Goal: Task Accomplishment & Management: Use online tool/utility

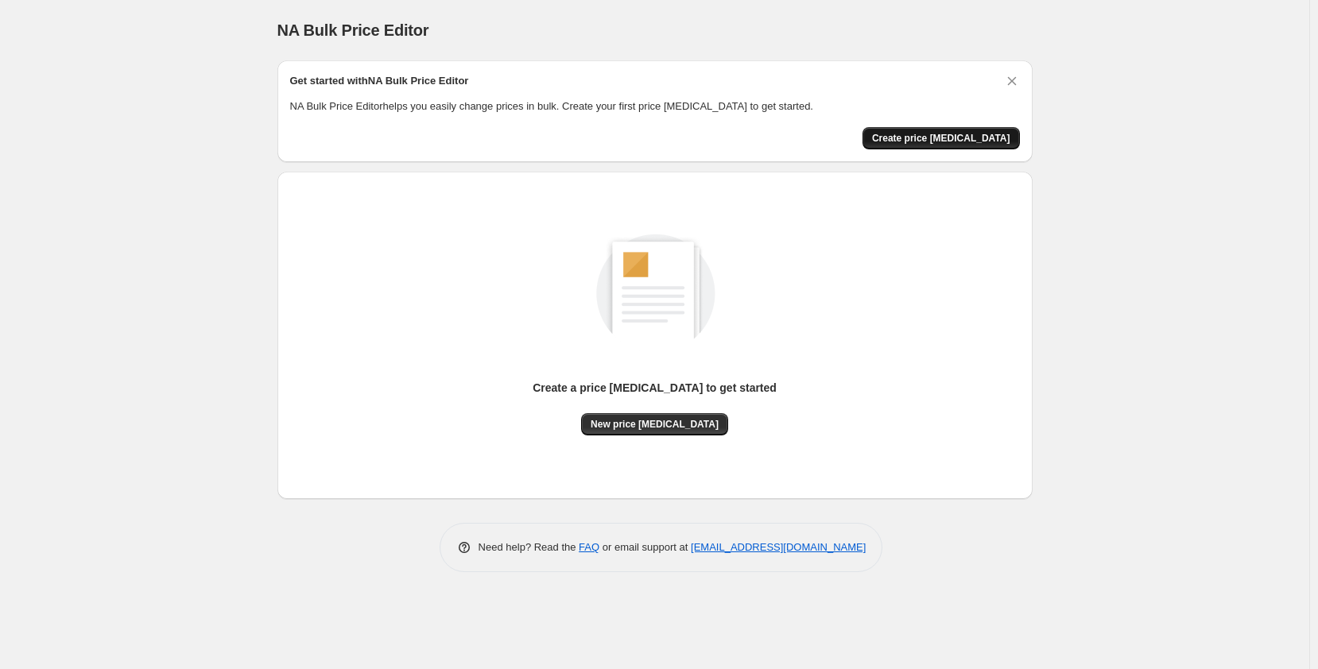
click at [931, 134] on span "Create price [MEDICAL_DATA]" at bounding box center [941, 138] width 138 height 13
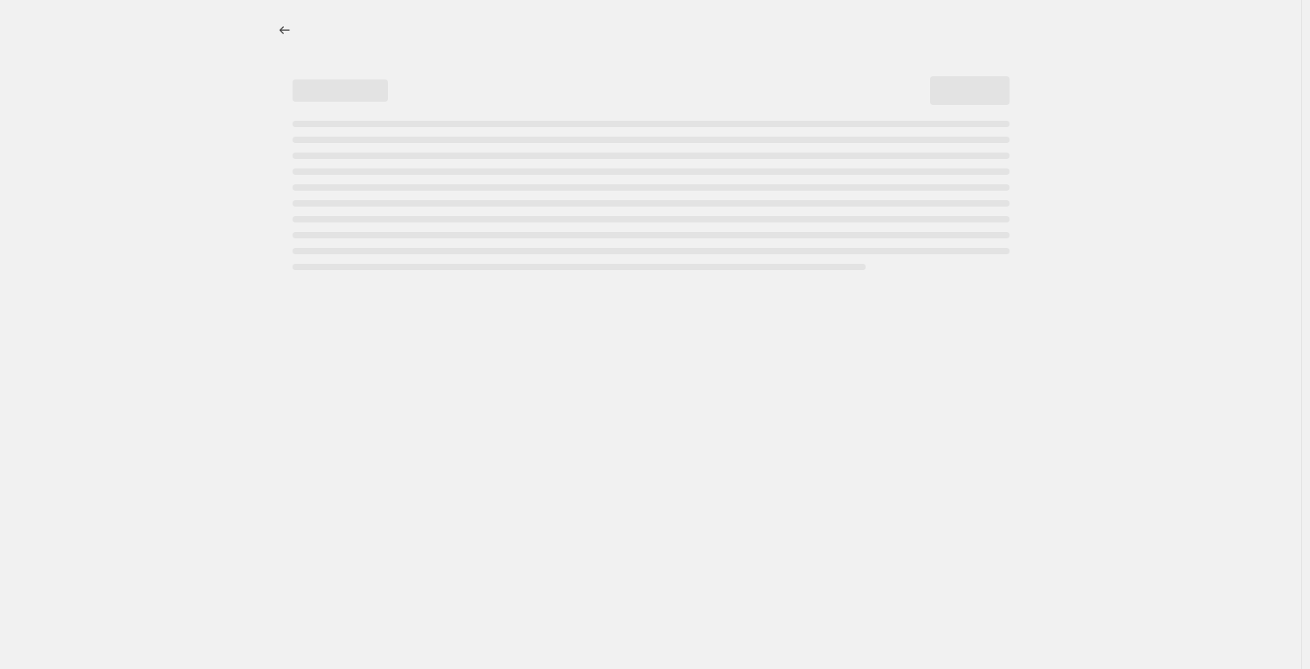
select select "percentage"
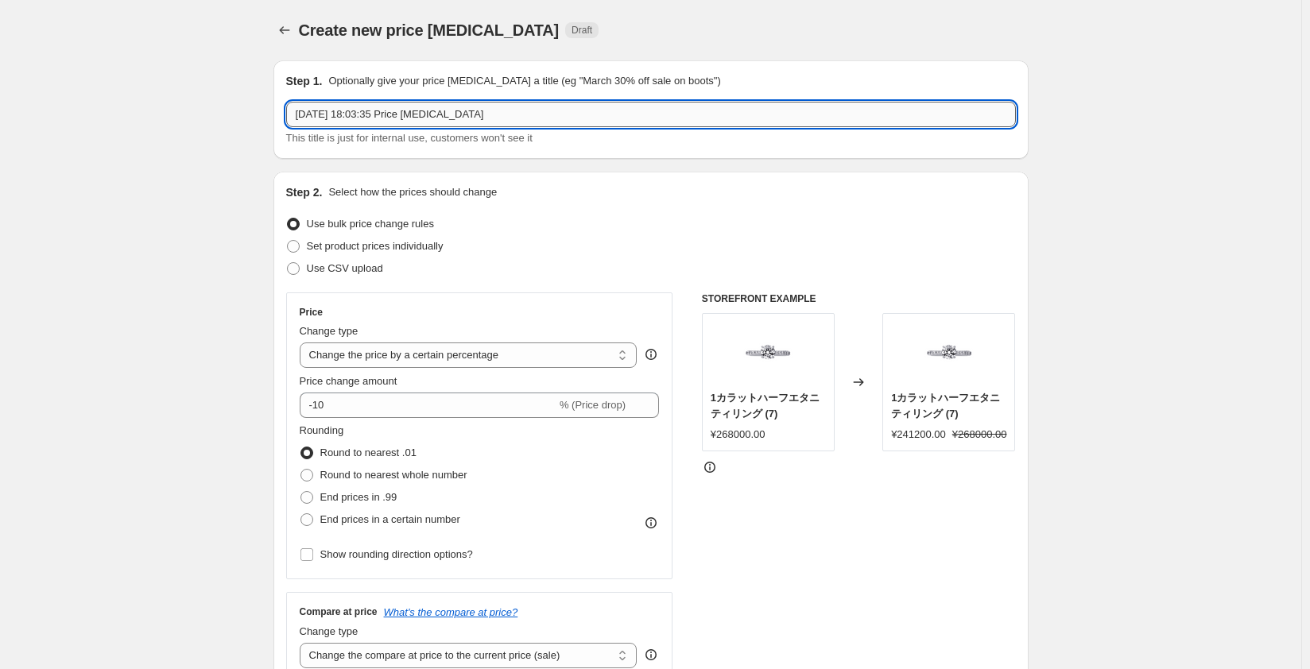
click at [391, 119] on input "2025年8月21日 18:03:35 Price change job" at bounding box center [651, 114] width 730 height 25
click at [347, 112] on input "2025年8月21日 18:03:35 Price change job" at bounding box center [651, 114] width 730 height 25
click at [333, 118] on input "2025年8月21日 18:03:35 Price change job" at bounding box center [651, 114] width 730 height 25
type input "2025年9月1日 0:00 Price change job"
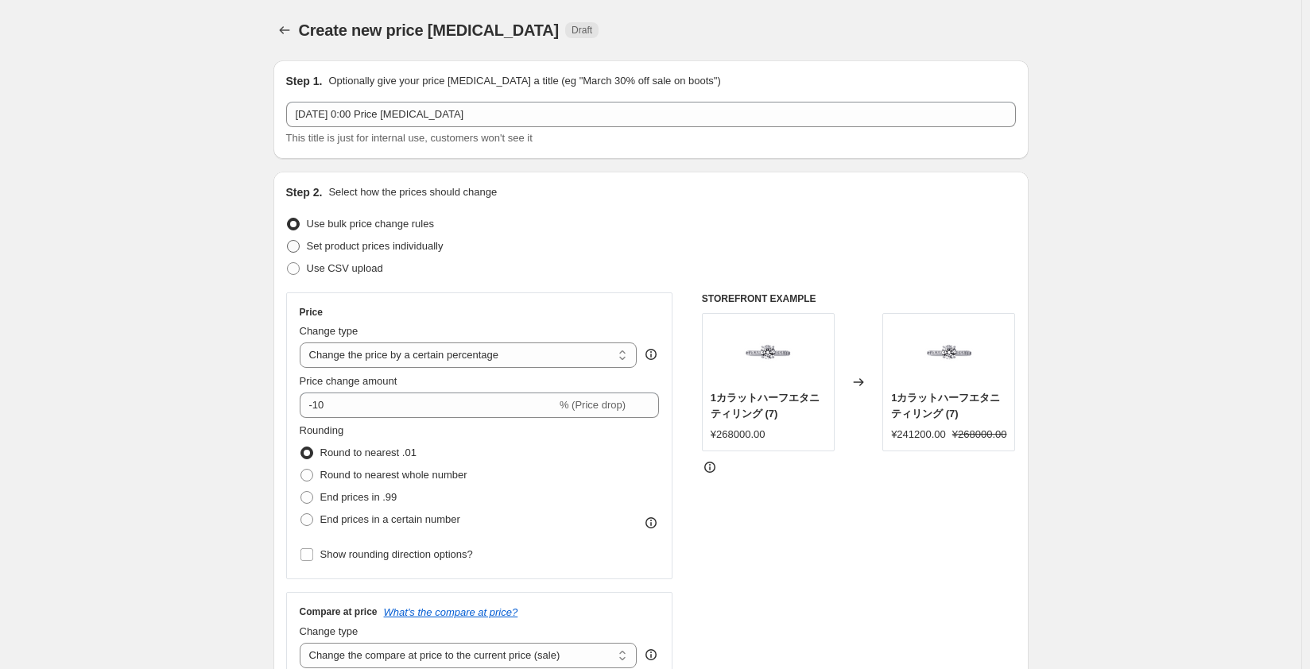
click at [296, 250] on span at bounding box center [293, 246] width 13 height 13
click at [288, 241] on input "Set product prices individually" at bounding box center [287, 240] width 1 height 1
radio input "true"
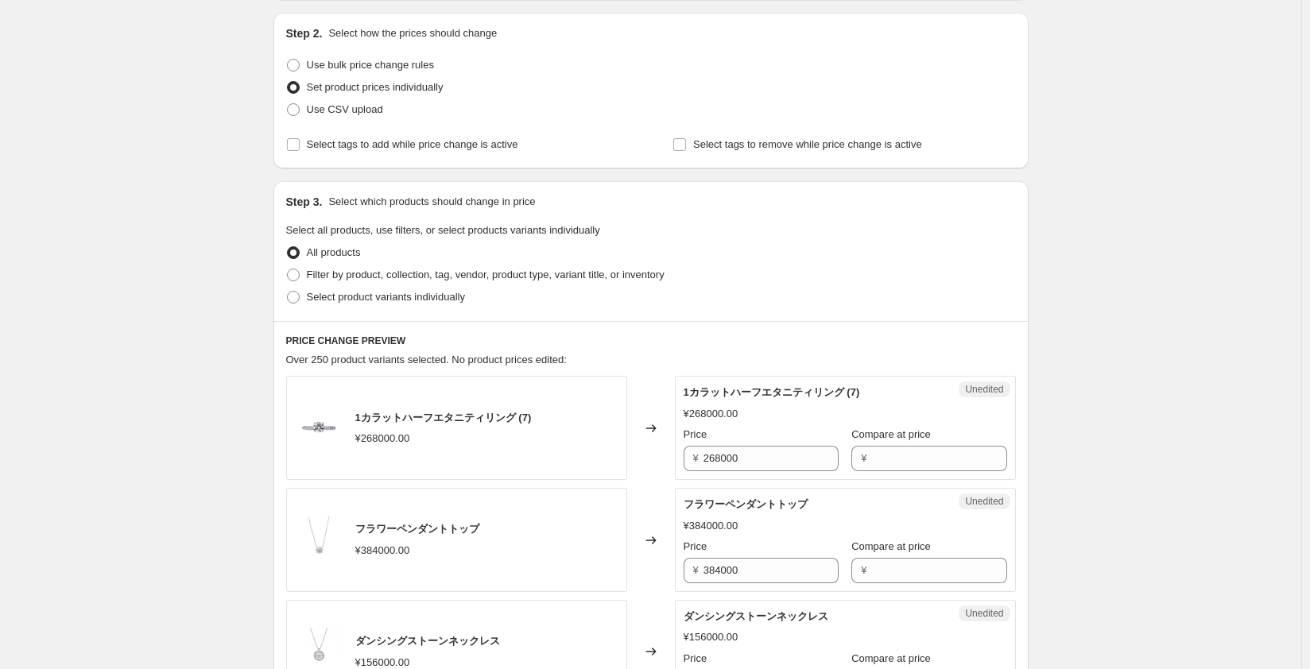
scroll to position [238, 0]
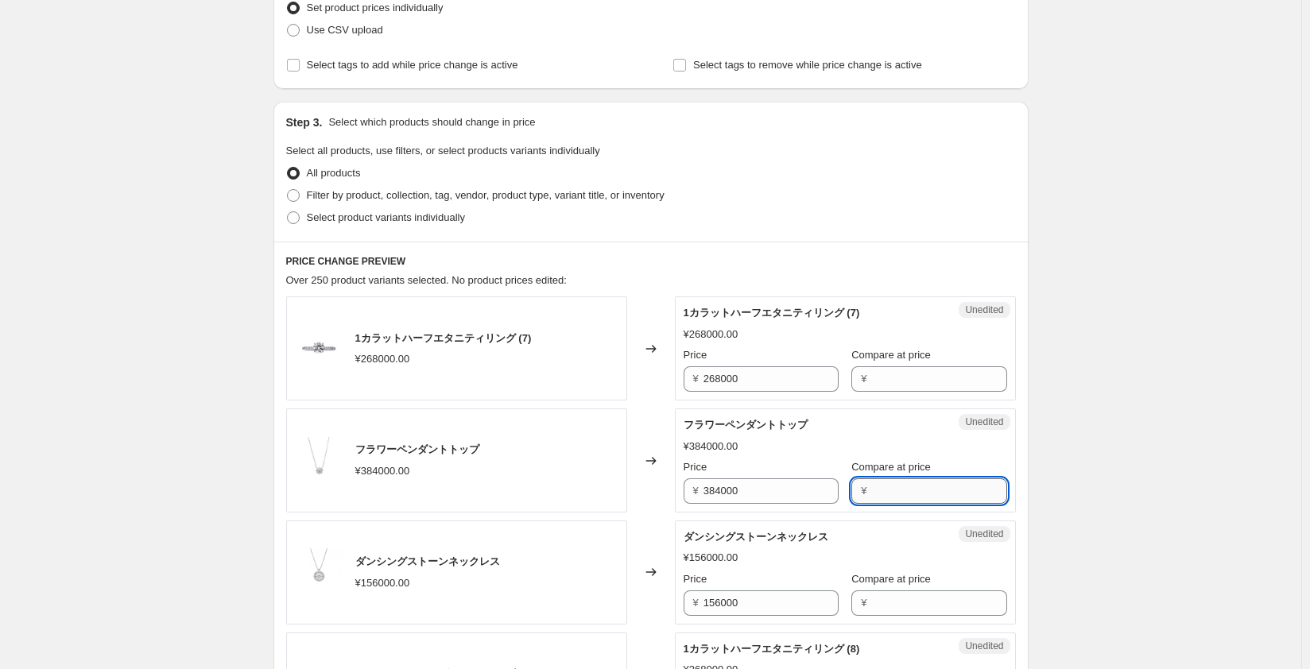
click at [890, 497] on input "Compare at price" at bounding box center [938, 490] width 135 height 25
type input "480000"
click at [864, 431] on div "フラワーペンダントトップ" at bounding box center [813, 425] width 260 height 16
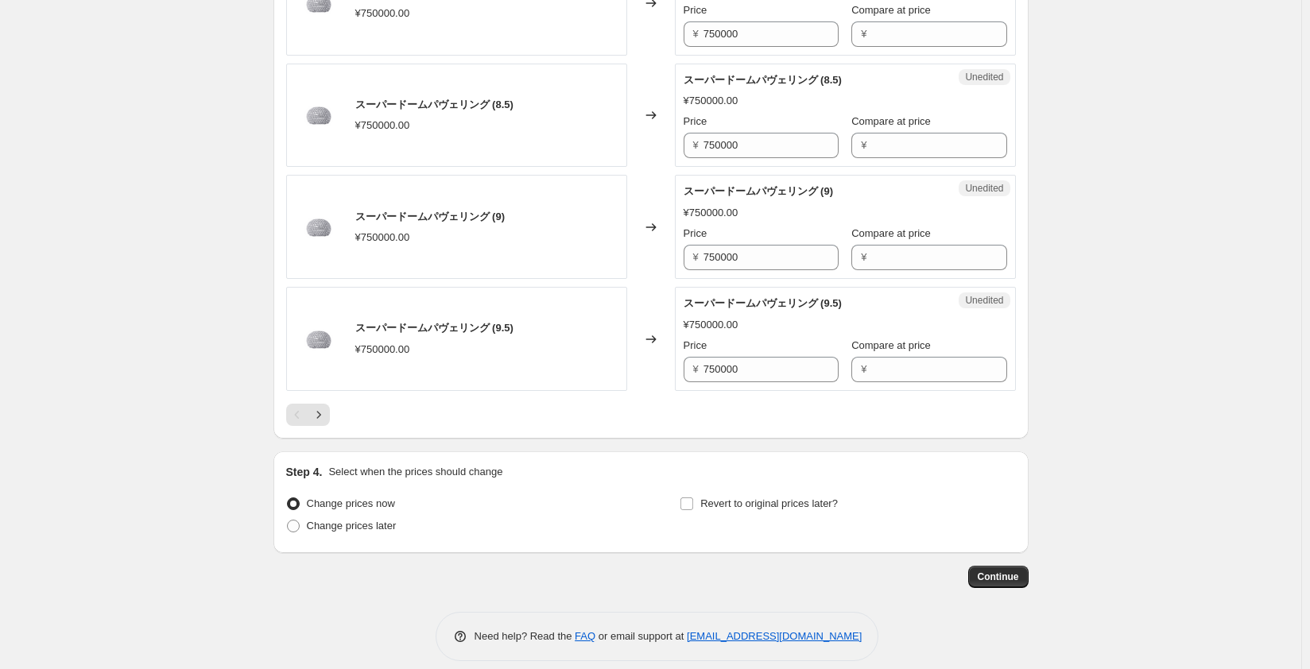
scroll to position [2415, 0]
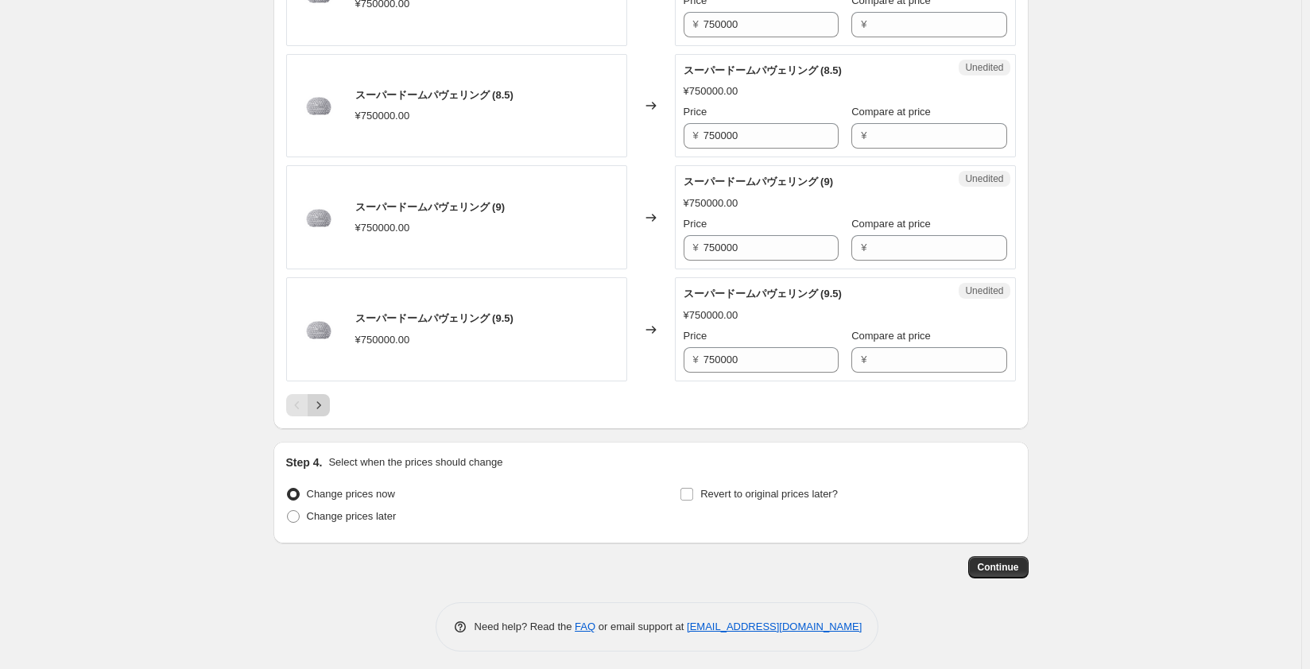
click at [320, 401] on icon "Next" at bounding box center [318, 404] width 4 height 7
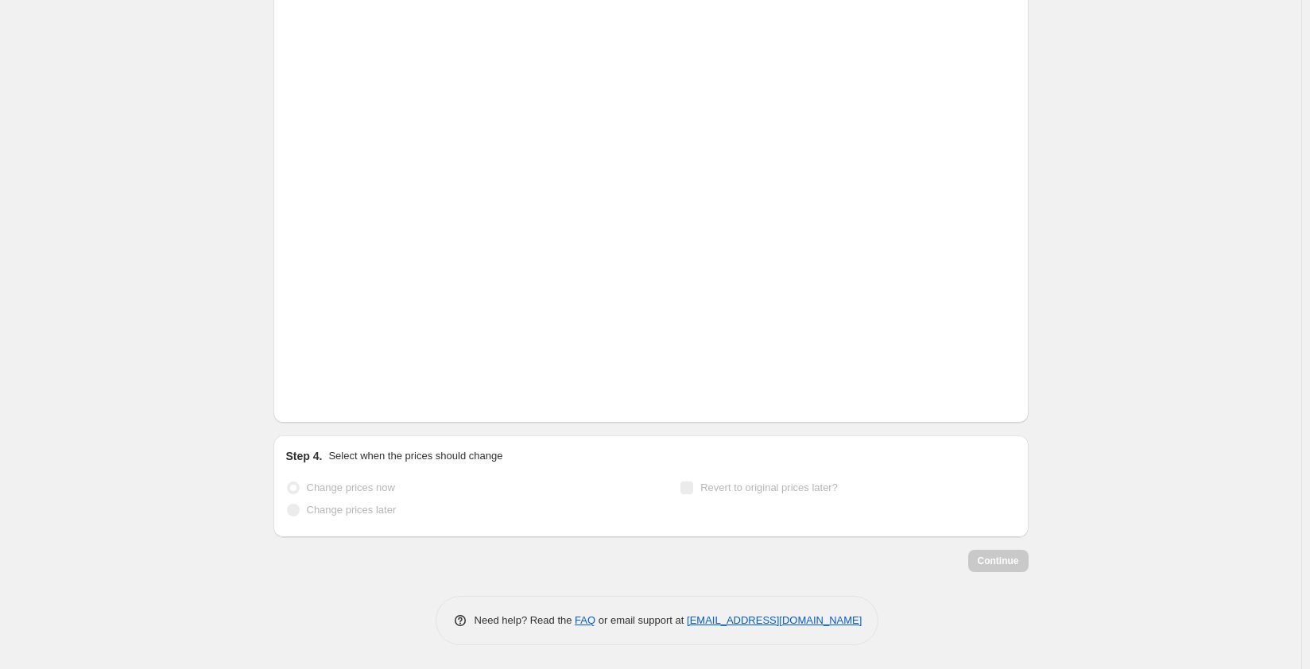
scroll to position [2383, 0]
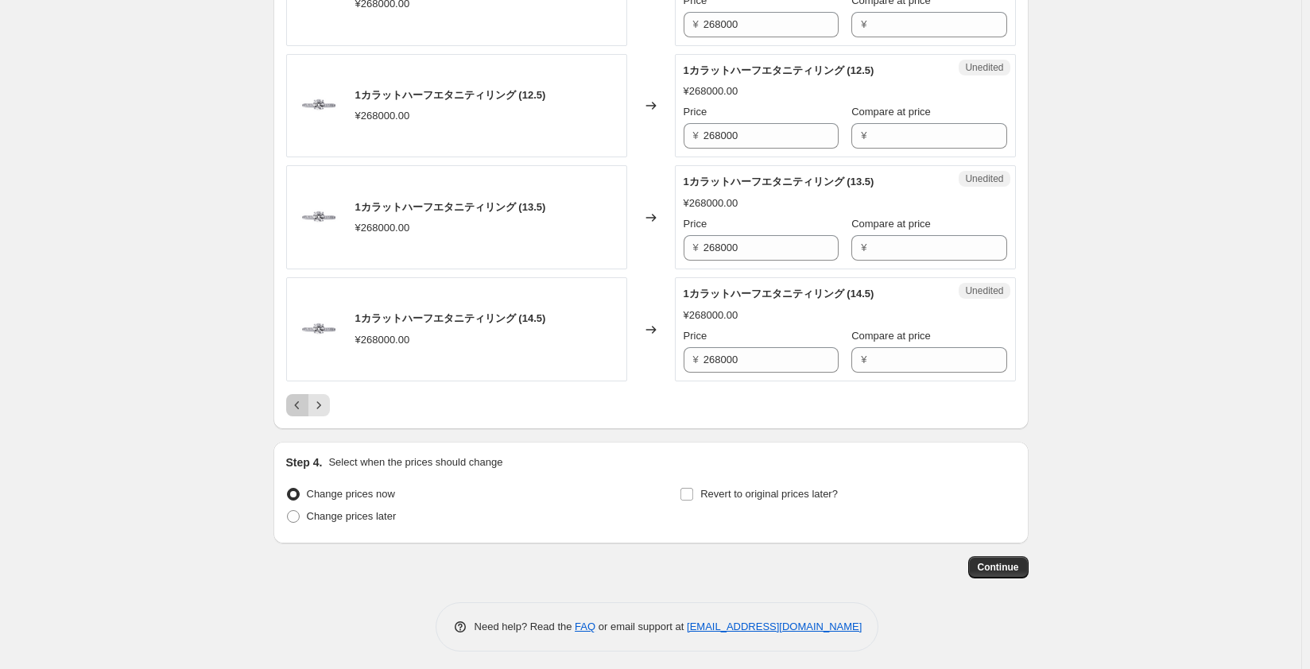
click at [299, 401] on icon "Previous" at bounding box center [296, 405] width 5 height 8
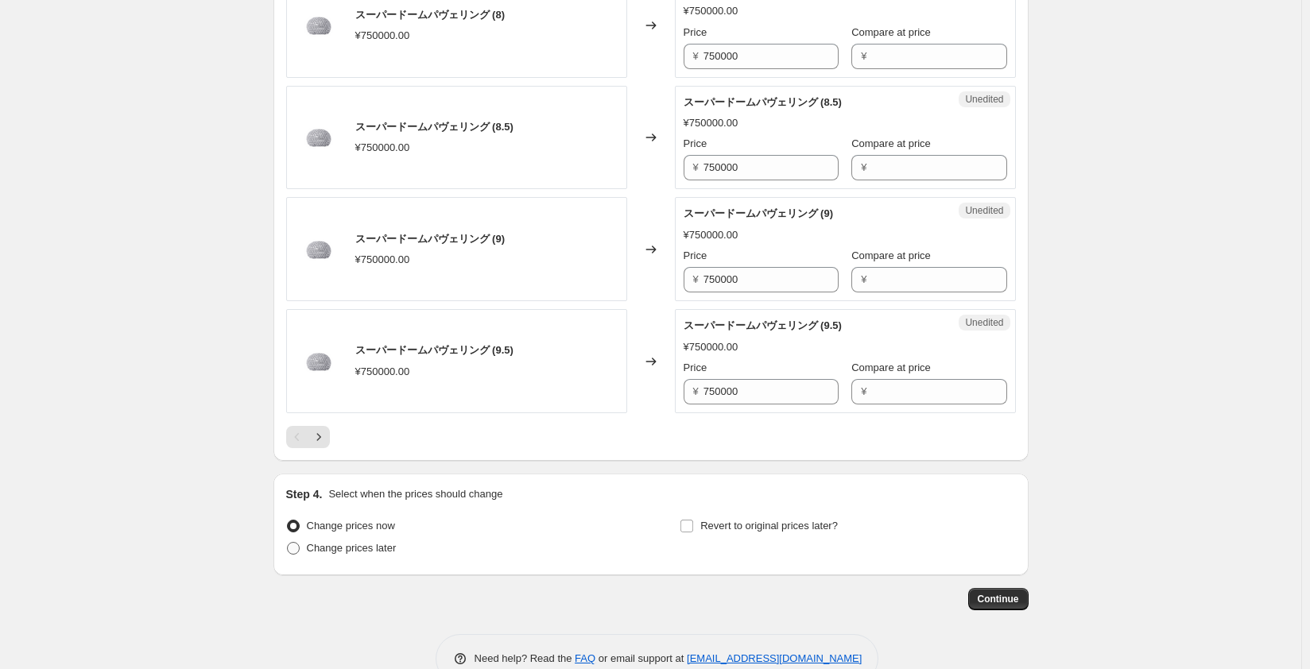
click at [300, 544] on span at bounding box center [293, 548] width 13 height 13
click at [288, 543] on input "Change prices later" at bounding box center [287, 542] width 1 height 1
radio input "true"
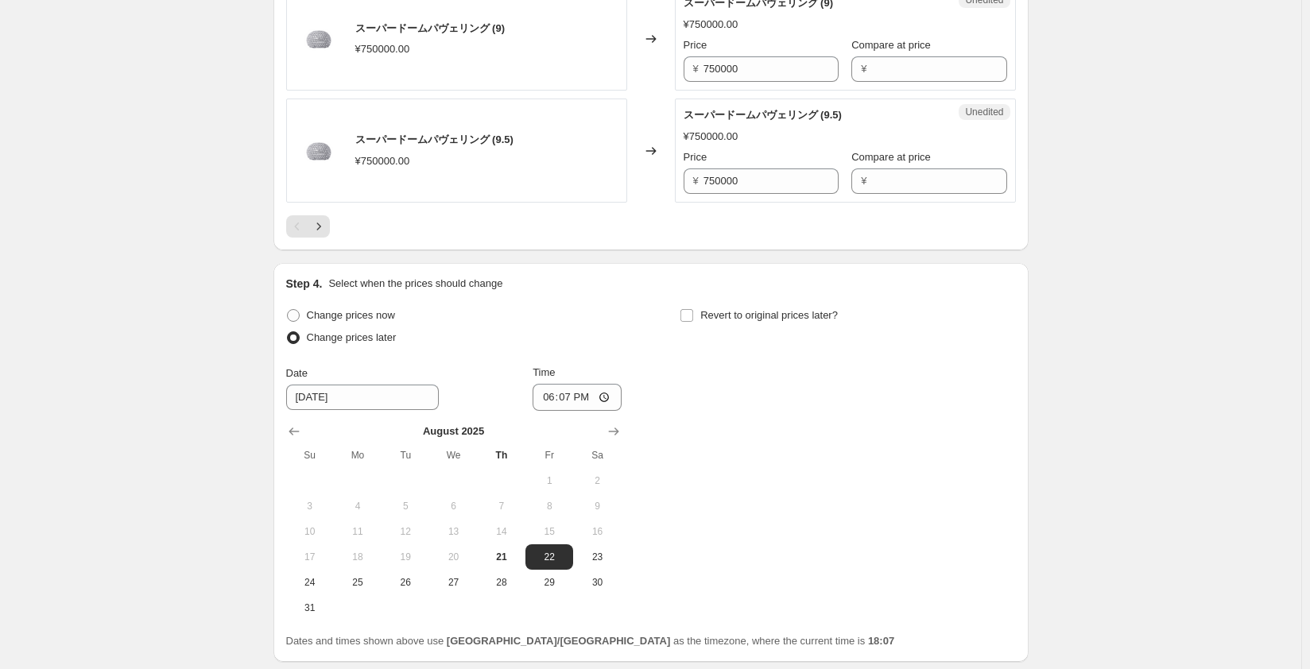
scroll to position [2622, 0]
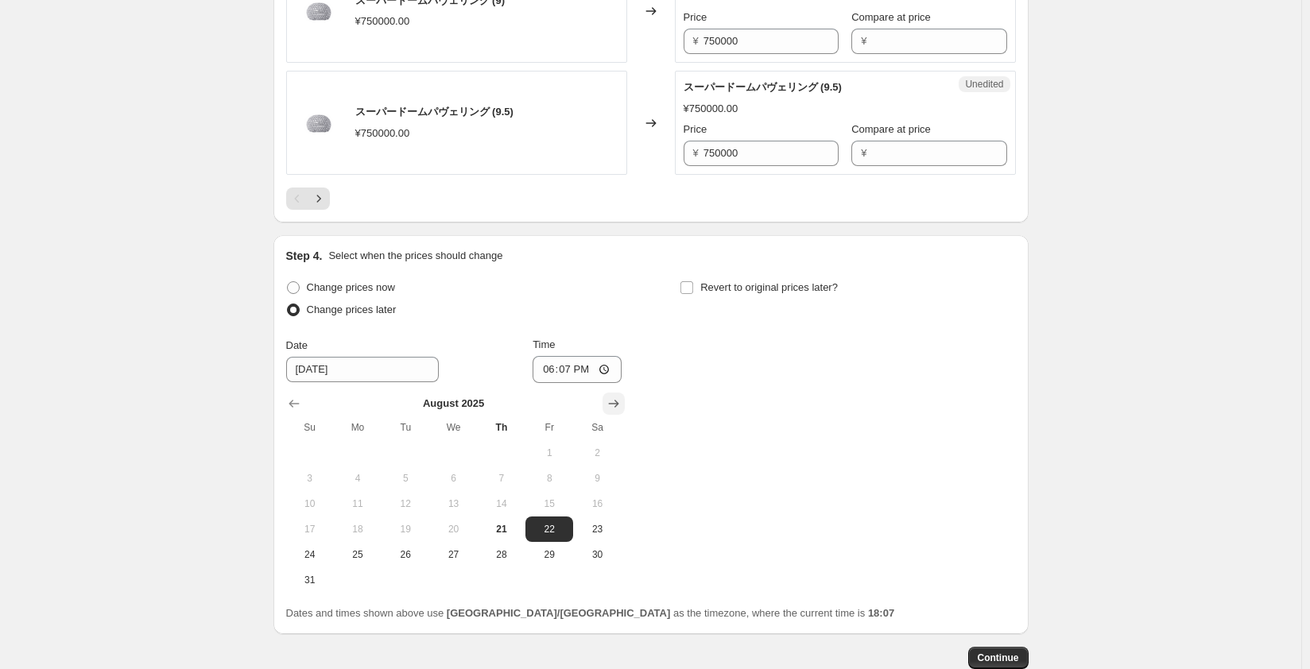
click at [614, 396] on icon "Show next month, September 2025" at bounding box center [614, 404] width 16 height 16
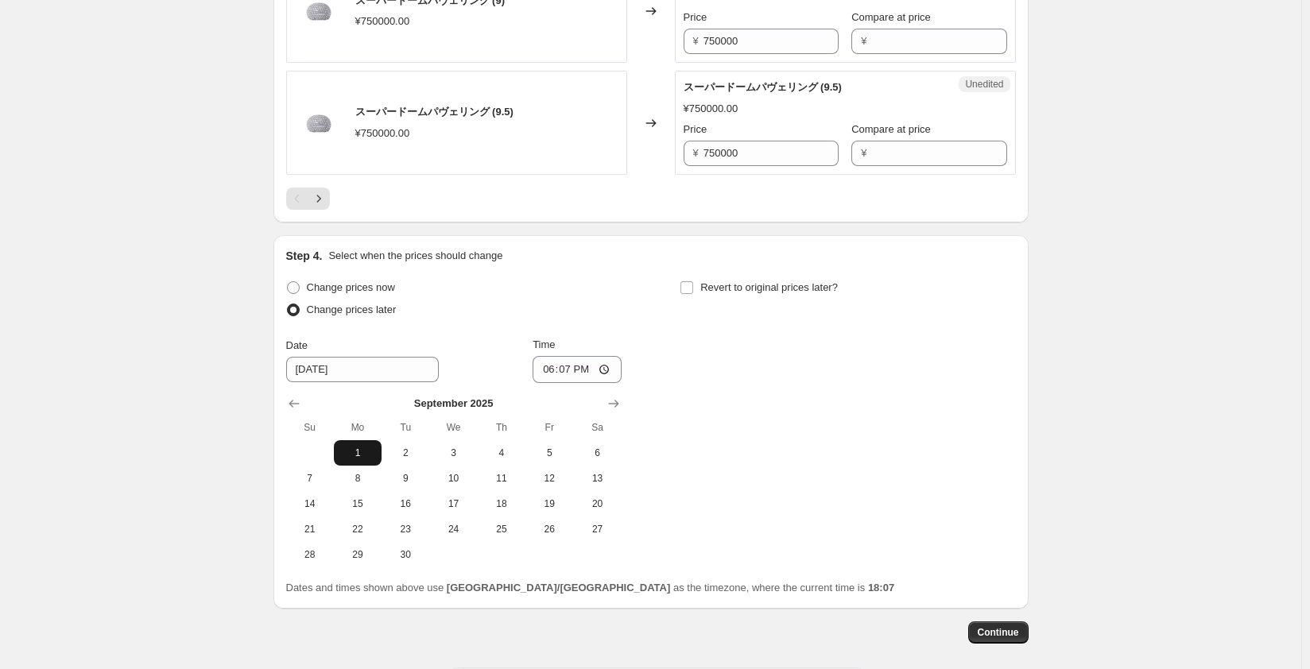
click at [367, 451] on span "1" at bounding box center [357, 453] width 35 height 13
type input "9/1/2025"
click at [585, 363] on input "18:07" at bounding box center [576, 369] width 89 height 27
click at [613, 364] on input "18:07" at bounding box center [576, 369] width 89 height 27
type input "00:00"
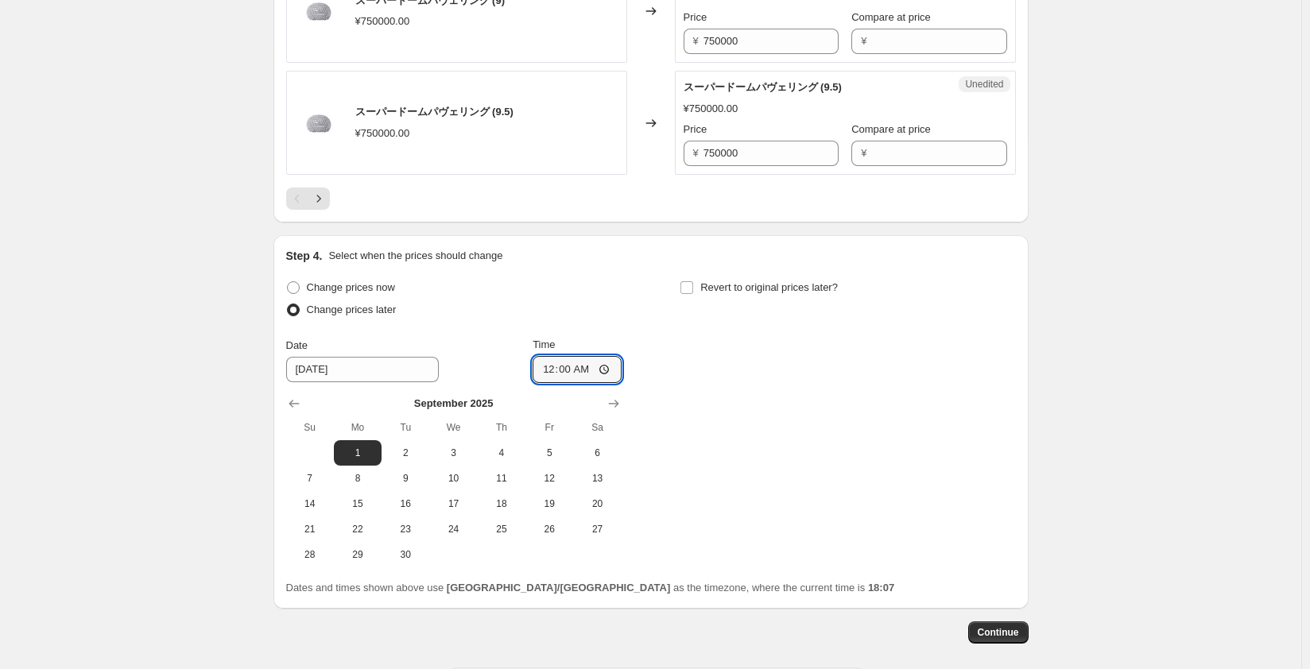
click at [722, 380] on div "Change prices now Change prices later Date 9/1/2025 Time 00:00 September 2025 S…" at bounding box center [651, 422] width 730 height 291
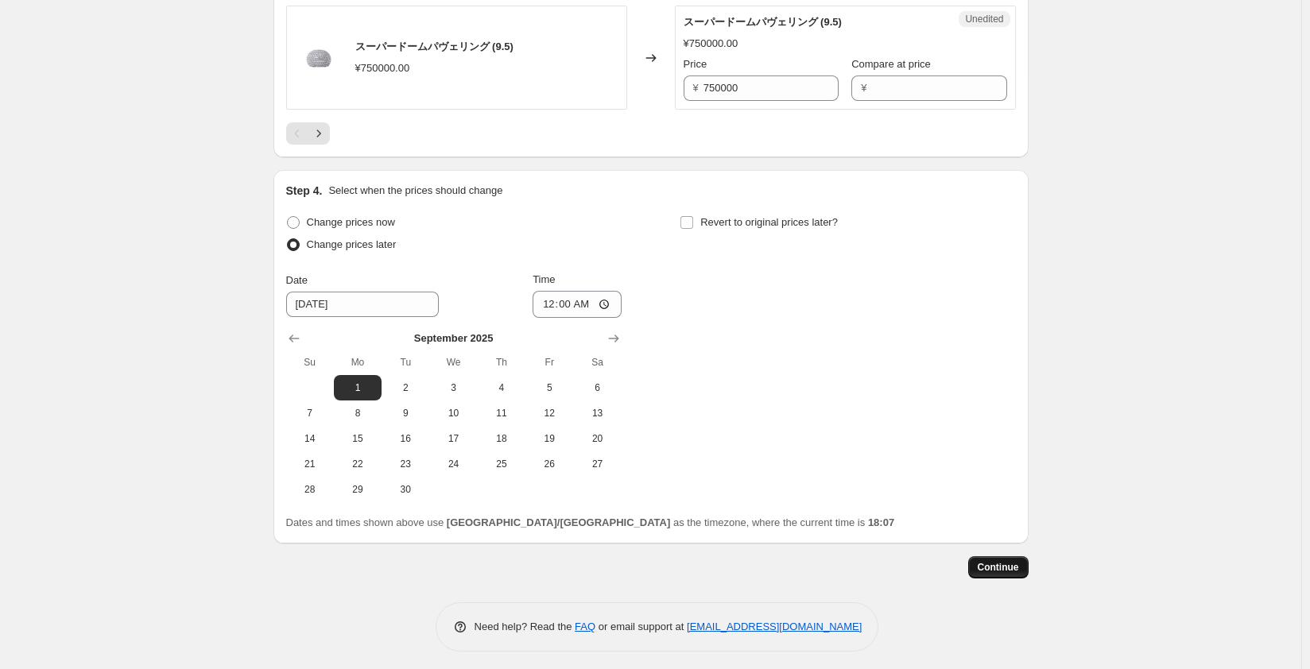
click at [994, 561] on span "Continue" at bounding box center [998, 567] width 41 height 13
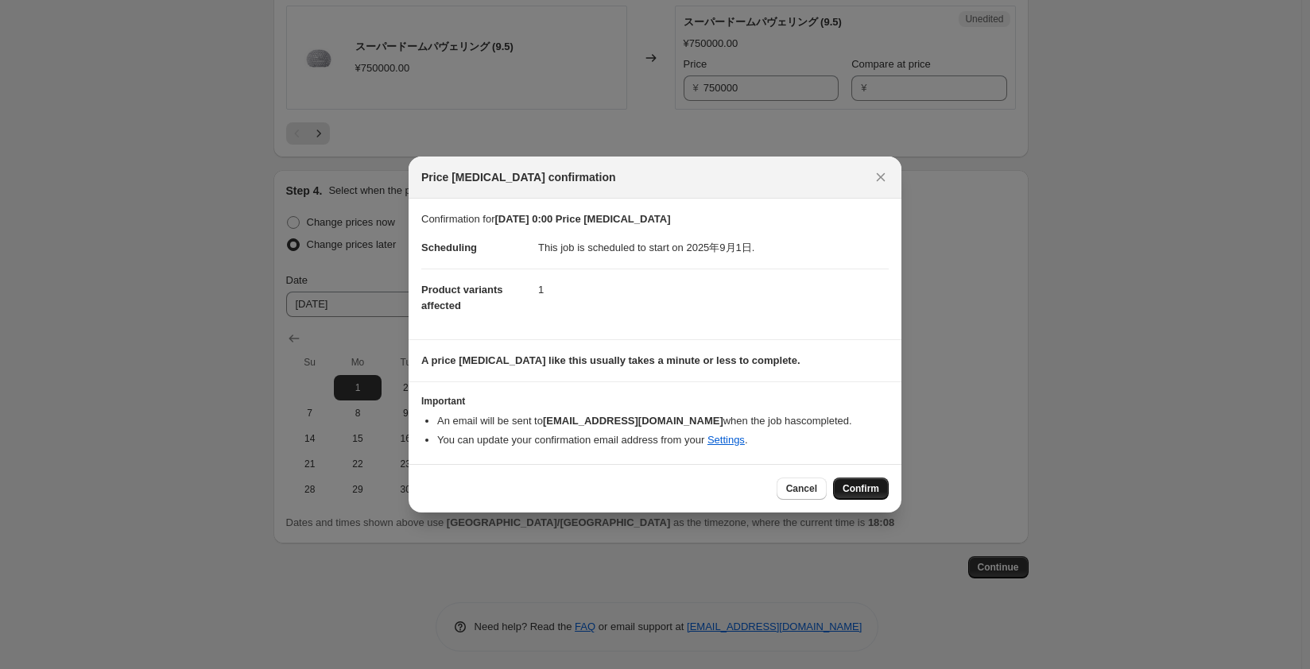
click at [865, 490] on span "Confirm" at bounding box center [860, 488] width 37 height 13
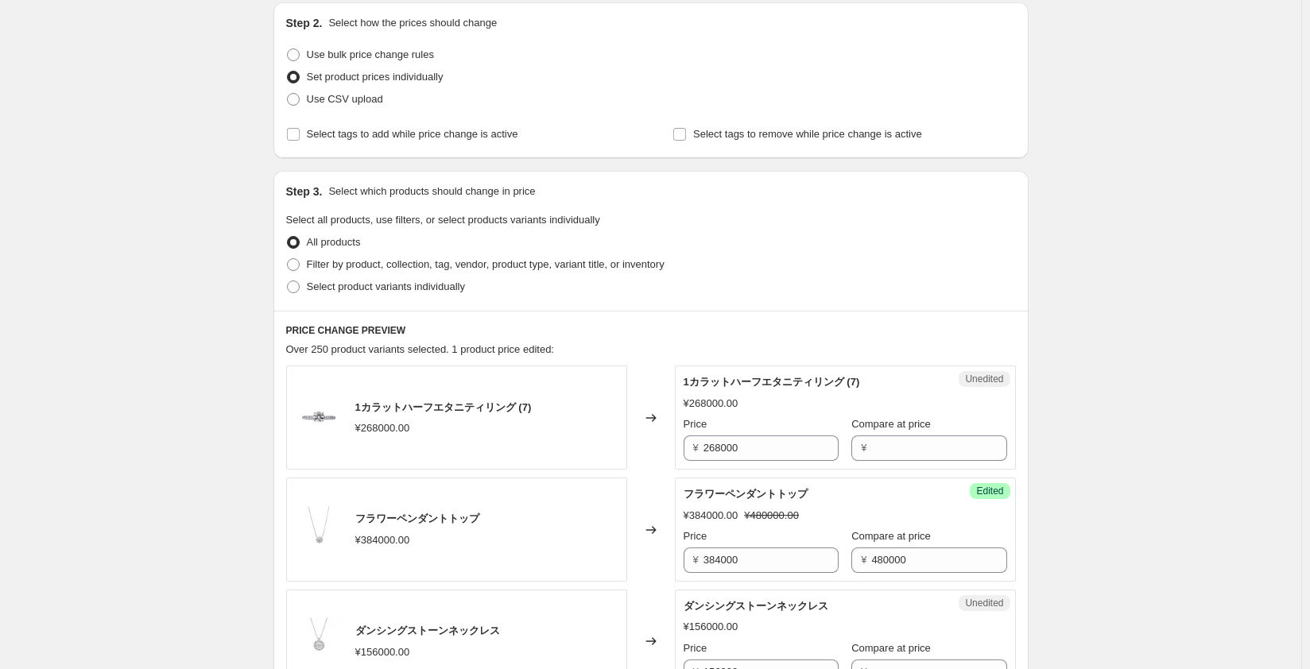
scroll to position [318, 0]
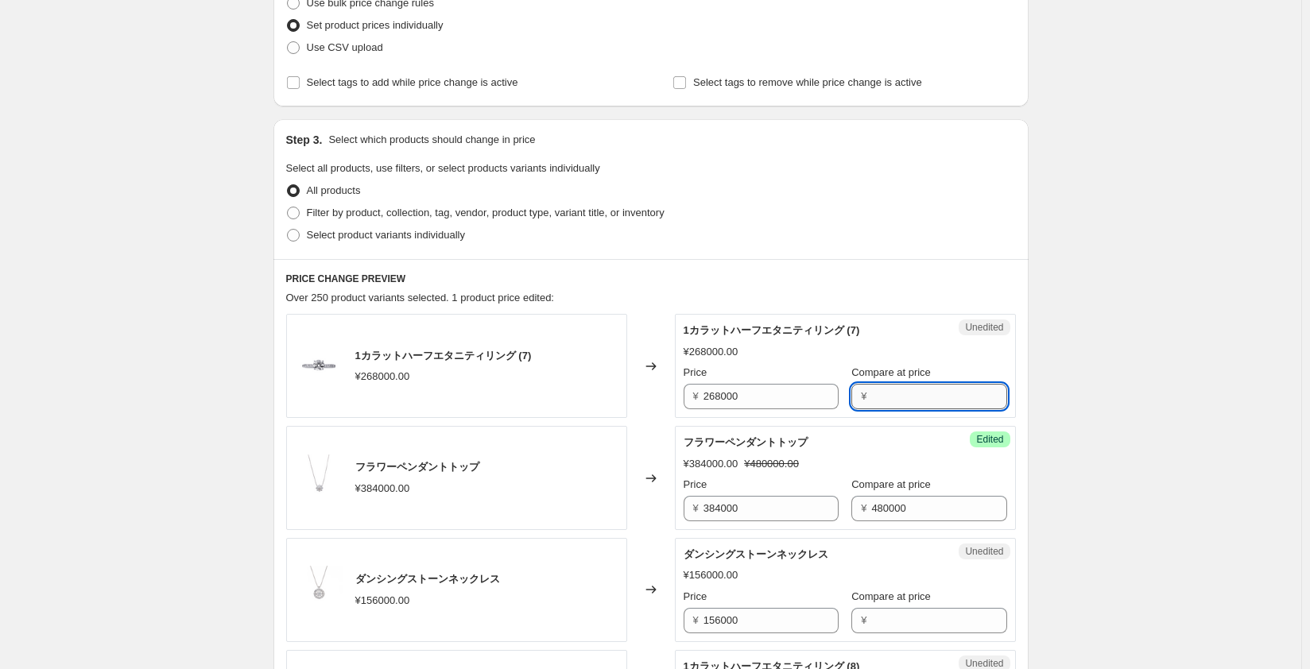
click at [898, 405] on input "Compare at price" at bounding box center [938, 396] width 135 height 25
type input "322000"
click at [974, 360] on div "1カラットハーフエタニティリング (7) ¥268000.00 Price ¥ 268000 Compare at price ¥ 322000" at bounding box center [844, 366] width 323 height 87
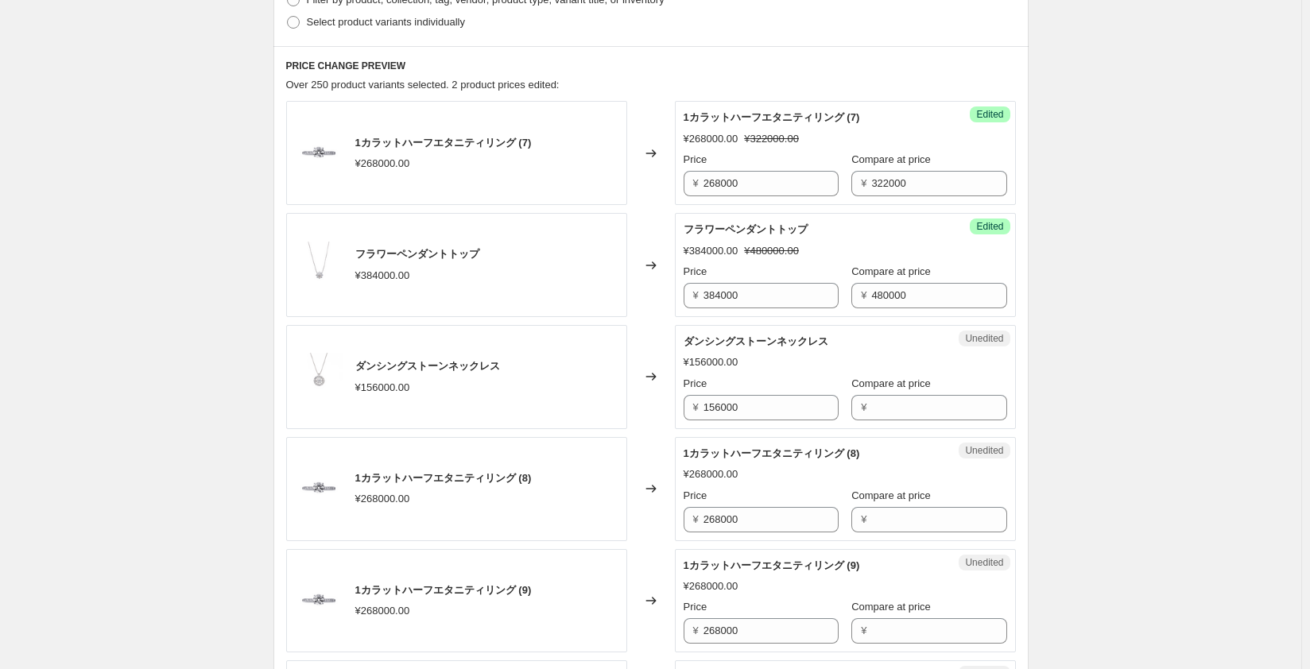
scroll to position [556, 0]
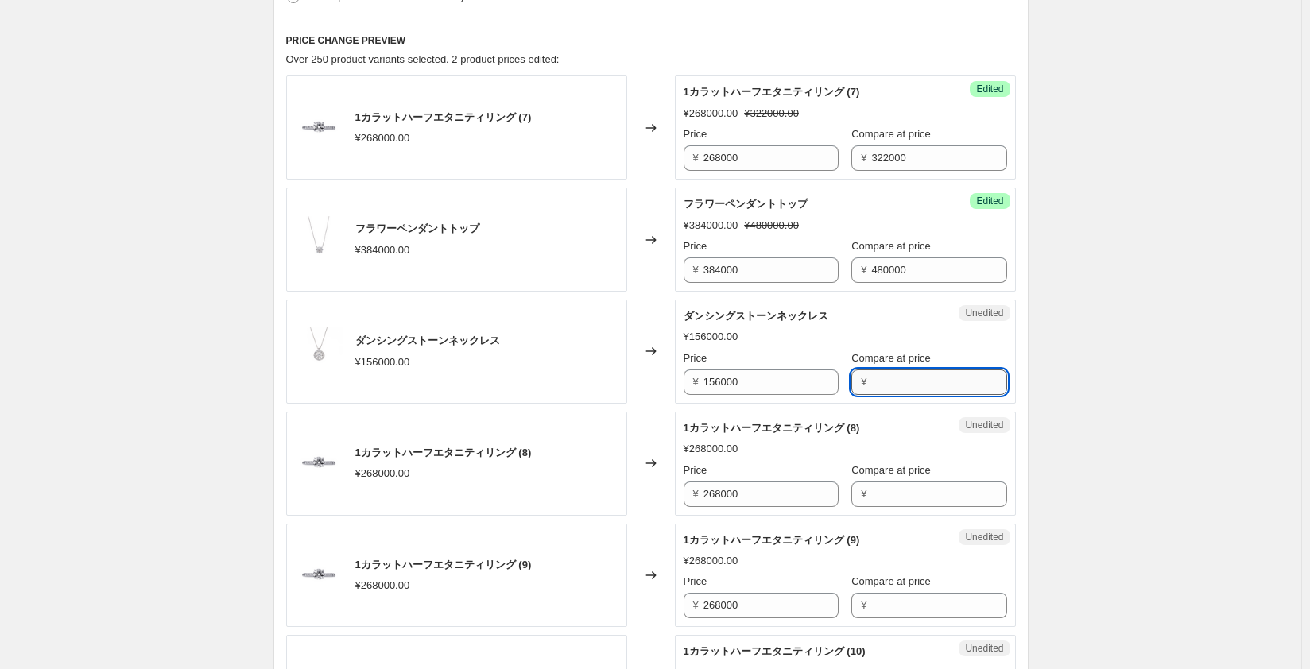
click at [871, 384] on input "Compare at price" at bounding box center [938, 382] width 135 height 25
type input "195000"
click at [909, 438] on div "1カラットハーフエタニティリング (8) ¥268000.00 Price ¥ 268000 Compare at price ¥" at bounding box center [844, 463] width 323 height 87
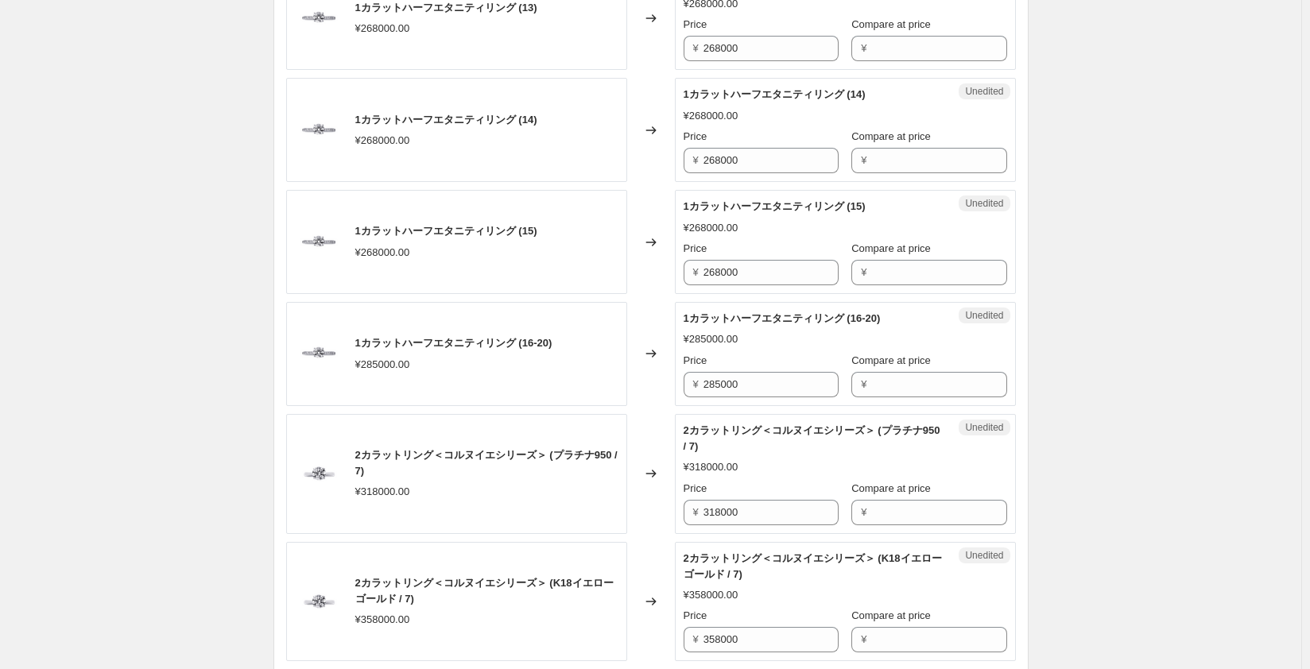
scroll to position [1590, 0]
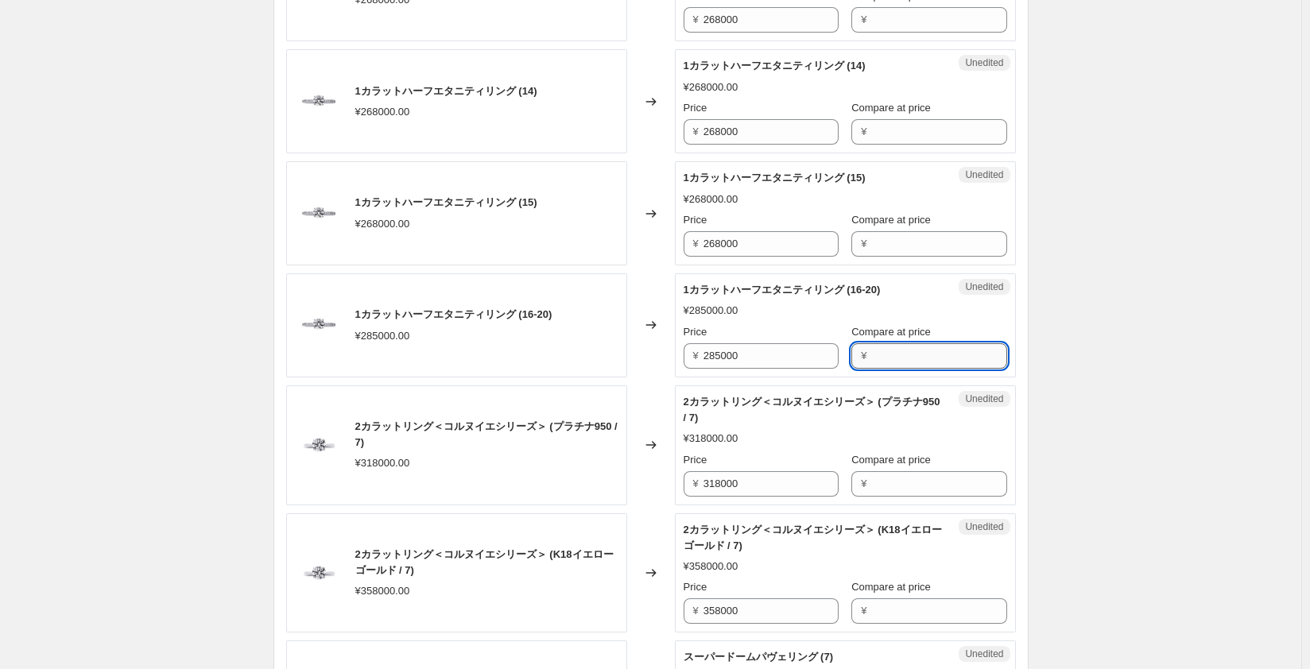
click at [871, 354] on input "Compare at price" at bounding box center [938, 355] width 135 height 25
type input "342000"
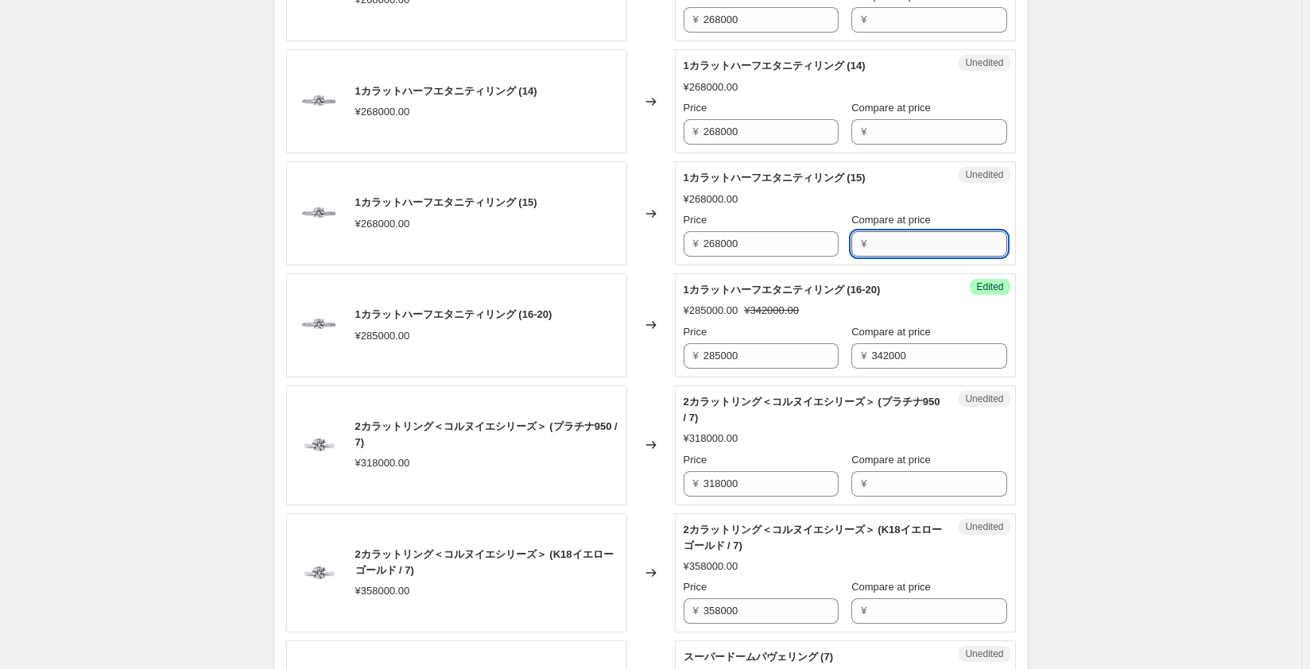
click at [890, 236] on input "Compare at price" at bounding box center [938, 243] width 135 height 25
type input "322000"
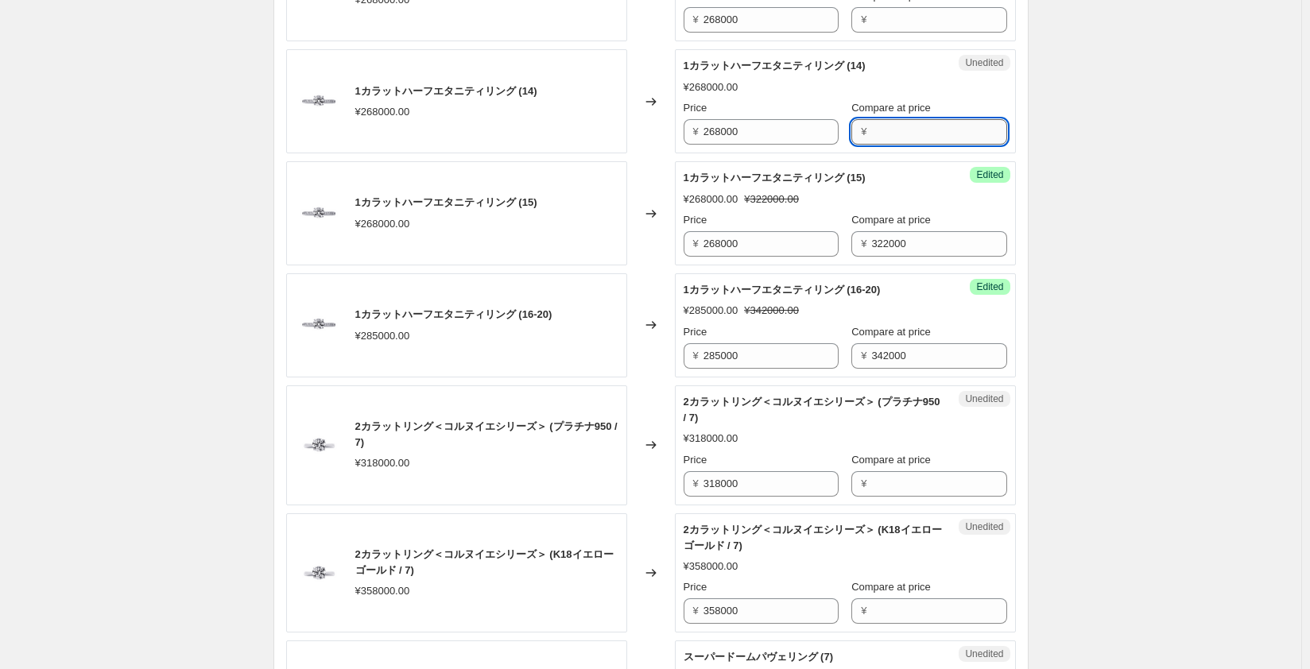
click at [909, 125] on input "Compare at price" at bounding box center [938, 131] width 135 height 25
drag, startPoint x: 916, startPoint y: 130, endPoint x: 835, endPoint y: 130, distance: 81.1
click at [833, 130] on div "Price ¥ 268000 Compare at price ¥ 322000" at bounding box center [844, 122] width 323 height 45
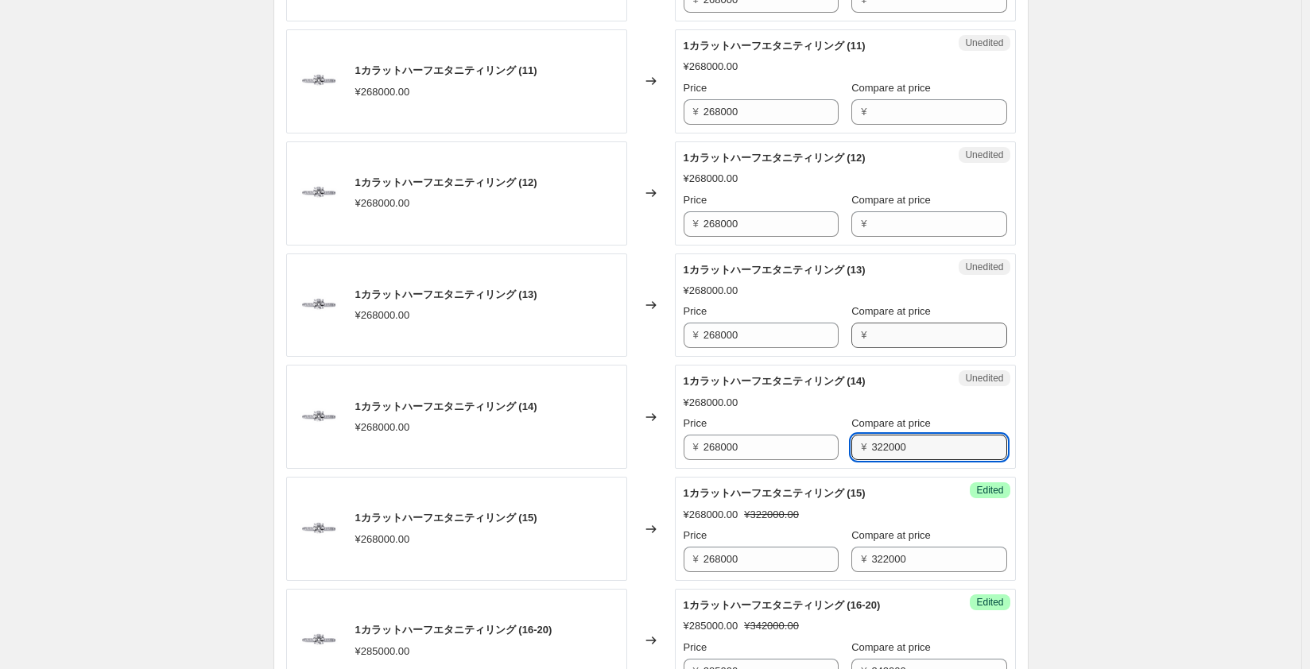
scroll to position [1272, 0]
type input "322000"
click at [872, 335] on input "Compare at price" at bounding box center [938, 337] width 135 height 25
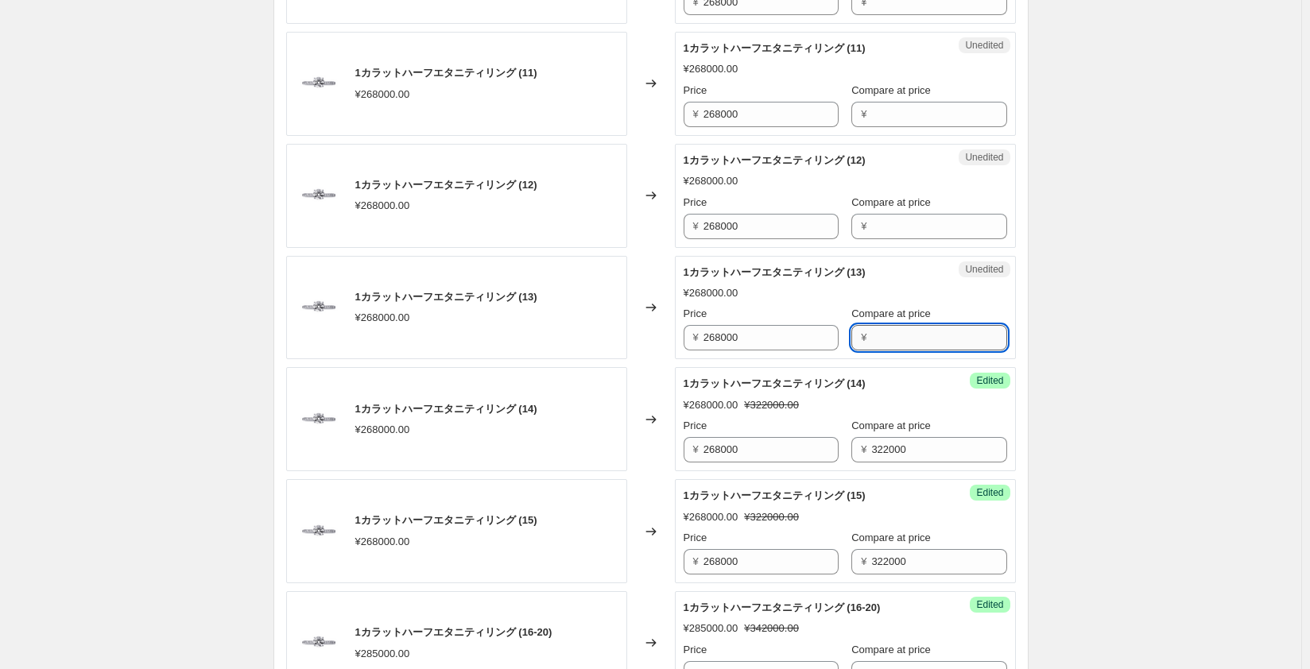
paste input "322000"
type input "322000"
click at [879, 218] on input "Compare at price" at bounding box center [938, 226] width 135 height 25
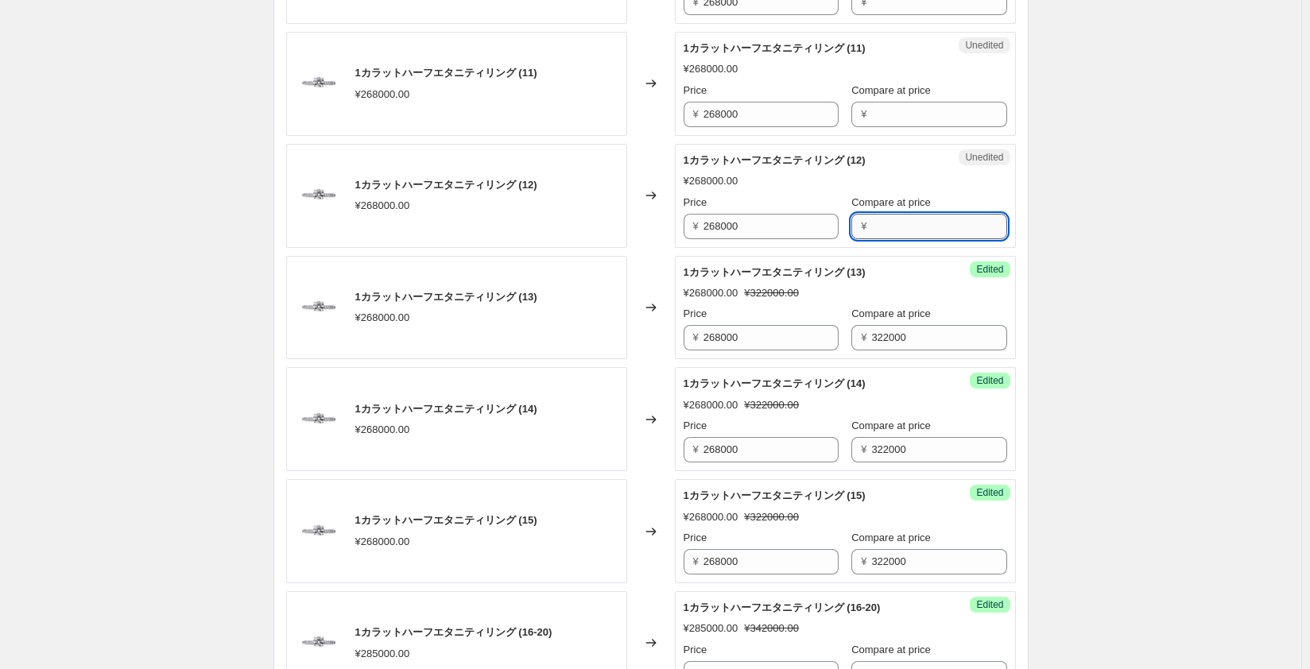
paste input "322000"
type input "322000"
click at [893, 104] on input "Compare at price" at bounding box center [938, 114] width 135 height 25
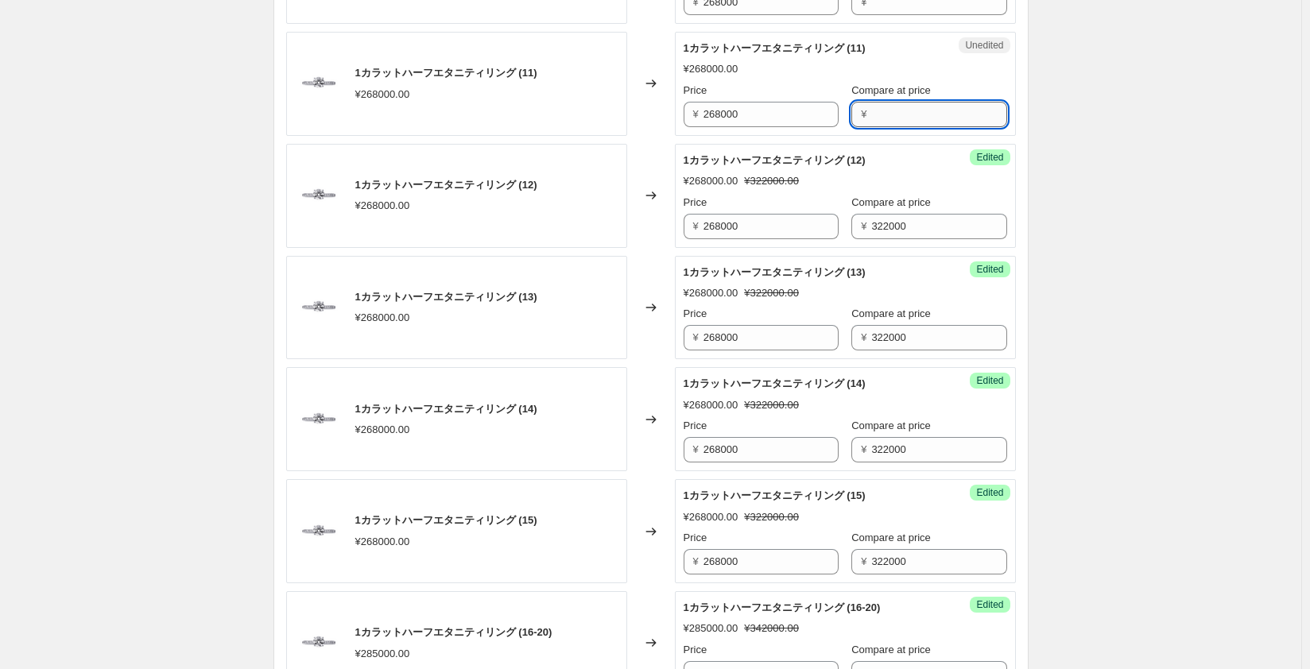
paste input "322000"
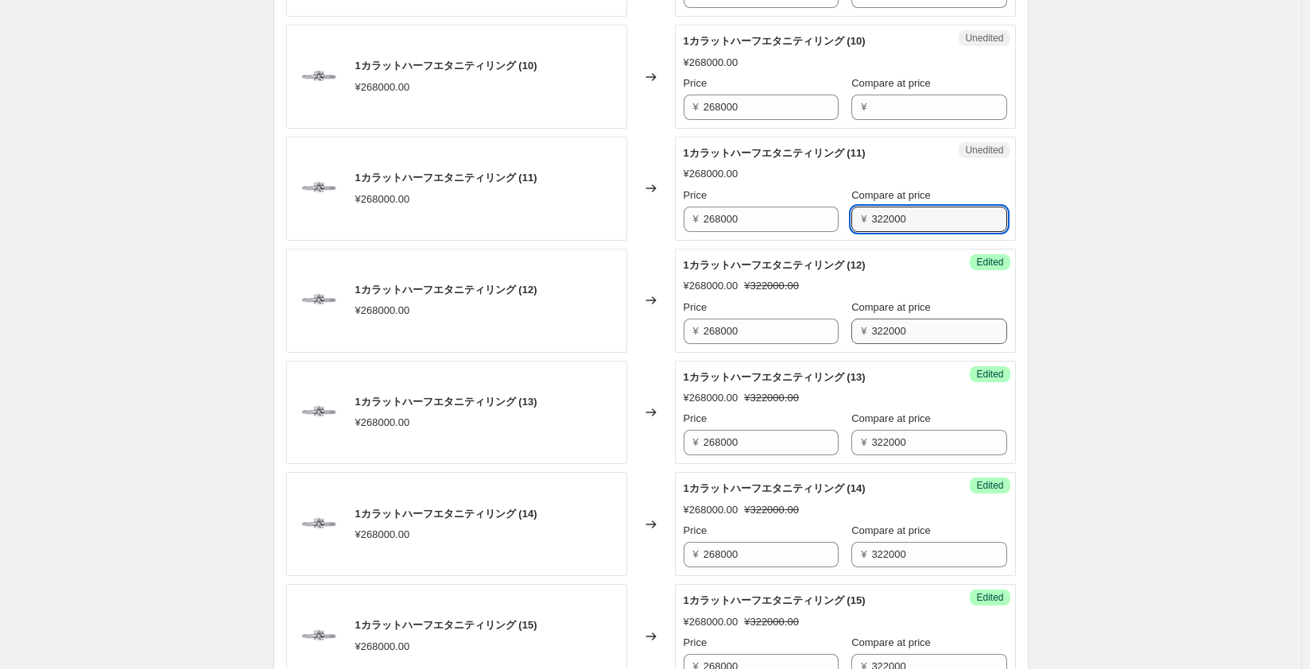
scroll to position [1033, 0]
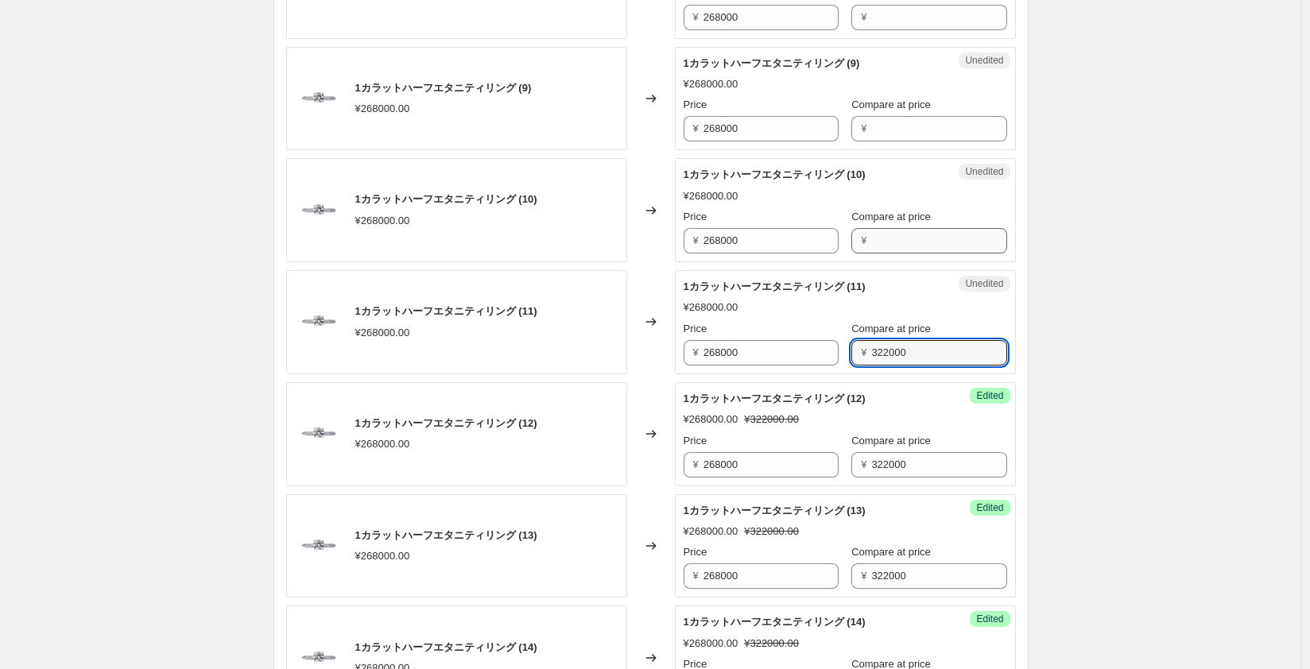
type input "322000"
click at [889, 236] on input "Compare at price" at bounding box center [938, 240] width 135 height 25
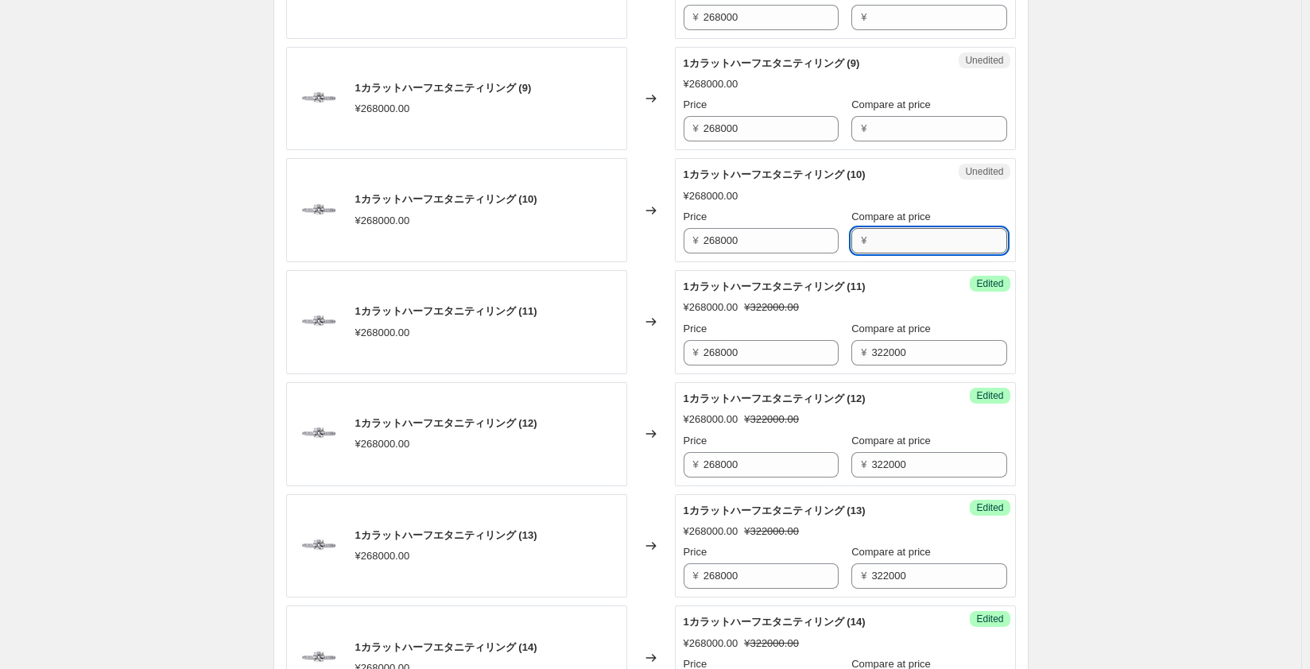
paste input "322000"
type input "322000"
click at [885, 131] on input "Compare at price" at bounding box center [938, 128] width 135 height 25
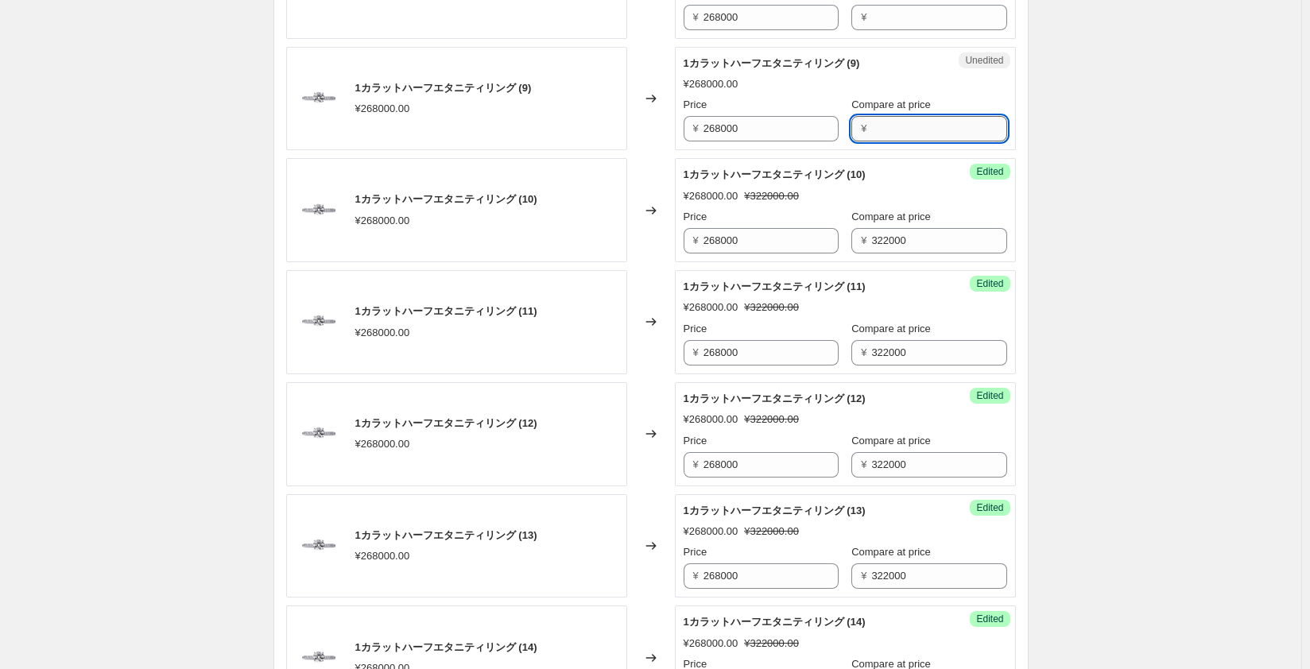
paste input "322000"
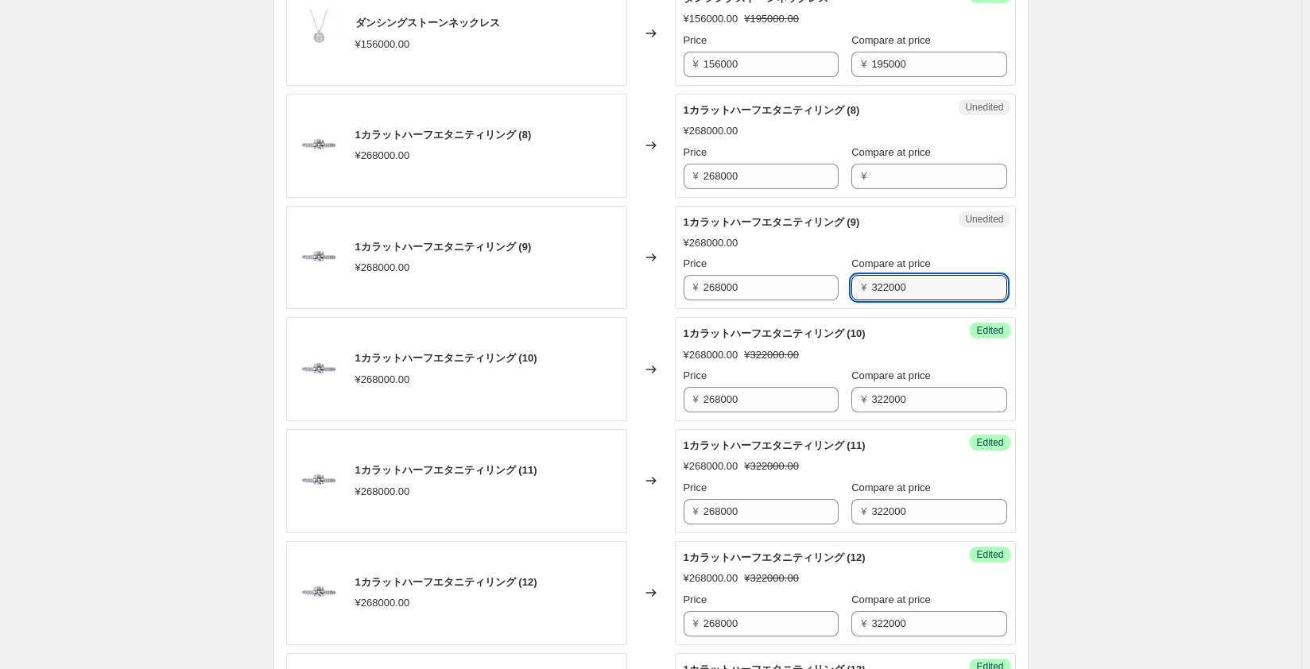
scroll to position [795, 0]
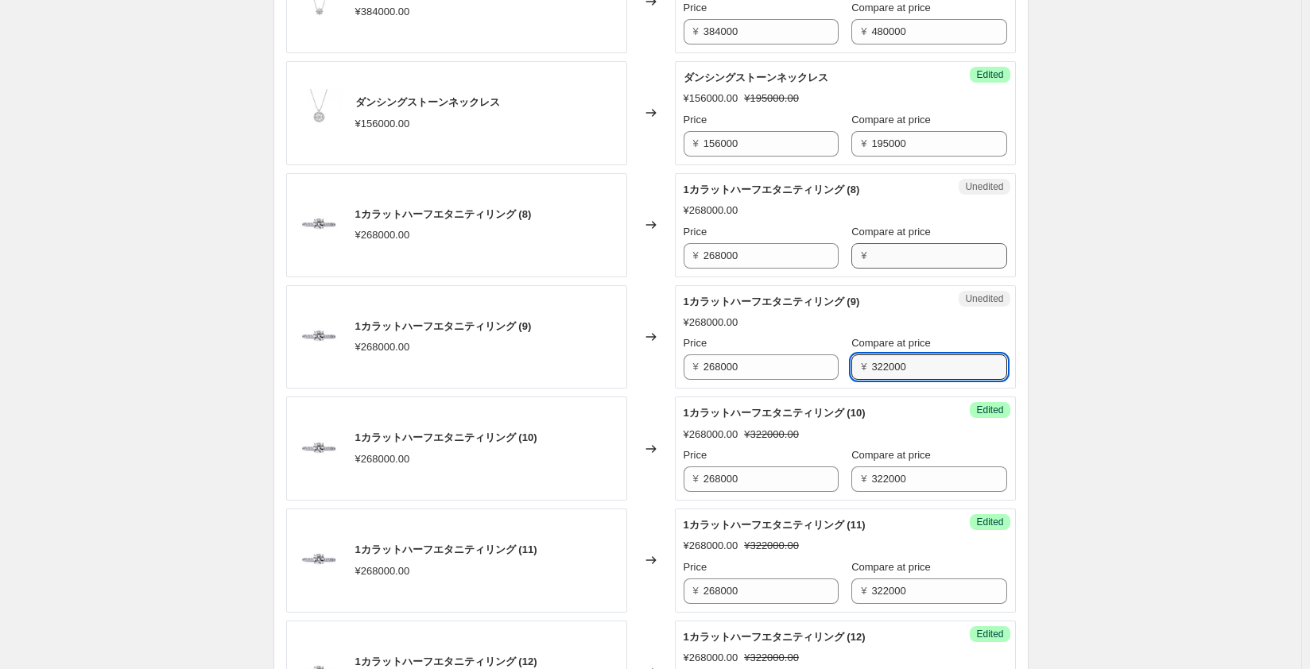
type input "322000"
click at [890, 251] on input "Compare at price" at bounding box center [938, 255] width 135 height 25
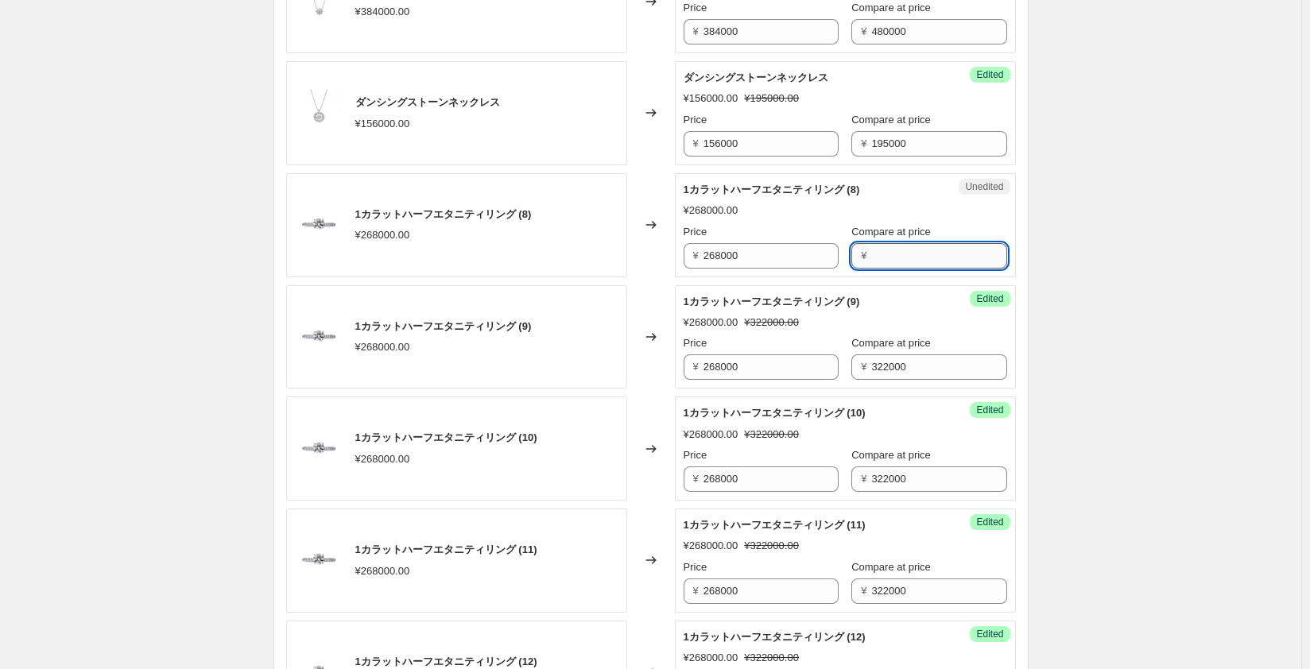
paste input "322000"
type input "322000"
click at [908, 200] on div "1カラットハーフエタニティリング (8) ¥268000.00 Price ¥ 268000 Compare at price ¥ 322000" at bounding box center [844, 225] width 323 height 87
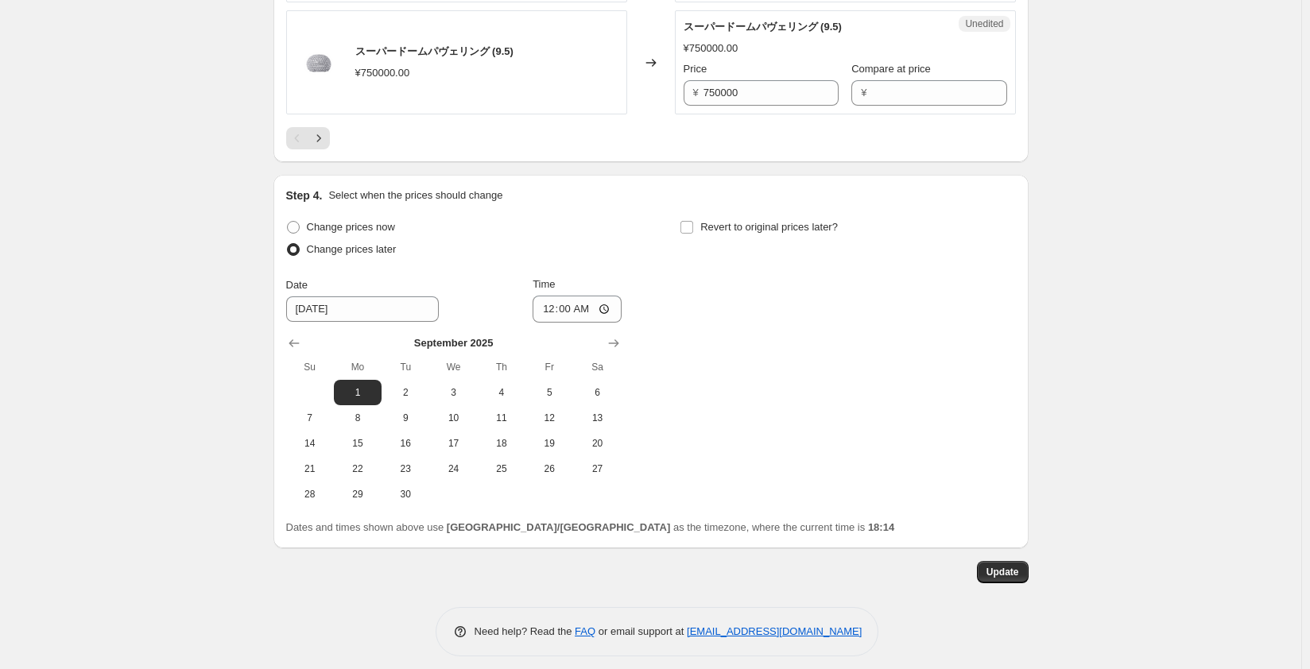
scroll to position [2784, 0]
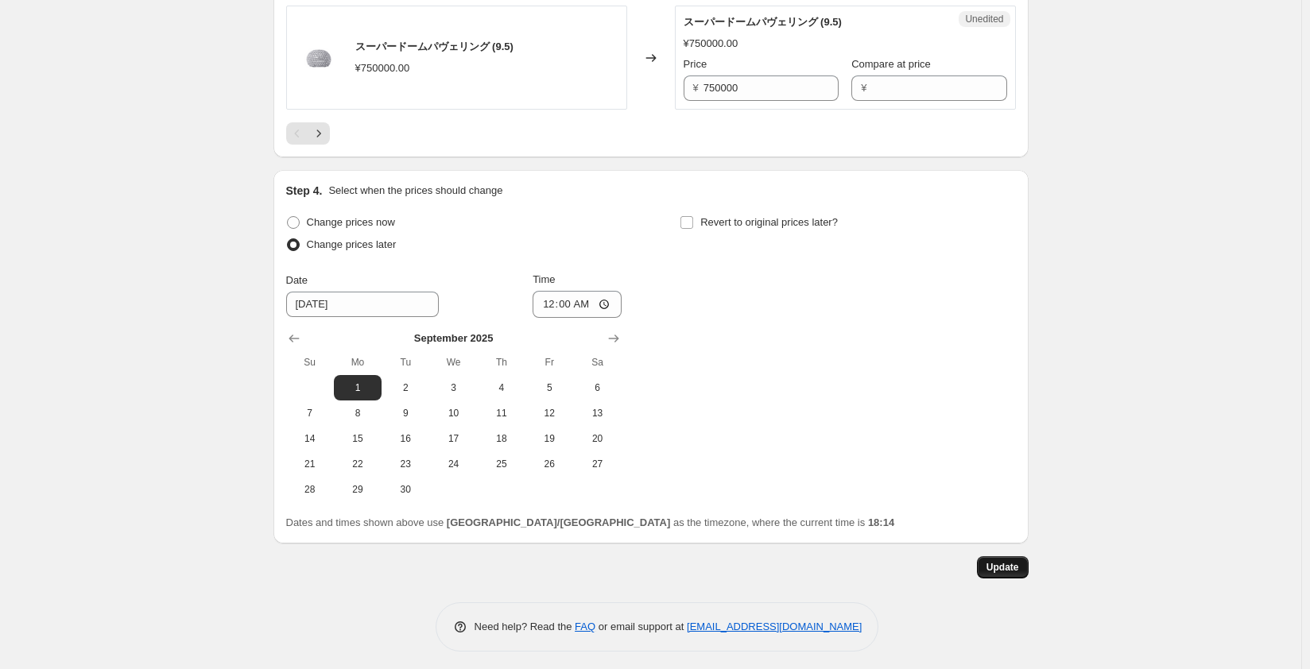
click at [1005, 561] on span "Update" at bounding box center [1002, 567] width 33 height 13
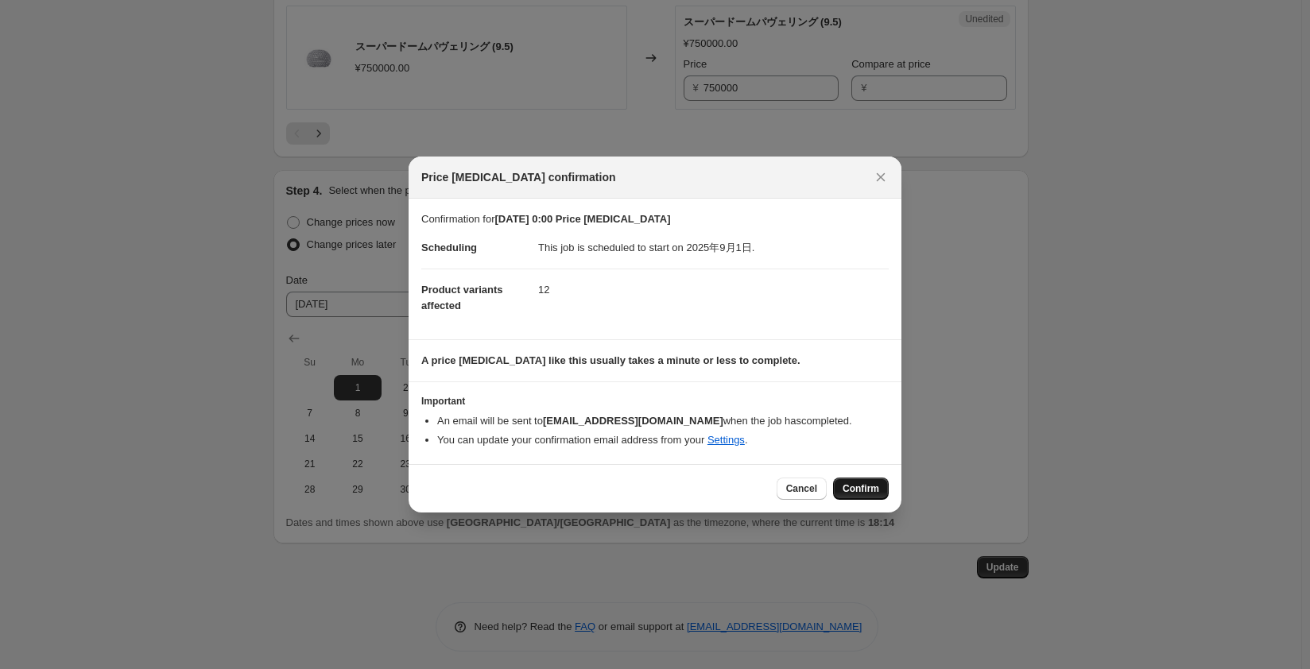
click at [869, 490] on span "Confirm" at bounding box center [860, 488] width 37 height 13
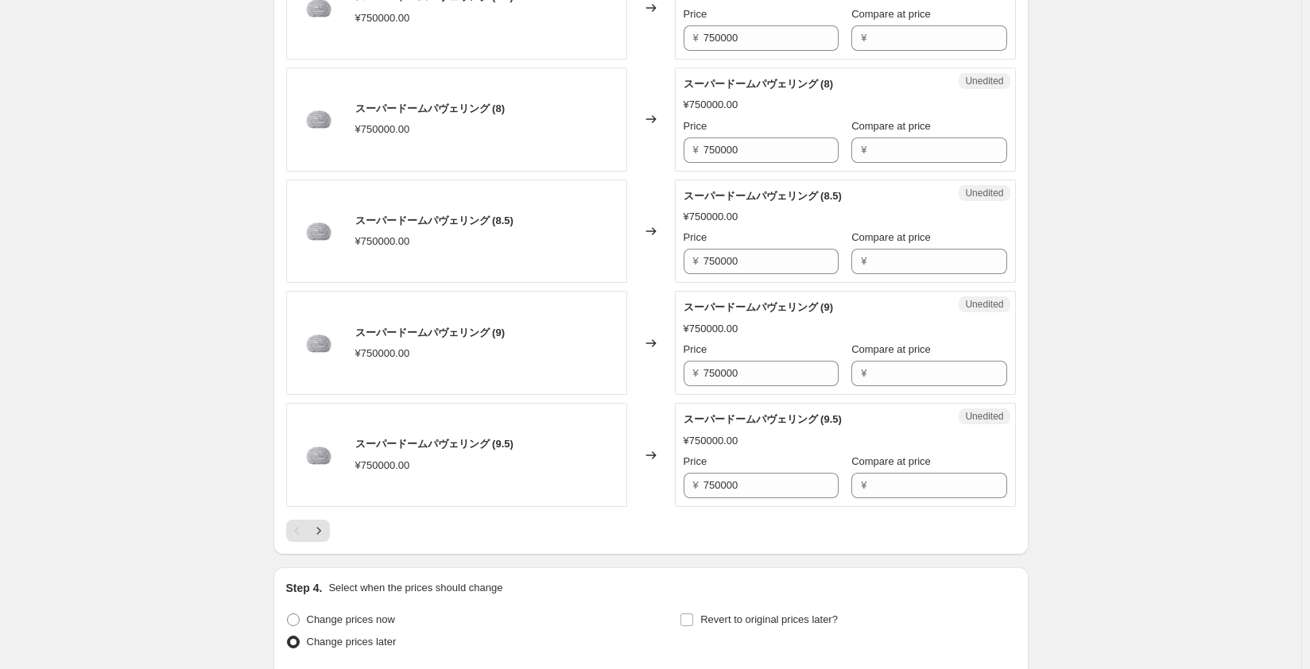
scroll to position [2148, 0]
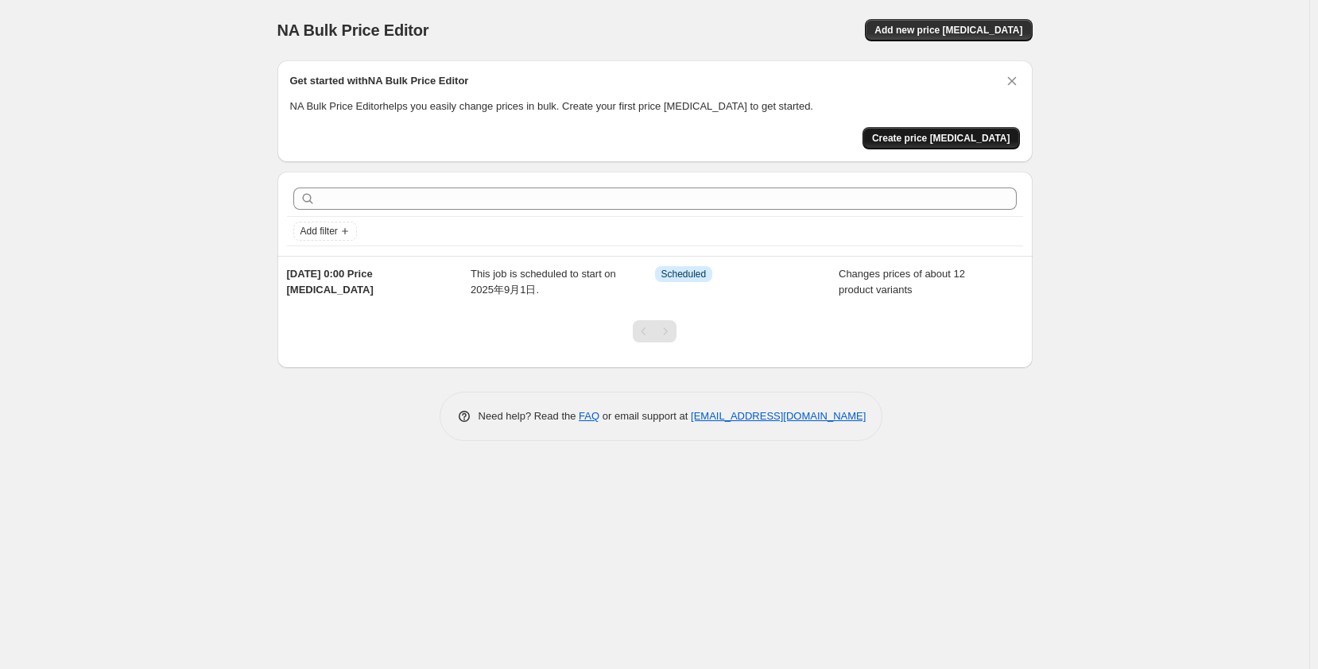
click at [934, 137] on span "Create price change job" at bounding box center [941, 138] width 138 height 13
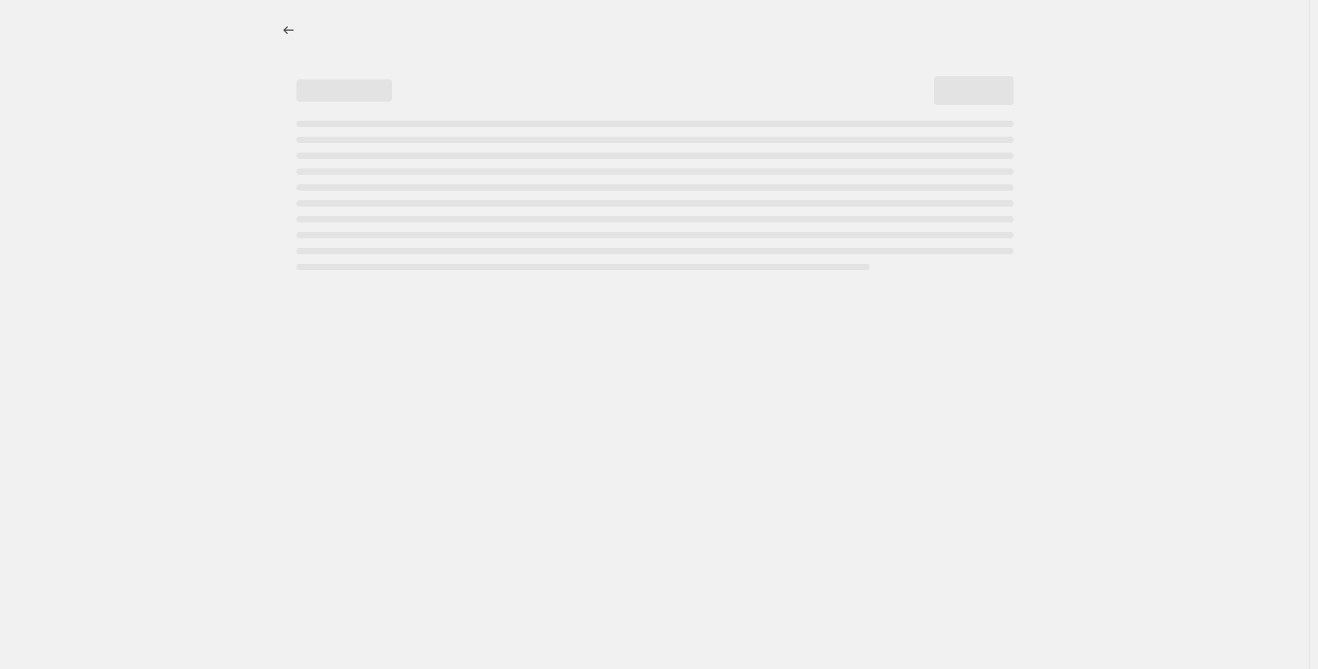
select select "percentage"
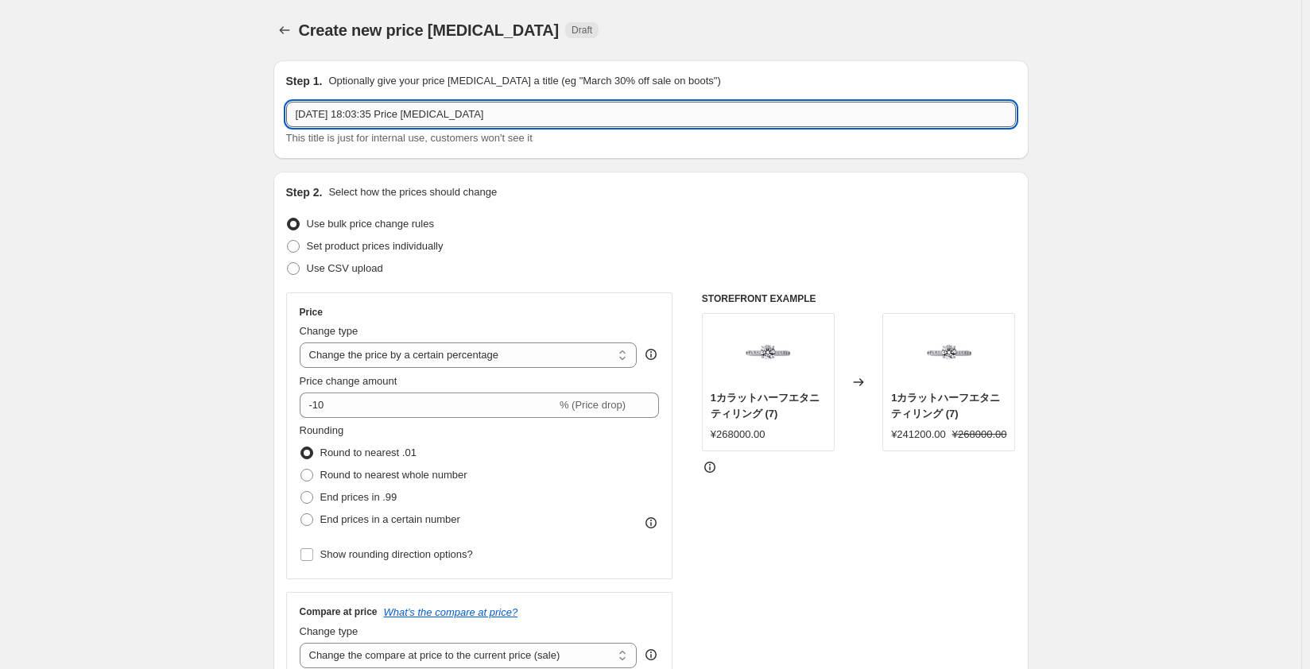
click at [467, 118] on input "2025年8月21日 18:03:35 Price change job" at bounding box center [651, 114] width 730 height 25
type input "2025年8月21日 18:03:35 Price changtest job"
drag, startPoint x: 532, startPoint y: 119, endPoint x: 196, endPoint y: 110, distance: 337.1
type input "test"
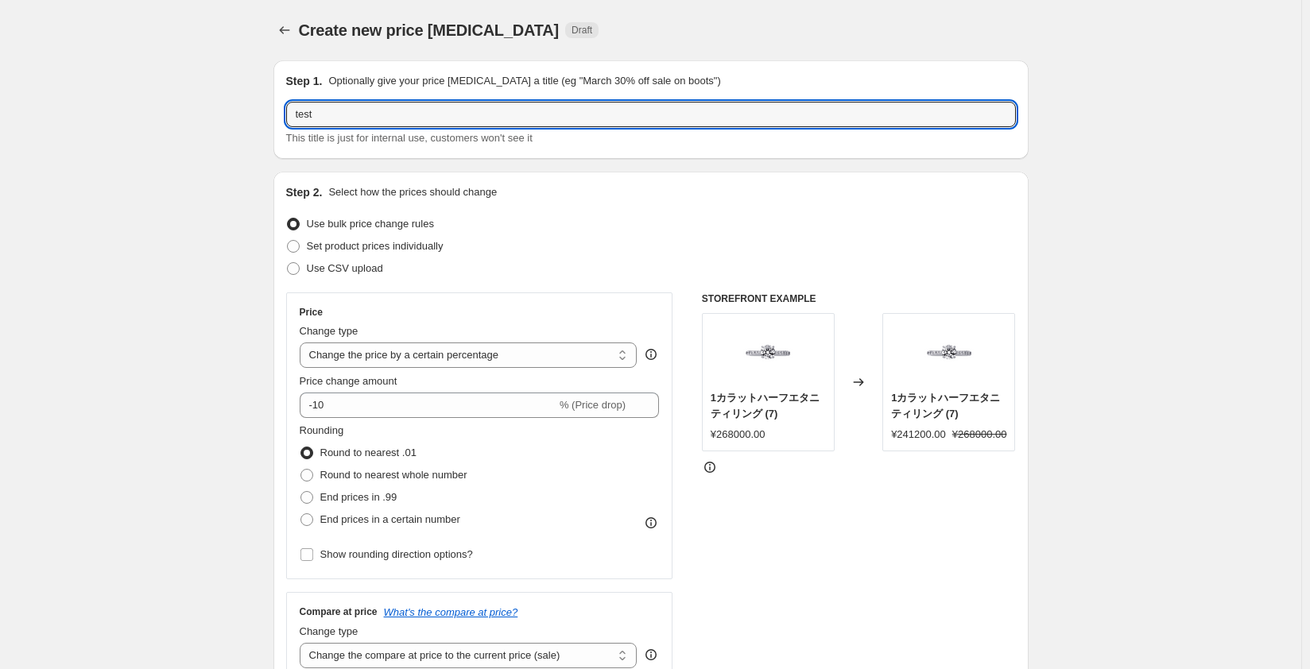
click at [540, 217] on div "Use bulk price change rules" at bounding box center [651, 224] width 730 height 22
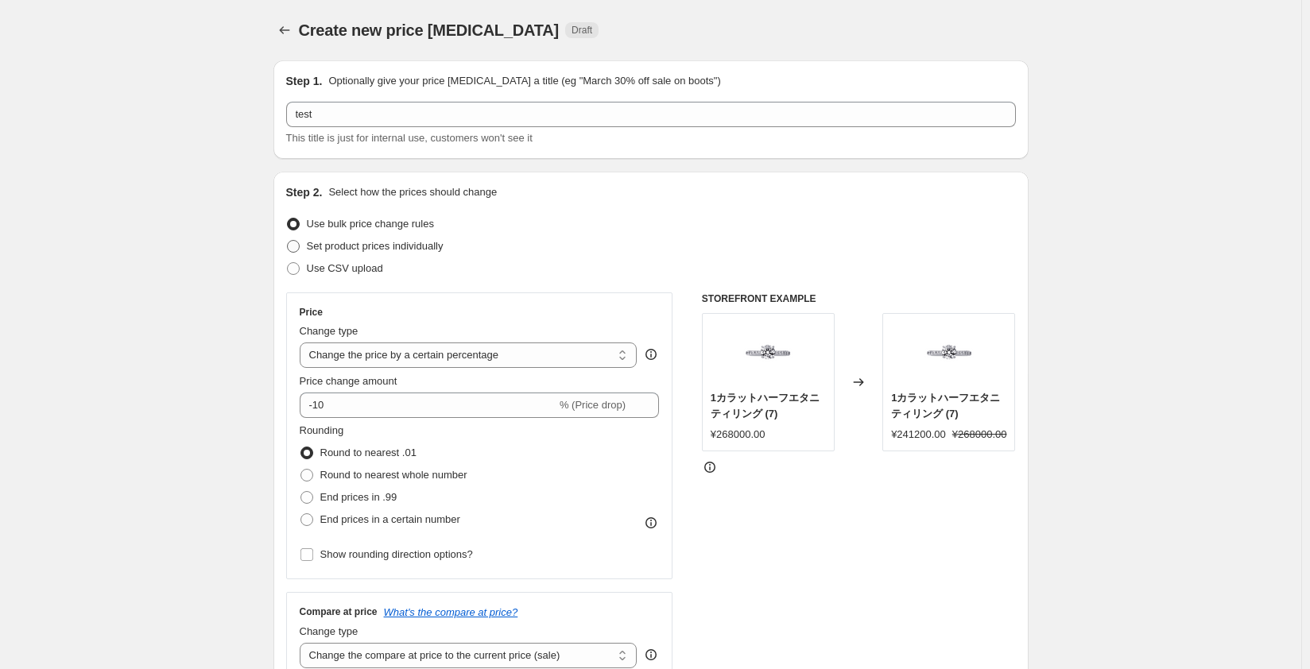
click at [297, 249] on span at bounding box center [293, 246] width 13 height 13
click at [288, 241] on input "Set product prices individually" at bounding box center [287, 240] width 1 height 1
radio input "true"
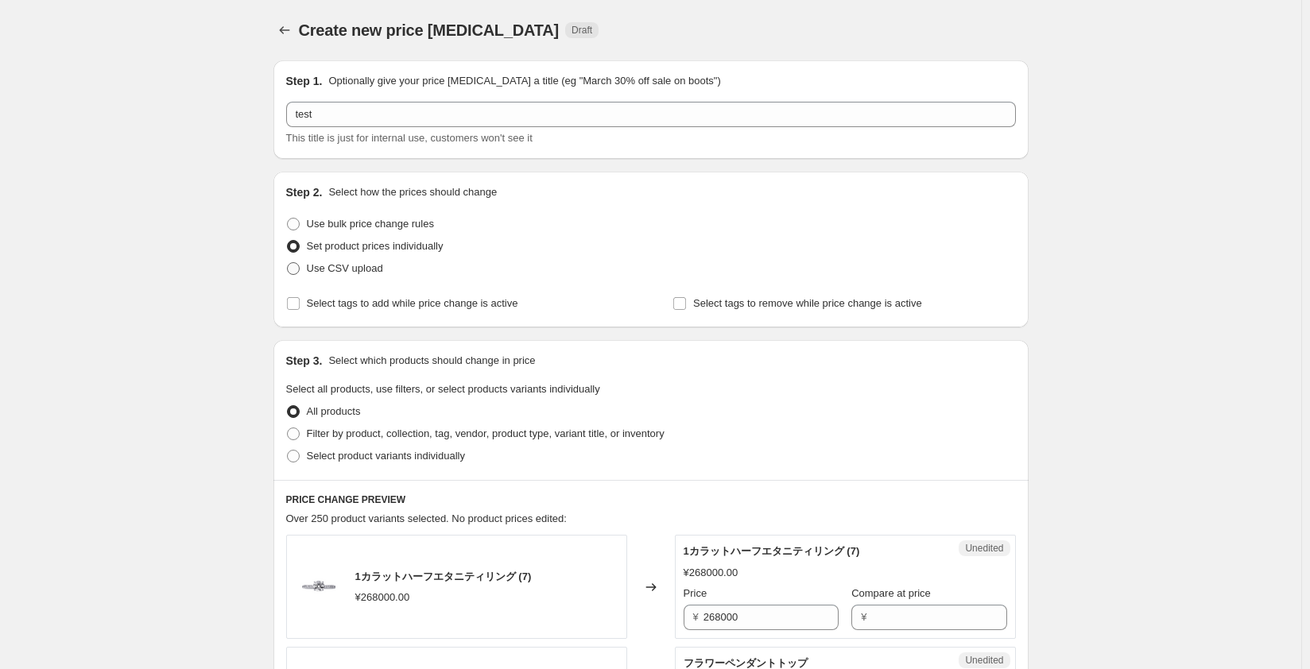
scroll to position [79, 0]
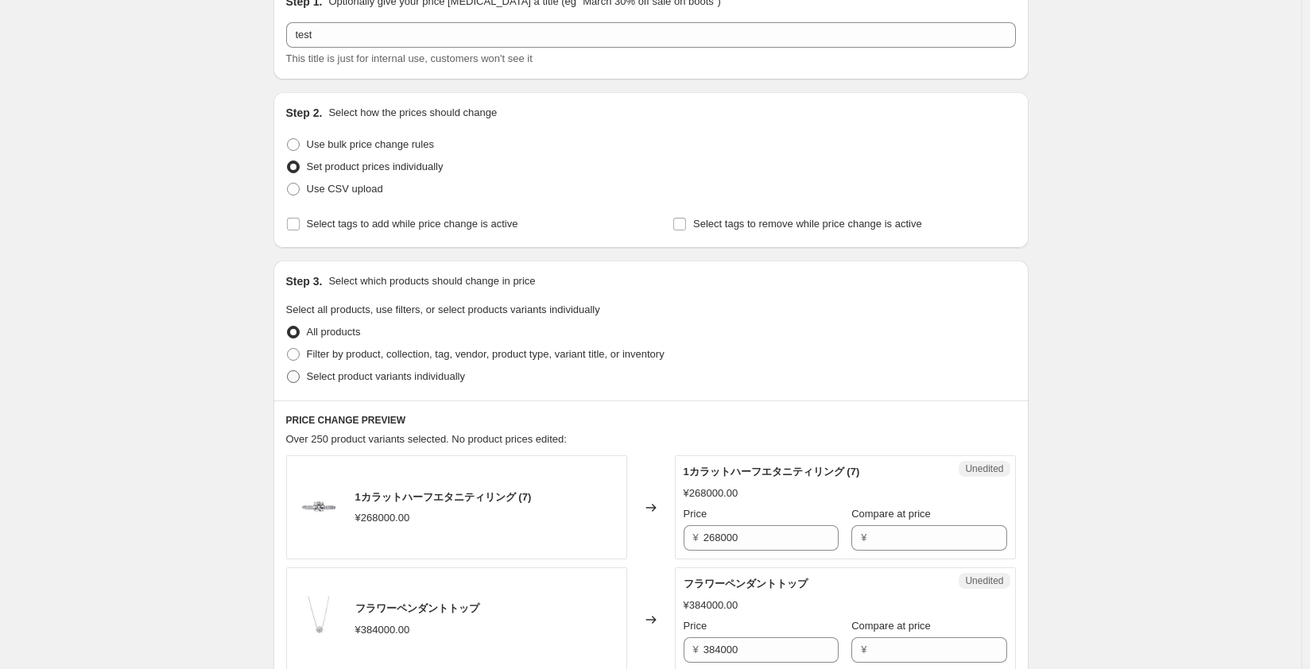
click at [297, 378] on span at bounding box center [293, 376] width 13 height 13
click at [288, 371] on input "Select product variants individually" at bounding box center [287, 370] width 1 height 1
radio input "true"
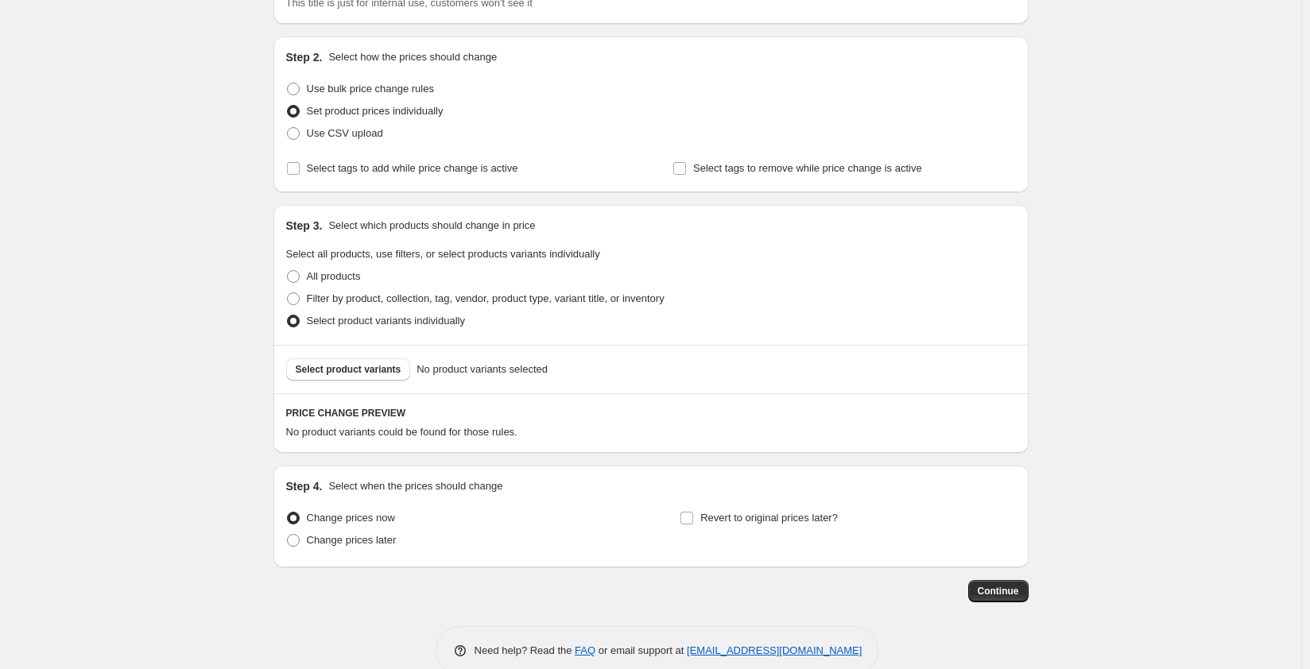
scroll to position [159, 0]
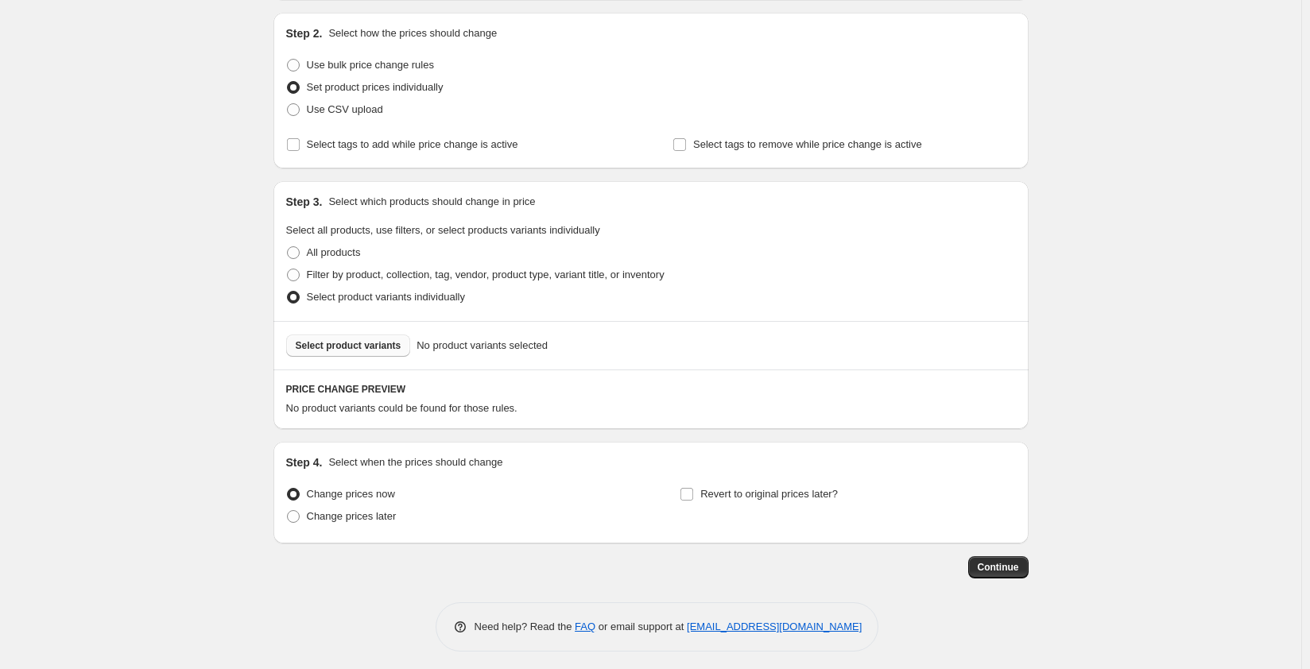
click at [381, 347] on span "Select product variants" at bounding box center [349, 345] width 106 height 13
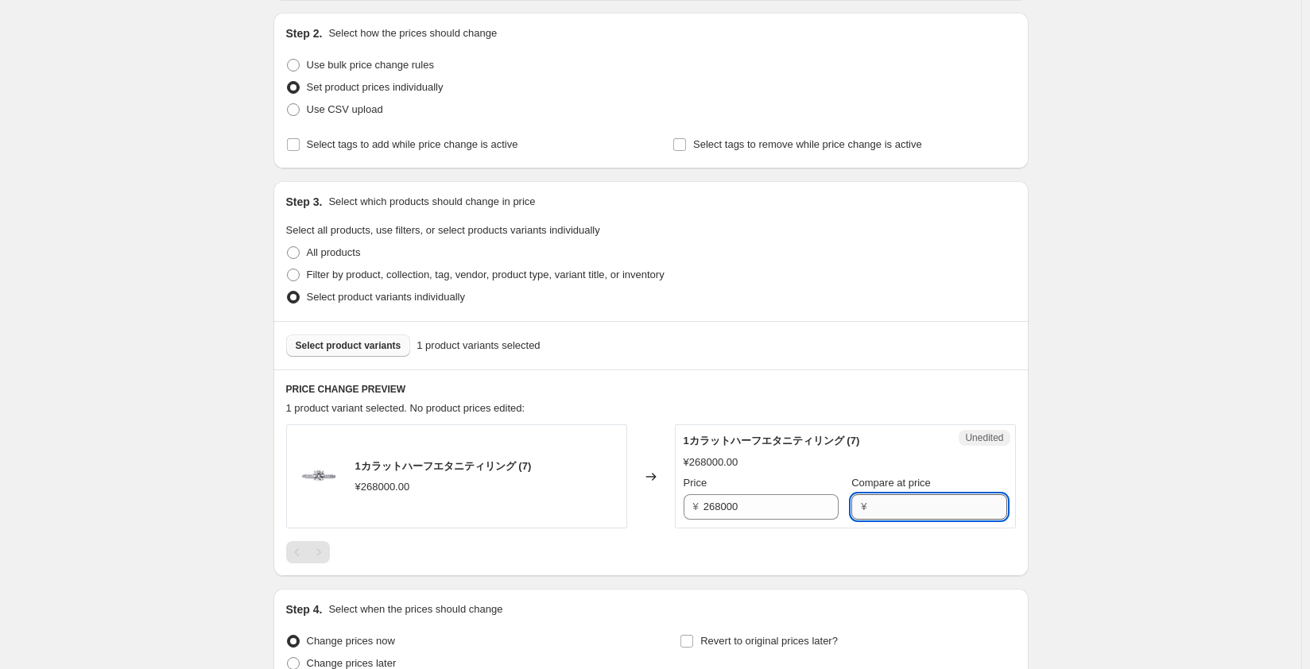
click at [890, 508] on input "Compare at price" at bounding box center [938, 506] width 135 height 25
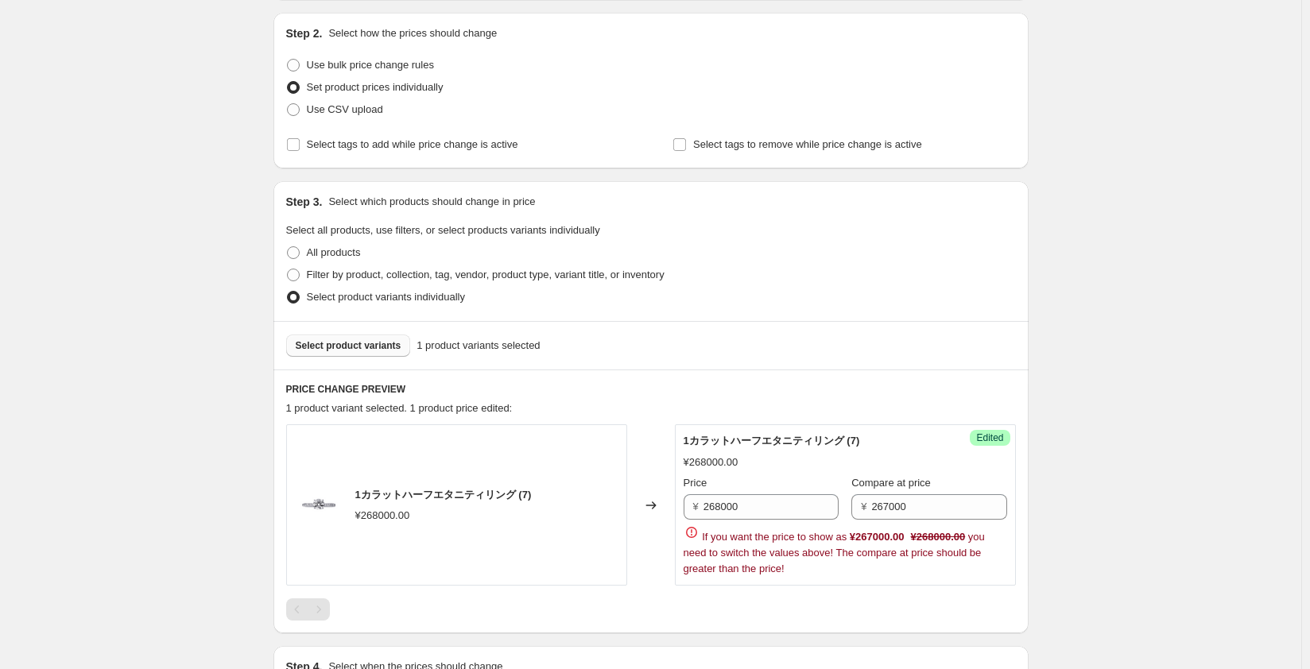
click at [923, 455] on div "¥268000.00" at bounding box center [844, 463] width 323 height 16
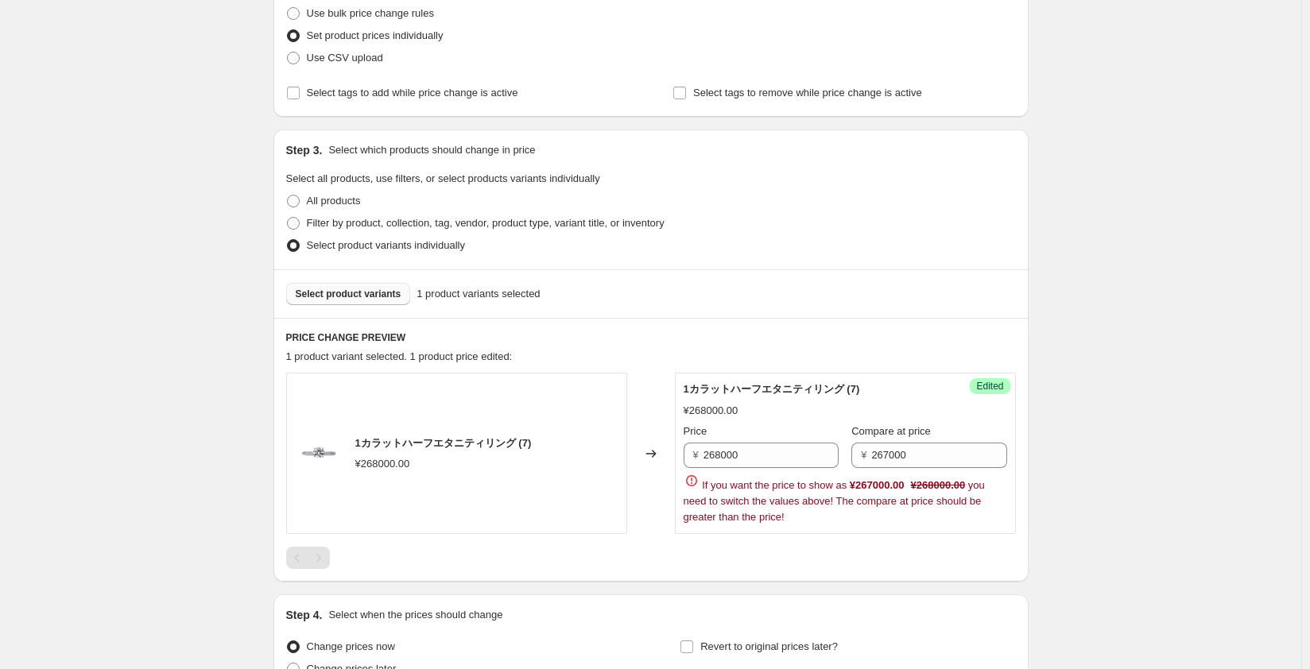
scroll to position [238, 0]
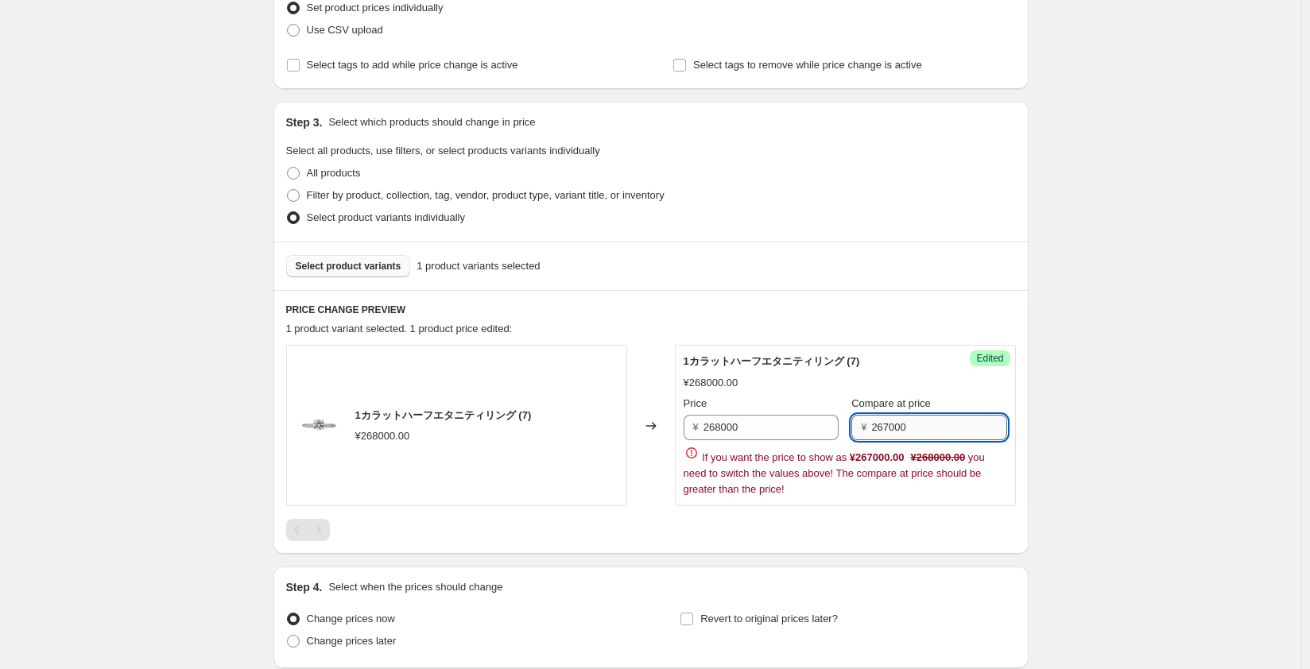
click at [890, 428] on input "267000" at bounding box center [938, 427] width 135 height 25
type input "269000"
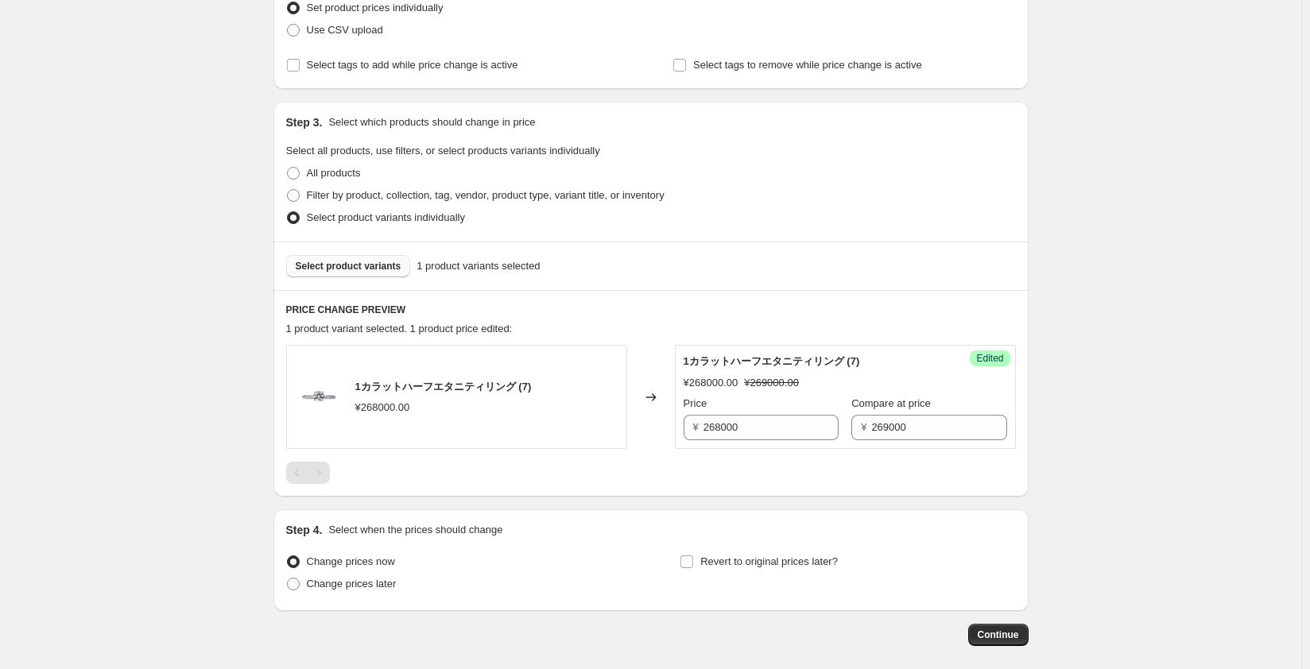
click at [937, 504] on div "Step 1. Optionally give your price change job a title (eg "March 30% off sale o…" at bounding box center [645, 227] width 768 height 837
click at [300, 586] on span at bounding box center [293, 584] width 13 height 13
click at [288, 579] on input "Change prices later" at bounding box center [287, 578] width 1 height 1
radio input "true"
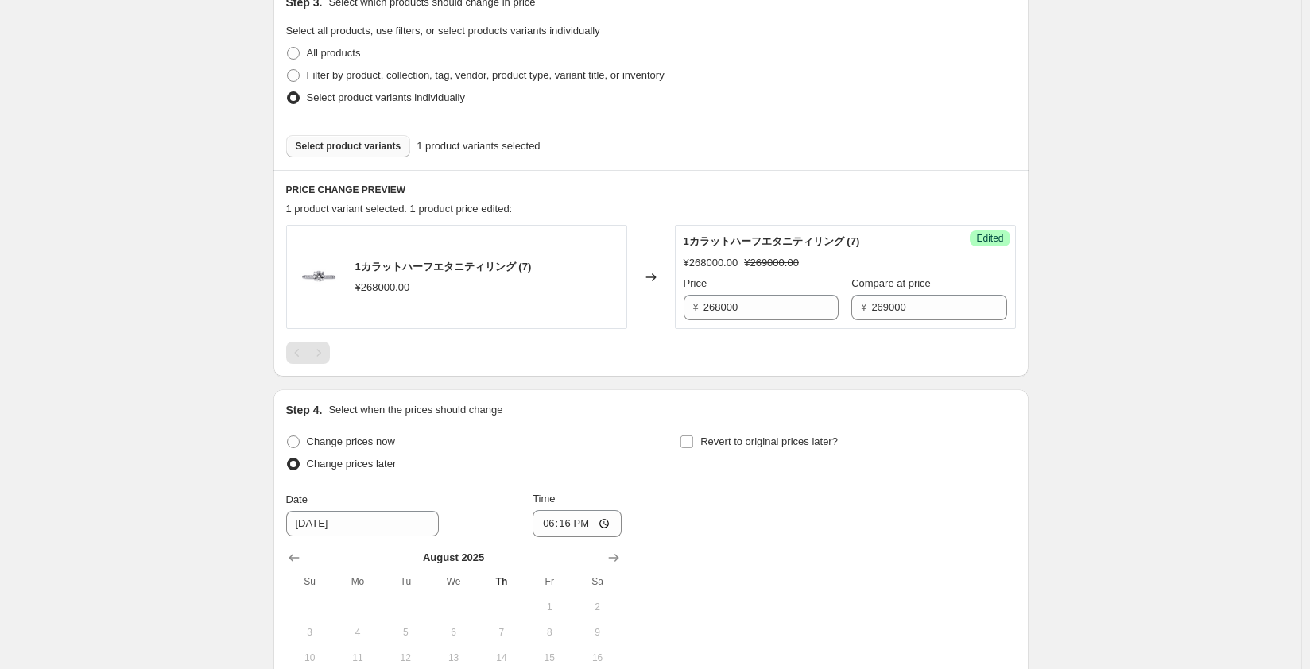
scroll to position [397, 0]
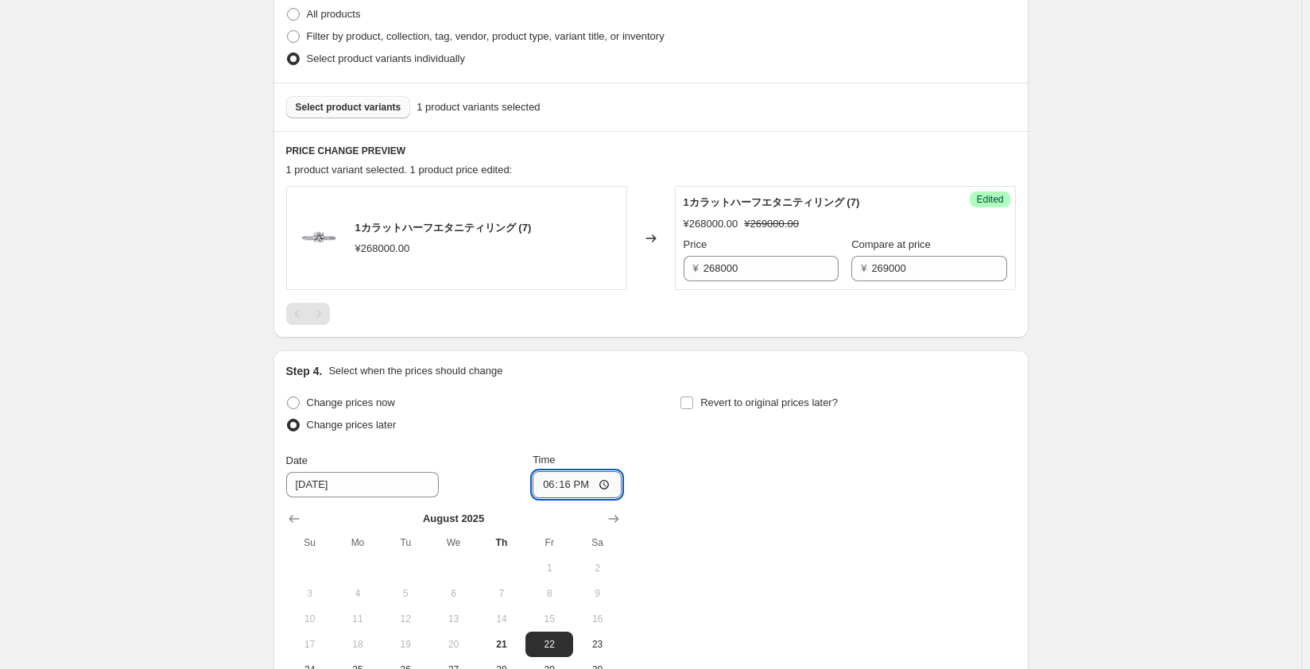
click at [599, 489] on input "18:16" at bounding box center [576, 484] width 89 height 27
click at [583, 484] on input "18:16" at bounding box center [576, 484] width 89 height 27
click at [588, 486] on input "18:16" at bounding box center [576, 484] width 89 height 27
click at [607, 486] on input "18:16" at bounding box center [576, 484] width 89 height 27
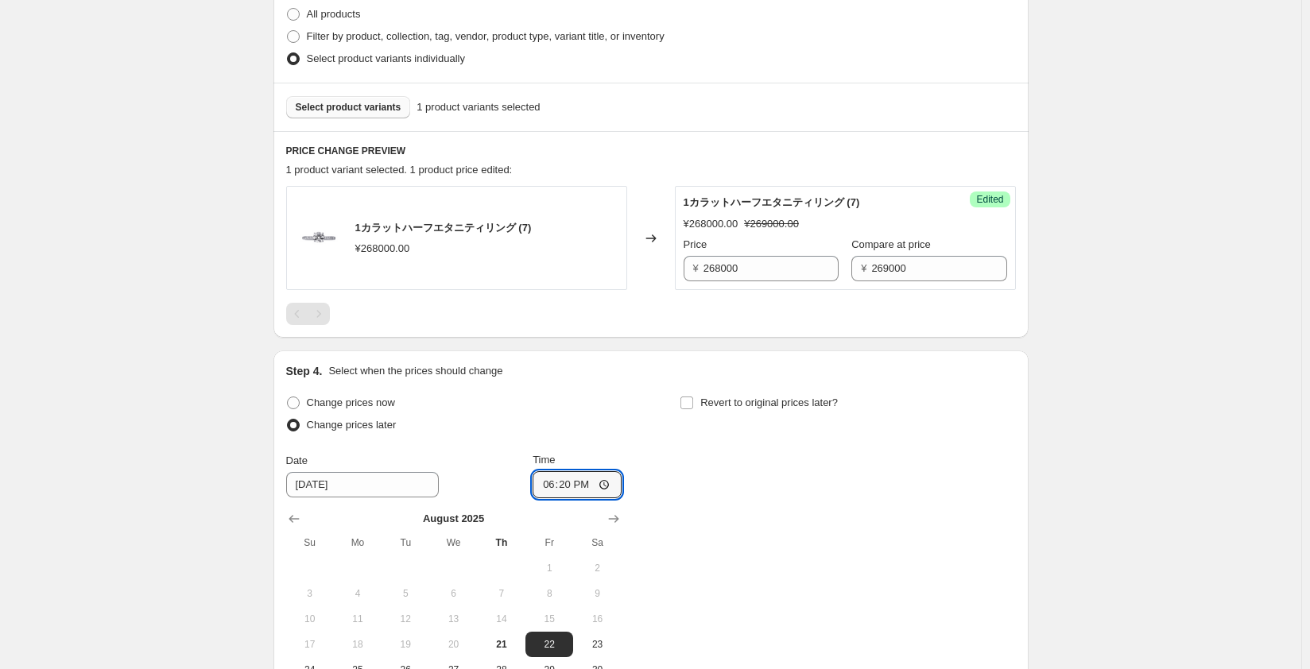
type input "18:20"
click at [720, 516] on div "Change prices now Change prices later Date 8/22/2025 Time 18:20 August 2025 Su …" at bounding box center [651, 550] width 730 height 316
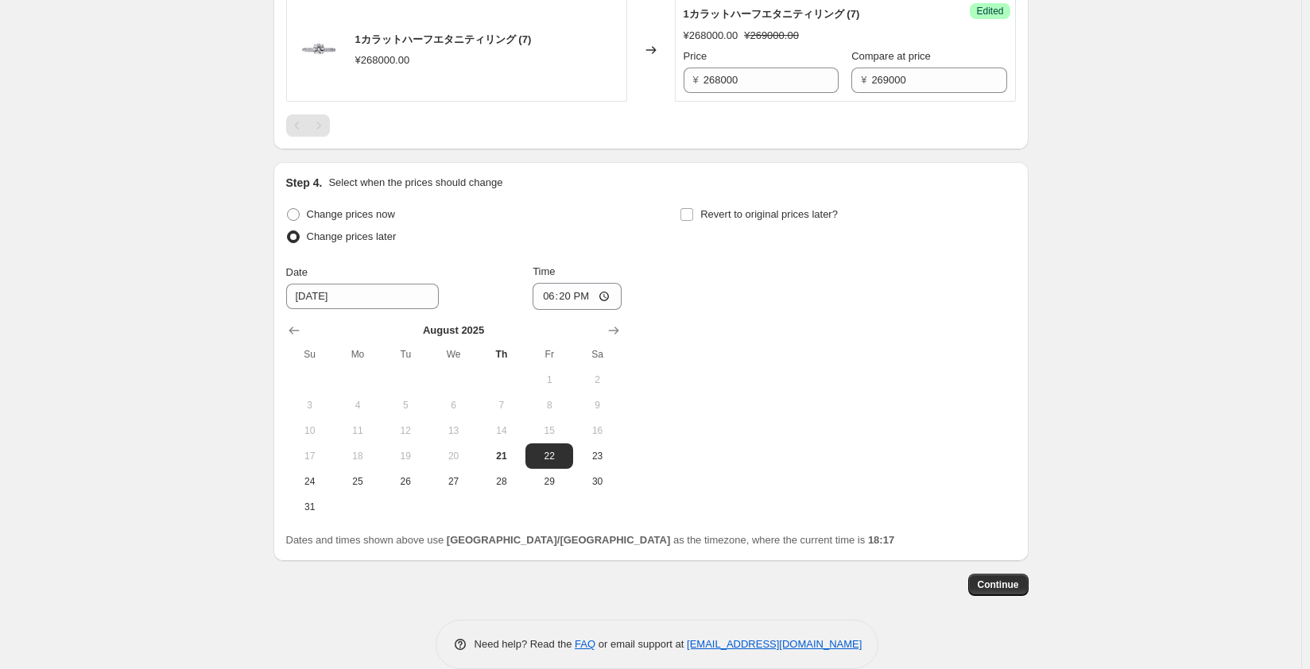
scroll to position [609, 0]
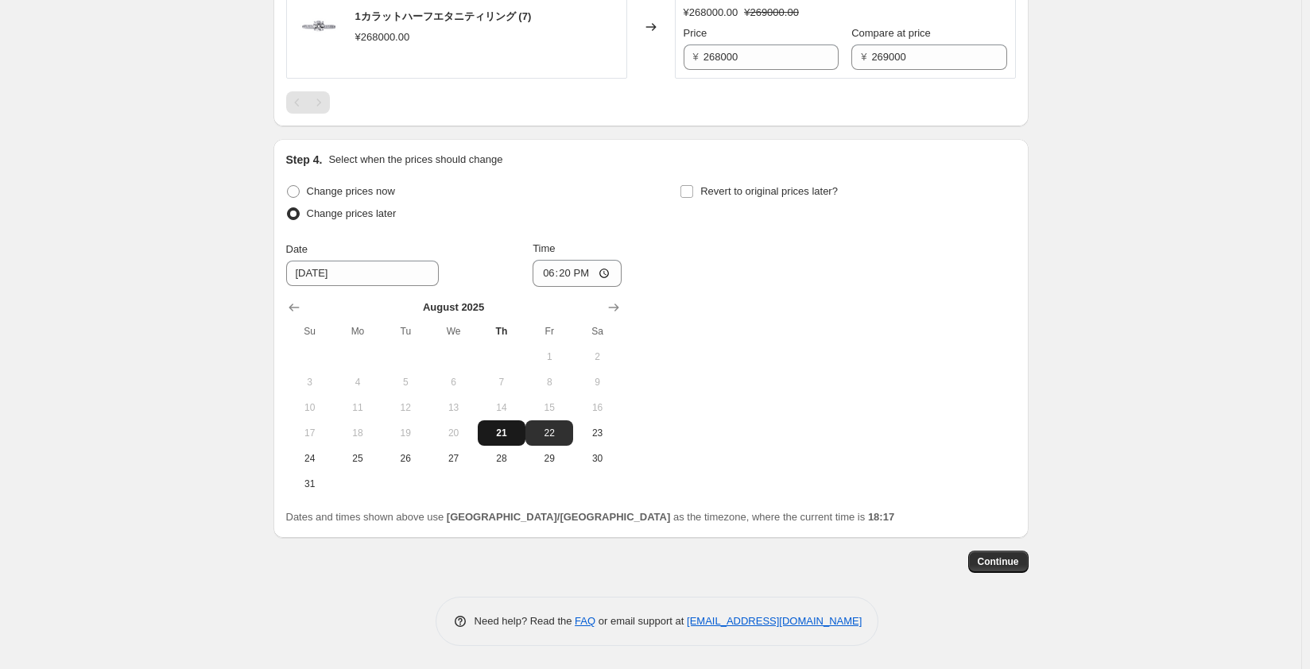
click at [500, 428] on span "21" at bounding box center [501, 433] width 35 height 13
type input "8/21/2025"
click at [1002, 563] on span "Continue" at bounding box center [998, 562] width 41 height 13
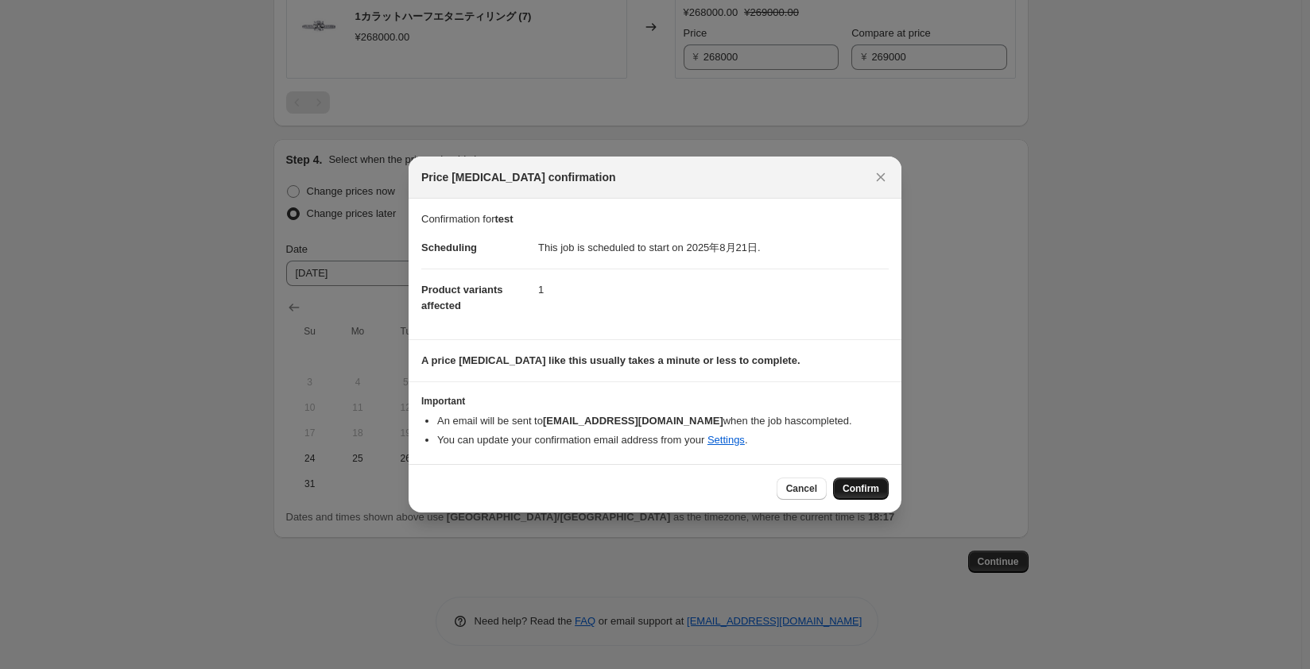
click at [857, 486] on span "Confirm" at bounding box center [860, 488] width 37 height 13
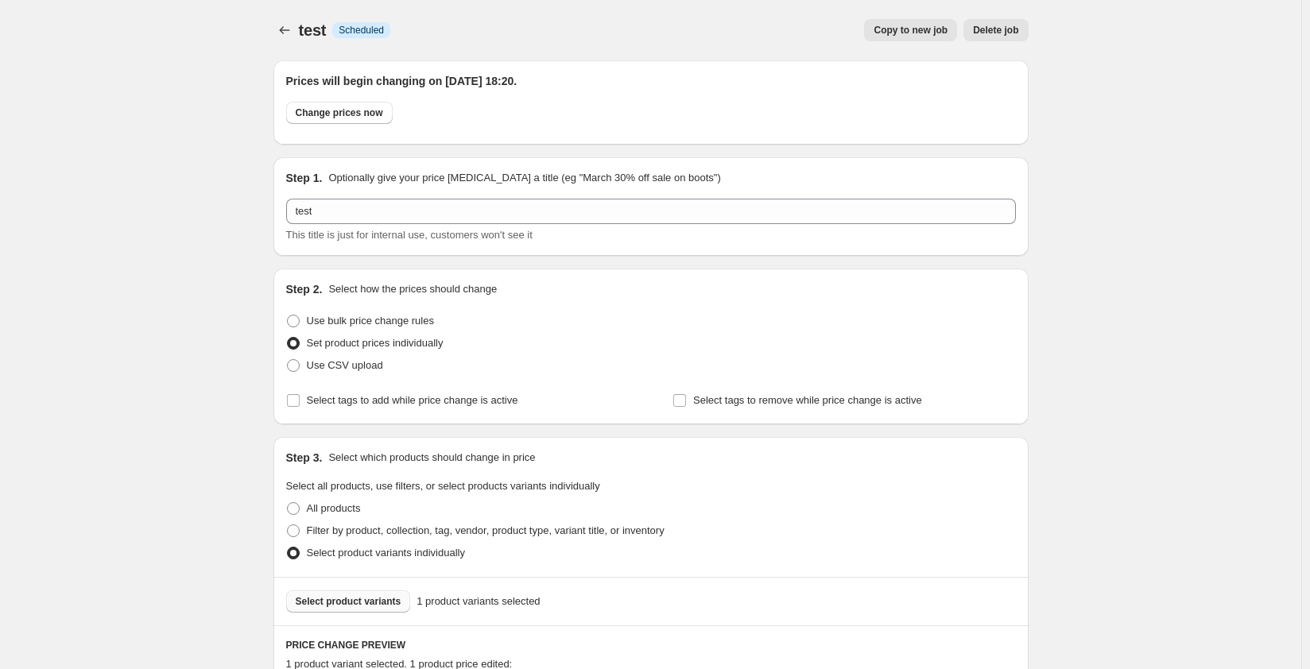
scroll to position [609, 0]
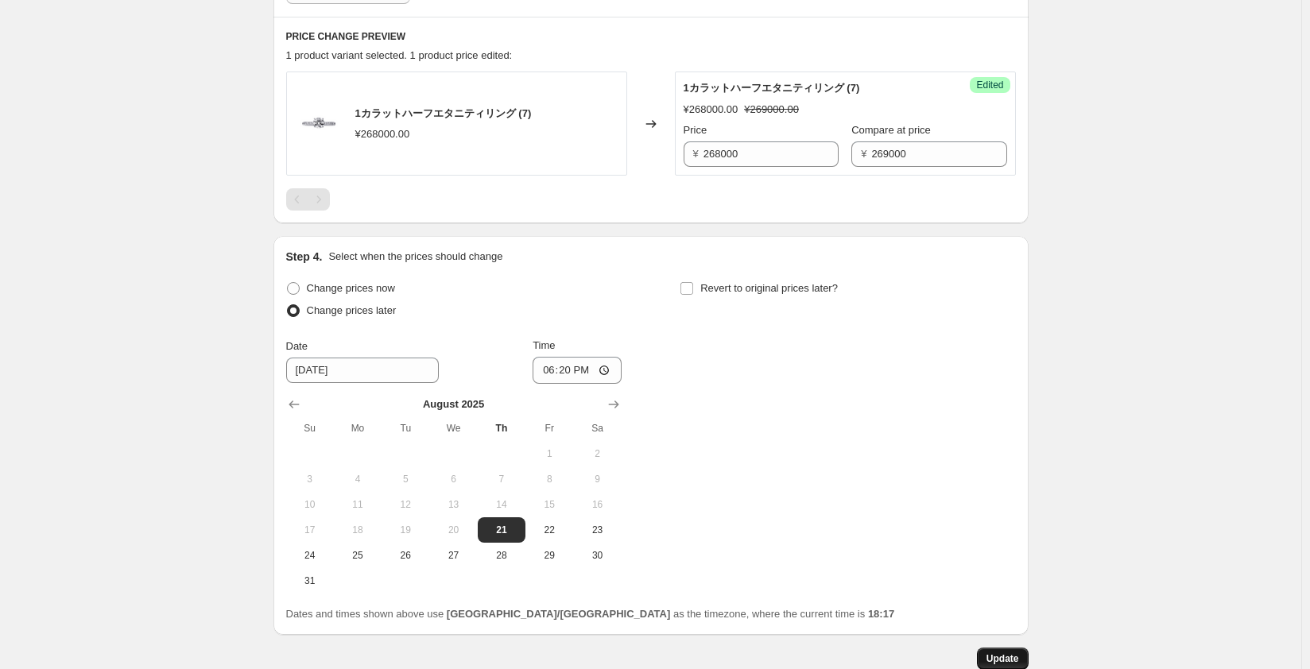
click at [998, 657] on span "Update" at bounding box center [1002, 658] width 33 height 13
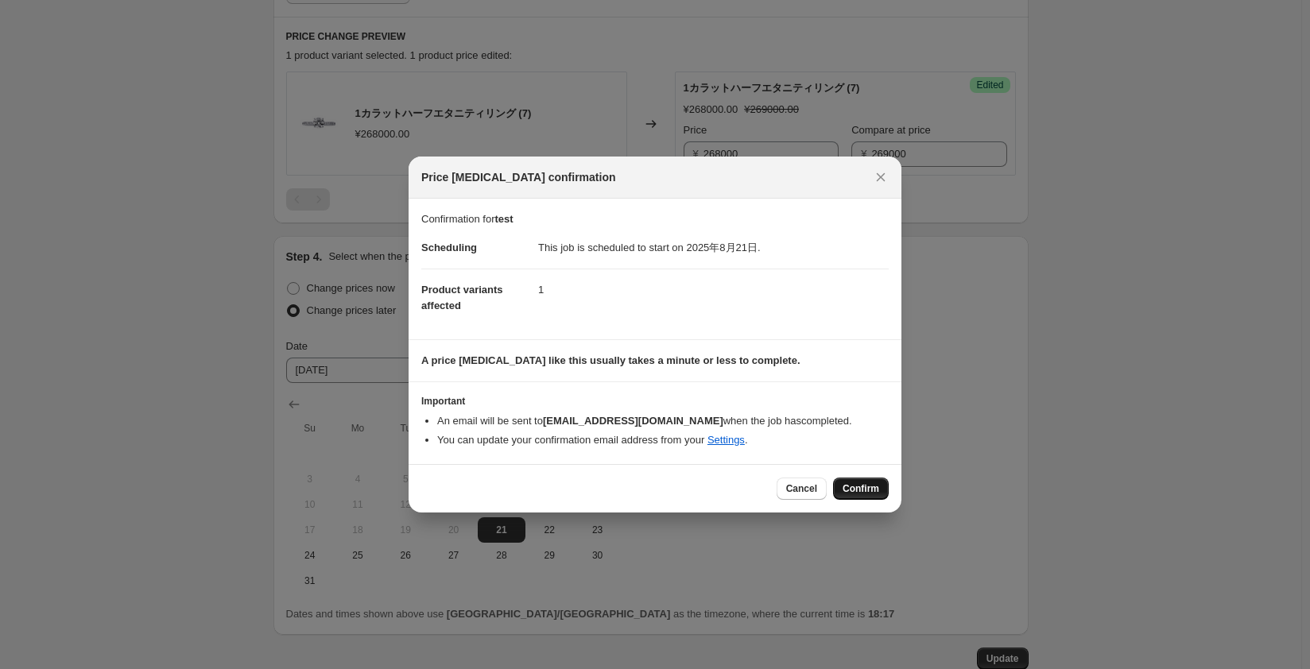
click at [861, 489] on span "Confirm" at bounding box center [860, 488] width 37 height 13
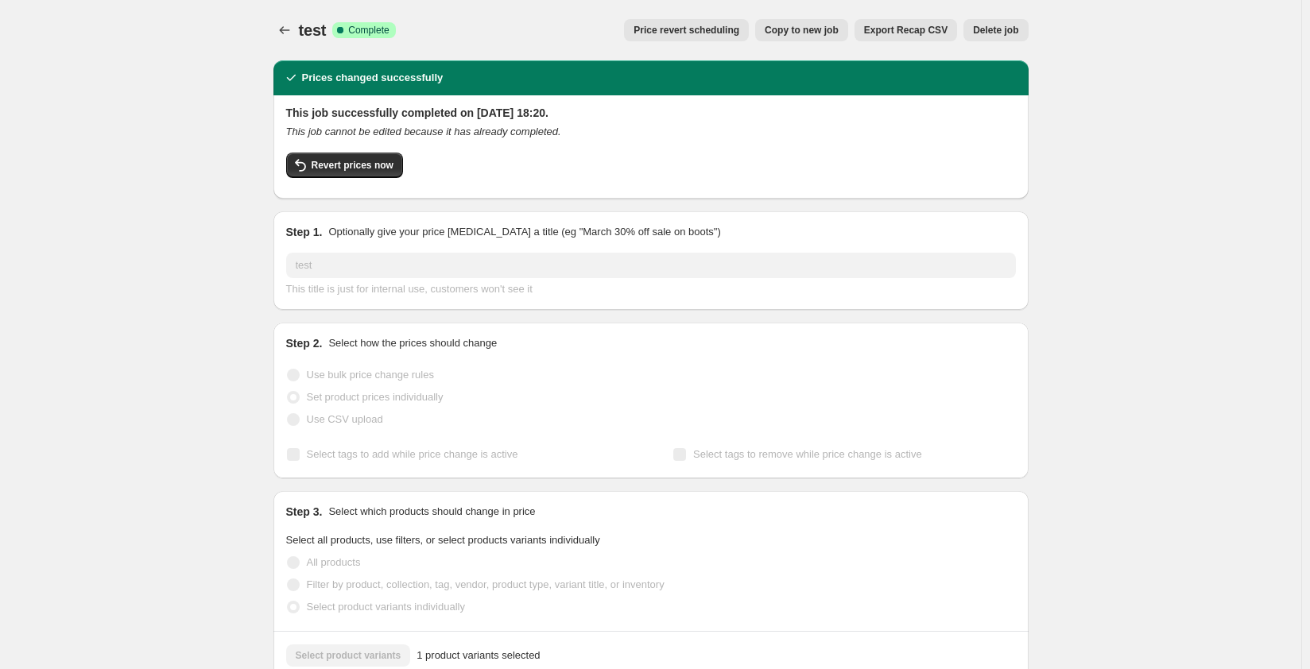
click at [797, 29] on span "Copy to new job" at bounding box center [802, 30] width 74 height 13
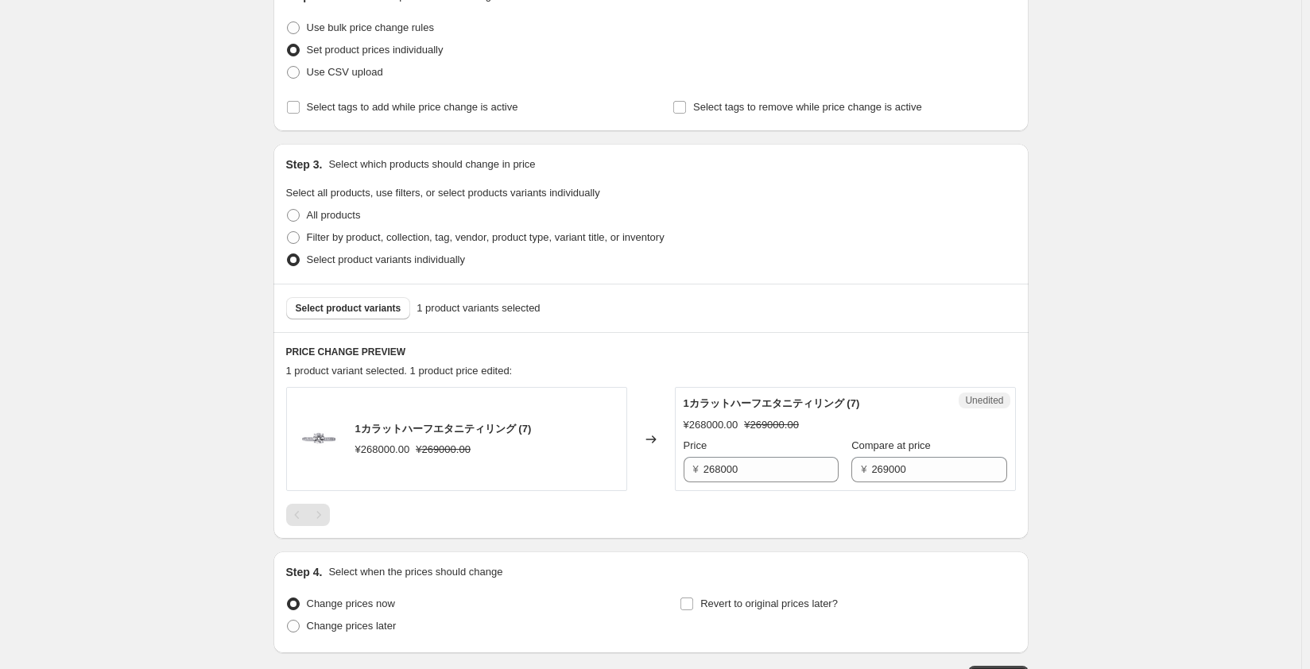
scroll to position [238, 0]
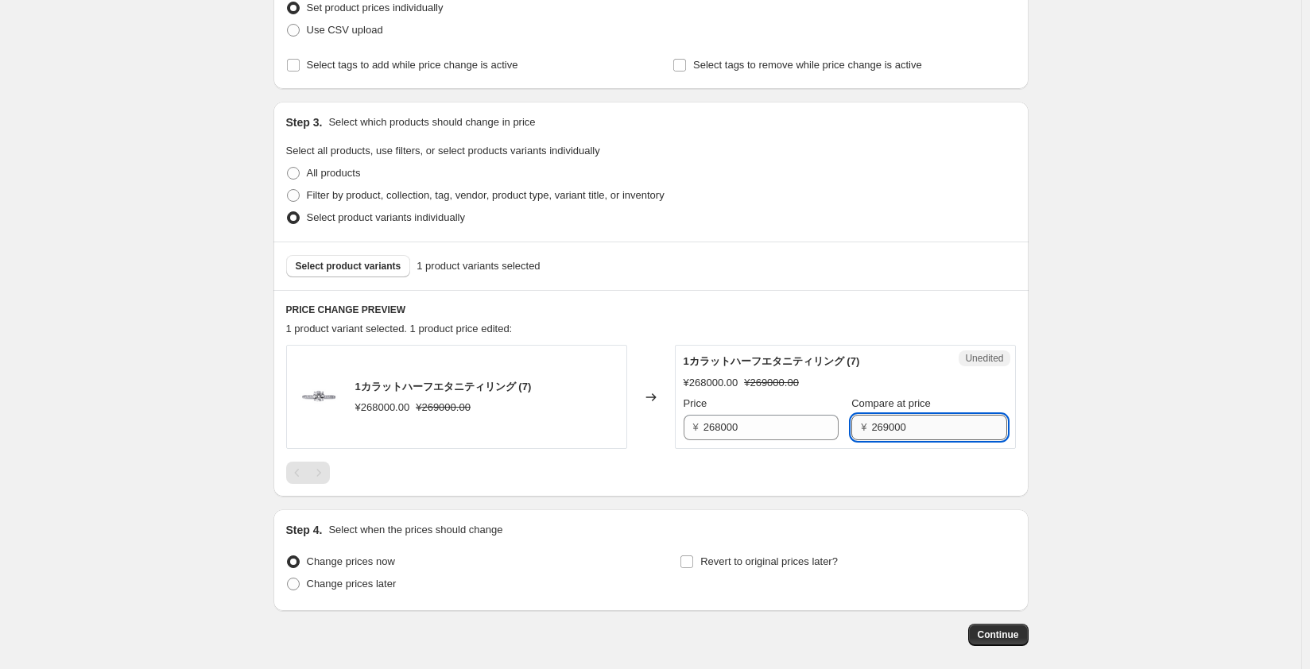
click at [876, 426] on input "269000" at bounding box center [938, 427] width 135 height 25
type input "268000"
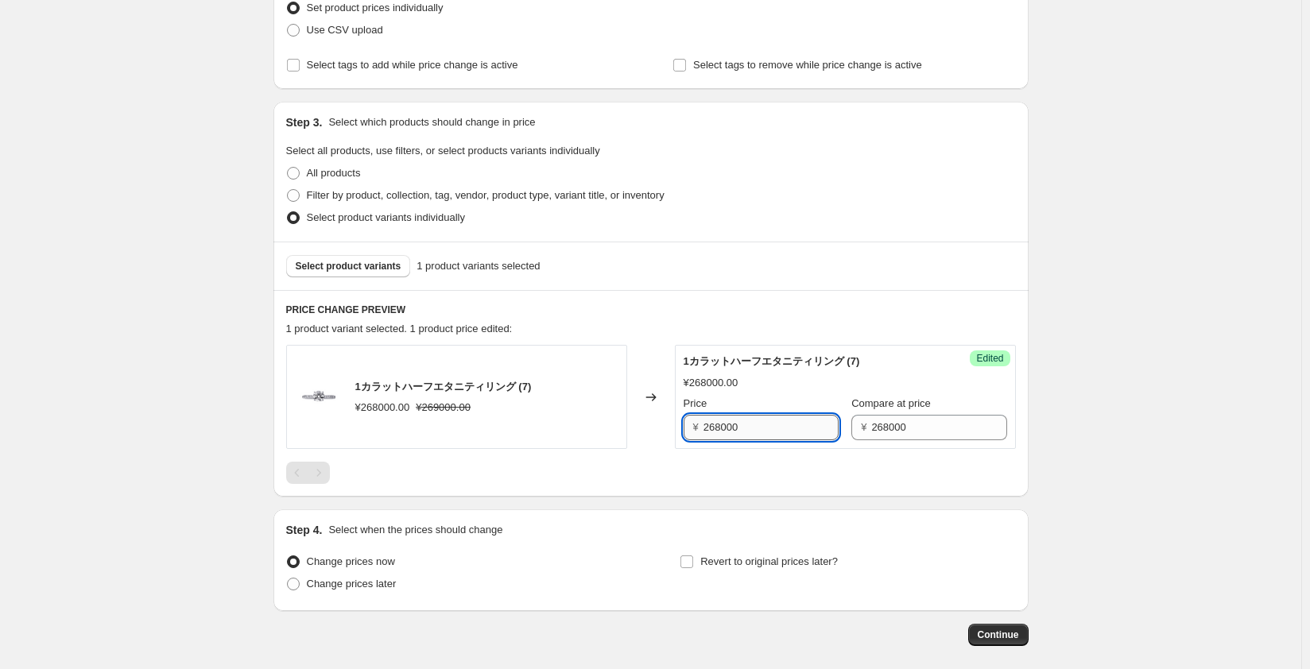
click at [719, 427] on input "268000" at bounding box center [770, 427] width 135 height 25
type input "268000"
click at [718, 467] on div at bounding box center [651, 473] width 730 height 22
click at [997, 636] on span "Continue" at bounding box center [998, 635] width 41 height 13
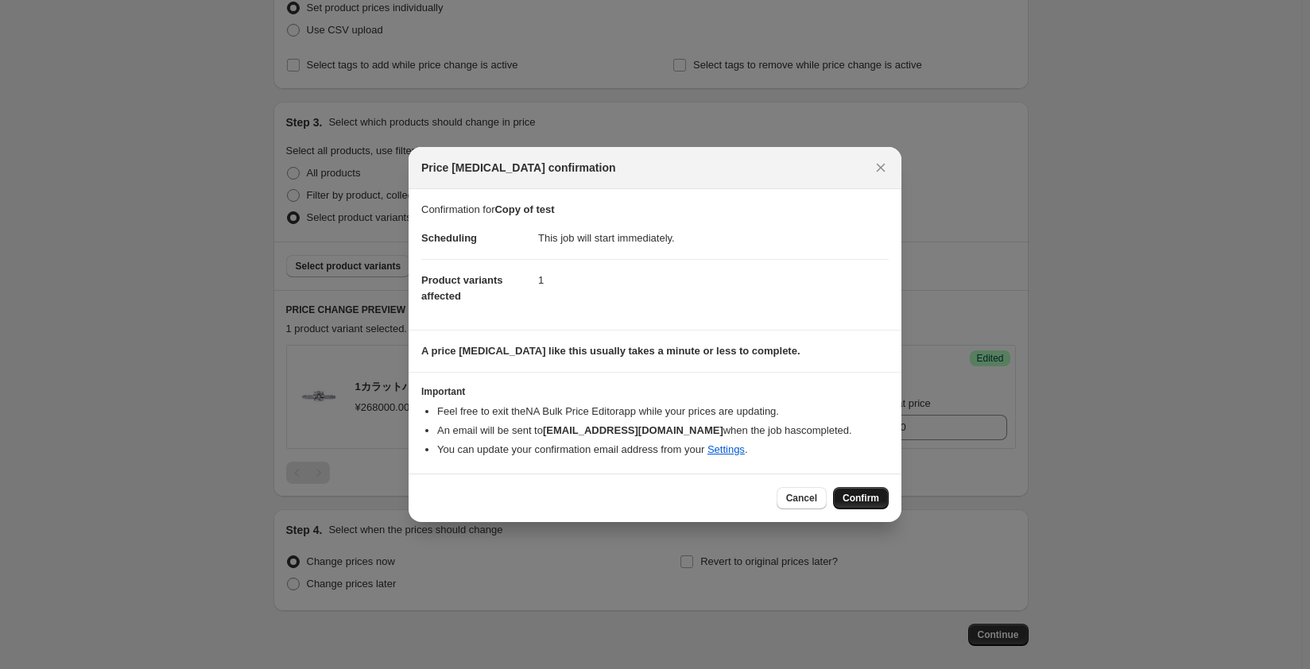
click at [865, 497] on span "Confirm" at bounding box center [860, 498] width 37 height 13
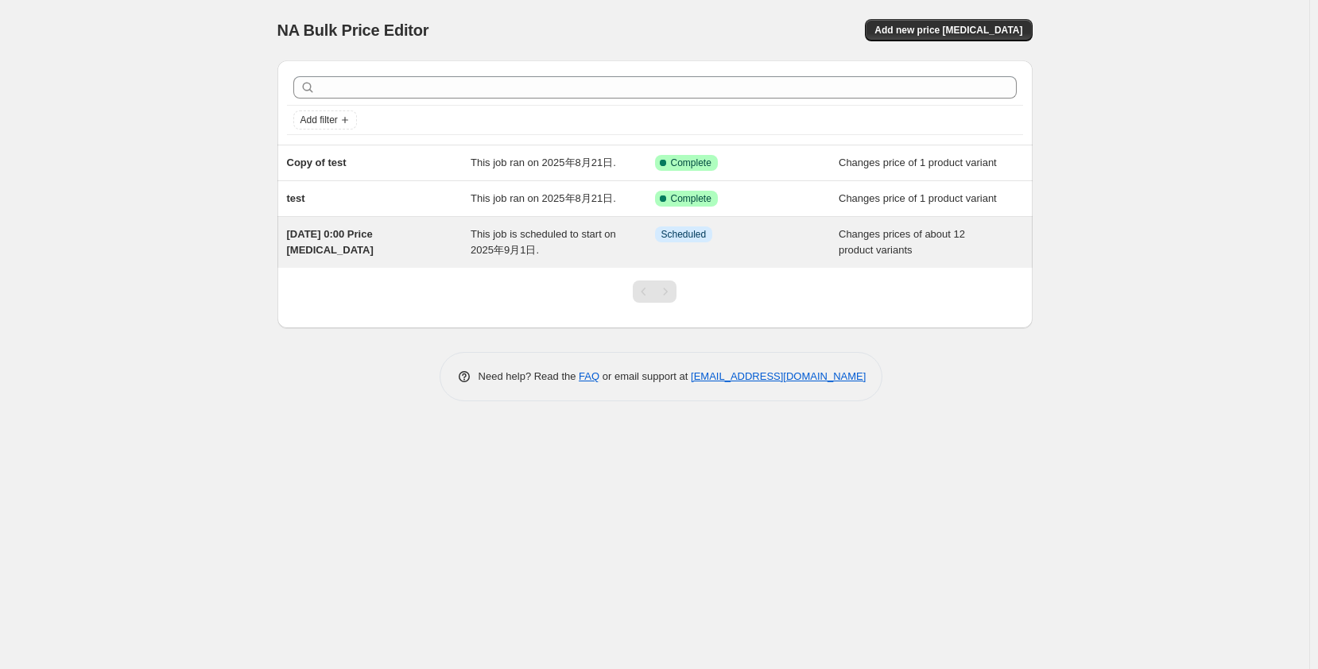
click at [413, 258] on div "2025年9月1日 0:00 Price change job This job is scheduled to start on 2025年9月1日. In…" at bounding box center [654, 242] width 755 height 51
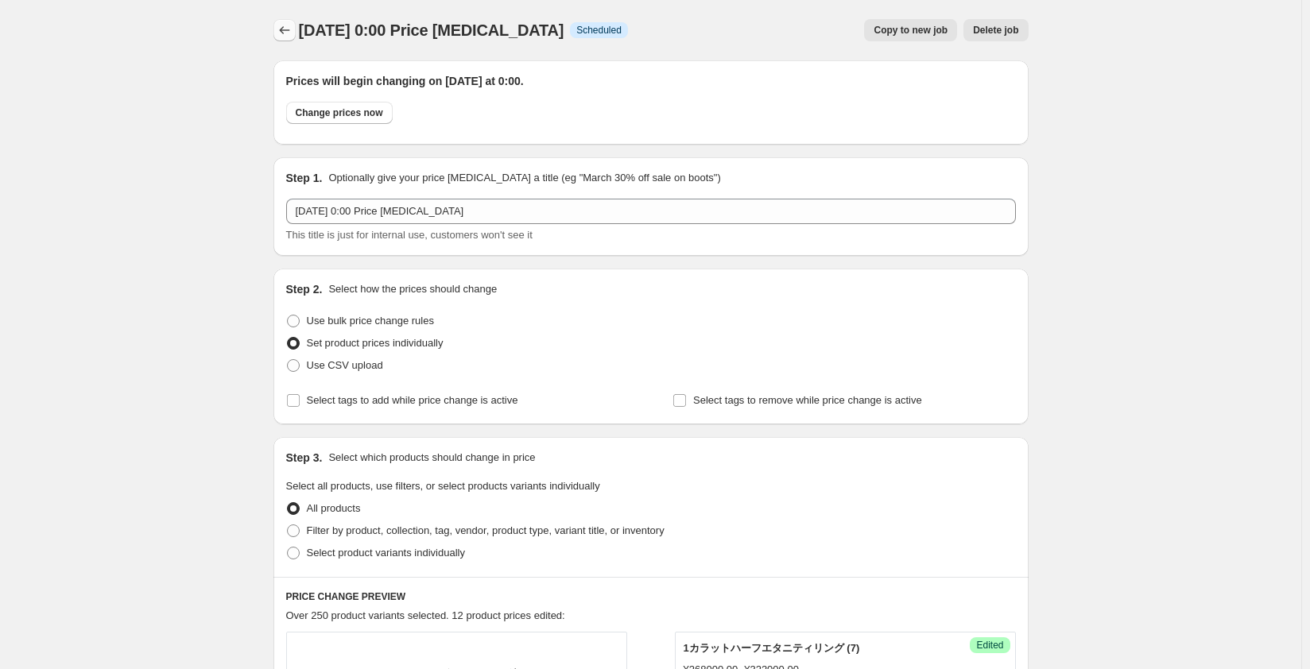
click at [288, 34] on icon "Price change jobs" at bounding box center [285, 30] width 16 height 16
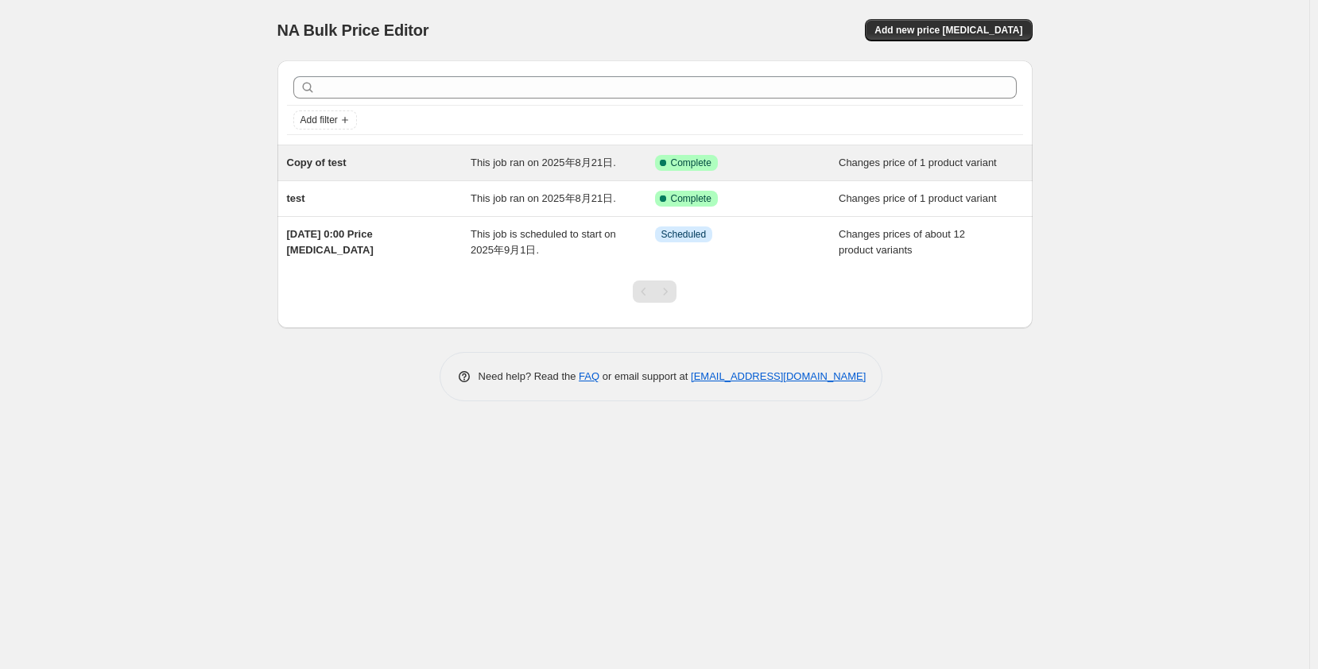
click at [444, 168] on div "Copy of test" at bounding box center [379, 163] width 184 height 16
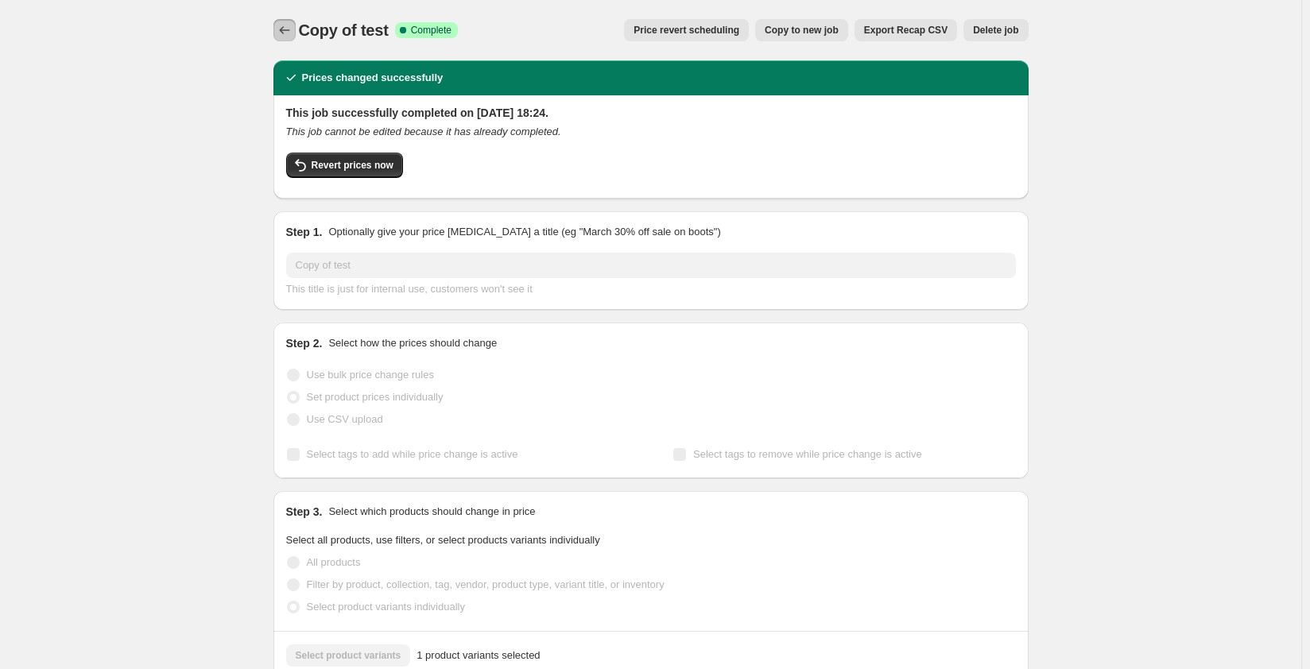
click at [288, 33] on icon "Price change jobs" at bounding box center [285, 30] width 16 height 16
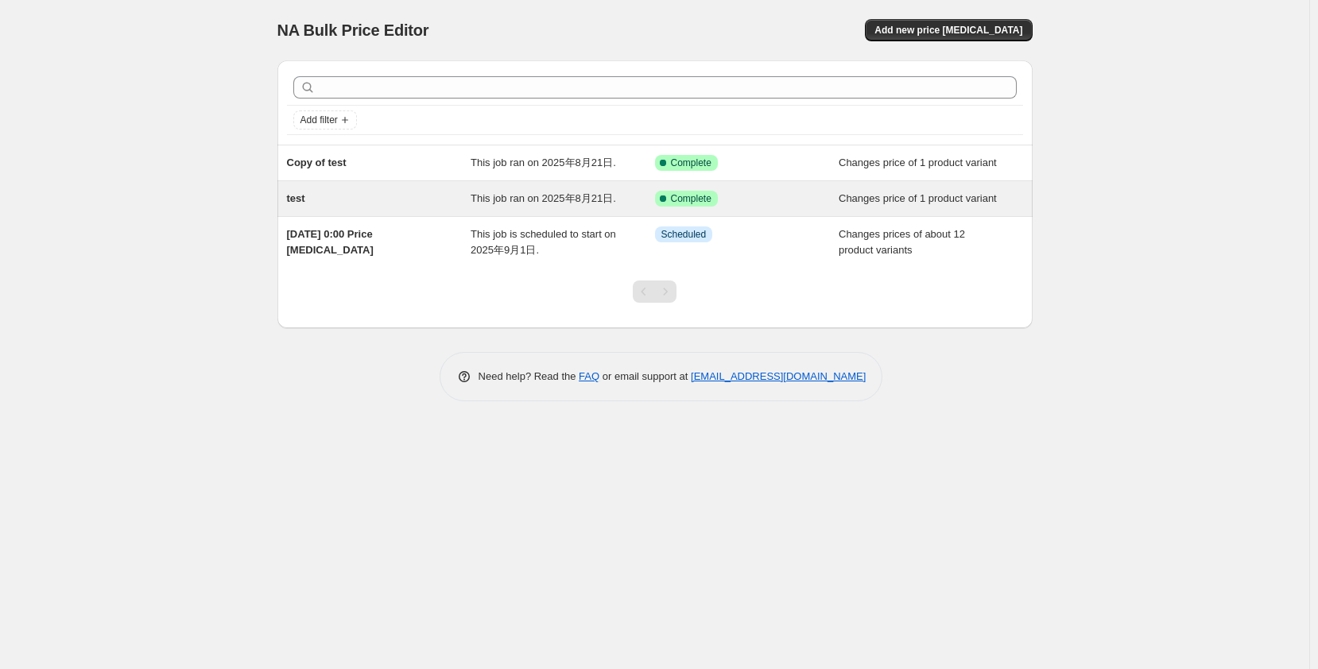
click at [466, 203] on div "test" at bounding box center [379, 199] width 184 height 16
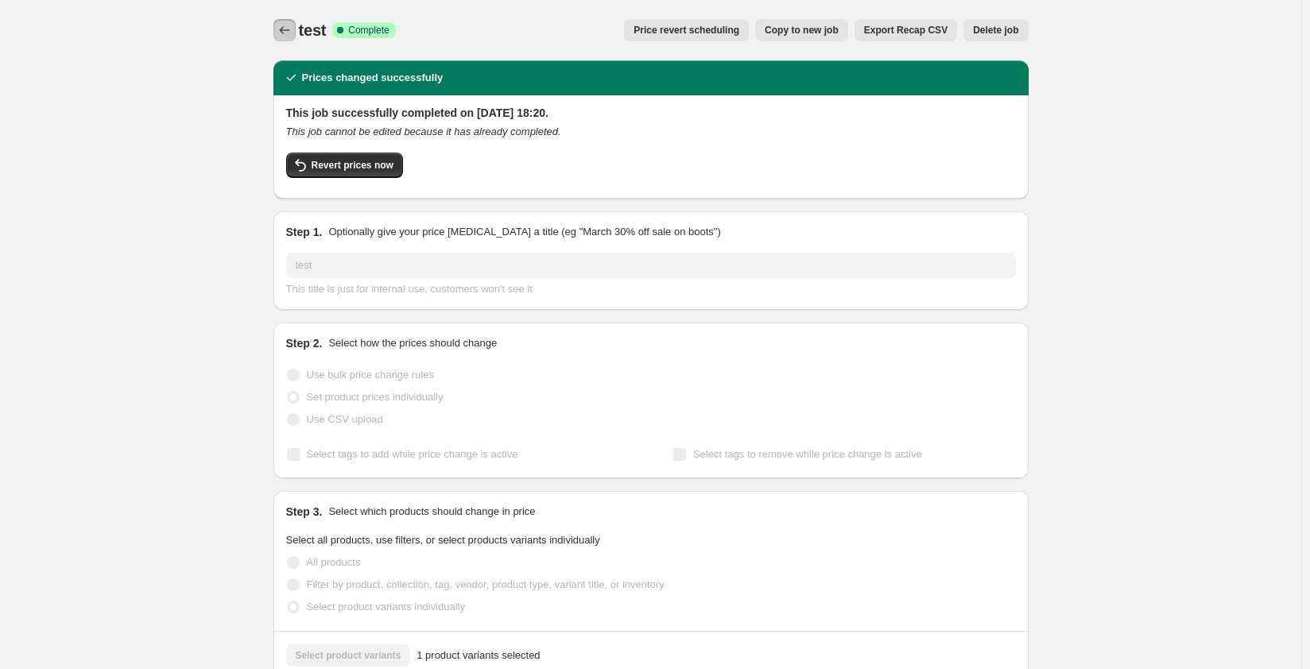
click at [289, 33] on icon "Price change jobs" at bounding box center [285, 30] width 16 height 16
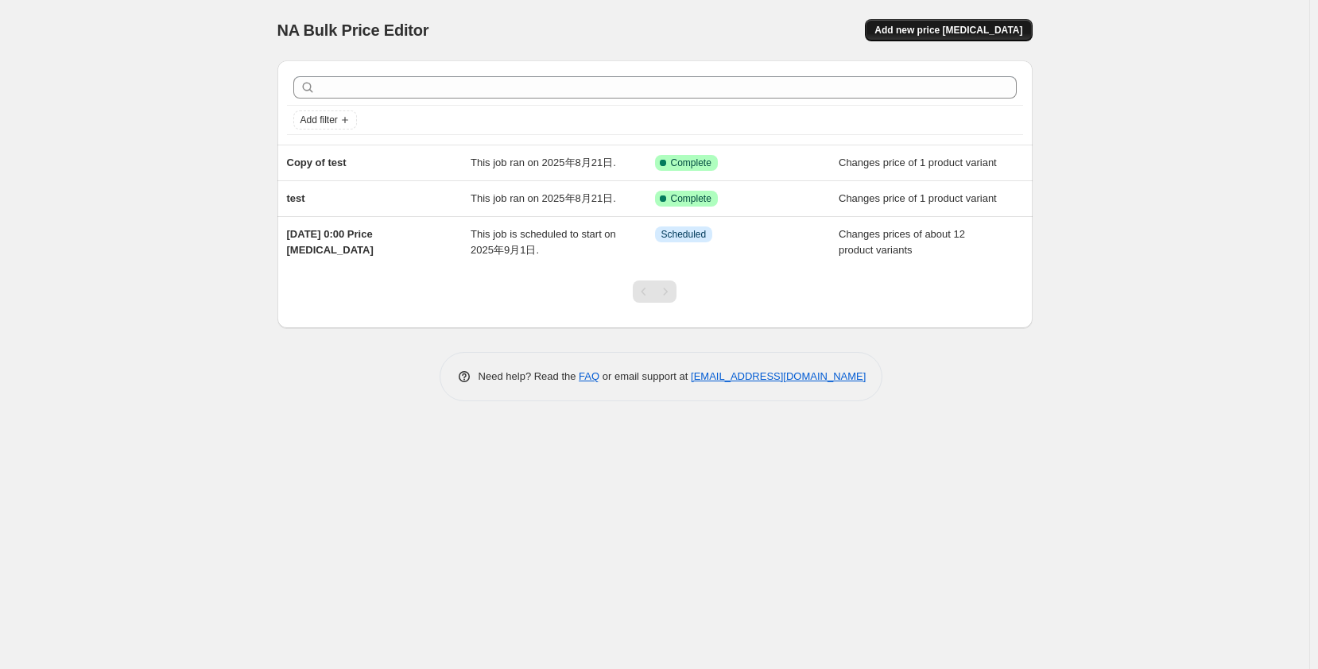
click at [985, 33] on span "Add new price change job" at bounding box center [948, 30] width 148 height 13
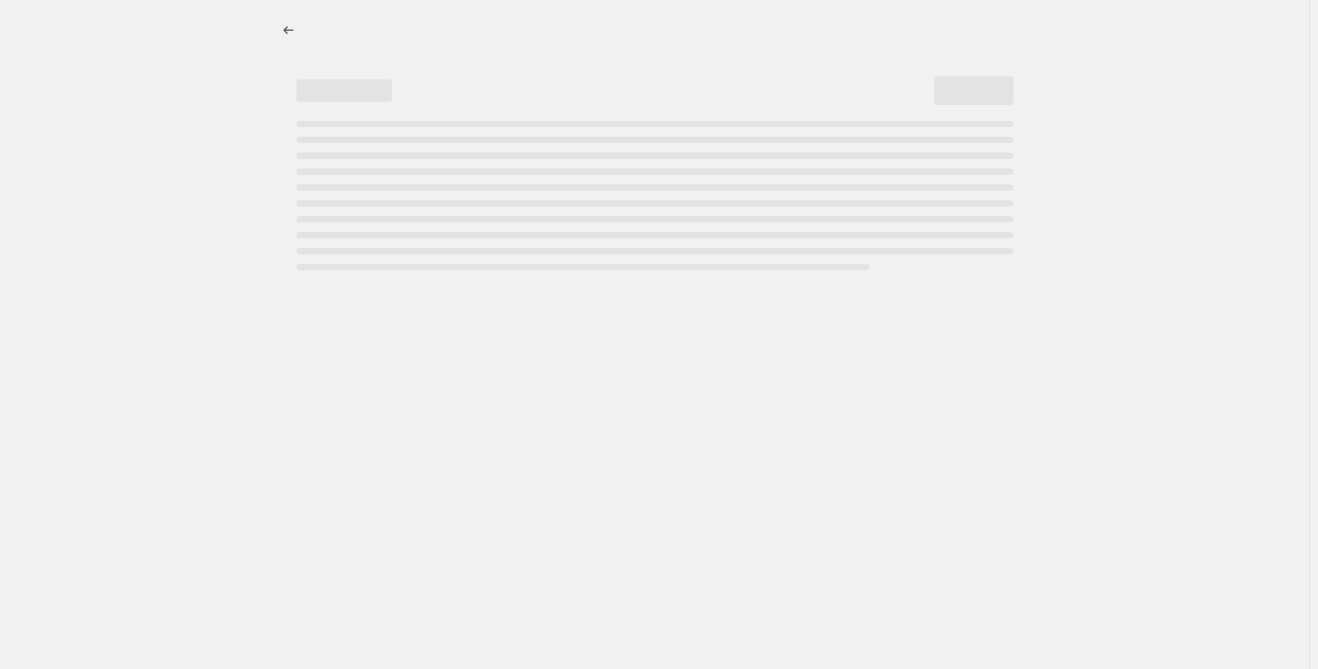
select select "percentage"
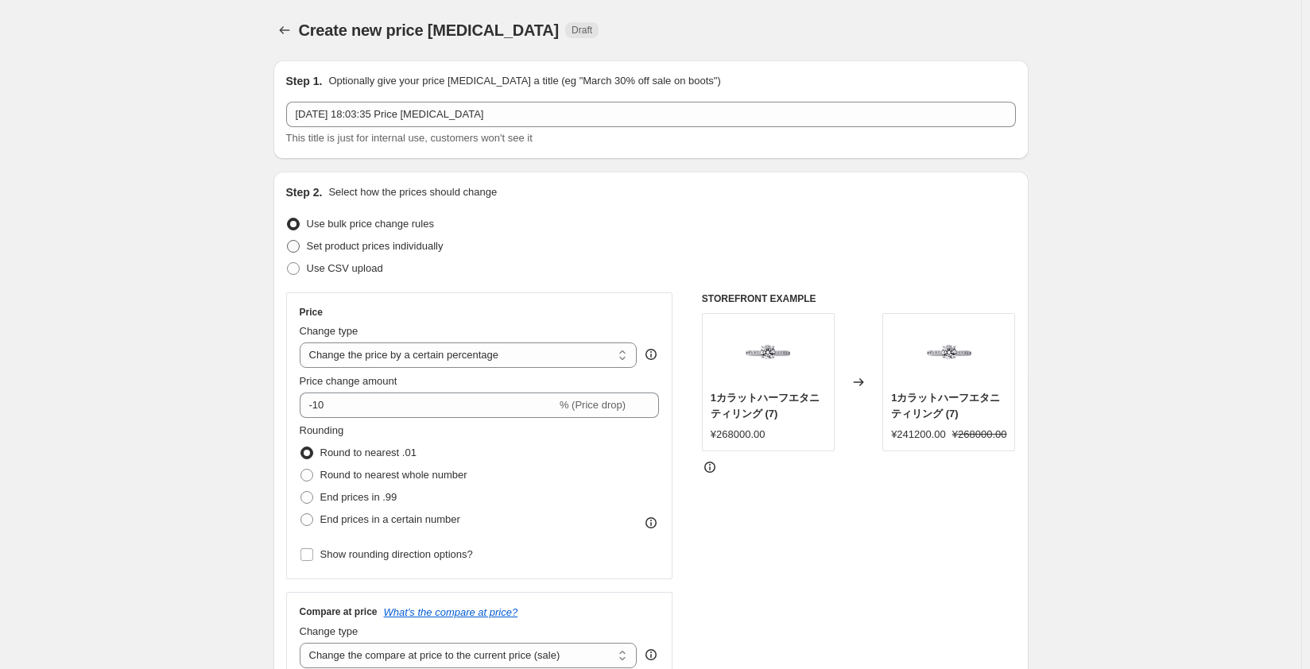
click at [300, 252] on span at bounding box center [293, 246] width 13 height 13
click at [288, 241] on input "Set product prices individually" at bounding box center [287, 240] width 1 height 1
radio input "true"
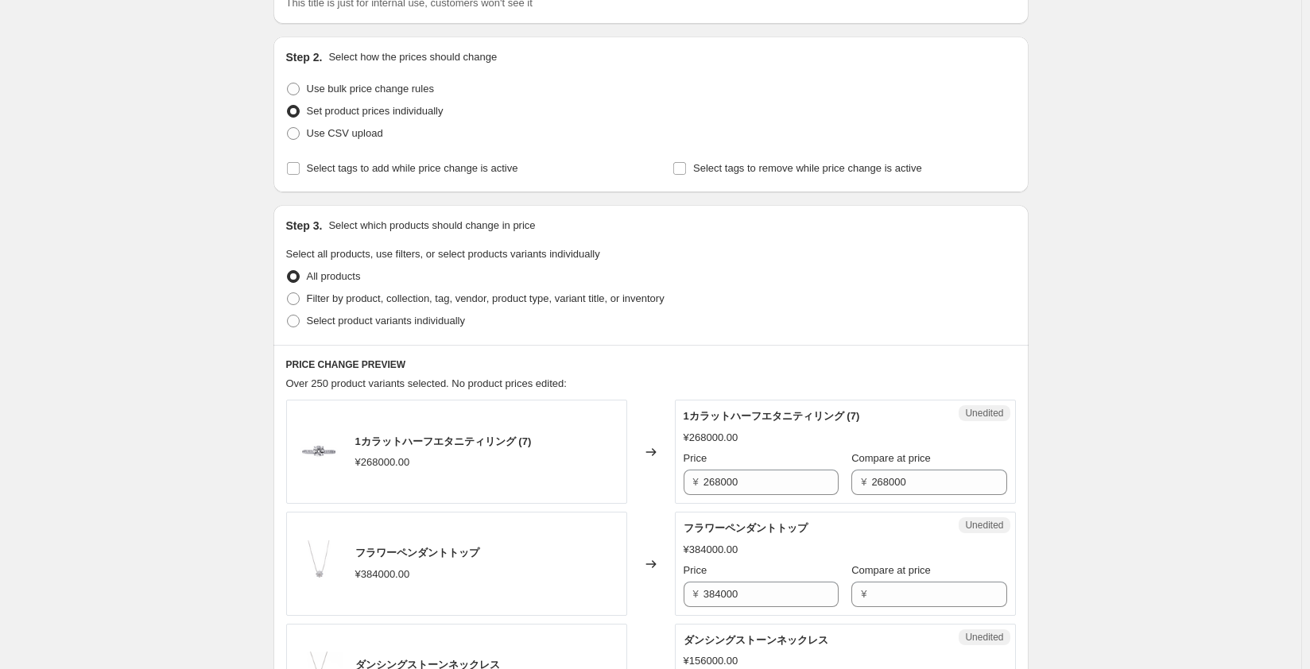
scroll to position [159, 0]
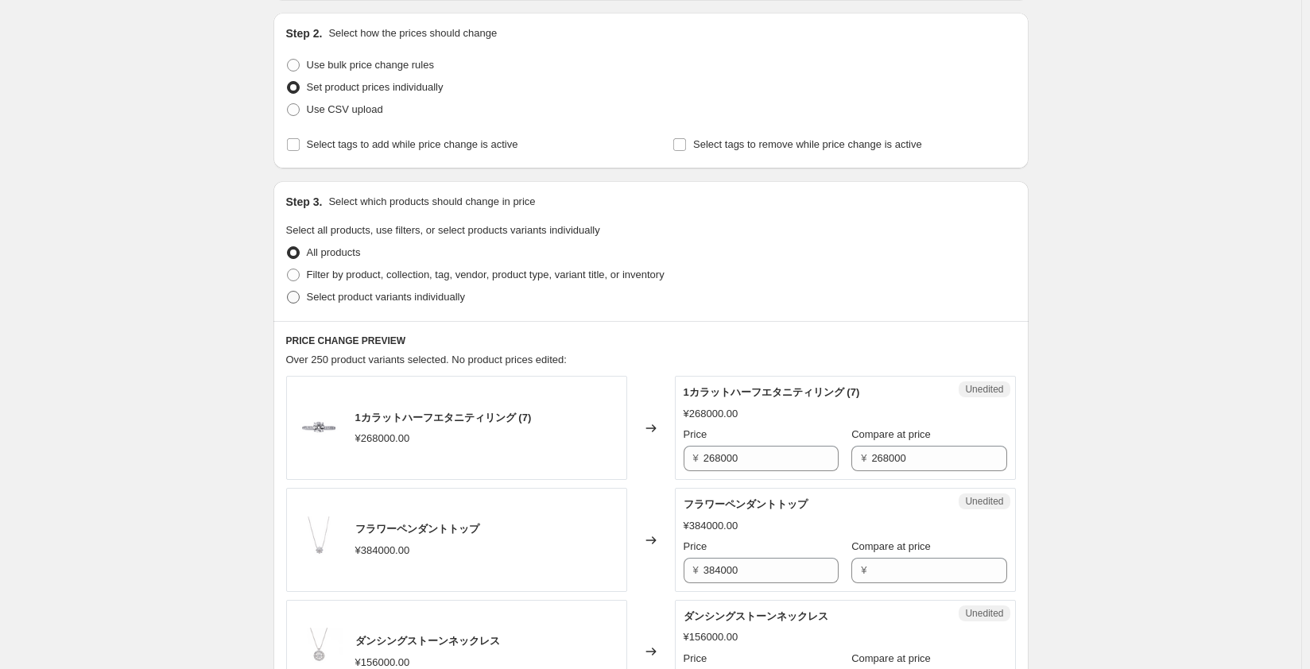
click at [293, 300] on span at bounding box center [293, 297] width 13 height 13
click at [288, 292] on input "Select product variants individually" at bounding box center [287, 291] width 1 height 1
radio input "true"
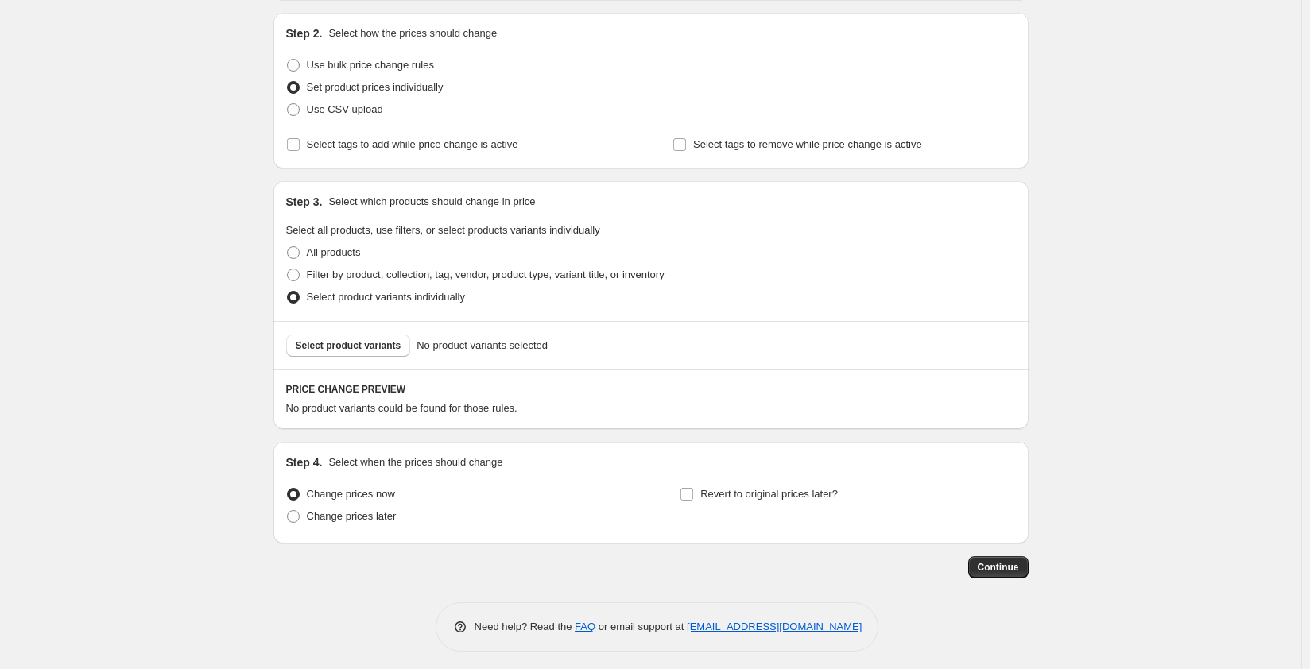
scroll to position [165, 0]
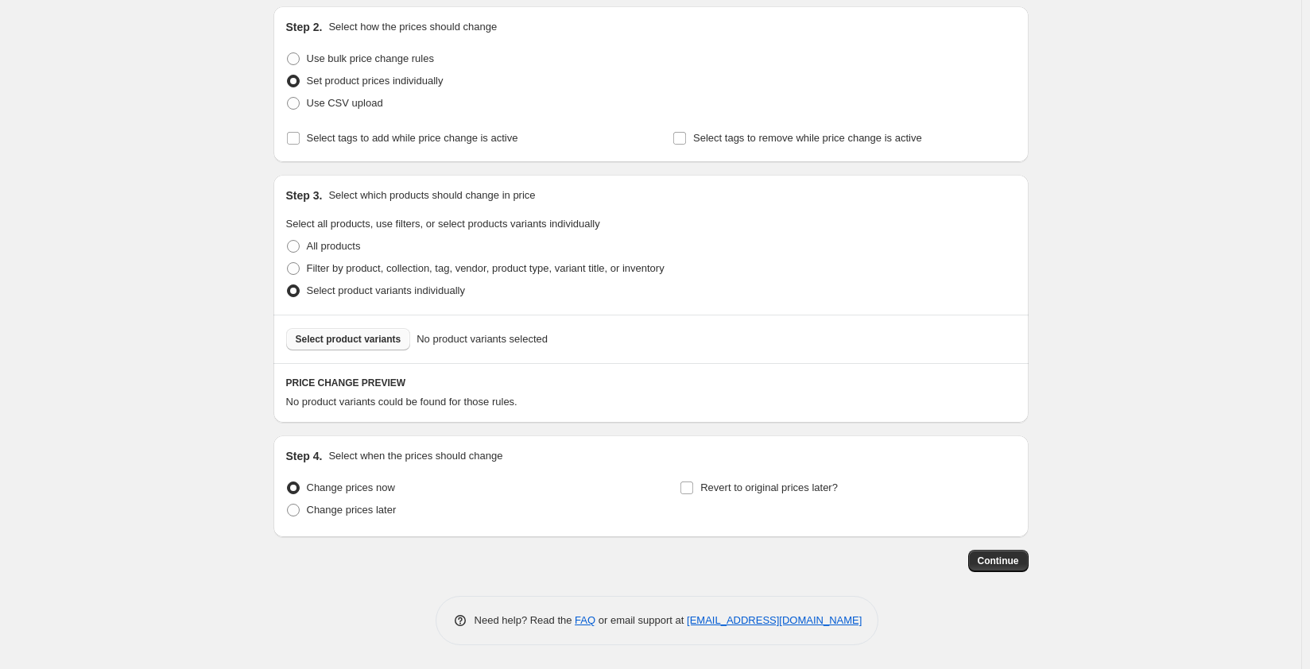
click at [373, 343] on span "Select product variants" at bounding box center [349, 339] width 106 height 13
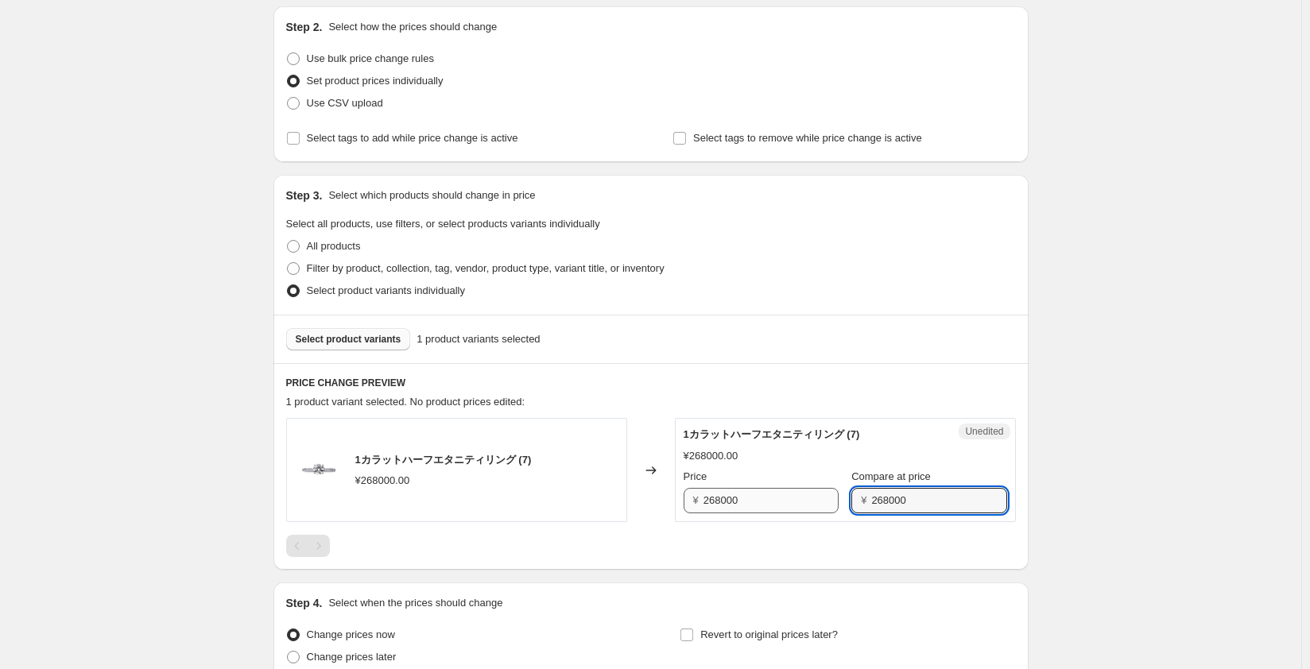
drag, startPoint x: 929, startPoint y: 498, endPoint x: 781, endPoint y: 505, distance: 148.0
click at [782, 504] on div "Price ¥ 268000 Compare at price ¥ 268000" at bounding box center [844, 491] width 323 height 45
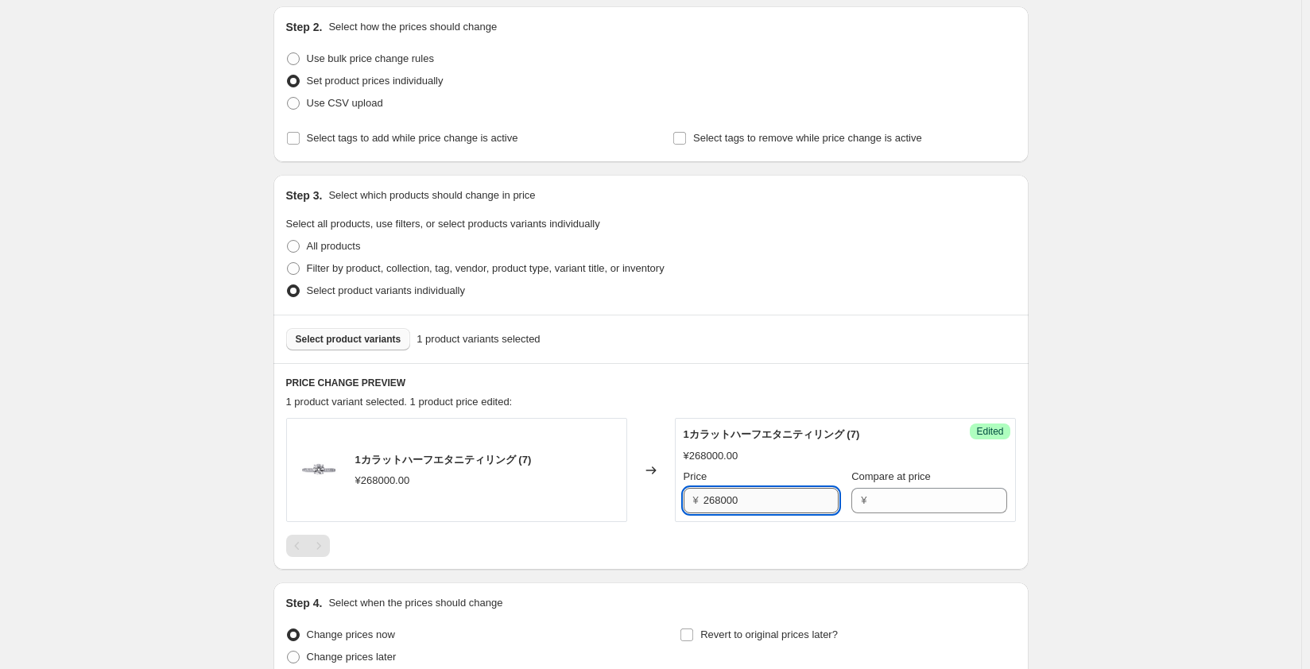
click at [721, 501] on input "268000" at bounding box center [770, 500] width 135 height 25
type input "269000"
click at [818, 360] on div "Select product variants 1 product variants selected" at bounding box center [650, 339] width 755 height 48
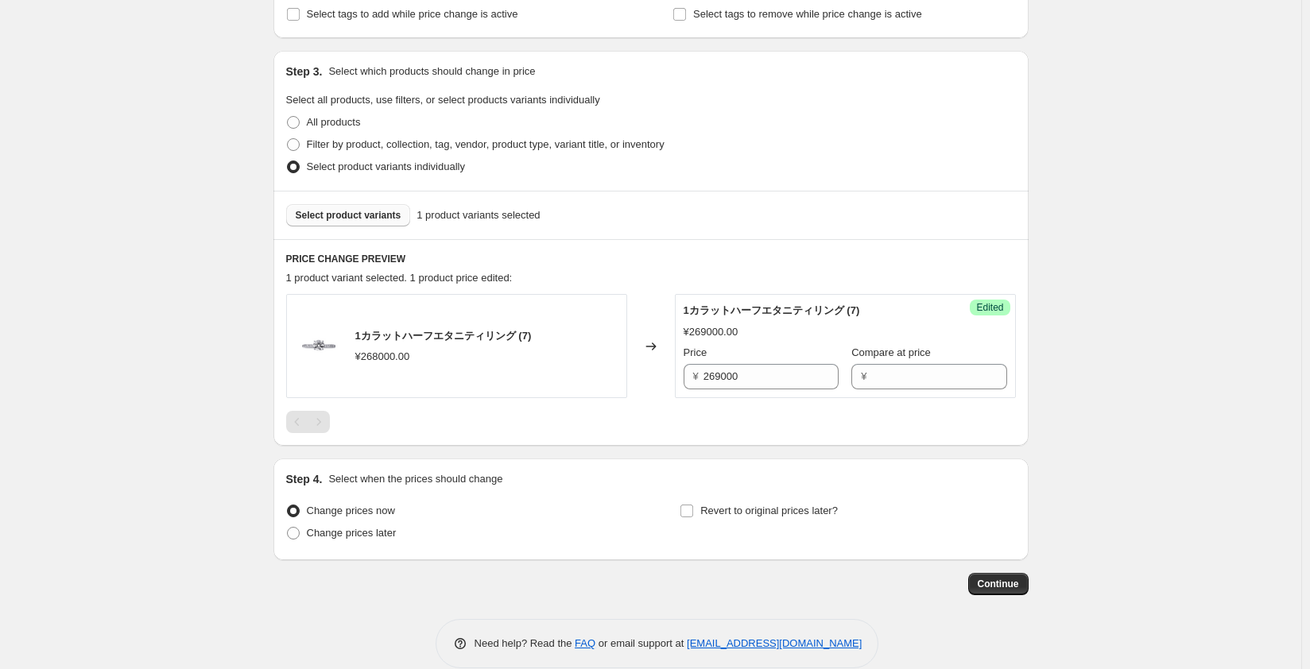
scroll to position [312, 0]
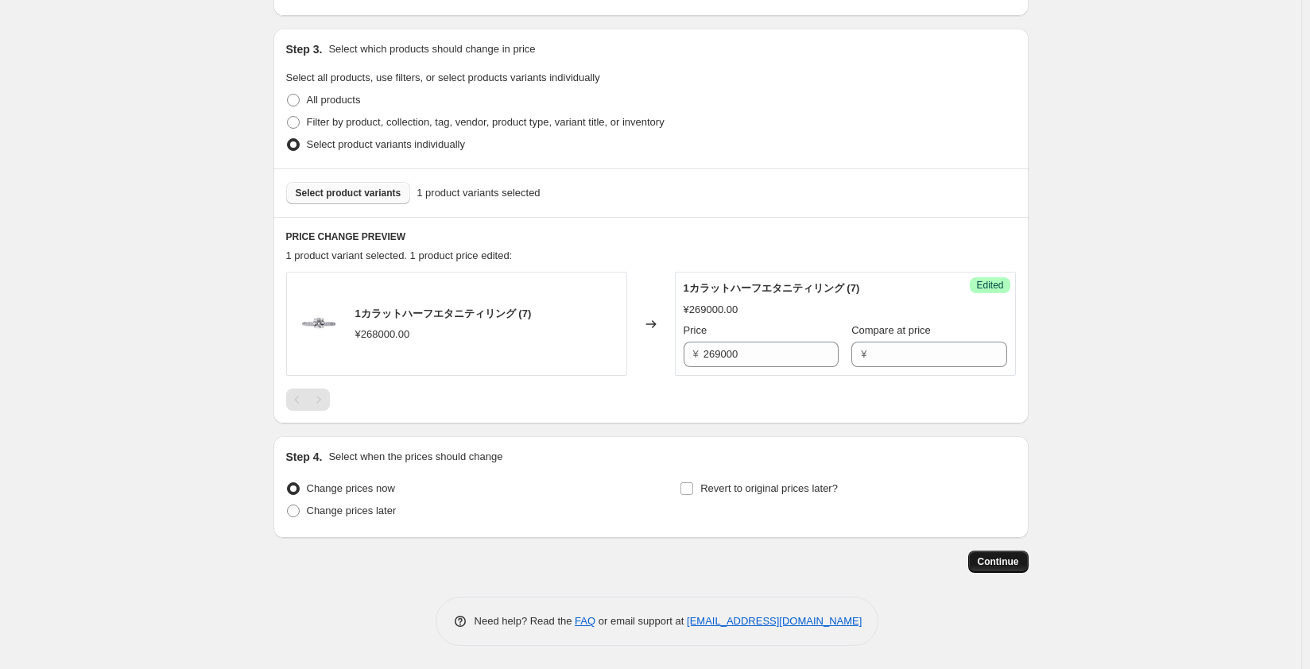
click at [995, 559] on span "Continue" at bounding box center [998, 562] width 41 height 13
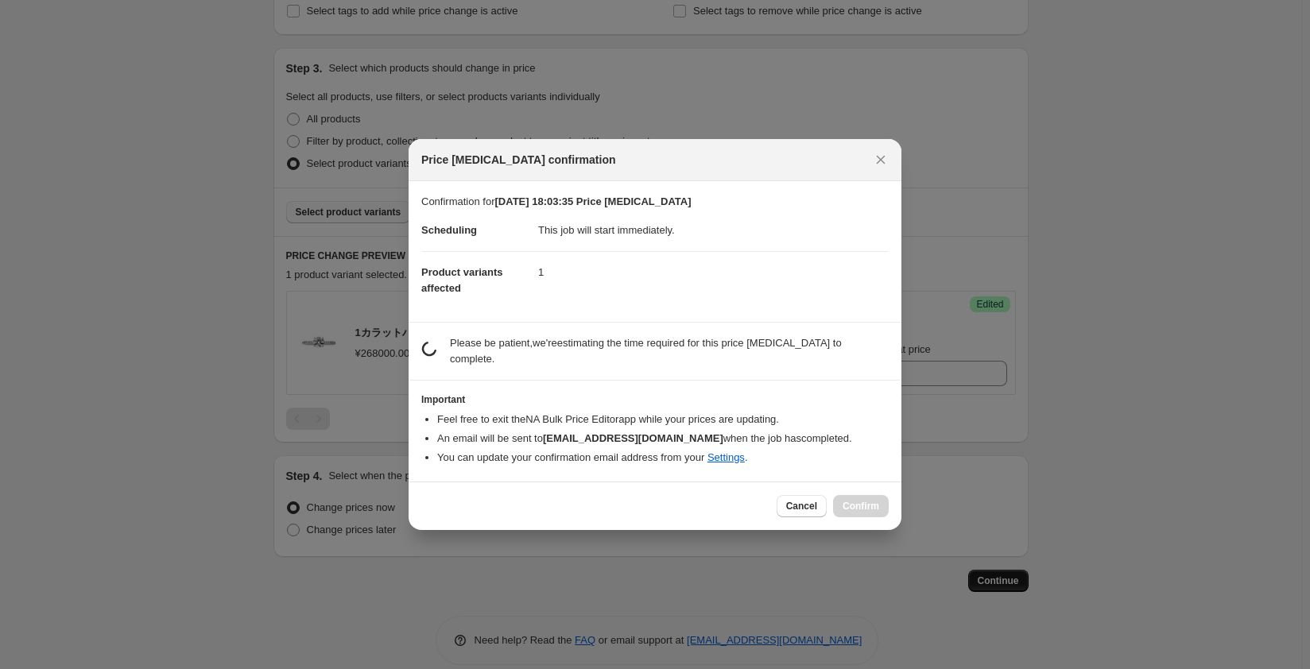
scroll to position [0, 0]
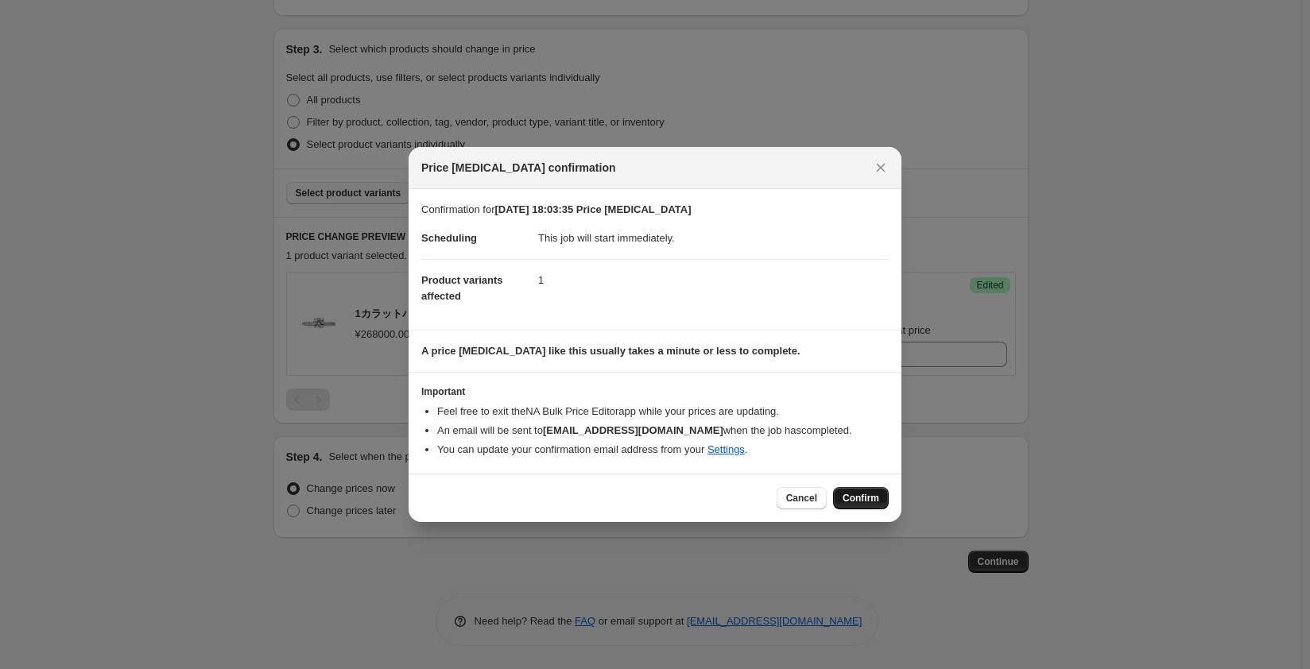
click at [868, 499] on span "Confirm" at bounding box center [860, 498] width 37 height 13
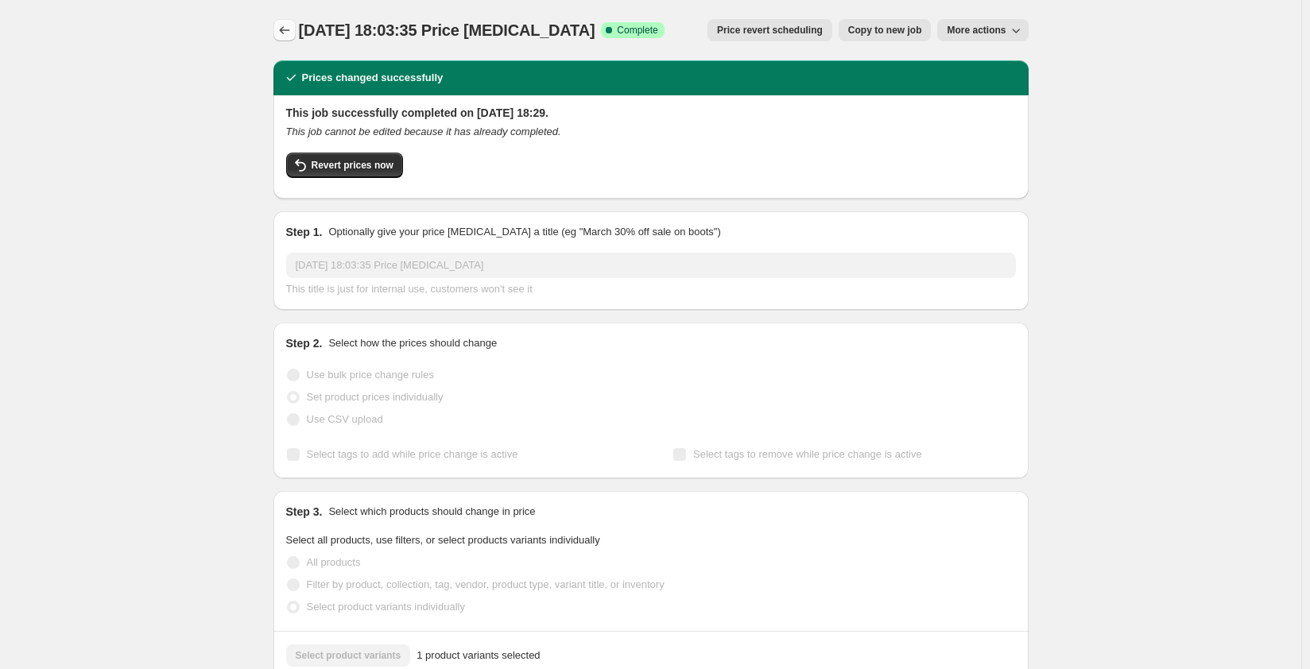
click at [287, 35] on icon "Price change jobs" at bounding box center [285, 30] width 16 height 16
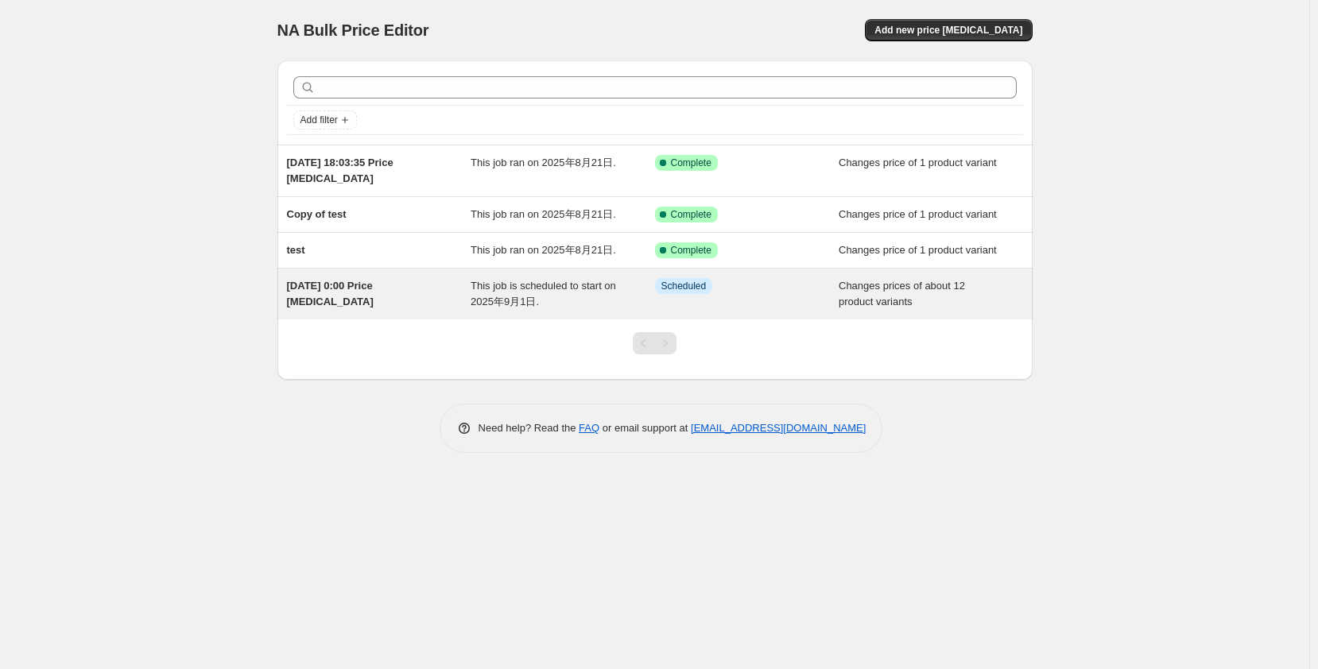
click at [374, 290] on span "2025年9月1日 0:00 Price change job" at bounding box center [330, 294] width 87 height 28
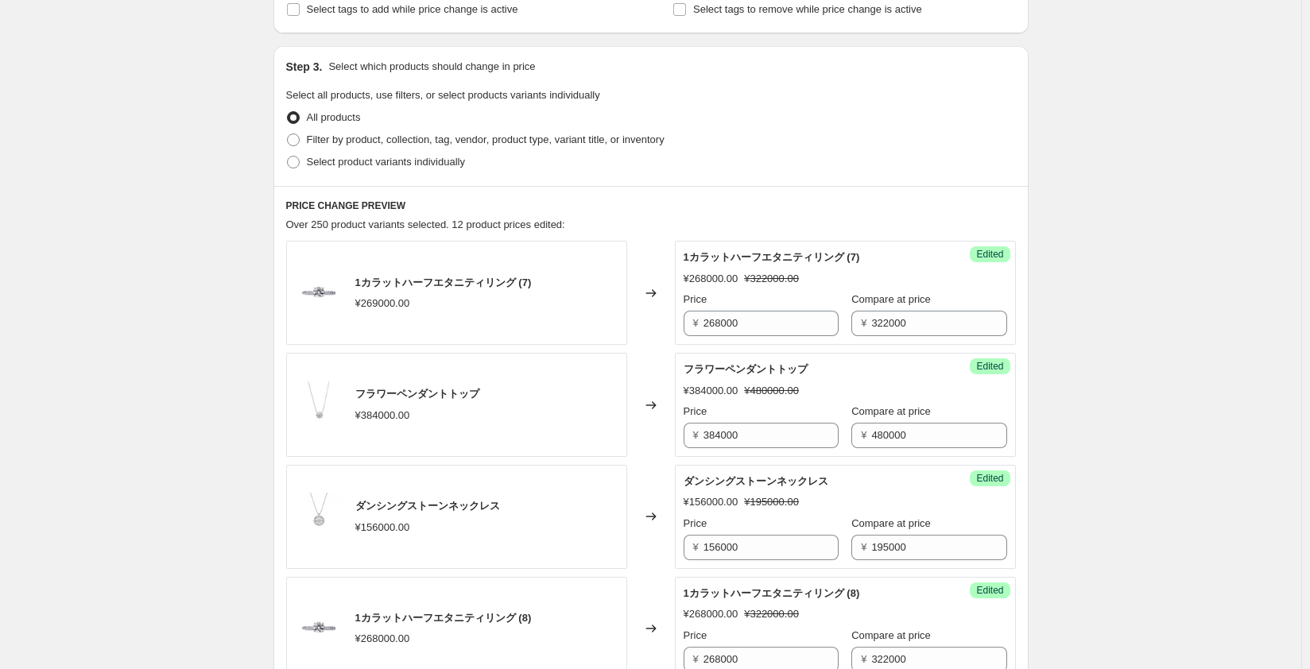
scroll to position [556, 0]
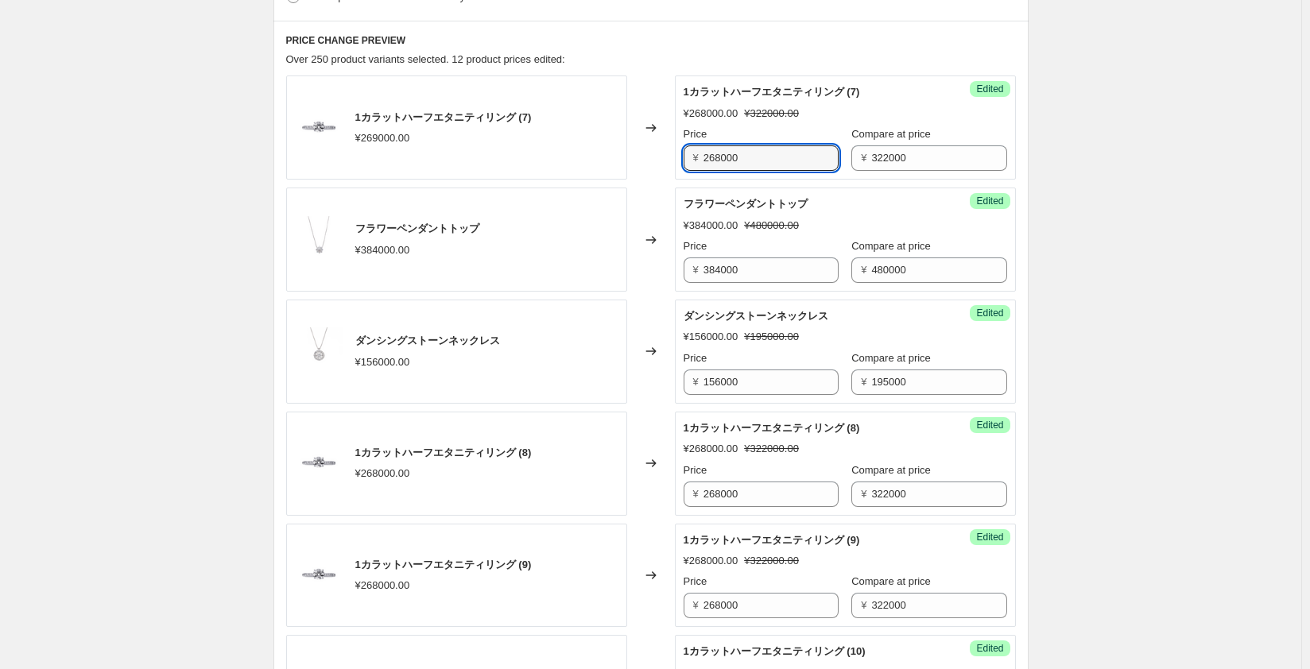
drag, startPoint x: 725, startPoint y: 160, endPoint x: 625, endPoint y: 164, distance: 100.2
click at [625, 164] on div "1カラットハーフエタニティリング (7) ¥269000.00 Changed to Success Edited 1カラットハーフエタニティリング (7) …" at bounding box center [651, 128] width 730 height 104
type input "322000"
click at [647, 160] on div "Changed to" at bounding box center [651, 128] width 48 height 104
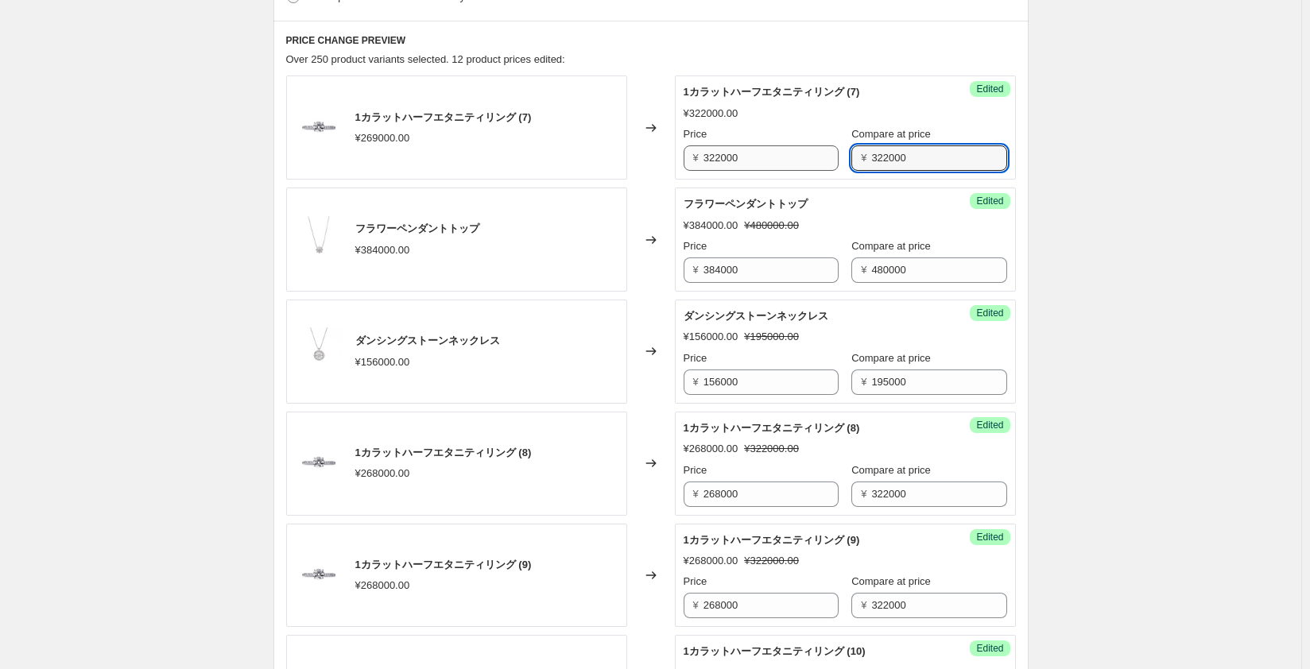
drag, startPoint x: 922, startPoint y: 163, endPoint x: 718, endPoint y: 159, distance: 204.3
click at [718, 159] on div "Price ¥ 322000 Compare at price ¥ 322000" at bounding box center [844, 148] width 323 height 45
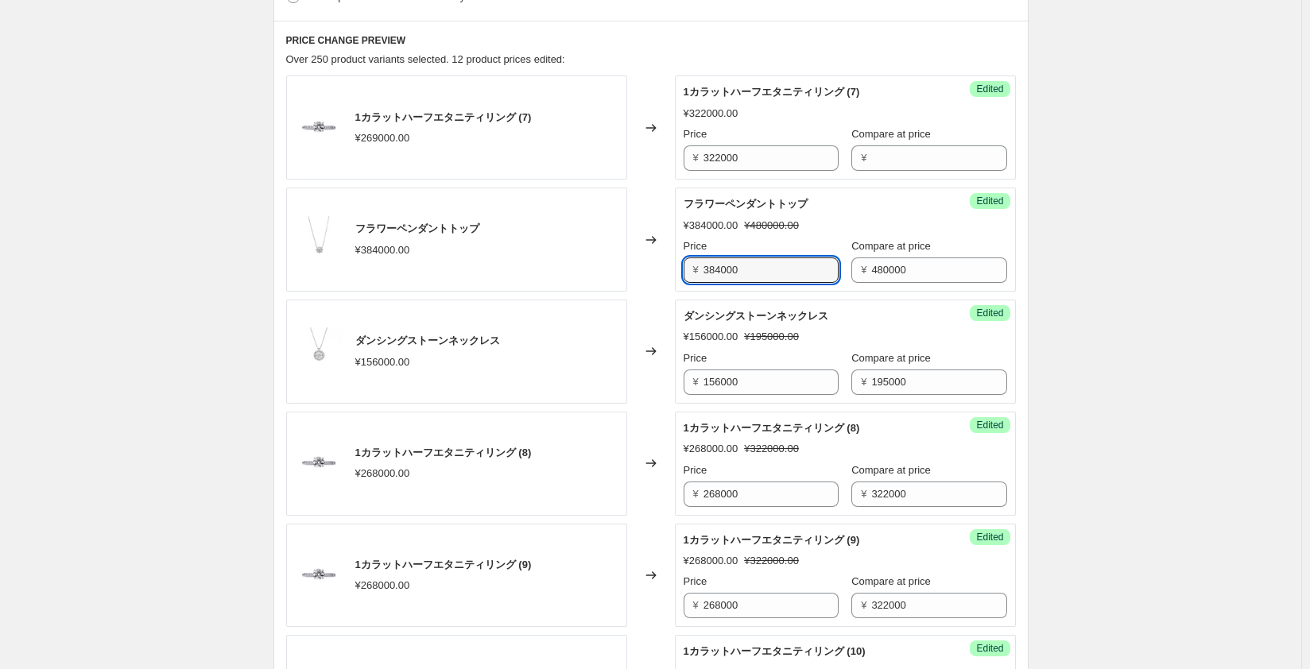
drag, startPoint x: 760, startPoint y: 271, endPoint x: 604, endPoint y: 268, distance: 155.8
click at [604, 268] on div "フラワーペンダントトップ ¥384000.00 Changed to Success Edited フラワーペンダントトップ ¥384000.00 ¥4800…" at bounding box center [651, 240] width 730 height 104
type input "480000"
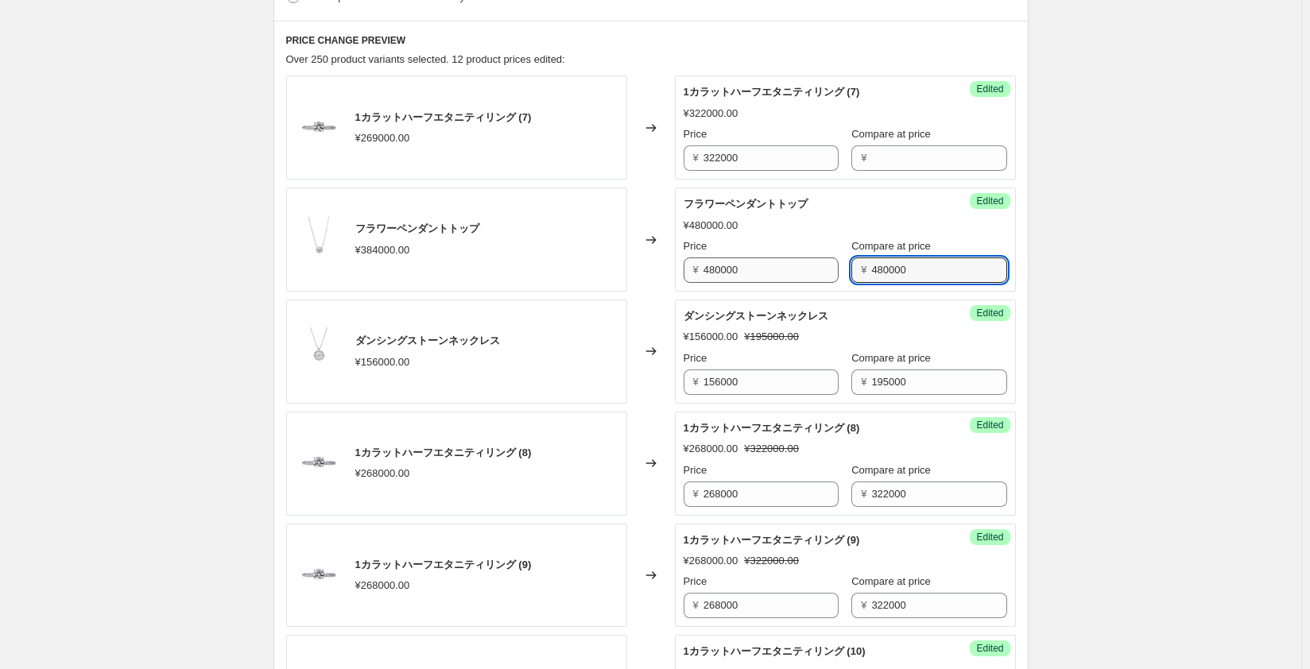
drag, startPoint x: 941, startPoint y: 275, endPoint x: 780, endPoint y: 273, distance: 160.6
click at [780, 273] on div "Price ¥ 480000 Compare at price ¥ 480000" at bounding box center [844, 260] width 323 height 45
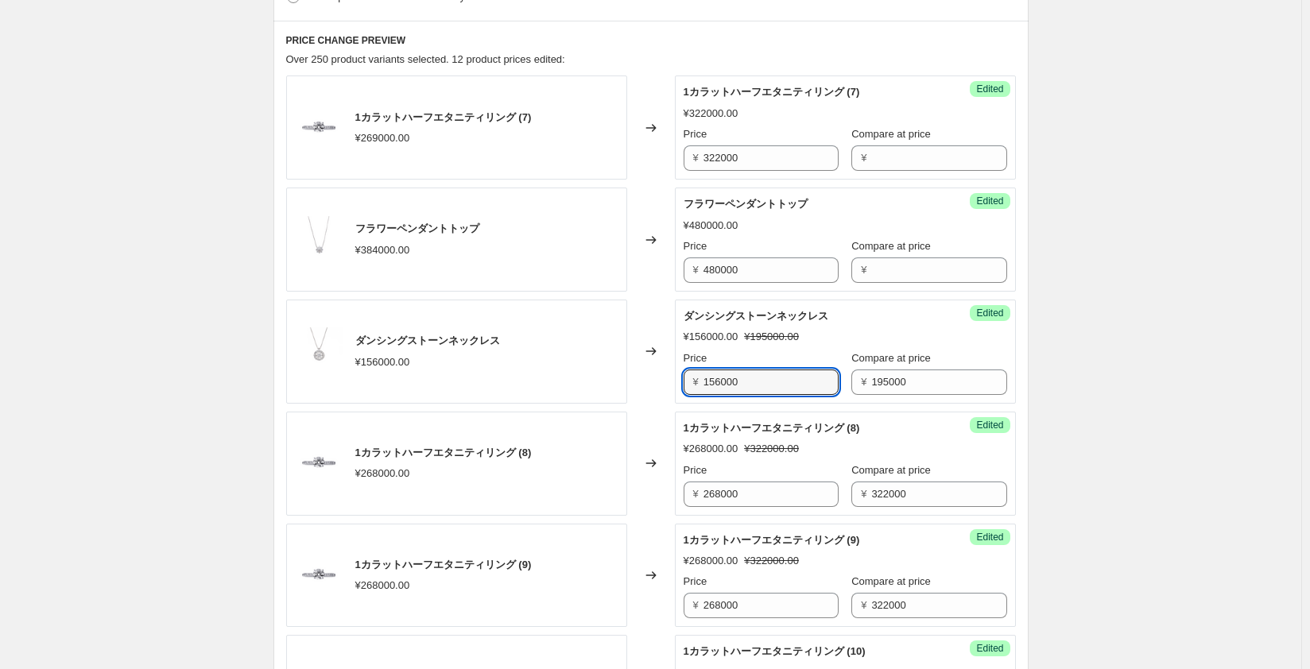
drag, startPoint x: 779, startPoint y: 377, endPoint x: 565, endPoint y: 378, distance: 213.8
click at [565, 378] on div "ダンシングストーンネックレス ¥156000.00 Changed to Success Edited ダンシングストーンネックレス ¥156000.00 ¥…" at bounding box center [651, 352] width 730 height 104
type input "195000"
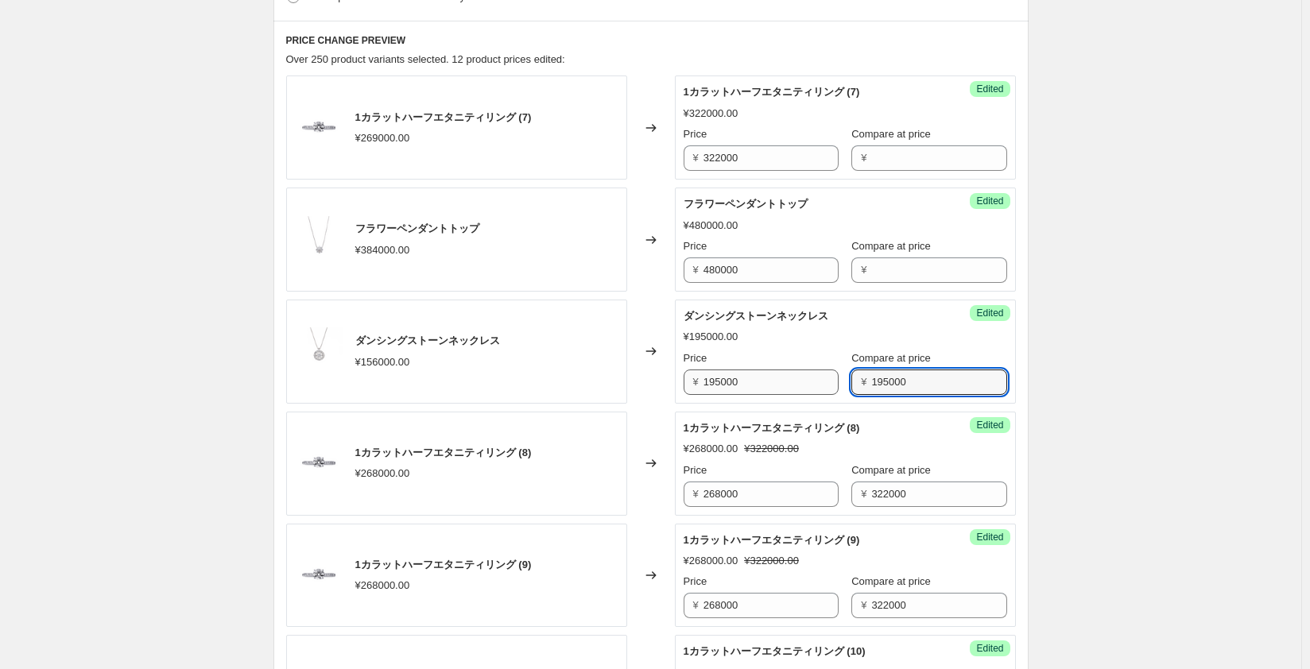
drag, startPoint x: 948, startPoint y: 382, endPoint x: 772, endPoint y: 384, distance: 176.4
click at [772, 384] on div "Price ¥ 195000 Compare at price ¥ 195000" at bounding box center [844, 372] width 323 height 45
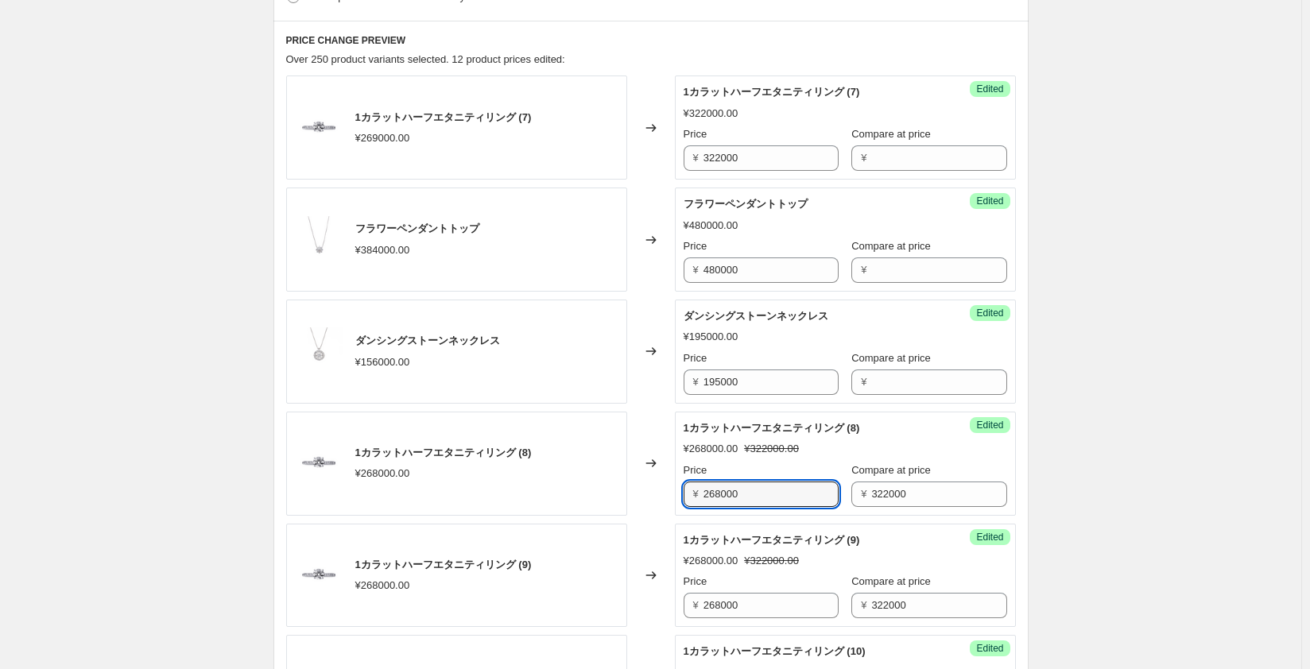
drag, startPoint x: 773, startPoint y: 494, endPoint x: 506, endPoint y: 472, distance: 267.9
click at [506, 472] on div "1カラットハーフエタニティリング (8) ¥268000.00 Changed to Success Edited 1カラットハーフエタニティリング (8) …" at bounding box center [651, 464] width 730 height 104
type input "322000"
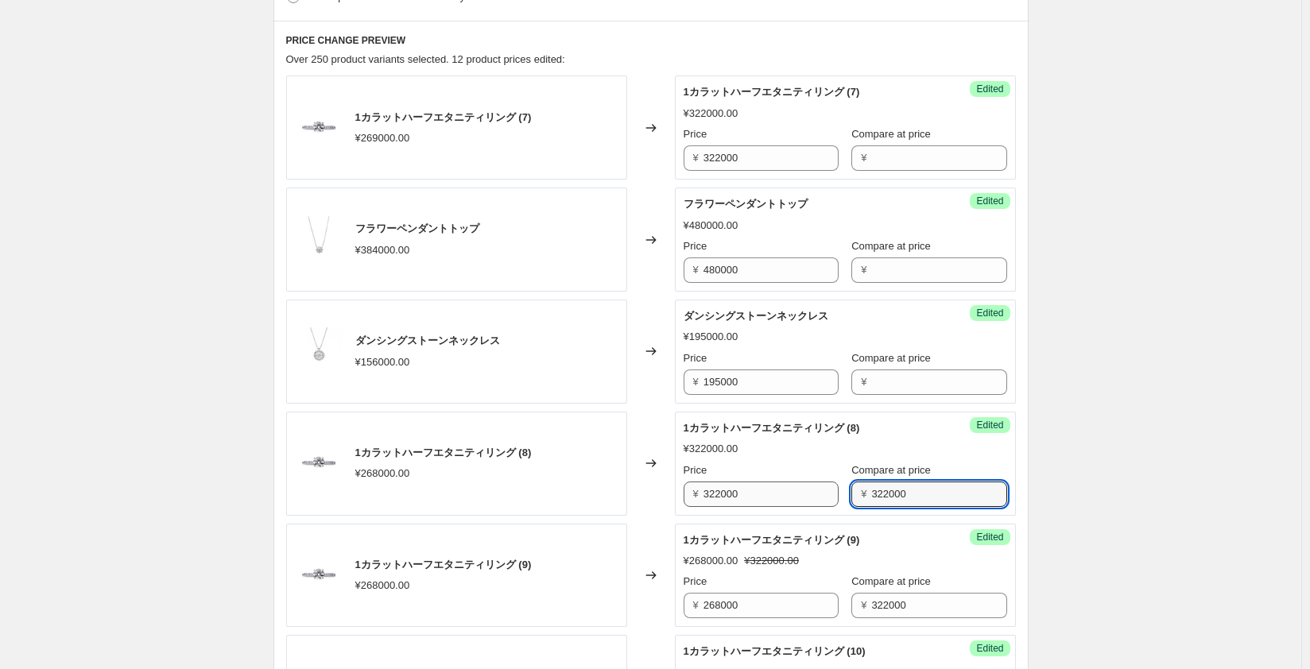
drag, startPoint x: 912, startPoint y: 492, endPoint x: 772, endPoint y: 500, distance: 140.1
click at [772, 500] on div "Price ¥ 322000 Compare at price ¥ 322000" at bounding box center [844, 485] width 323 height 45
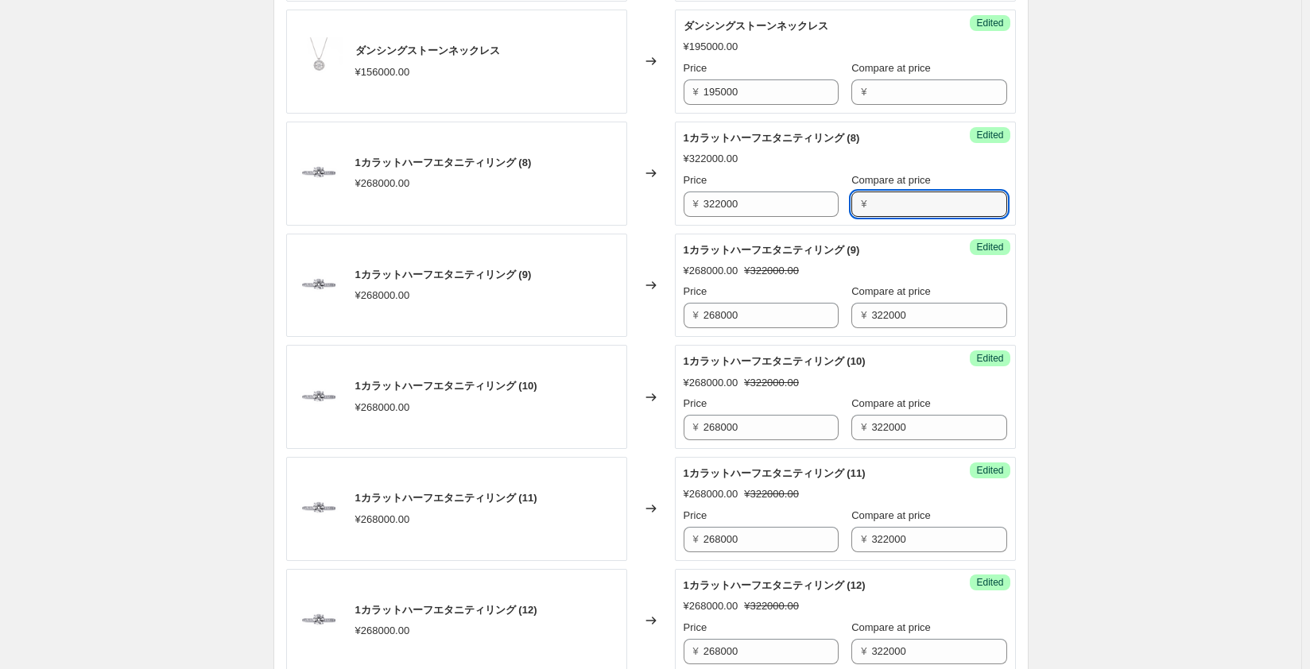
scroll to position [874, 0]
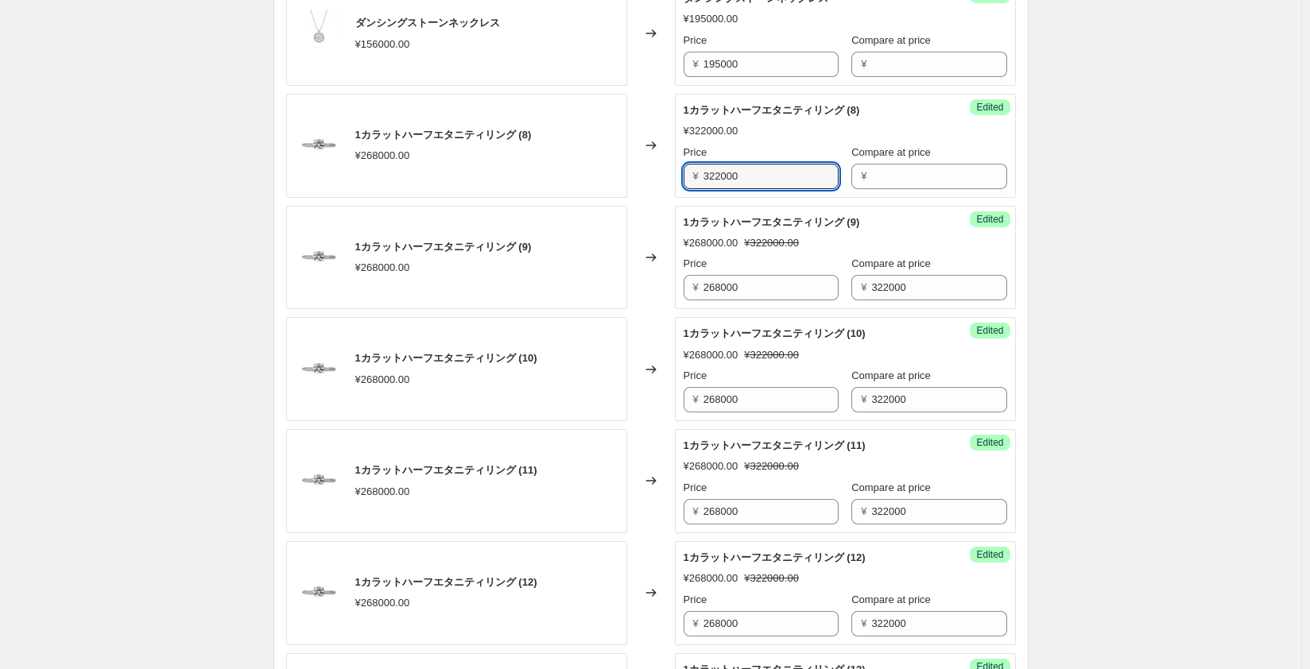
drag, startPoint x: 769, startPoint y: 174, endPoint x: 650, endPoint y: 177, distance: 119.3
click at [650, 177] on div "1カラットハーフエタニティリング (8) ¥268000.00 Changed to Success Edited 1カラットハーフエタニティリング (8) …" at bounding box center [651, 146] width 730 height 104
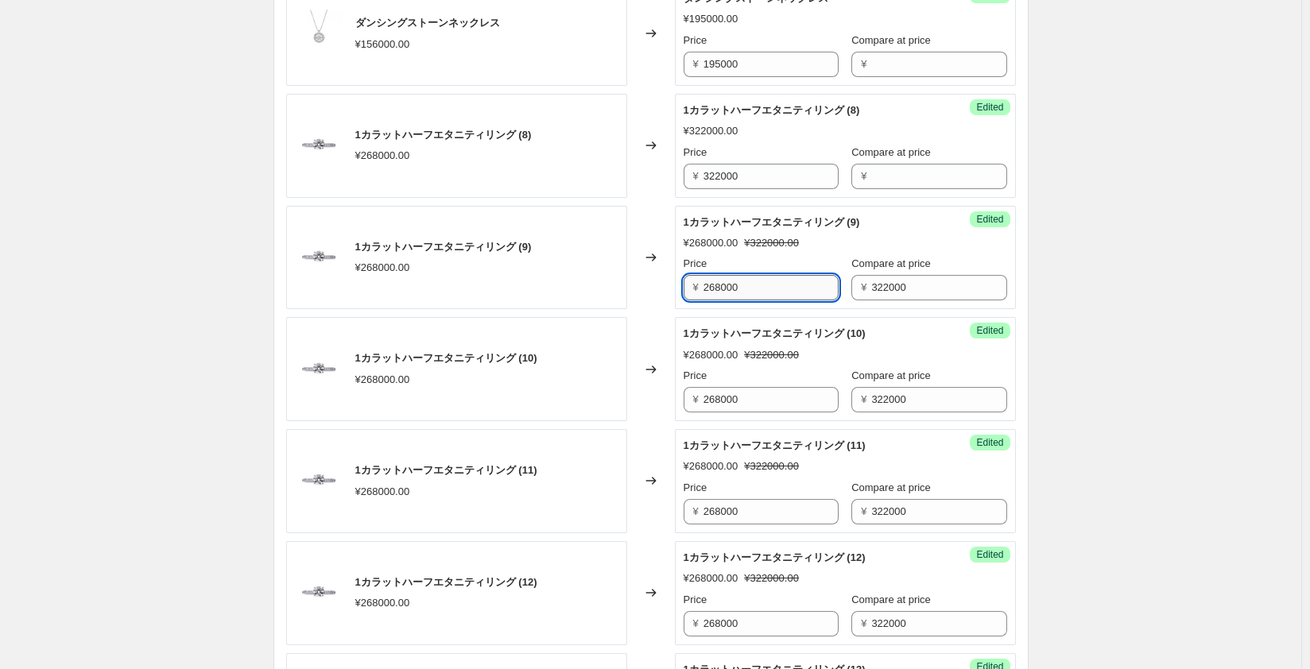
click at [776, 290] on input "268000" at bounding box center [770, 287] width 135 height 25
drag, startPoint x: 776, startPoint y: 290, endPoint x: 549, endPoint y: 281, distance: 227.5
click at [549, 281] on div "1カラットハーフエタニティリング (9) ¥268000.00 Changed to Success Edited 1カラットハーフエタニティリング (9) …" at bounding box center [651, 258] width 730 height 104
paste input "322"
type input "322000"
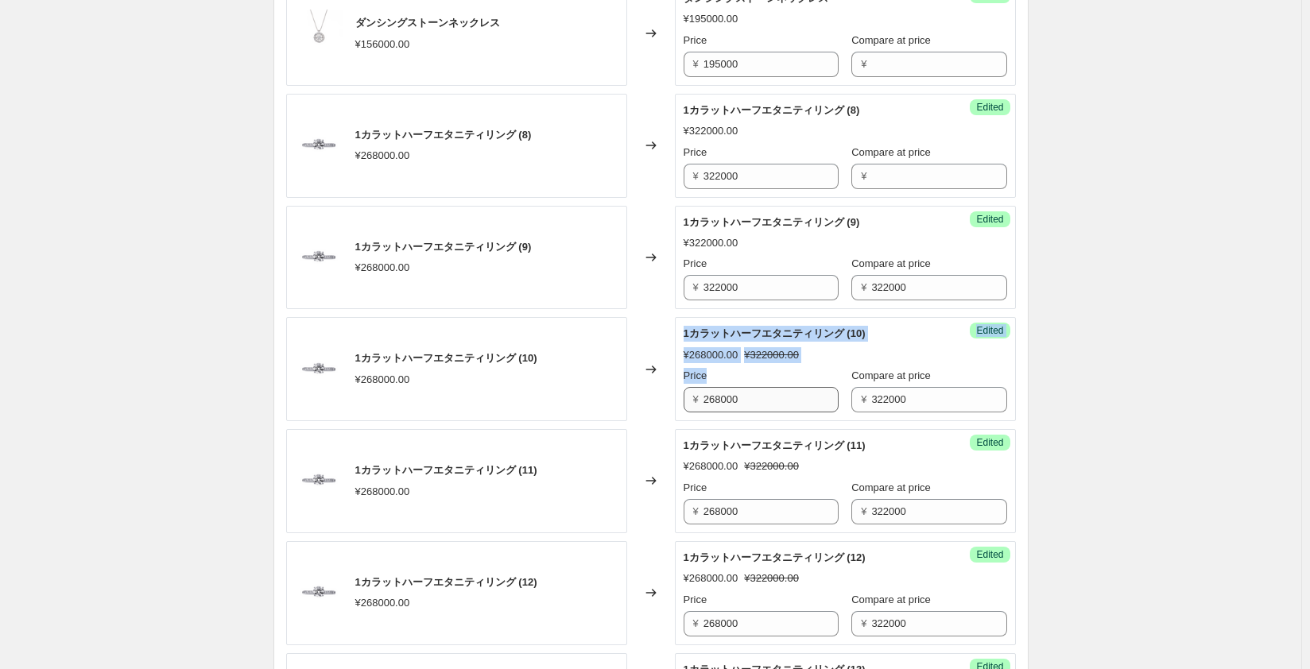
drag, startPoint x: 654, startPoint y: 366, endPoint x: 775, endPoint y: 407, distance: 127.7
click at [771, 407] on div "1カラットハーフエタニティリング (10) ¥268000.00 Changed to Success Edited 1カラットハーフエタニティリング (10…" at bounding box center [651, 369] width 730 height 104
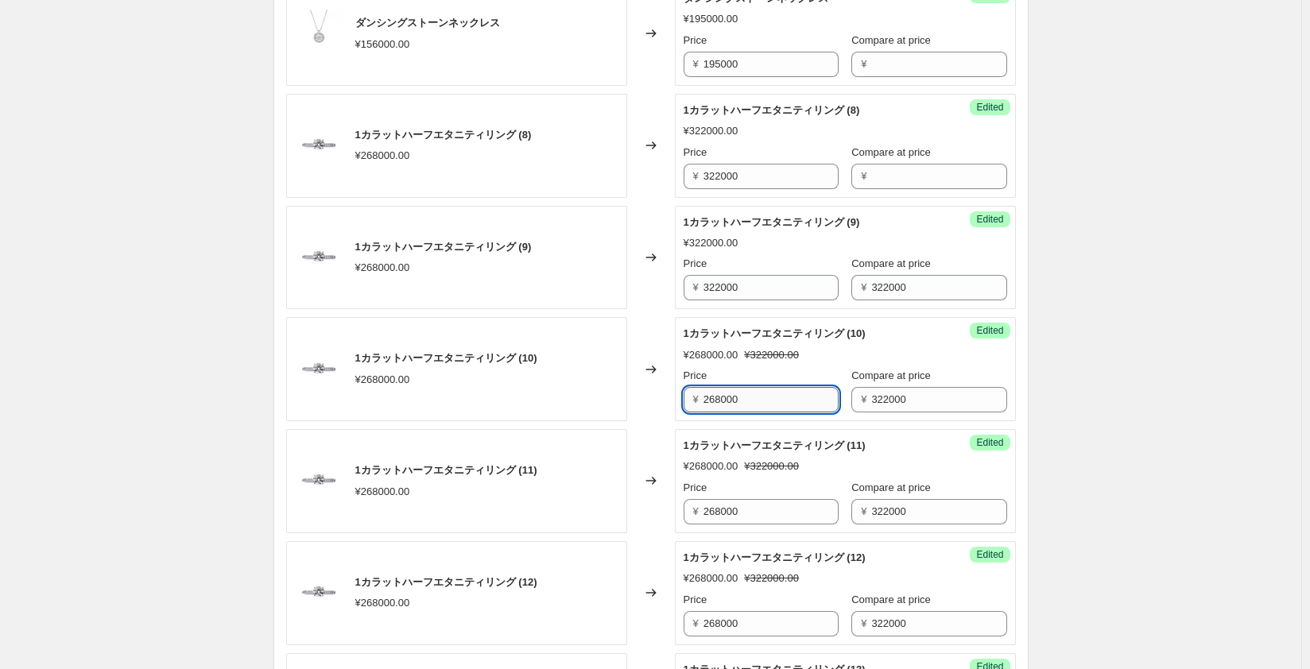
click at [776, 397] on input "268000" at bounding box center [770, 399] width 135 height 25
drag, startPoint x: 776, startPoint y: 397, endPoint x: 597, endPoint y: 397, distance: 179.6
click at [597, 397] on div "1カラットハーフエタニティリング (10) ¥268000.00 Changed to Success Edited 1カラットハーフエタニティリング (10…" at bounding box center [651, 369] width 730 height 104
paste input "322"
type input "322000"
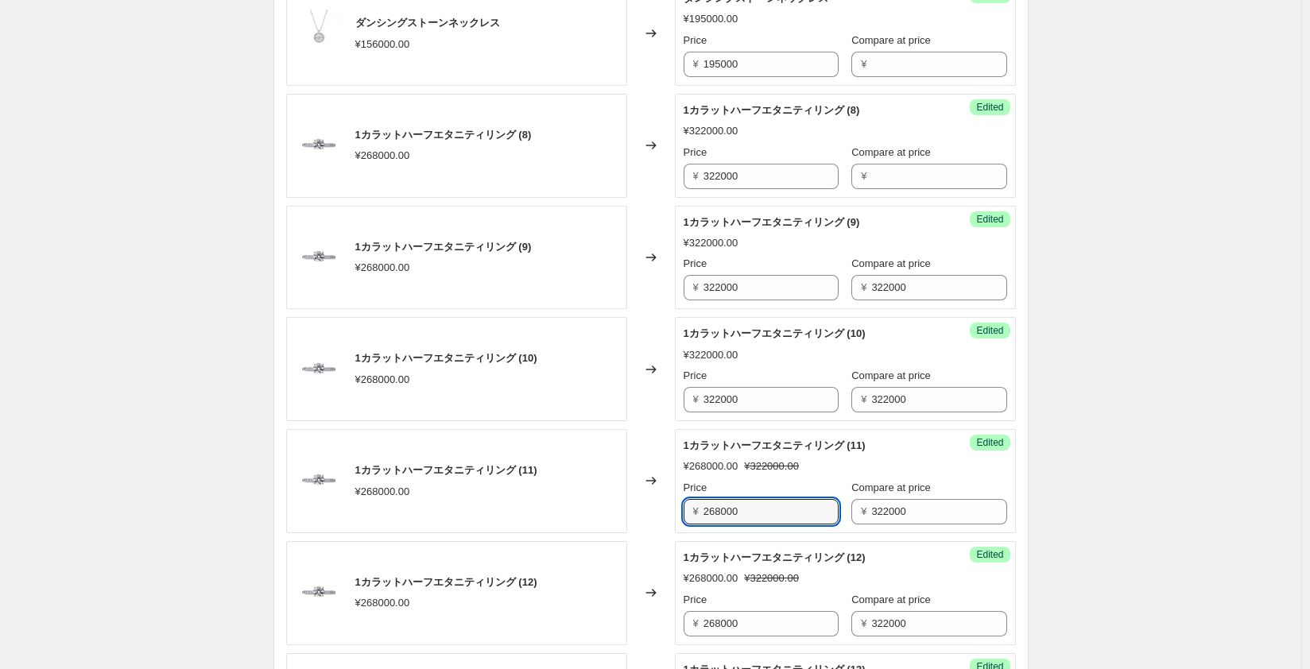
drag, startPoint x: 776, startPoint y: 502, endPoint x: 579, endPoint y: 501, distance: 197.1
click at [579, 501] on div "1カラットハーフエタニティリング (11) ¥268000.00 Changed to Success Edited 1カラットハーフエタニティリング (11…" at bounding box center [651, 481] width 730 height 104
paste input "322"
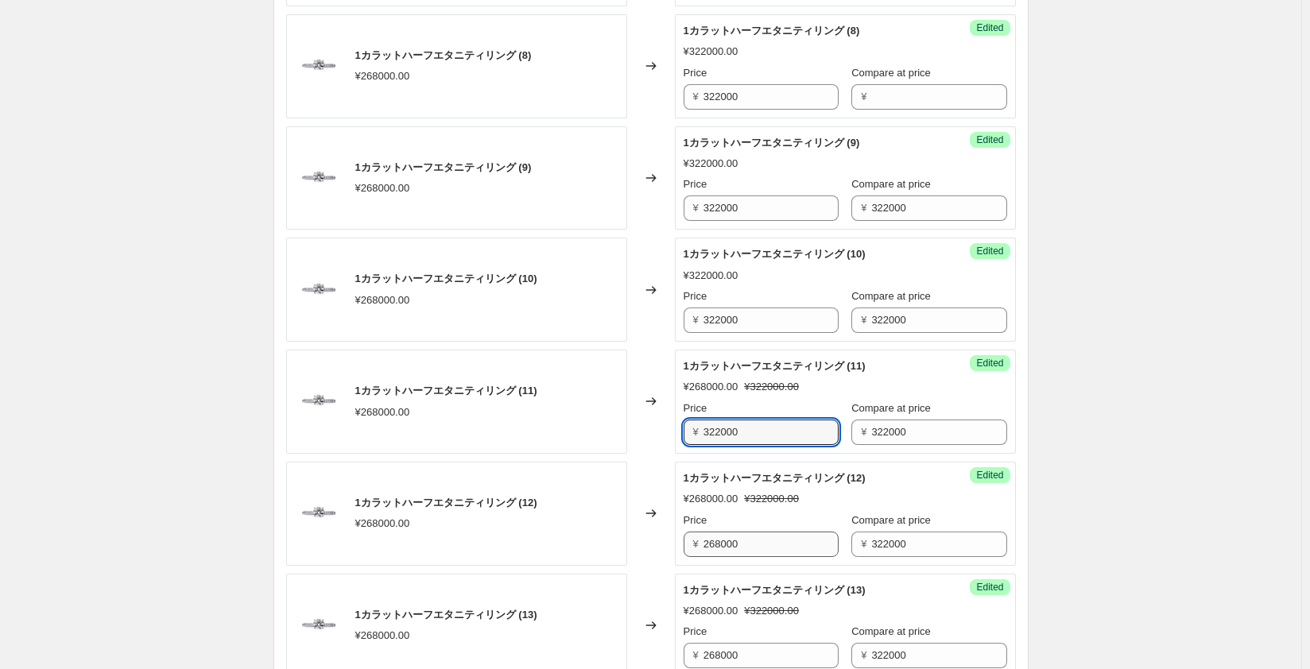
type input "322000"
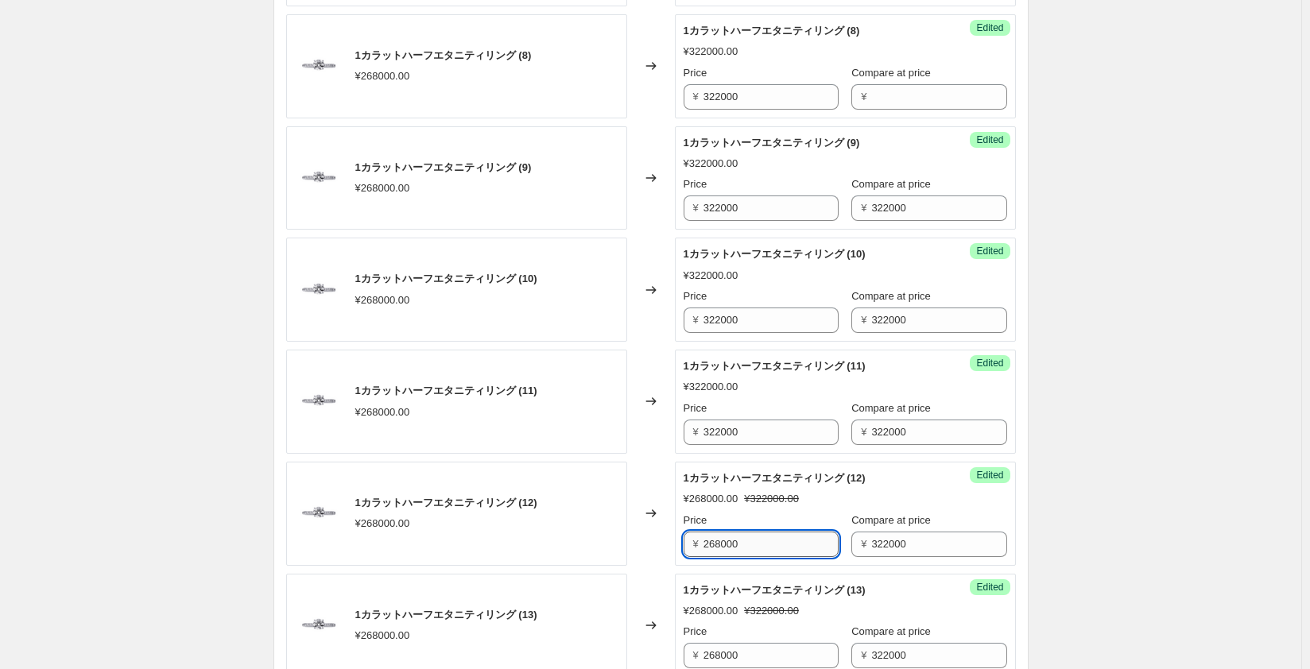
click at [770, 548] on input "268000" at bounding box center [770, 544] width 135 height 25
click at [771, 548] on input "268000" at bounding box center [770, 544] width 135 height 25
paste input "322"
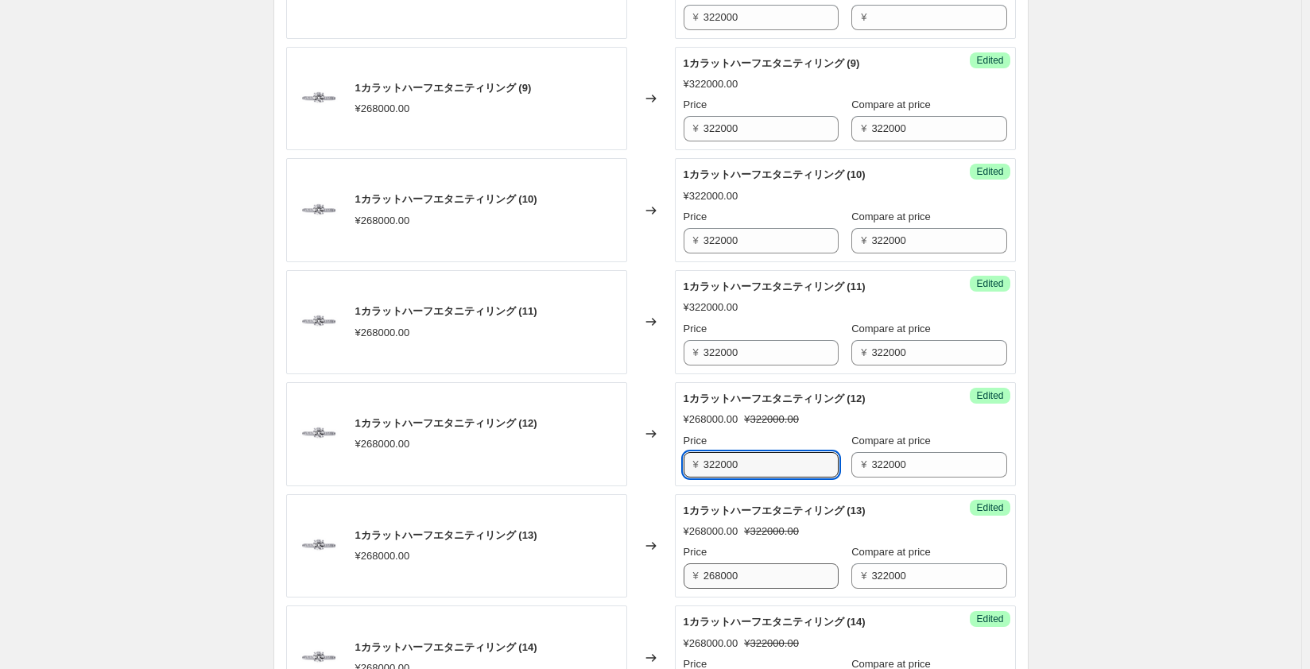
type input "322000"
click at [763, 571] on input "268000" at bounding box center [770, 575] width 135 height 25
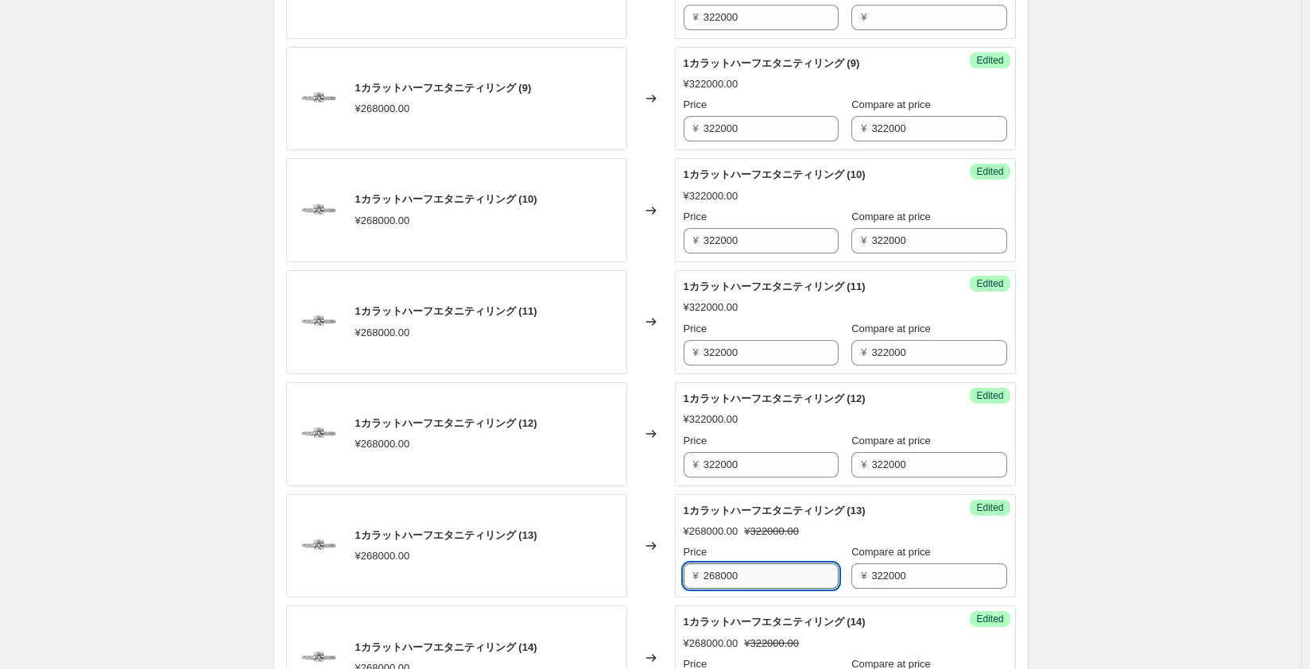
paste input "322000"
drag, startPoint x: 792, startPoint y: 577, endPoint x: 628, endPoint y: 566, distance: 164.9
click at [628, 566] on div "1カラットハーフエタニティリング (13) ¥268000.00 Changed to Success Edited 1カラットハーフエタニティリング (13…" at bounding box center [651, 546] width 730 height 104
paste input "text"
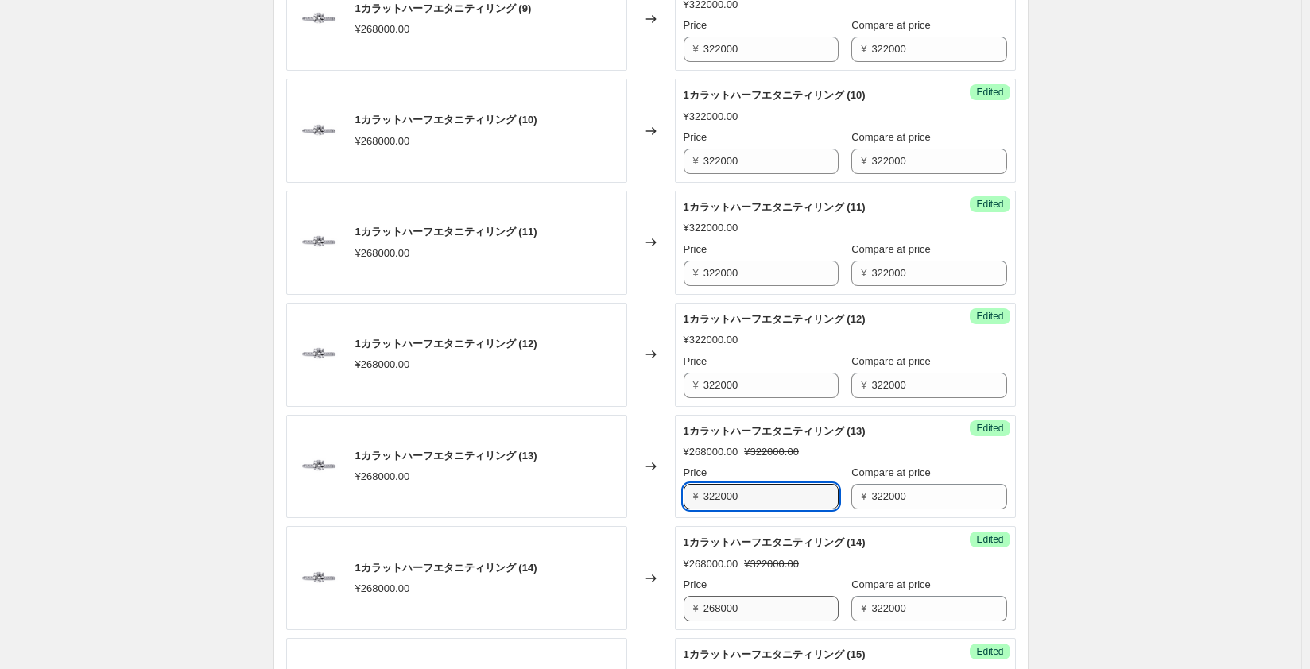
type input "322000"
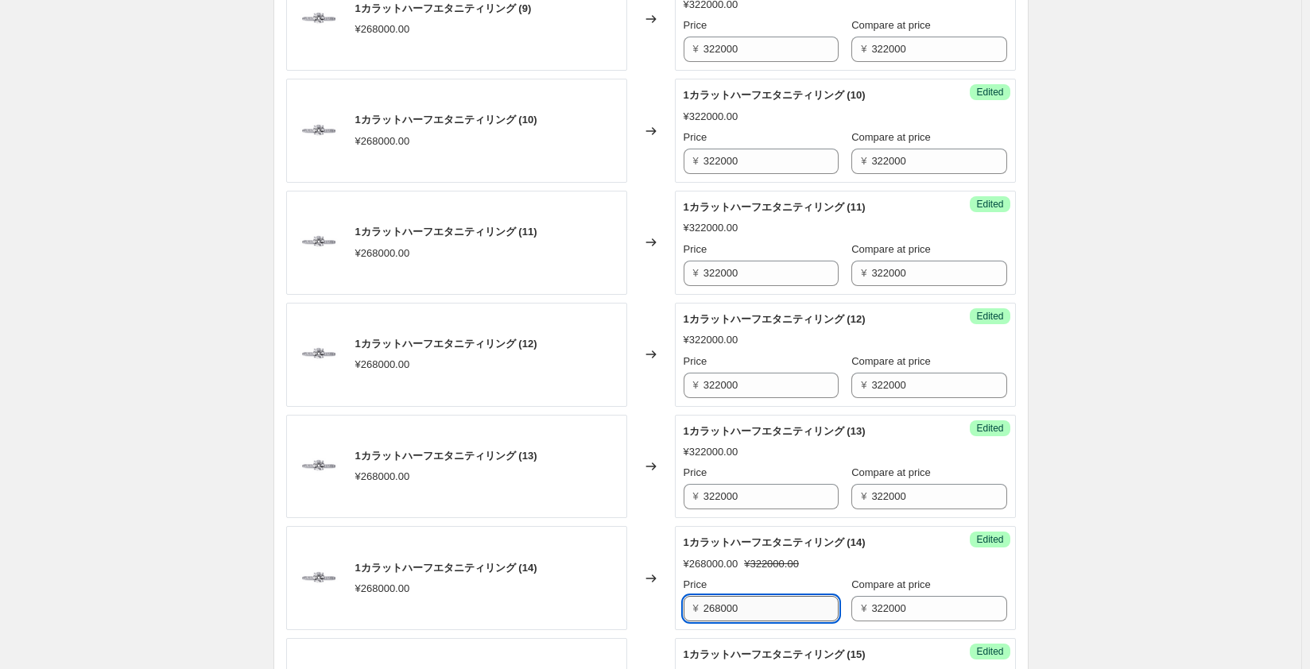
click at [754, 605] on input "268000" at bounding box center [770, 608] width 135 height 25
click at [756, 608] on input "268000" at bounding box center [770, 608] width 135 height 25
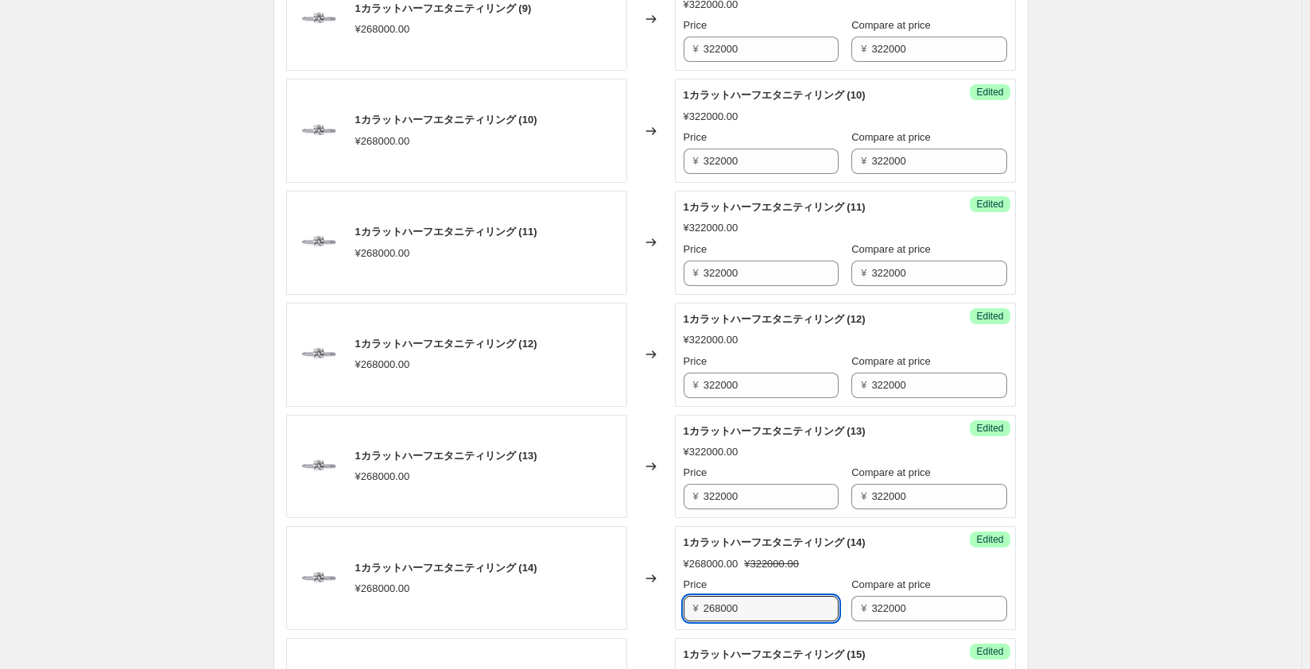
paste input "322"
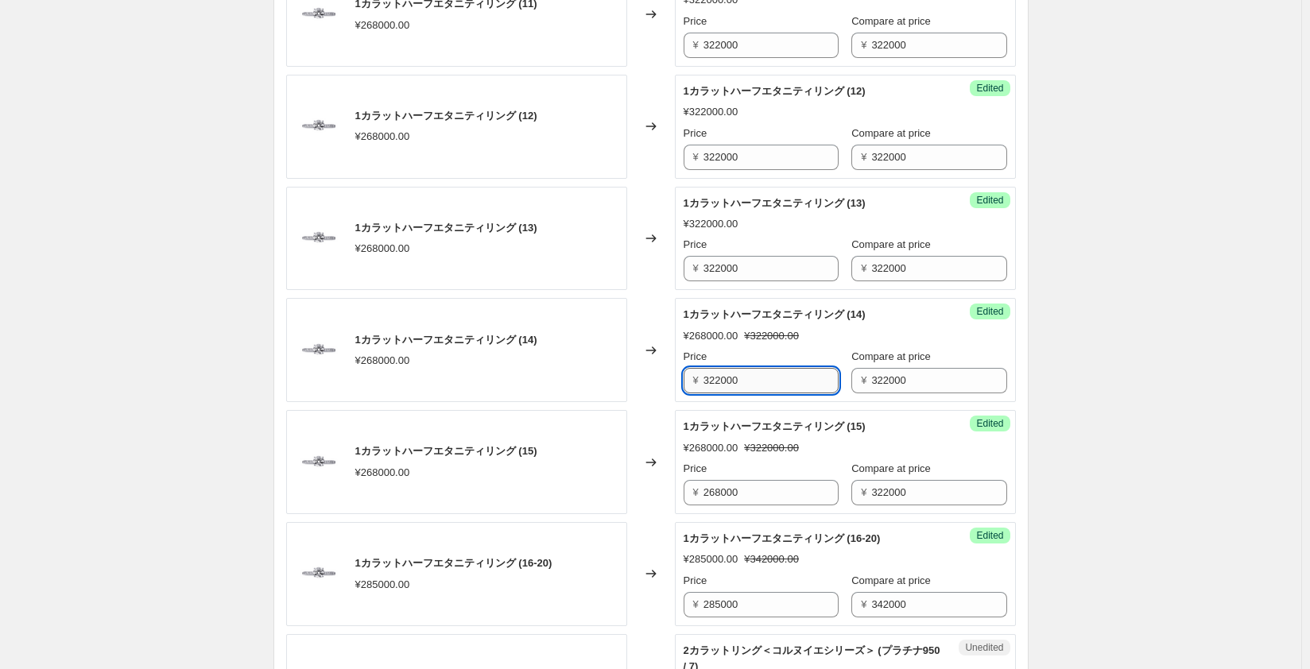
scroll to position [1351, 0]
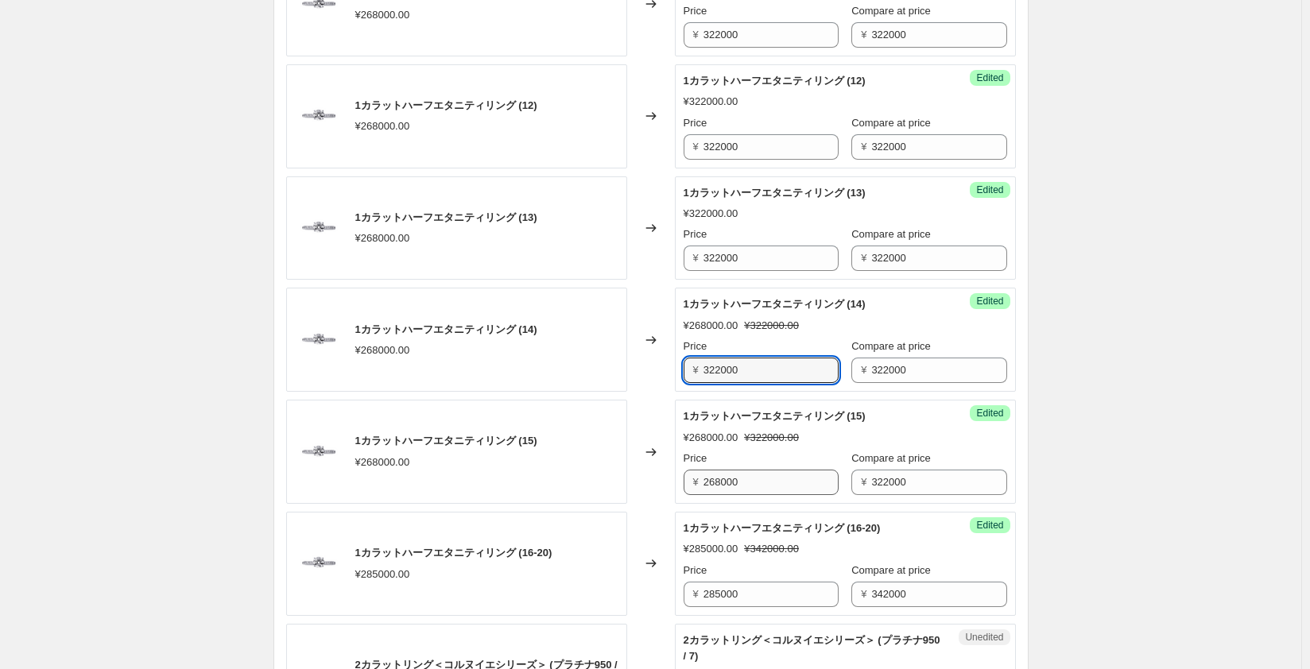
type input "322000"
click at [724, 481] on input "268000" at bounding box center [770, 482] width 135 height 25
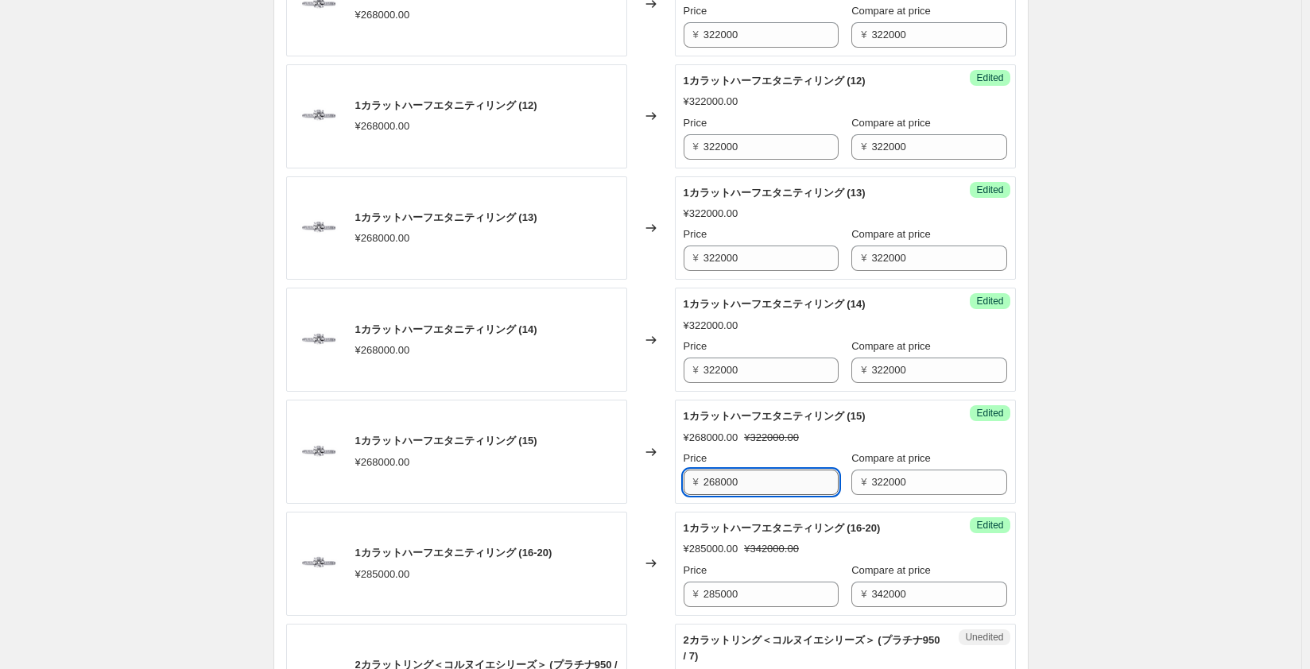
click at [728, 480] on input "268000" at bounding box center [770, 482] width 135 height 25
paste input "322"
type input "322000"
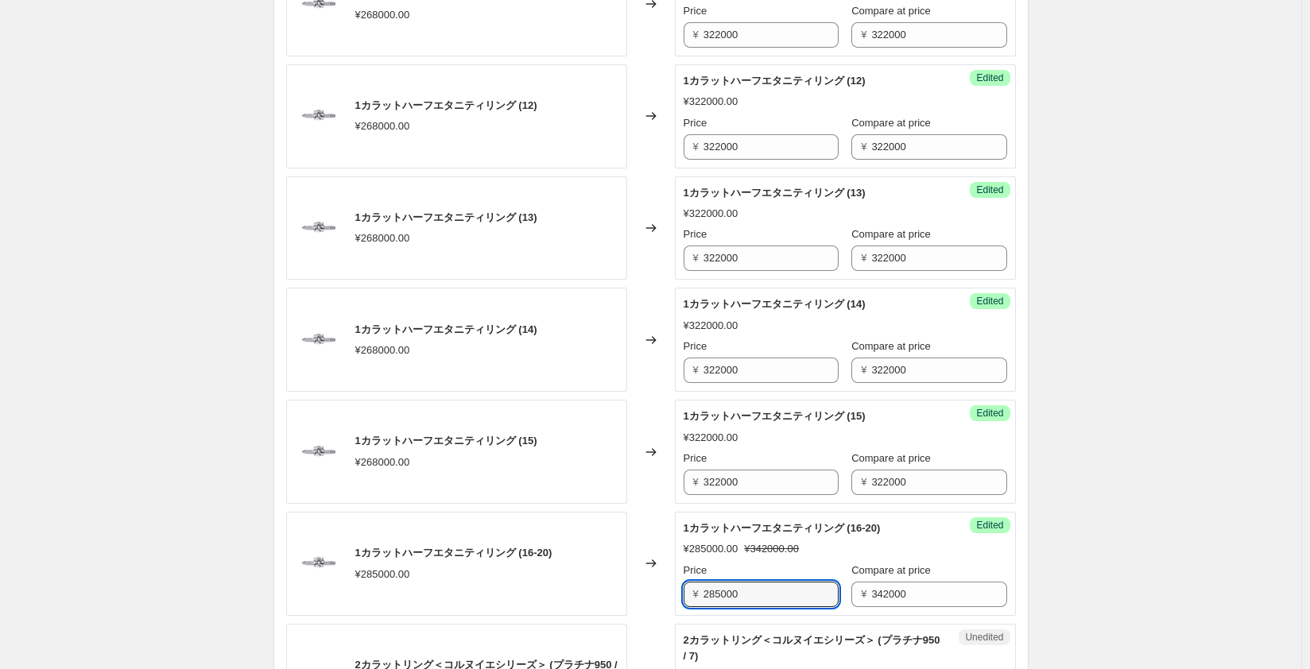
drag, startPoint x: 769, startPoint y: 595, endPoint x: 607, endPoint y: 592, distance: 162.2
click at [607, 592] on div "1カラットハーフエタニティリング (16-20) ¥285000.00 Changed to Success Edited 1カラットハーフエタニティリング …" at bounding box center [651, 564] width 730 height 104
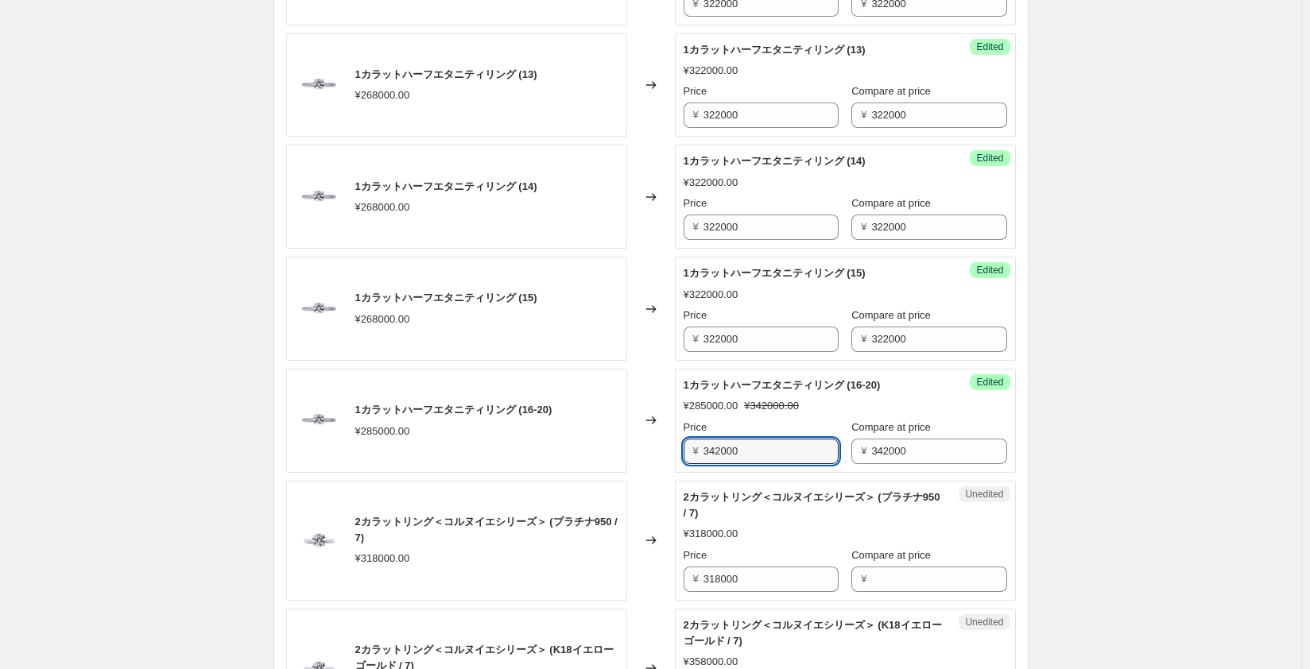
scroll to position [1590, 0]
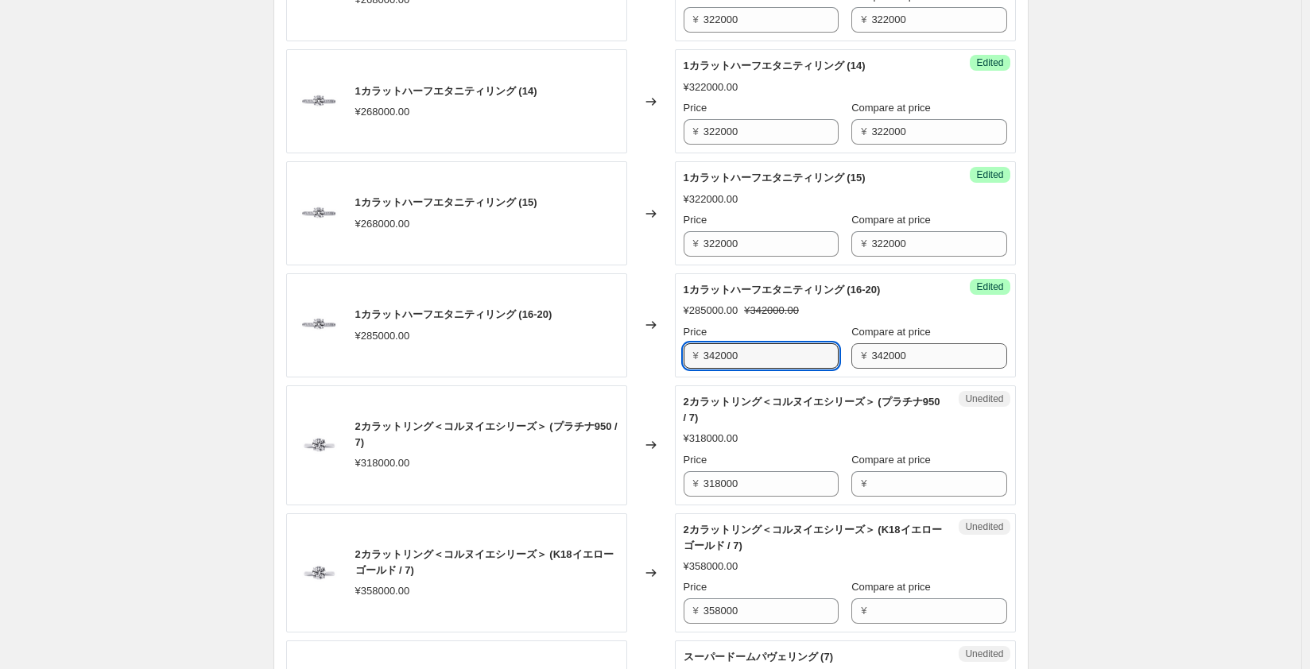
type input "342000"
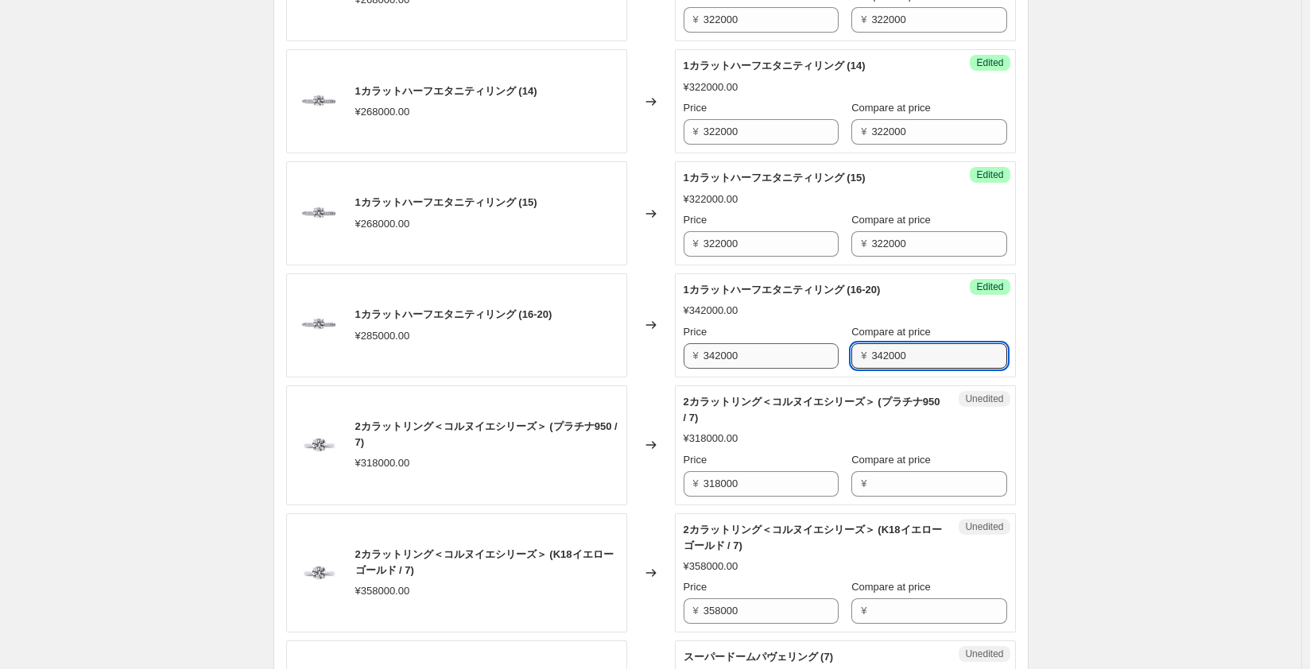
drag, startPoint x: 908, startPoint y: 345, endPoint x: 769, endPoint y: 340, distance: 138.4
click at [769, 340] on div "Price ¥ 342000 Compare at price ¥ 342000" at bounding box center [844, 346] width 323 height 45
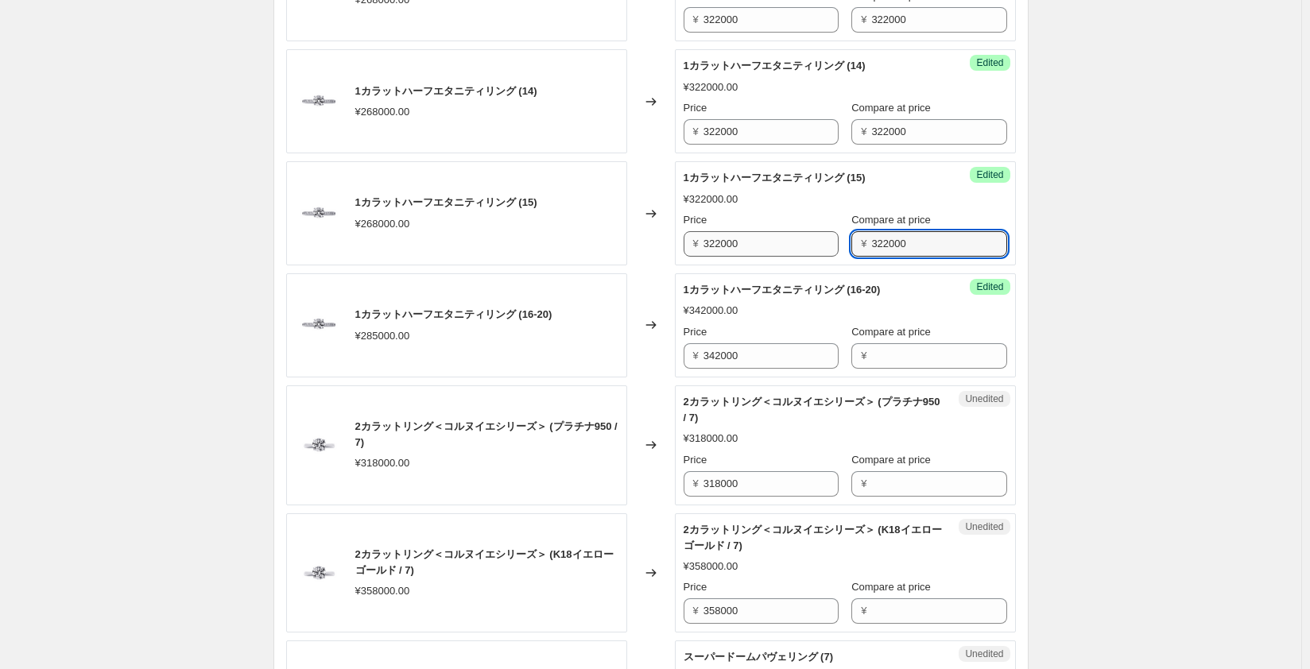
drag, startPoint x: 853, startPoint y: 238, endPoint x: 757, endPoint y: 236, distance: 95.4
click at [760, 237] on div "Price ¥ 322000 Compare at price ¥ 322000" at bounding box center [844, 234] width 323 height 45
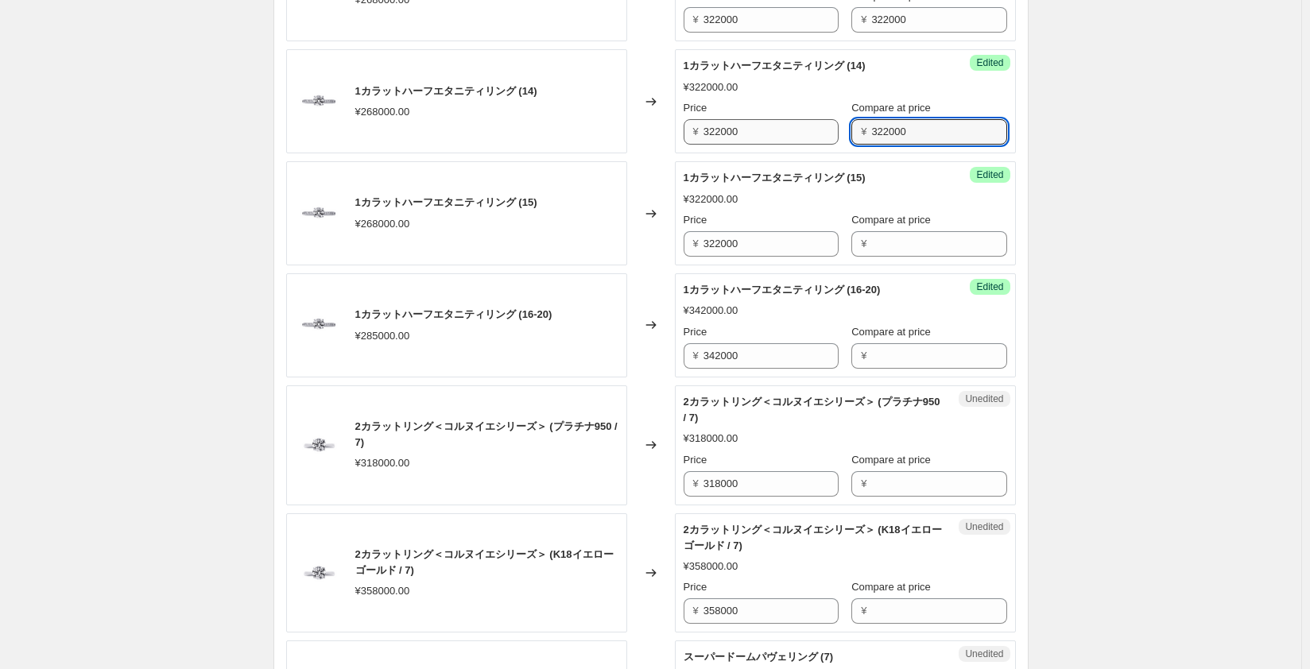
drag, startPoint x: 846, startPoint y: 131, endPoint x: 795, endPoint y: 135, distance: 51.0
click at [795, 135] on div "Price ¥ 322000 Compare at price ¥ 322000" at bounding box center [844, 122] width 323 height 45
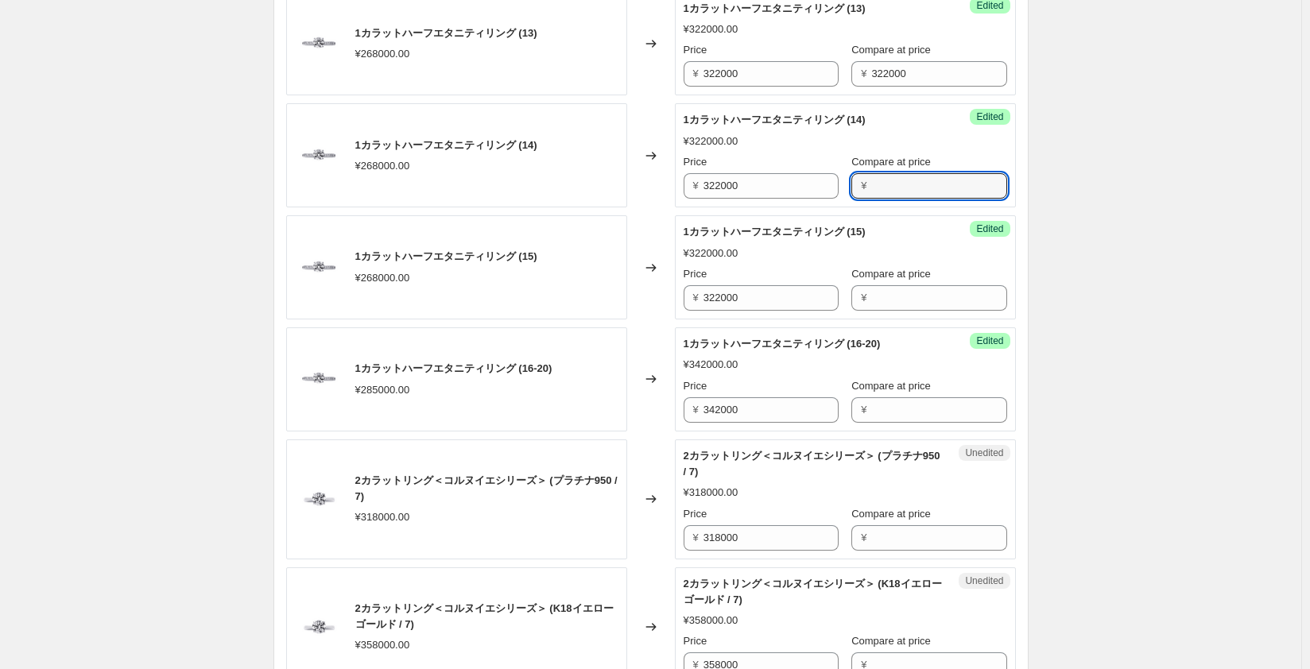
scroll to position [1510, 0]
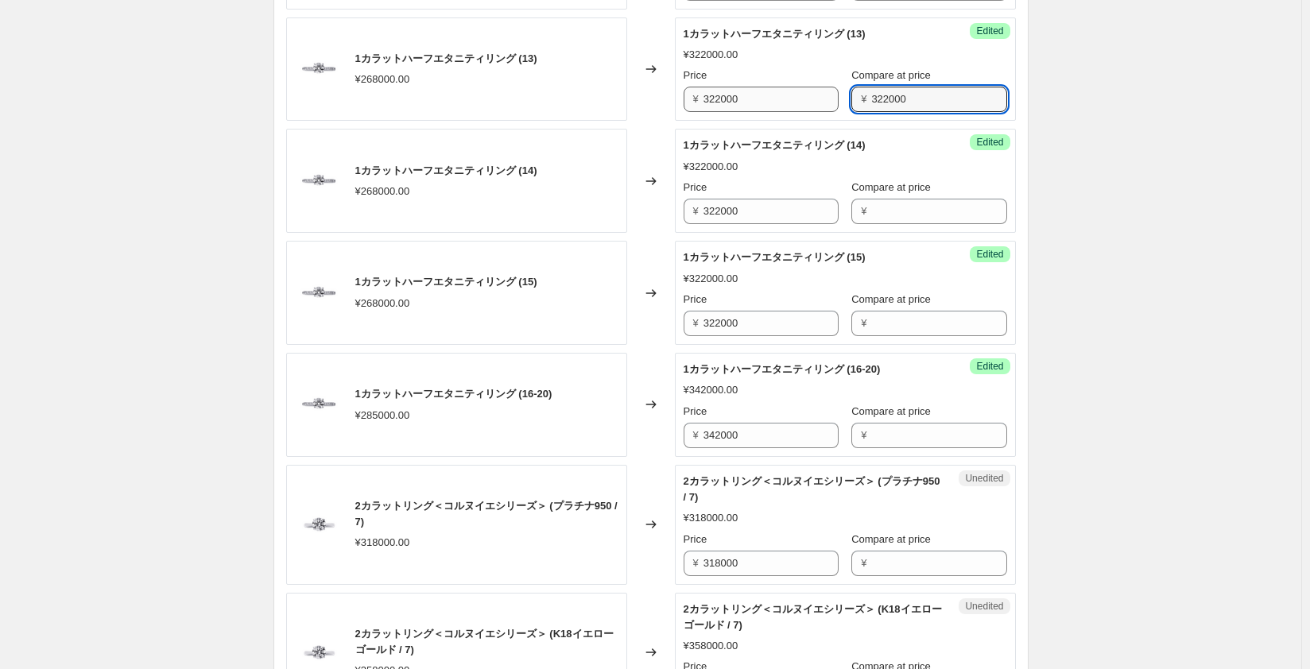
drag, startPoint x: 912, startPoint y: 106, endPoint x: 785, endPoint y: 105, distance: 127.2
click at [785, 105] on div "Price ¥ 322000 Compare at price ¥ 322000" at bounding box center [844, 90] width 323 height 45
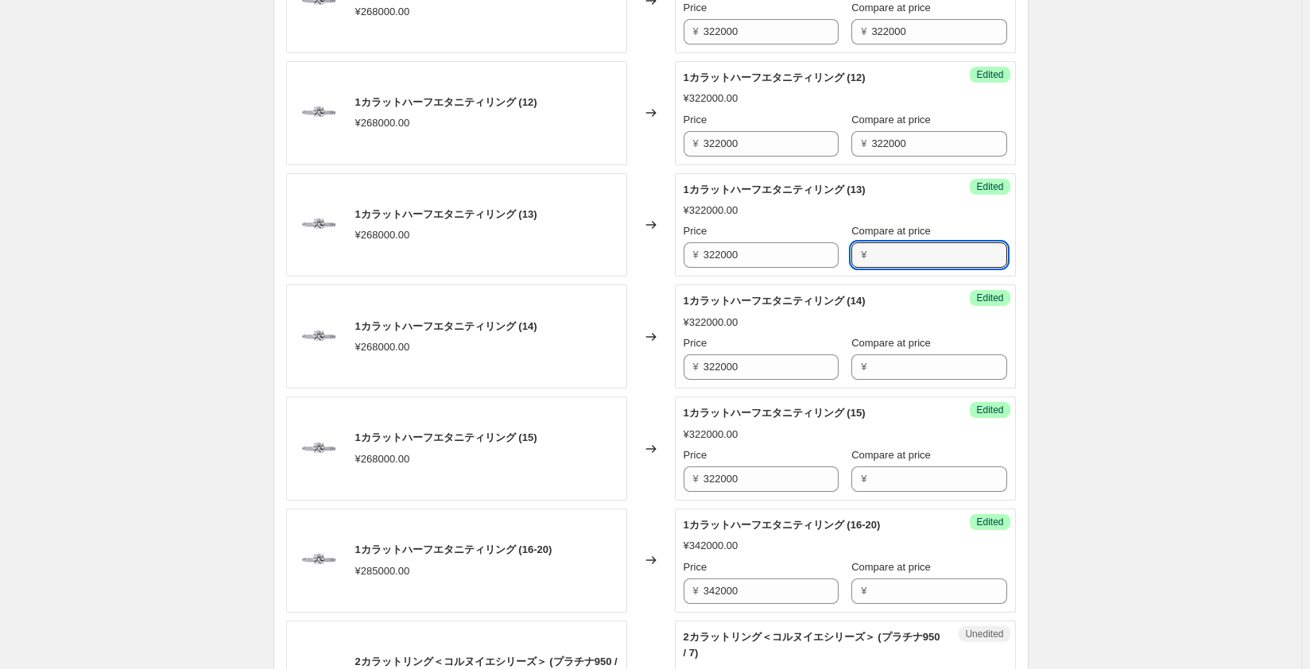
scroll to position [1351, 0]
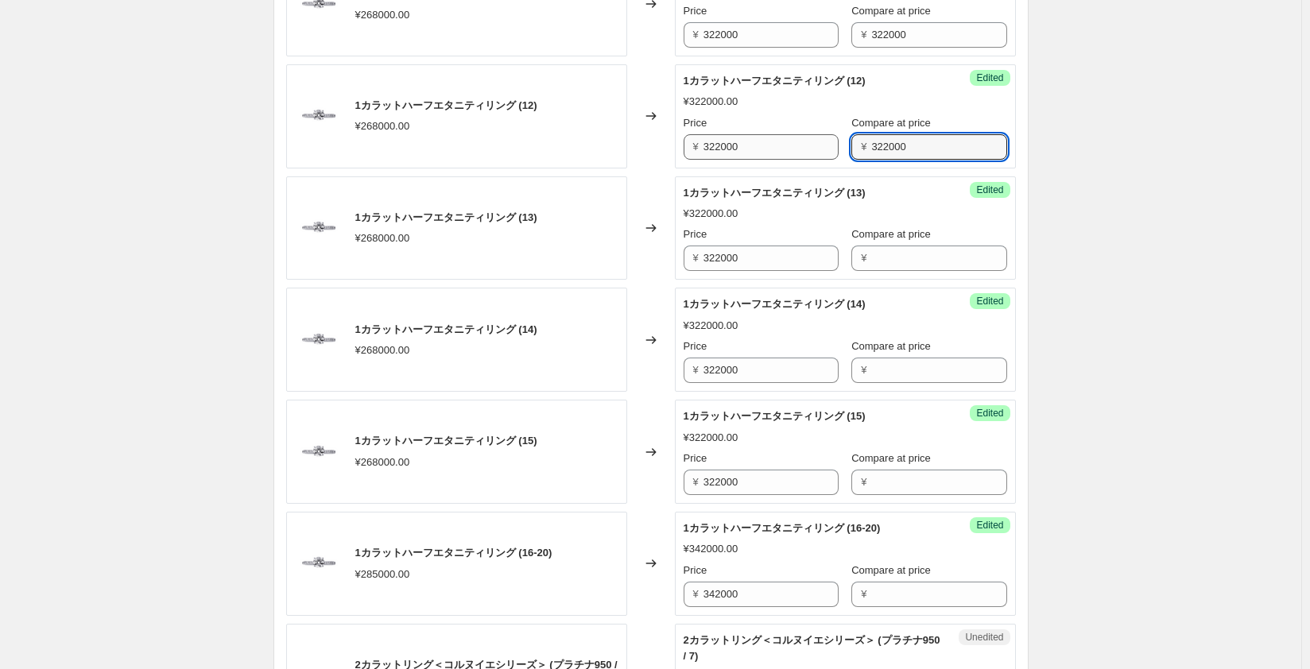
drag, startPoint x: 909, startPoint y: 148, endPoint x: 766, endPoint y: 143, distance: 143.1
click at [766, 143] on div "Price ¥ 322000 Compare at price ¥ 322000" at bounding box center [844, 137] width 323 height 45
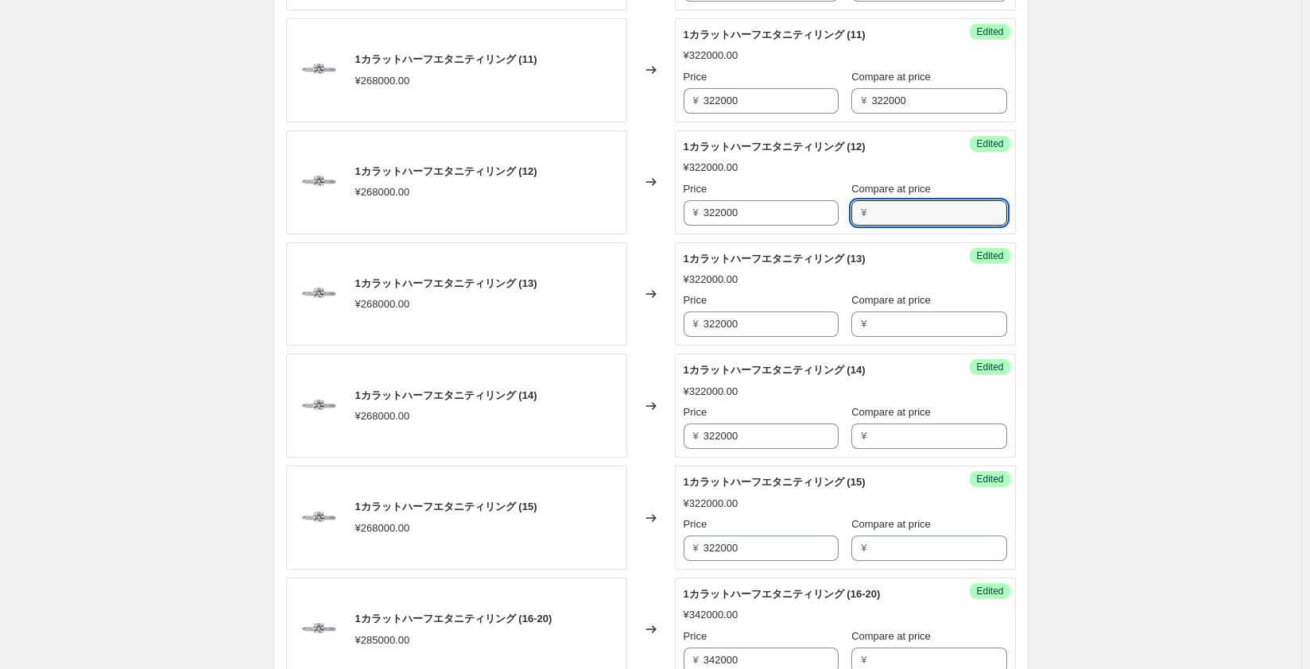
scroll to position [1192, 0]
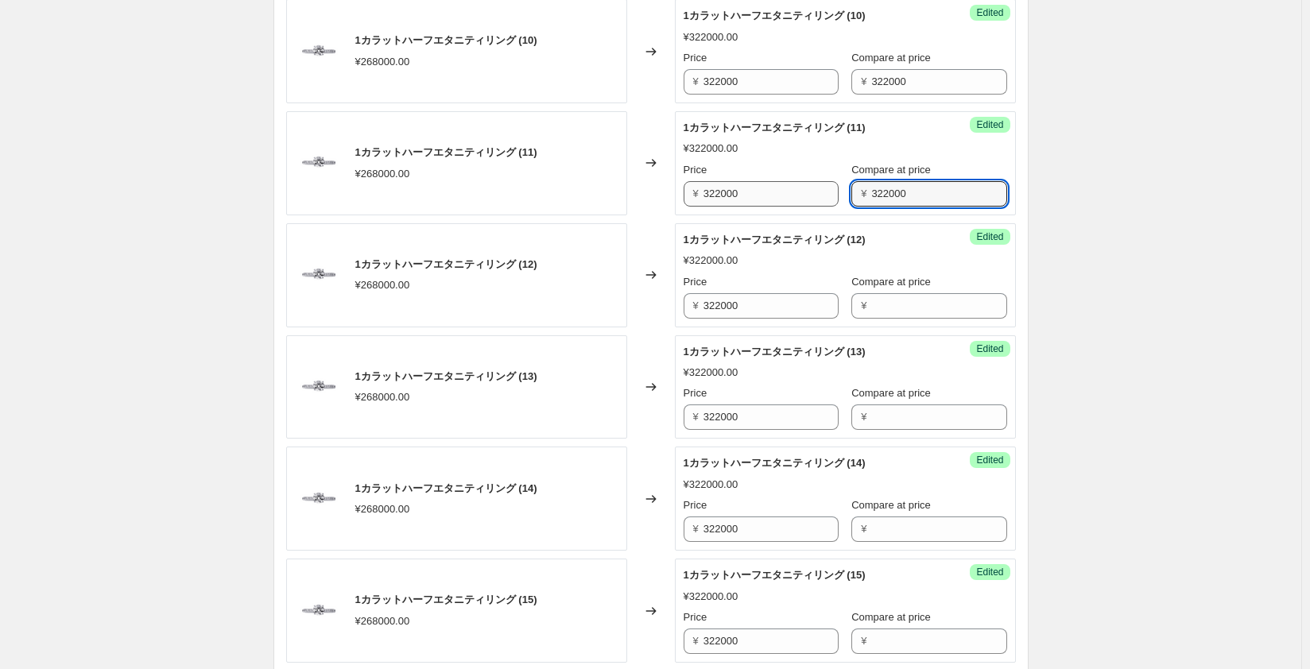
drag, startPoint x: 916, startPoint y: 192, endPoint x: 785, endPoint y: 185, distance: 130.5
click at [785, 185] on div "Price ¥ 322000 Compare at price ¥ 322000" at bounding box center [844, 184] width 323 height 45
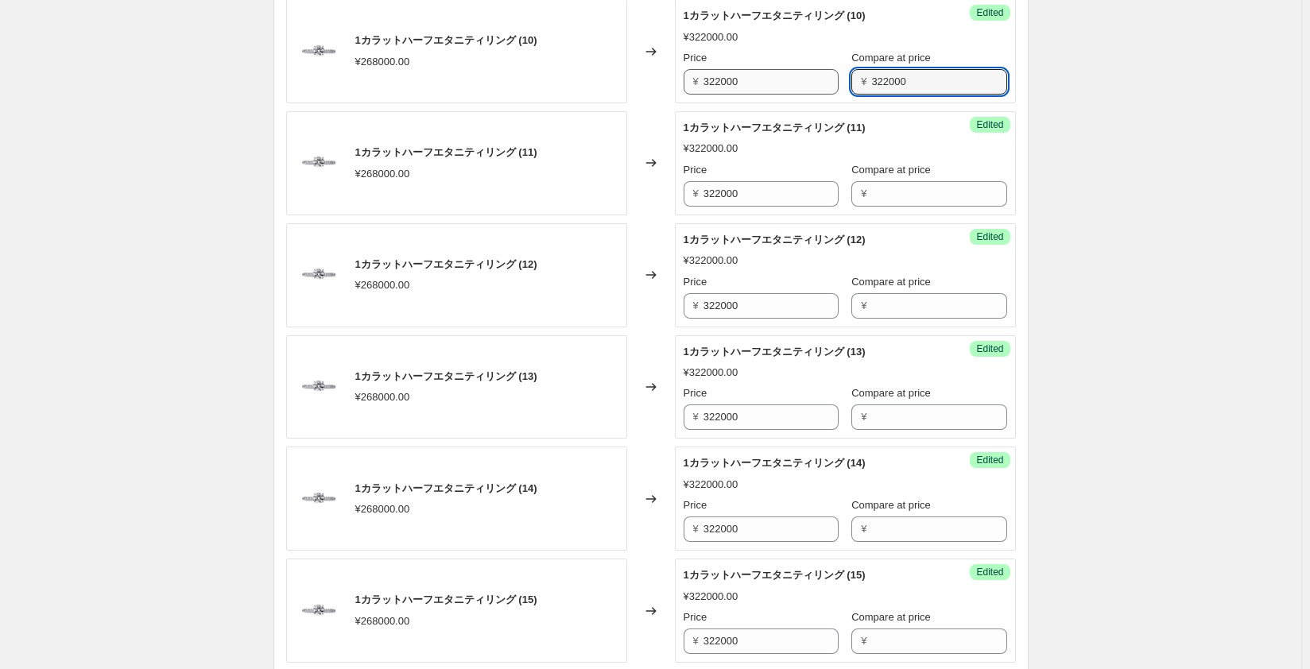
drag, startPoint x: 924, startPoint y: 80, endPoint x: 788, endPoint y: 76, distance: 135.2
click at [788, 76] on div "Price ¥ 322000 Compare at price ¥ 322000" at bounding box center [844, 72] width 323 height 45
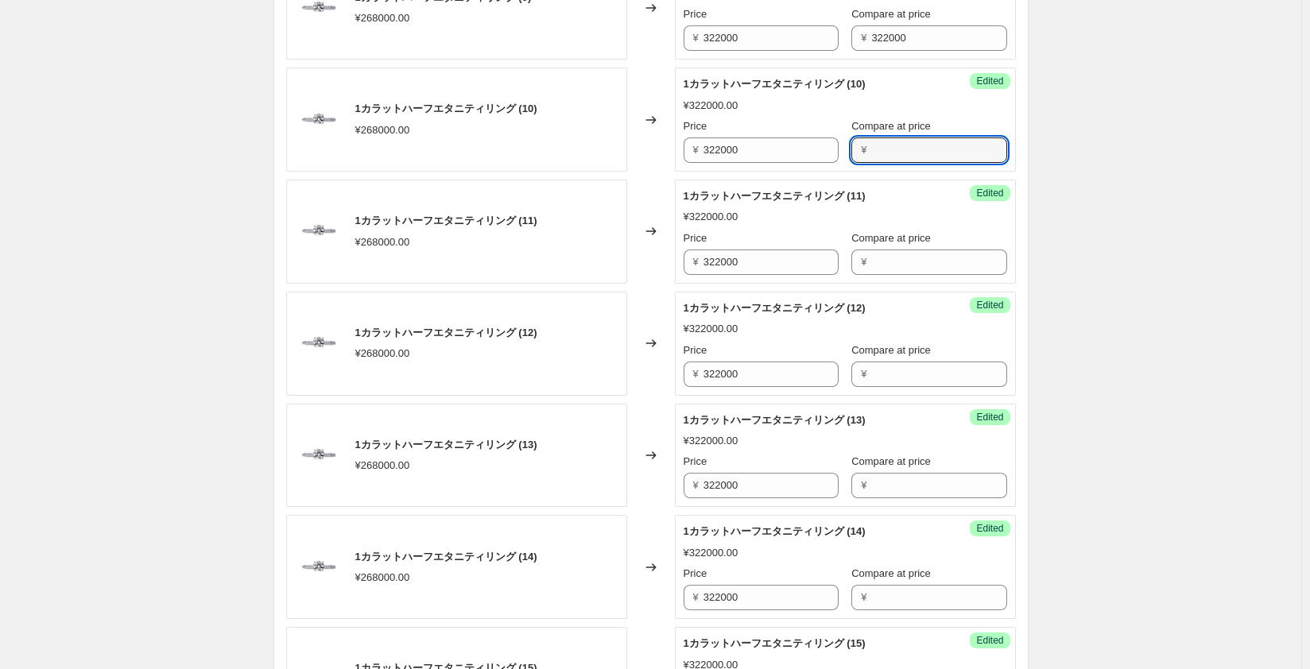
scroll to position [954, 0]
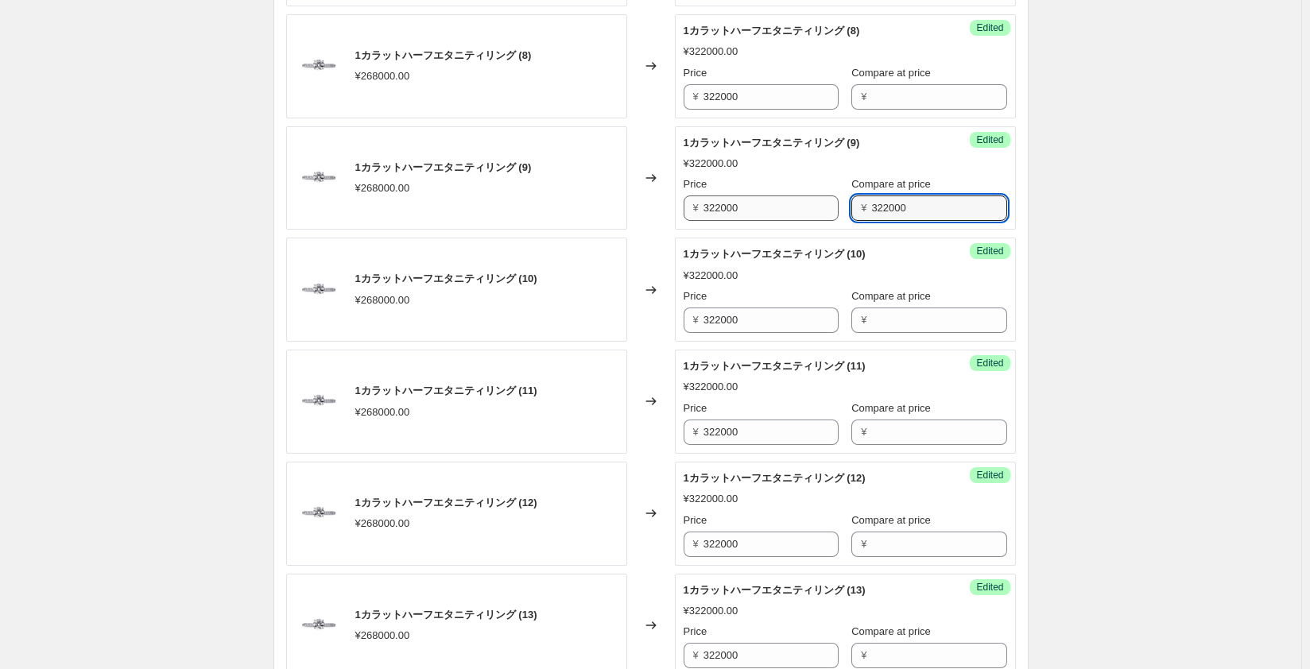
drag, startPoint x: 917, startPoint y: 205, endPoint x: 776, endPoint y: 201, distance: 140.7
click at [776, 201] on div "Price ¥ 322000 Compare at price ¥ 322000" at bounding box center [844, 198] width 323 height 45
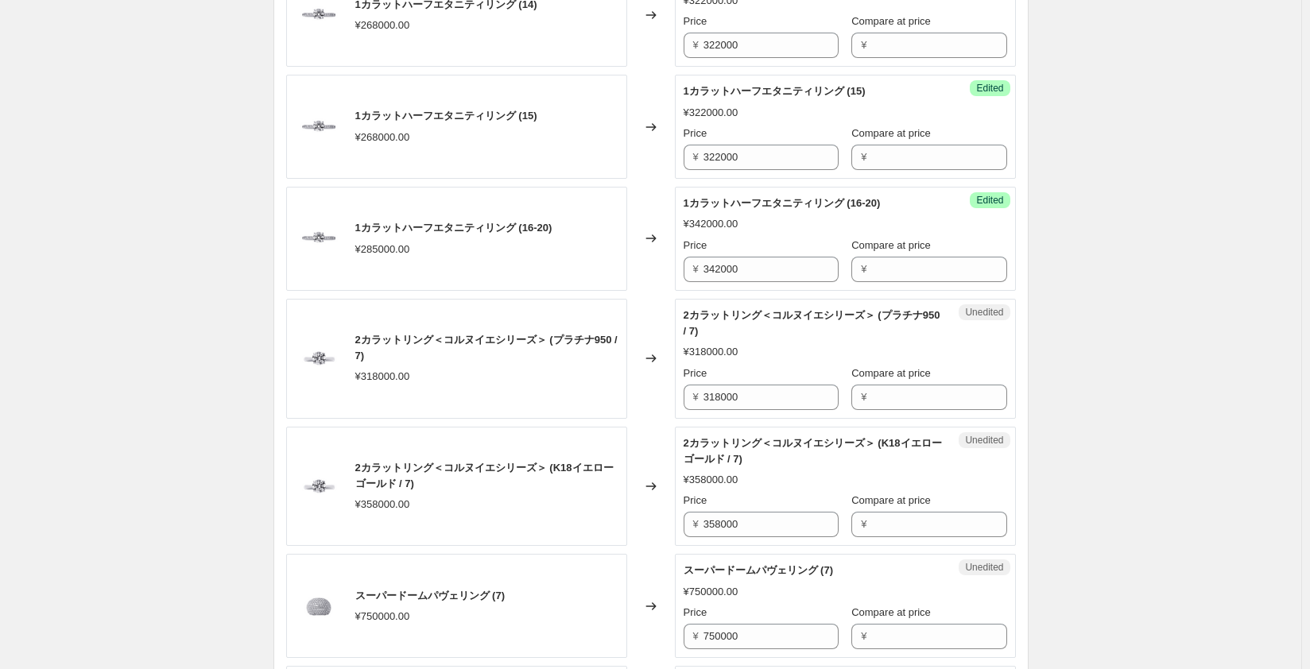
scroll to position [1669, 0]
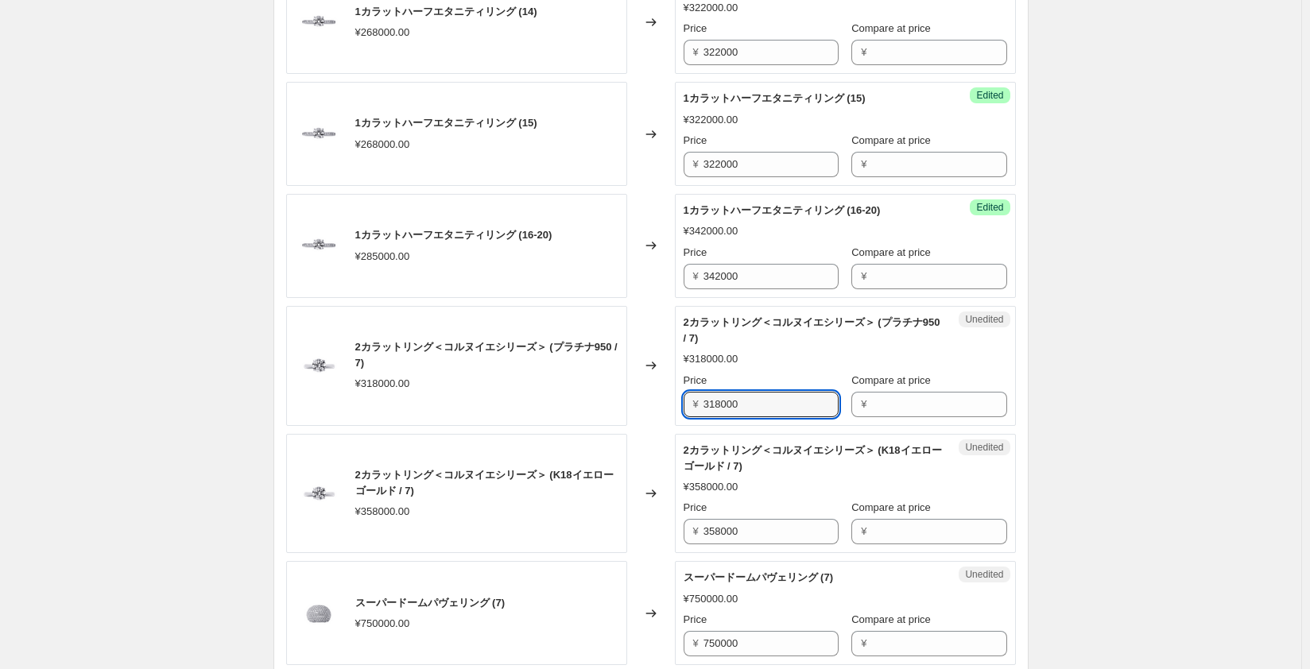
drag, startPoint x: 760, startPoint y: 405, endPoint x: 587, endPoint y: 382, distance: 174.7
click at [587, 382] on div "2カラットリング＜コルヌイエシリーズ＞ (プラチナ950 / 7) ¥318000.00 Changed to Unedited 2カラットリング＜コルヌイエ…" at bounding box center [651, 366] width 730 height 120
type input "350000"
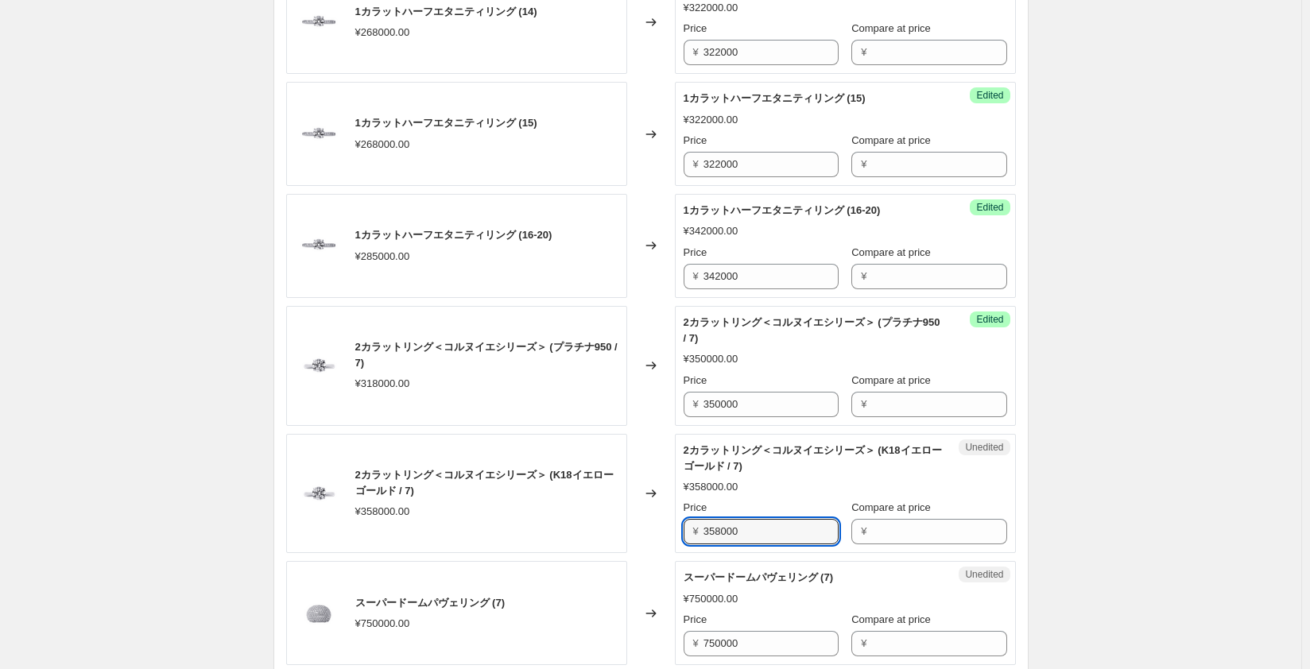
drag, startPoint x: 754, startPoint y: 528, endPoint x: 621, endPoint y: 523, distance: 133.6
click at [621, 523] on div "2カラットリング＜コルヌイエシリーズ＞ (K18イエローゴールド / 7) ¥358000.00 Changed to Unedited 2カラットリング＜コ…" at bounding box center [651, 494] width 730 height 120
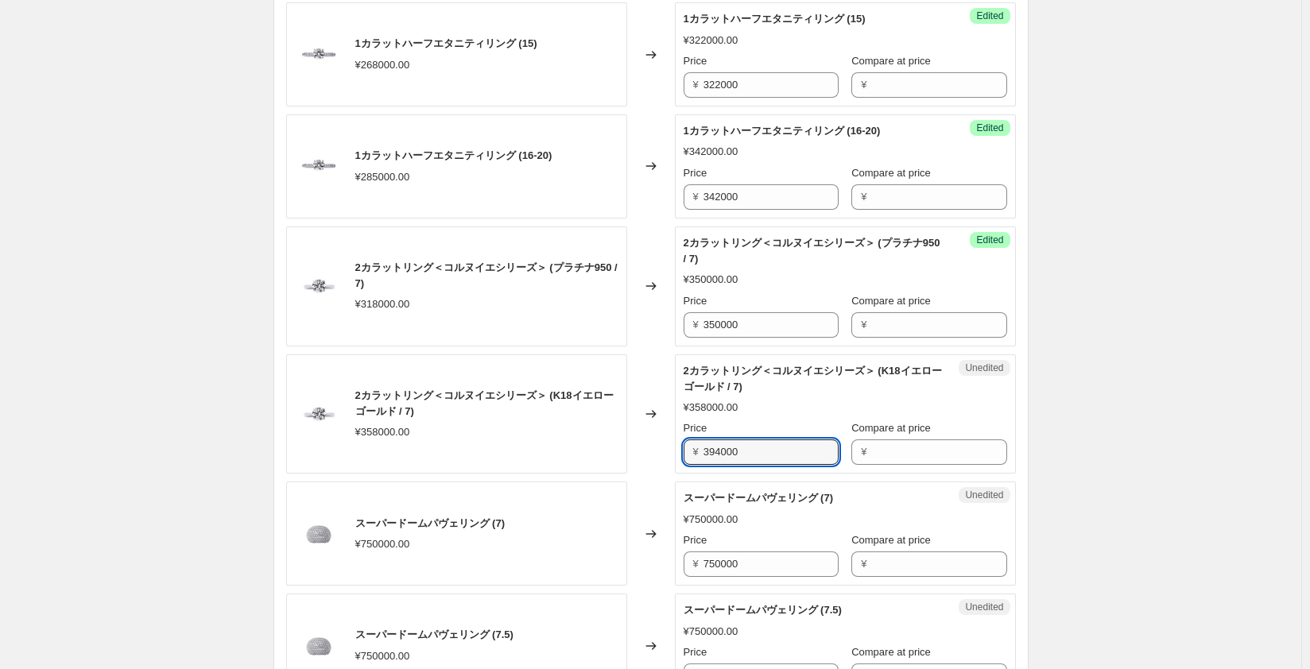
type input "394000"
click at [540, 451] on div "2カラットリング＜コルヌイエシリーズ＞ (K18イエローゴールド / 7) ¥358000.00" at bounding box center [456, 414] width 341 height 120
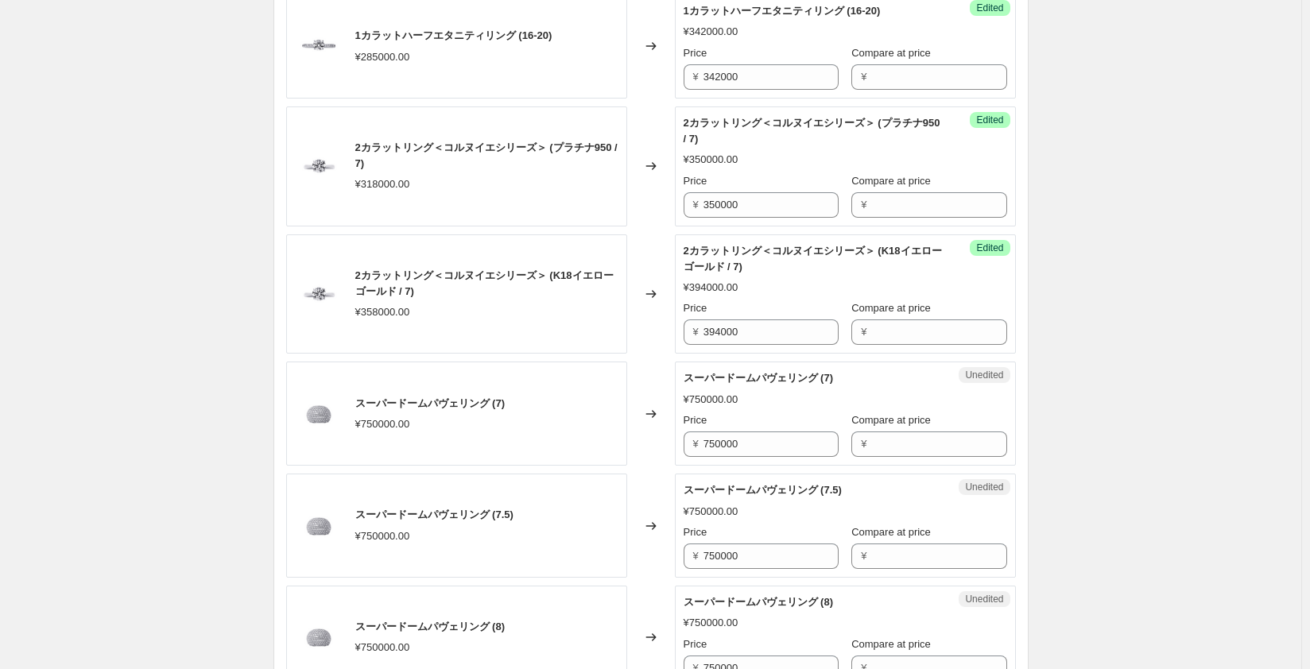
scroll to position [1907, 0]
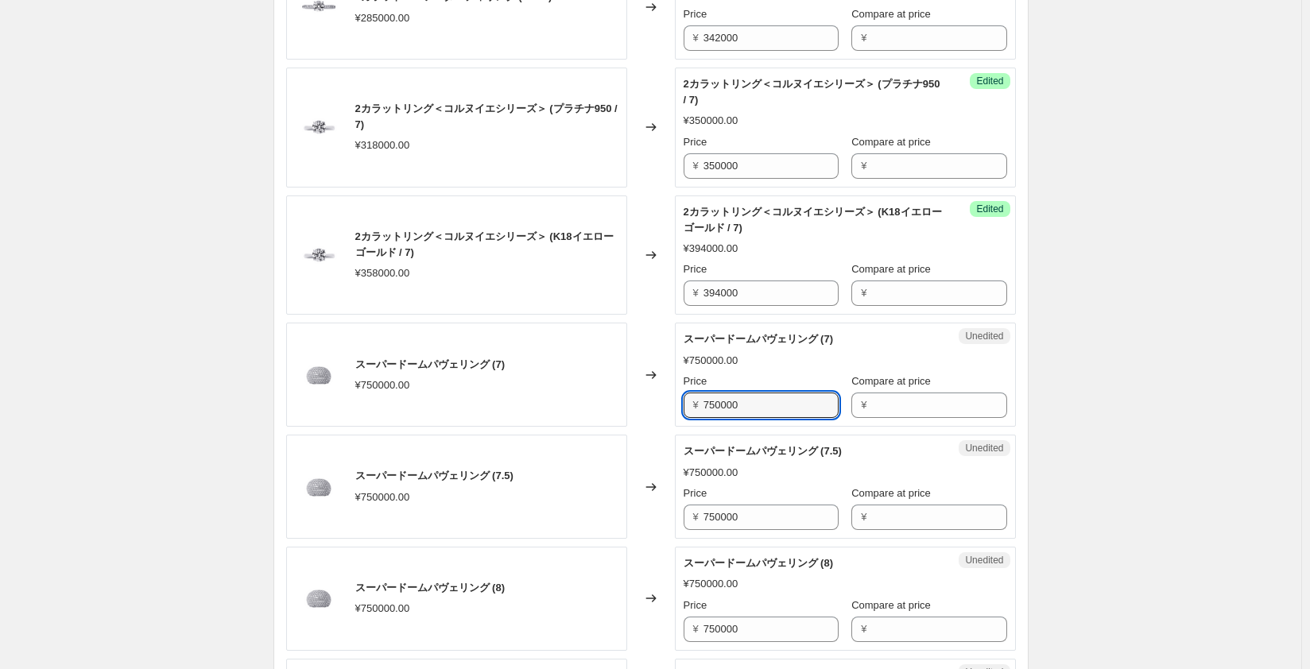
drag, startPoint x: 756, startPoint y: 401, endPoint x: 630, endPoint y: 401, distance: 125.6
click at [630, 401] on div "スーパードームパヴェリング (7) ¥750000.00 Changed to Unedited スーパードームパヴェリング (7) ¥750000.00 P…" at bounding box center [651, 375] width 730 height 104
type input "900000"
click at [761, 519] on input "750000" at bounding box center [770, 517] width 135 height 25
drag, startPoint x: 763, startPoint y: 403, endPoint x: 680, endPoint y: 405, distance: 82.7
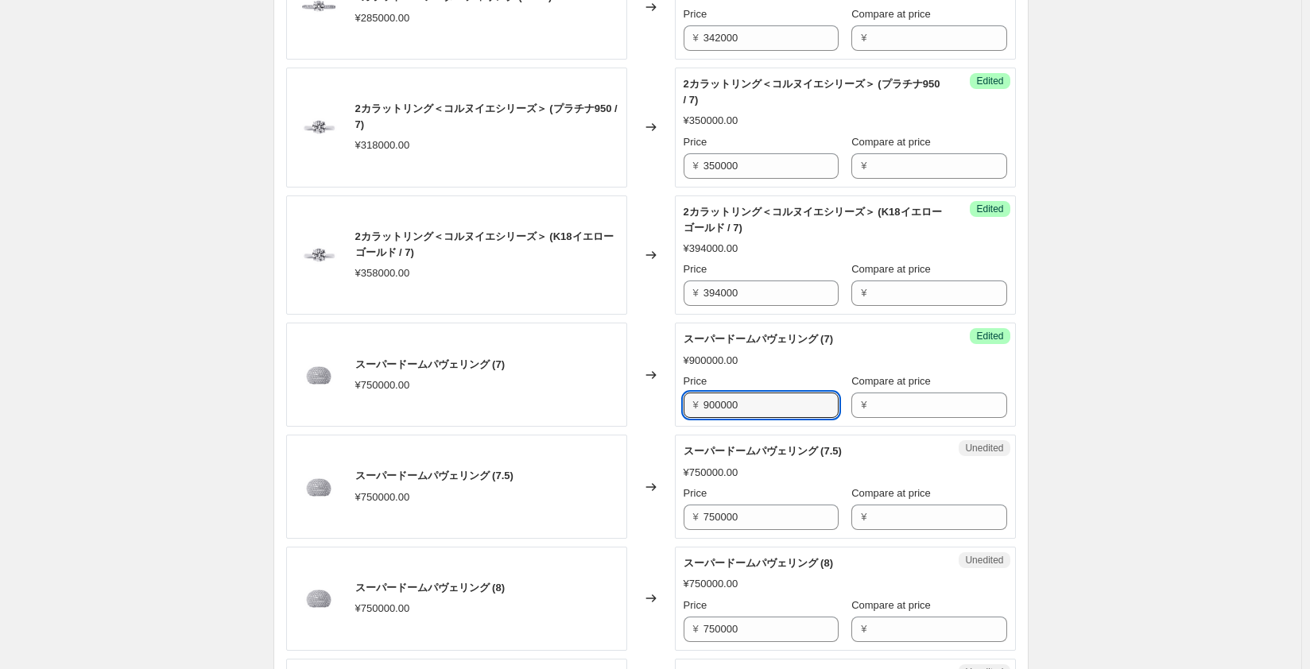
click at [680, 405] on div "Success Edited スーパードームパヴェリング (7) ¥900000.00 Price ¥ 900000 Compare at price ¥" at bounding box center [845, 375] width 341 height 104
click at [760, 511] on input "750000" at bounding box center [770, 517] width 135 height 25
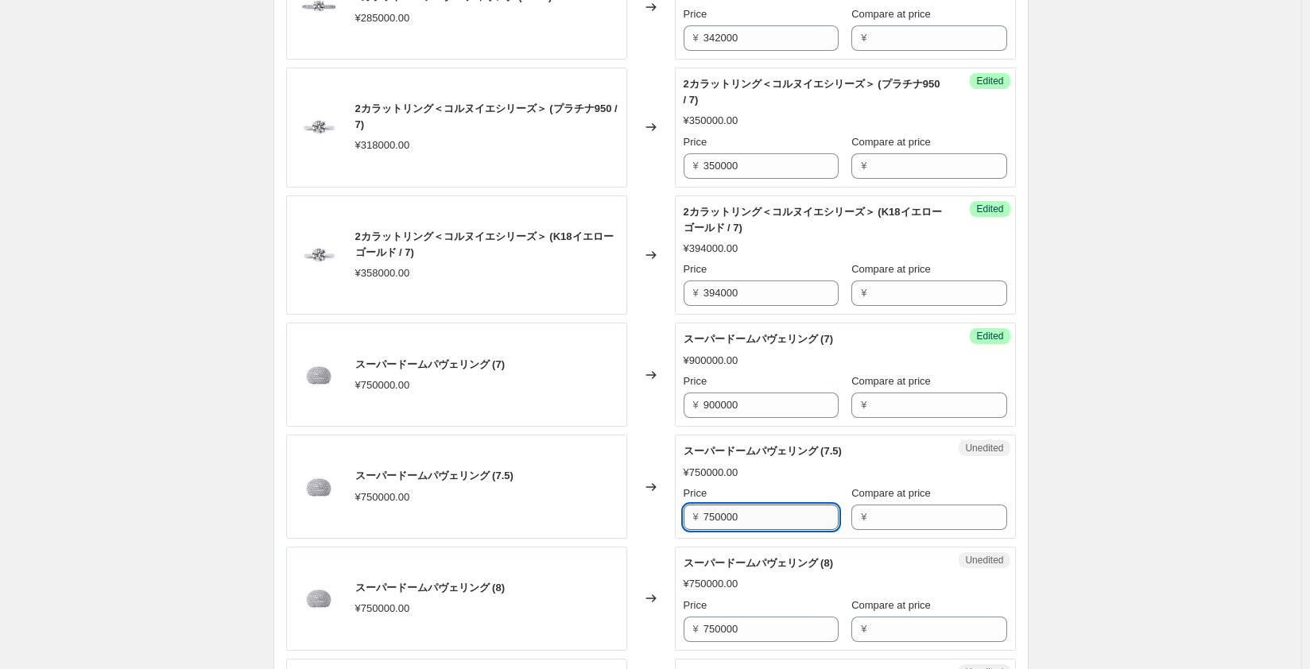
click at [724, 516] on input "750000" at bounding box center [770, 517] width 135 height 25
paste input "90"
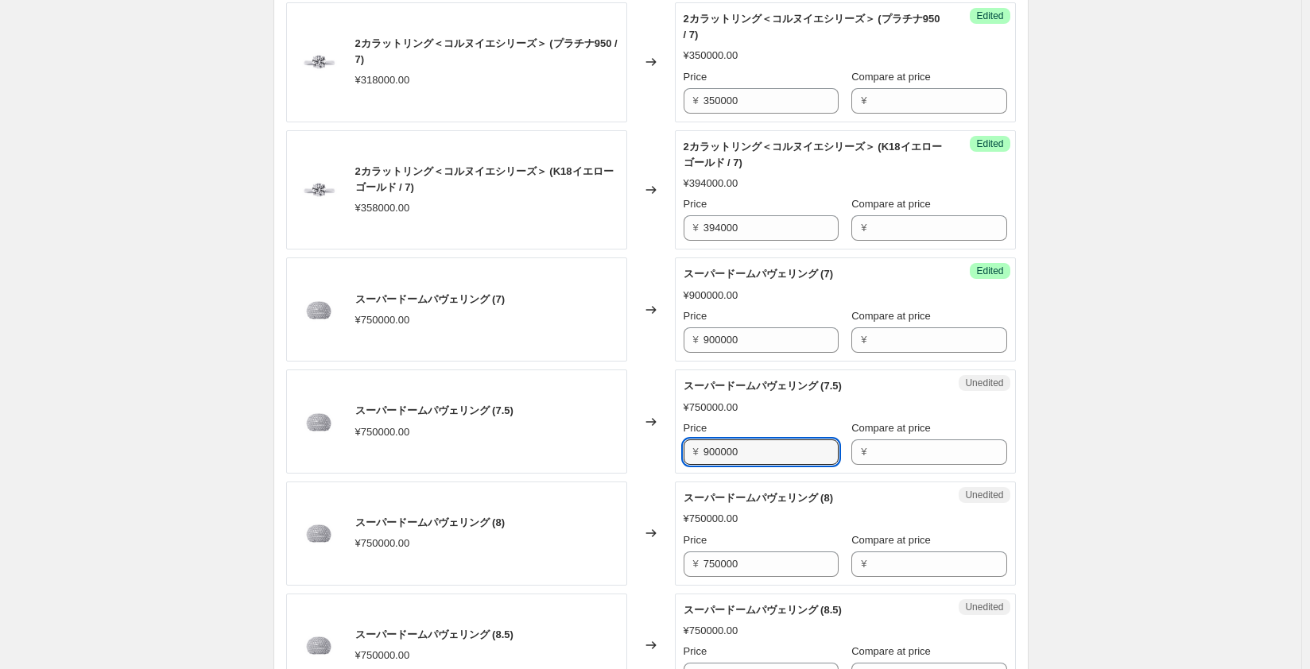
scroll to position [2066, 0]
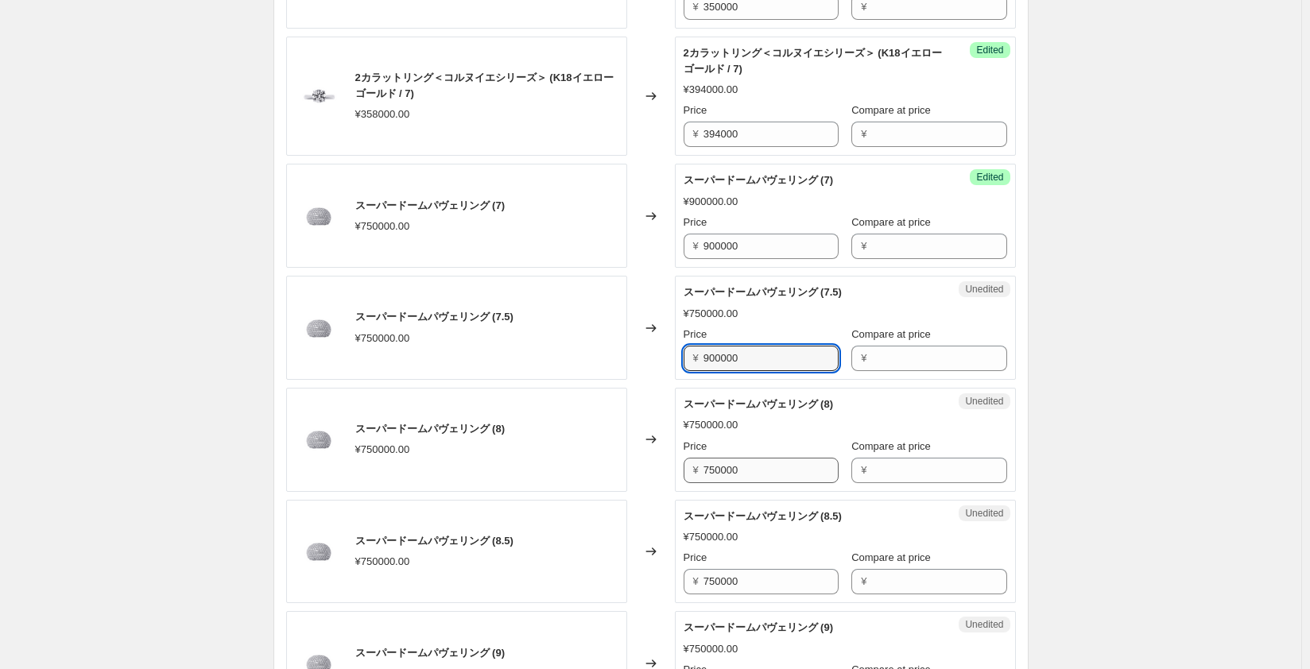
type input "900000"
click at [728, 470] on input "750000" at bounding box center [770, 470] width 135 height 25
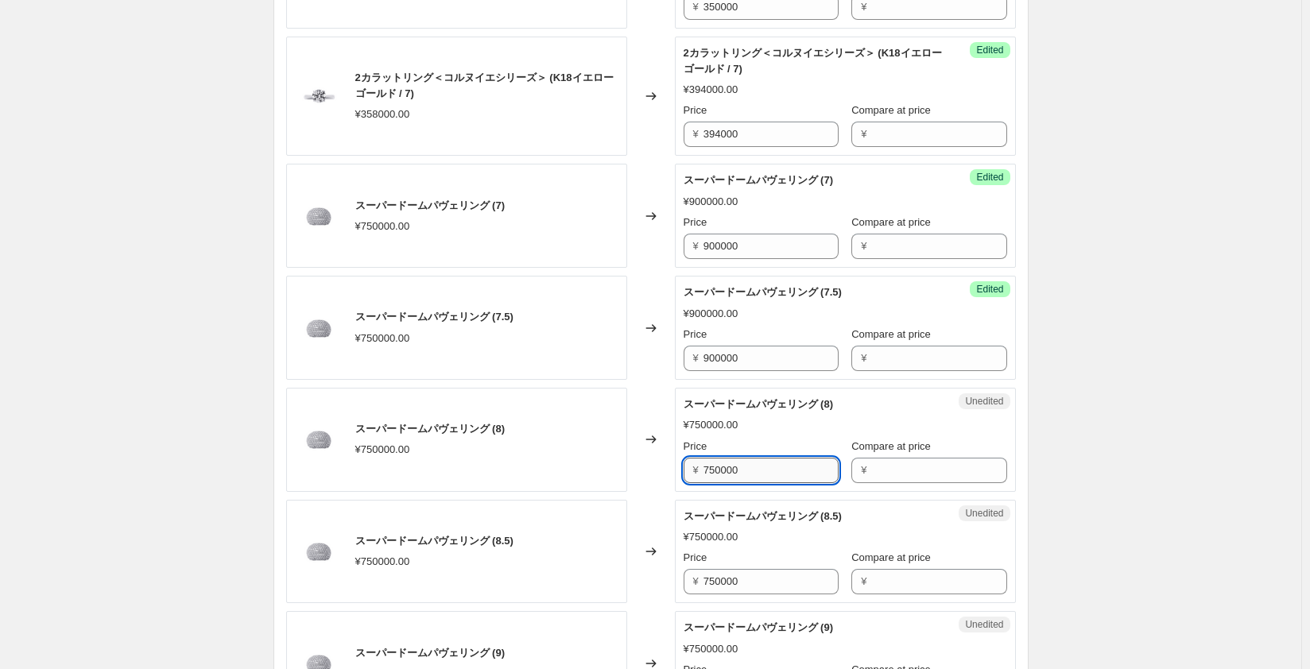
click at [728, 470] on input "750000" at bounding box center [770, 470] width 135 height 25
paste input "90"
type input "900000"
click at [725, 573] on input "750000" at bounding box center [770, 581] width 135 height 25
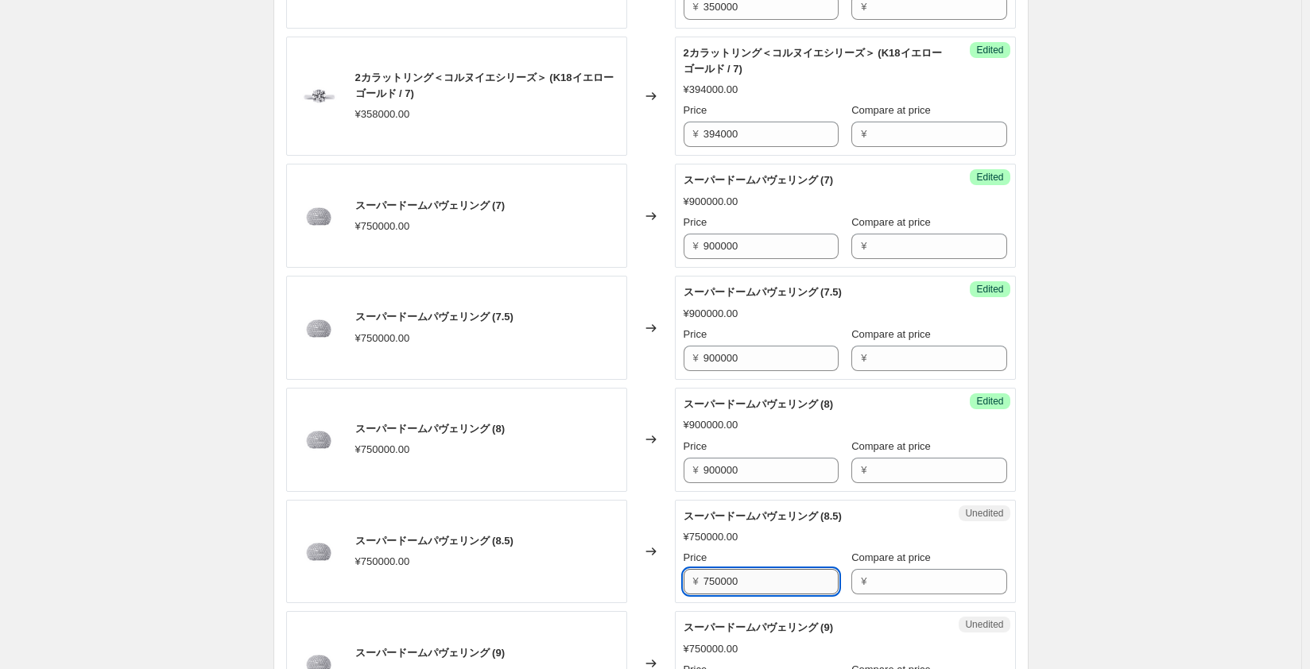
paste input "90"
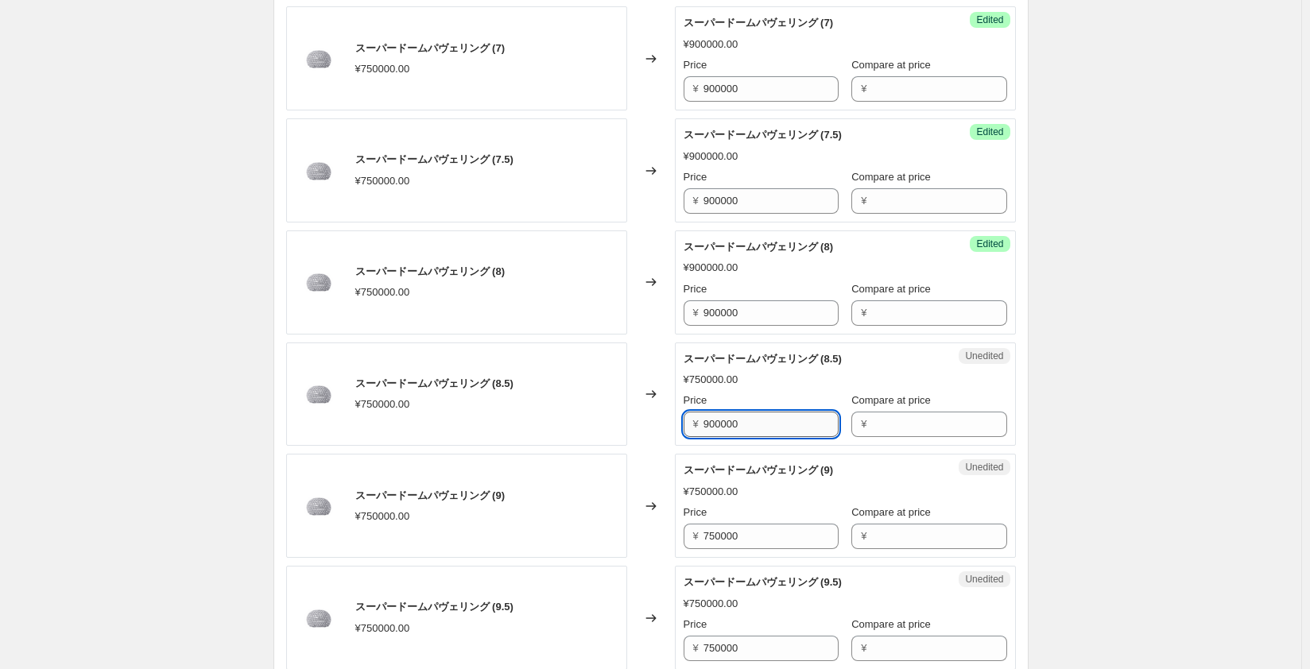
scroll to position [2225, 0]
type input "900000"
click at [718, 536] on input "750000" at bounding box center [770, 534] width 135 height 25
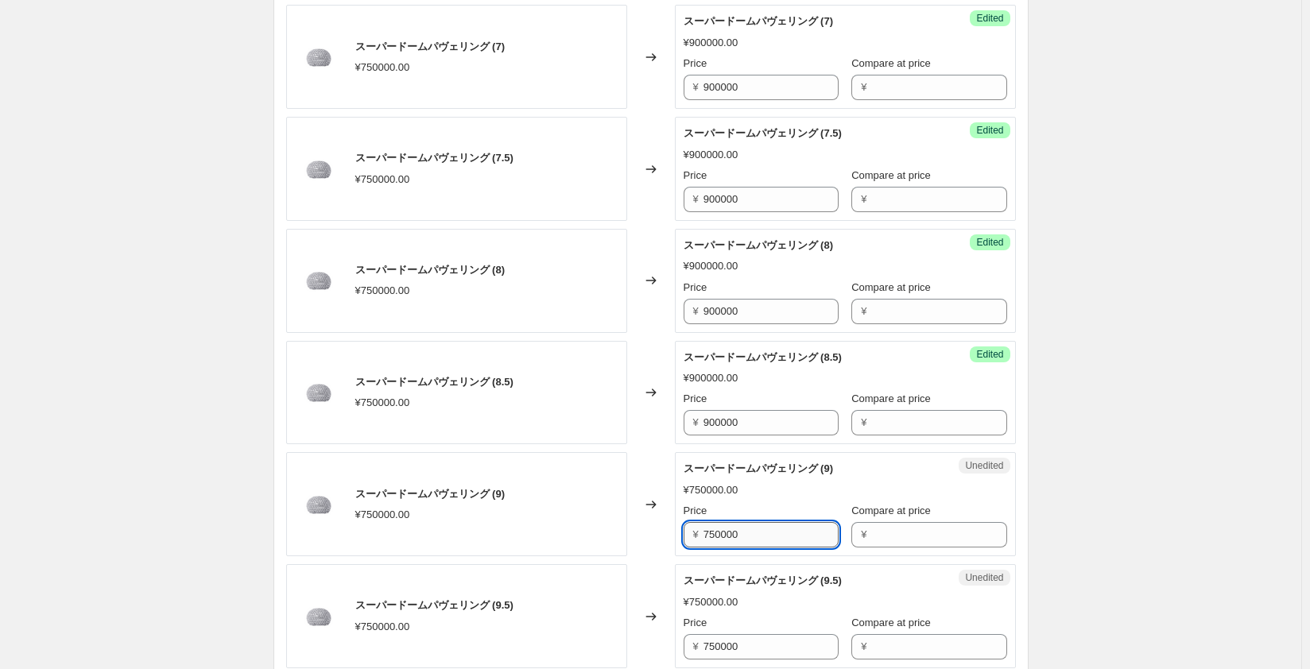
click at [718, 536] on input "750000" at bounding box center [770, 534] width 135 height 25
paste input "90"
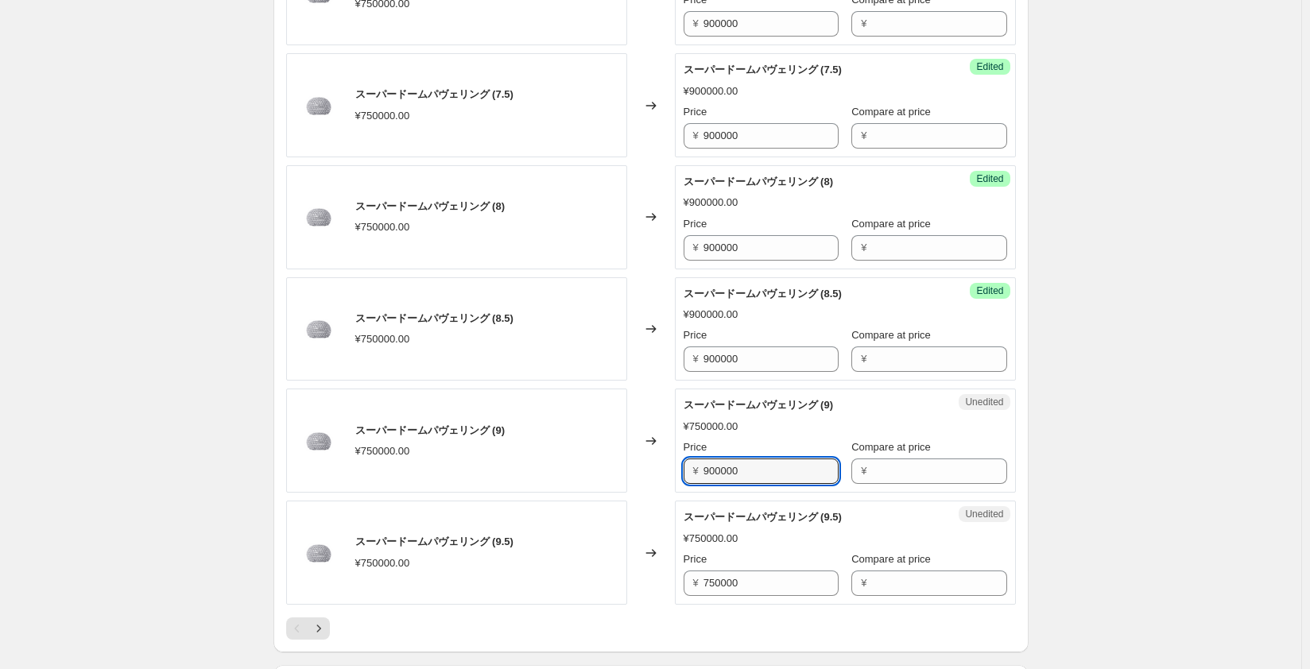
scroll to position [2384, 0]
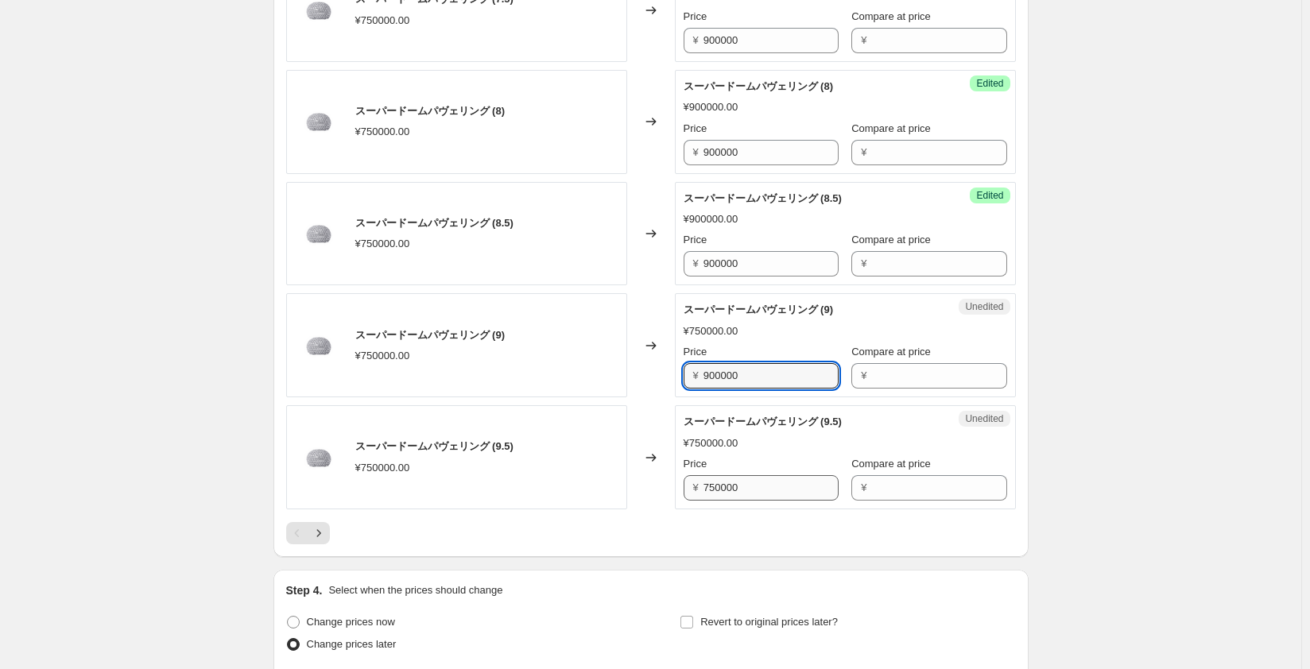
type input "900000"
click at [720, 487] on input "750000" at bounding box center [770, 487] width 135 height 25
paste input "90"
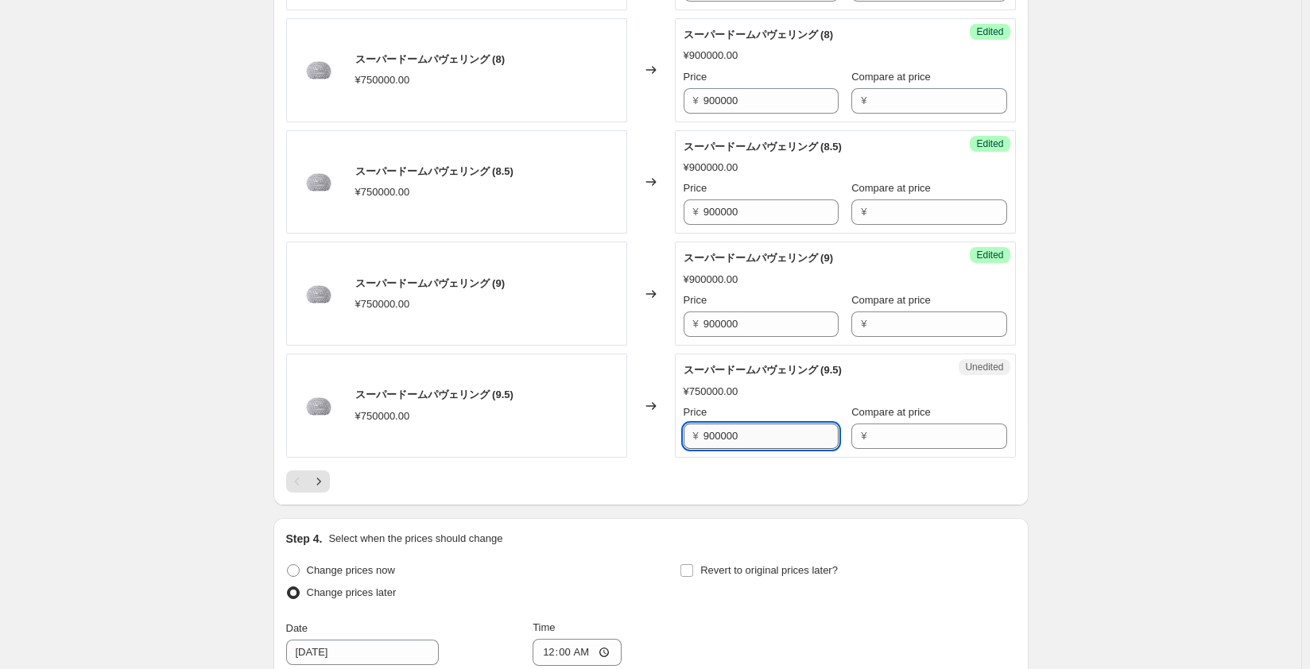
scroll to position [2464, 0]
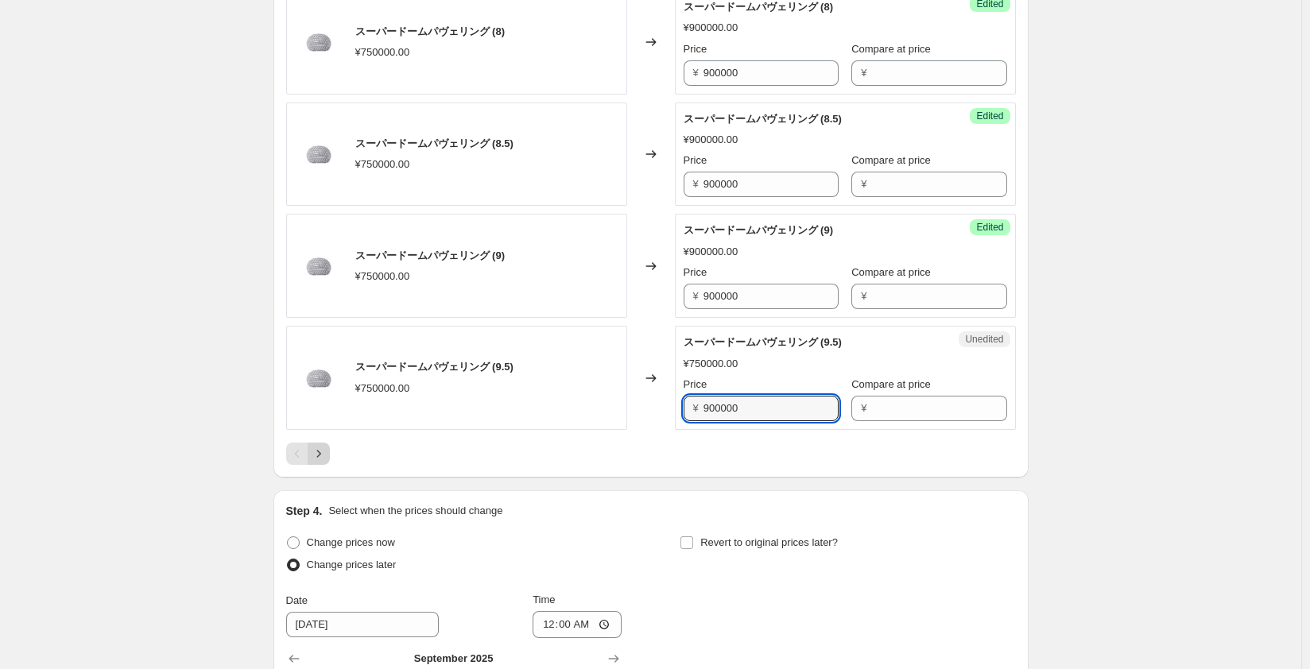
type input "900000"
click at [327, 453] on icon "Next" at bounding box center [319, 454] width 16 height 16
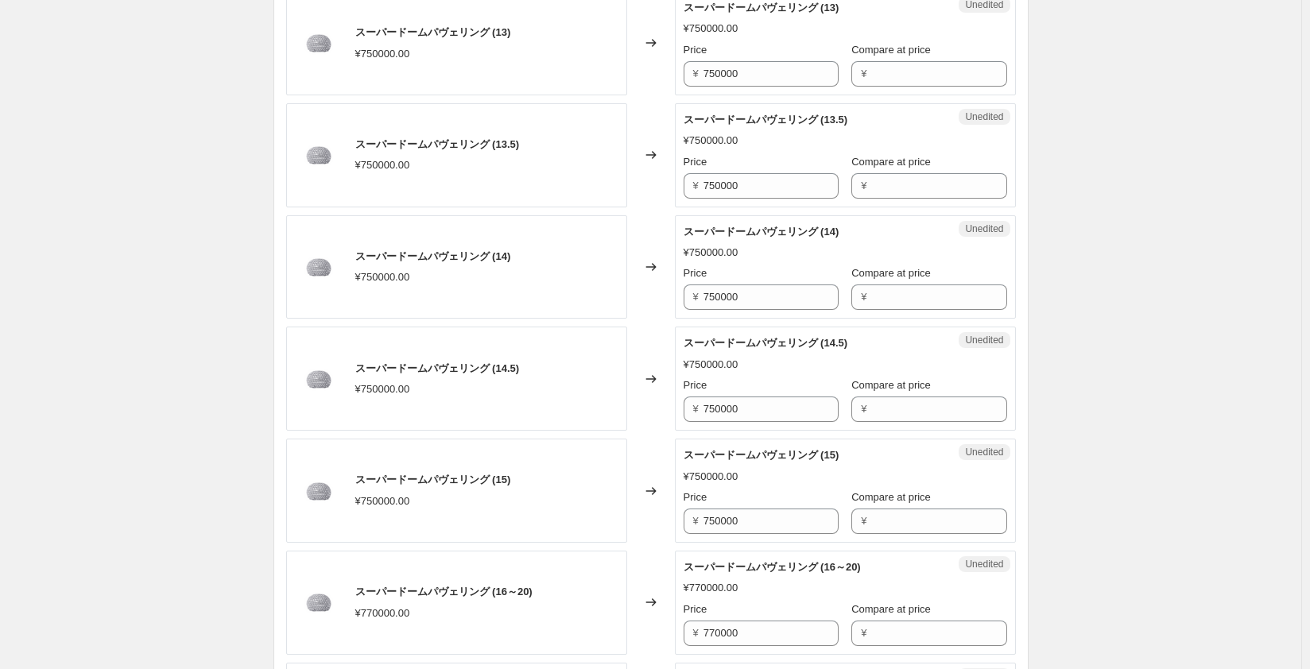
scroll to position [1351, 0]
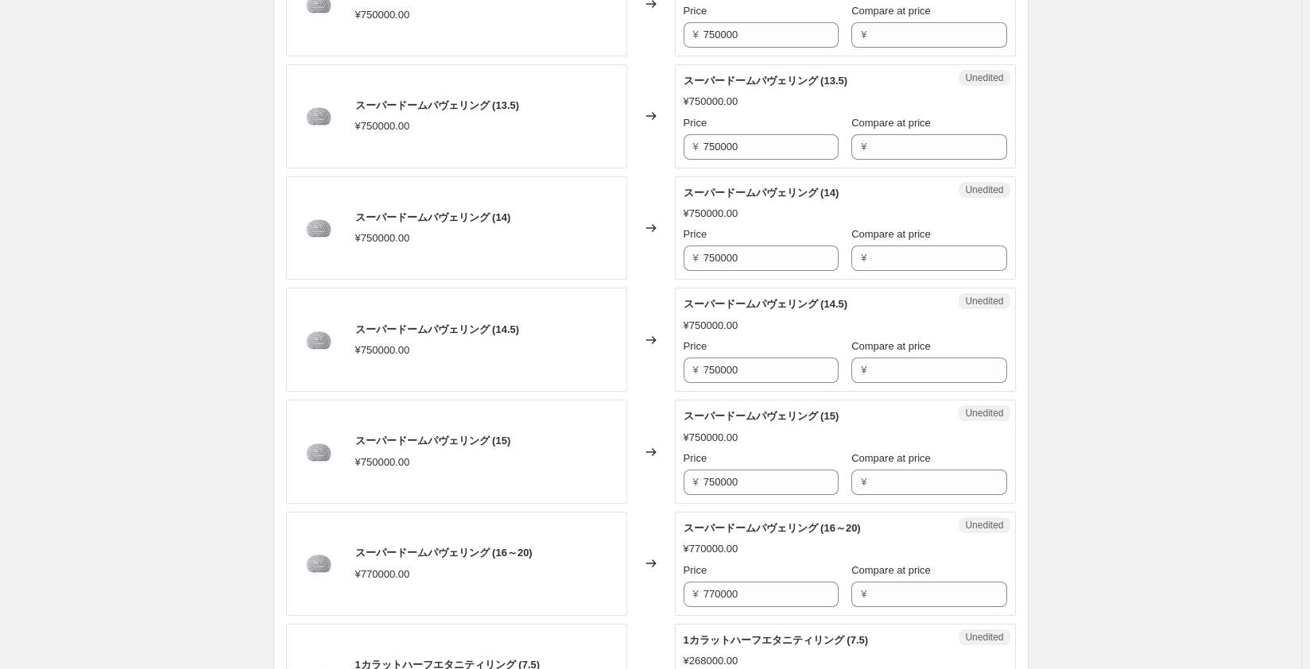
click at [432, 476] on div "スーパードームパヴェリング (15) ¥750000.00" at bounding box center [456, 452] width 341 height 104
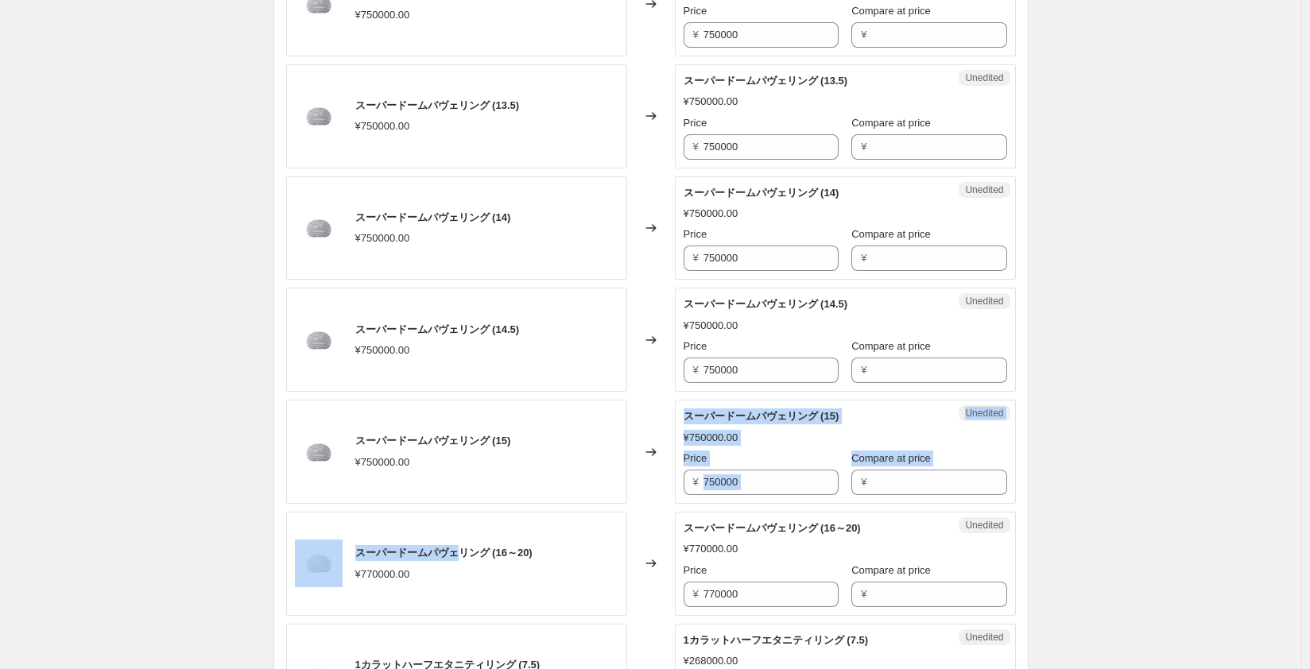
drag, startPoint x: 444, startPoint y: 509, endPoint x: 457, endPoint y: 551, distance: 43.2
click at [458, 538] on div "スーパードームパヴェリング (10) ¥750000.00 Changed to Unedited スーパードームパヴェリング (10) ¥750000.00…" at bounding box center [651, 396] width 730 height 2230
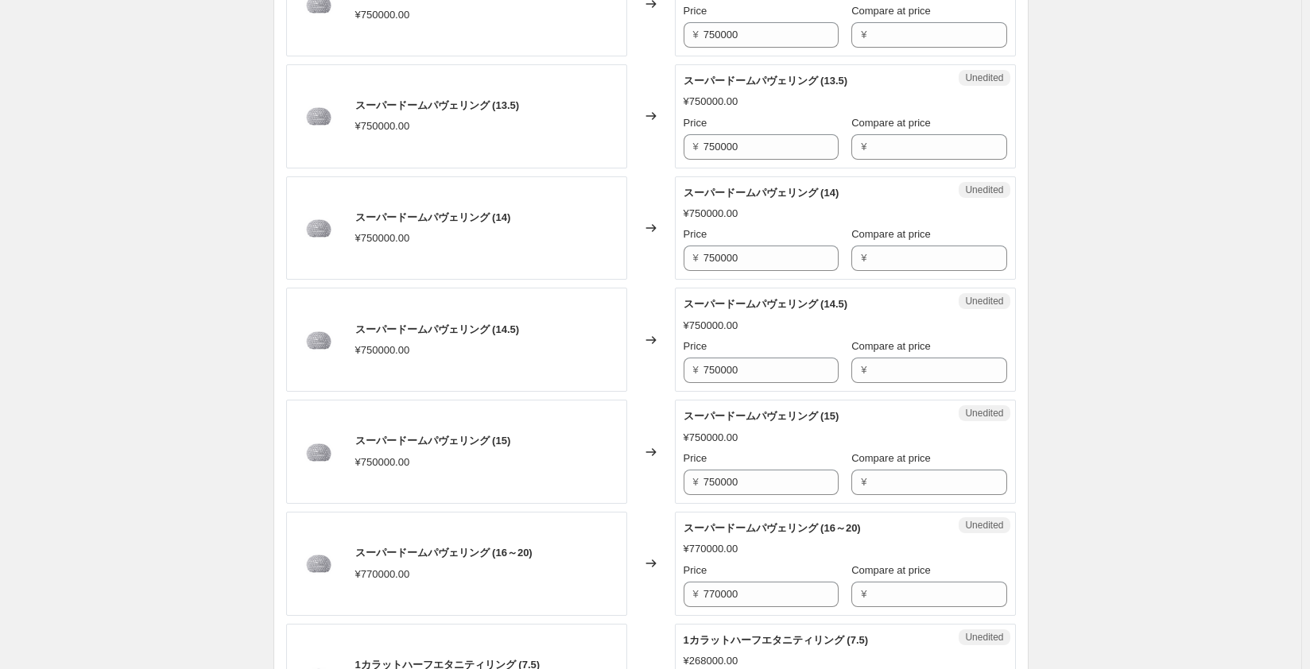
click at [626, 590] on div "スーパードームパヴェリング (16～20) ¥770000.00" at bounding box center [456, 564] width 341 height 104
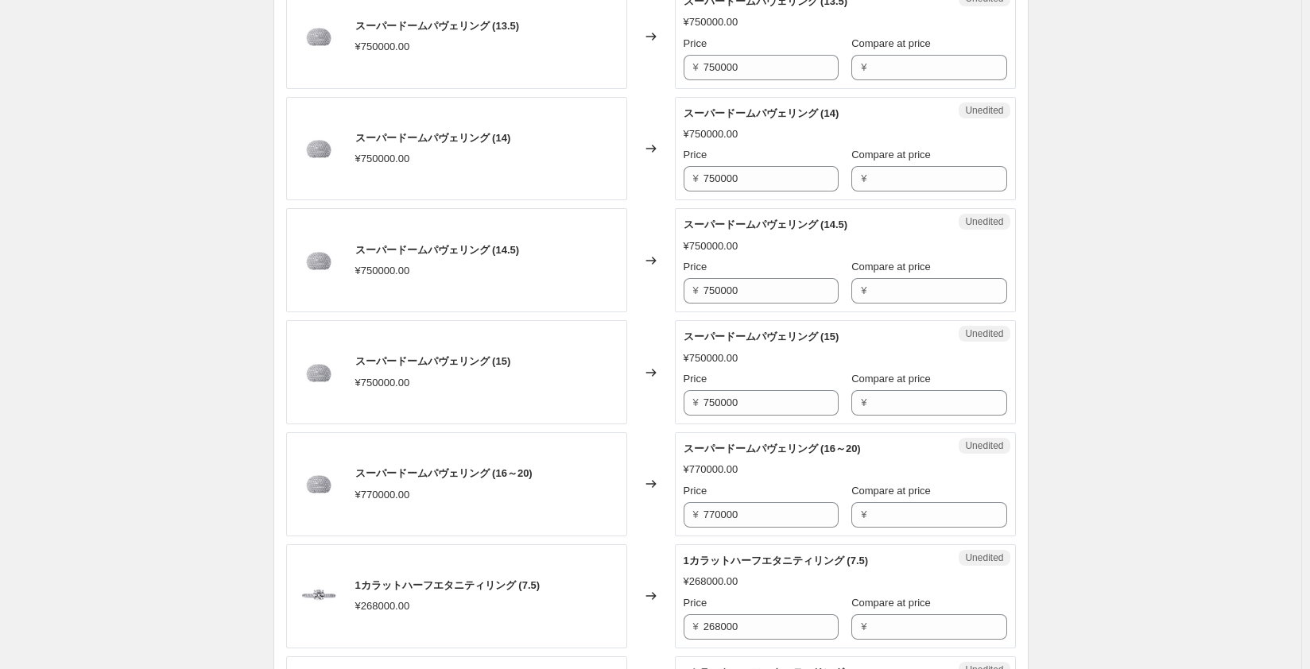
scroll to position [1510, 0]
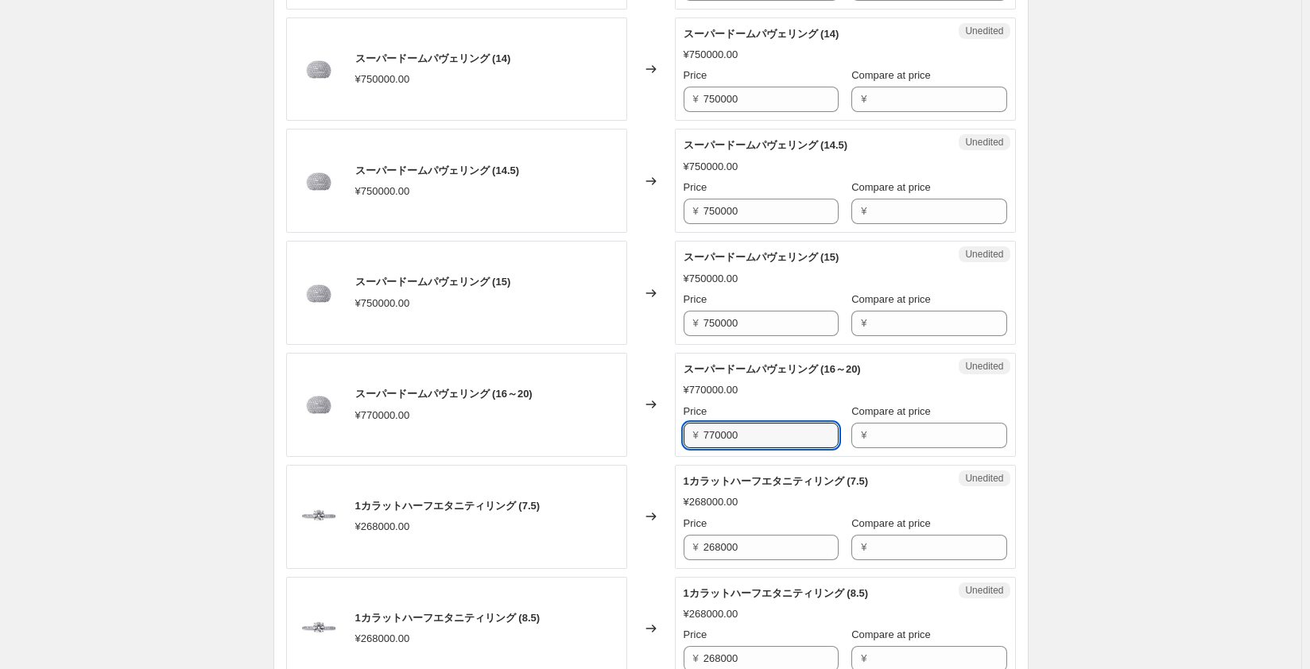
drag, startPoint x: 751, startPoint y: 430, endPoint x: 611, endPoint y: 429, distance: 139.9
click at [611, 429] on div "スーパードームパヴェリング (16～20) ¥770000.00 Changed to Unedited スーパードームパヴェリング (16～20) ¥770…" at bounding box center [651, 405] width 730 height 104
type input "950000"
click at [750, 318] on input "750000" at bounding box center [770, 323] width 135 height 25
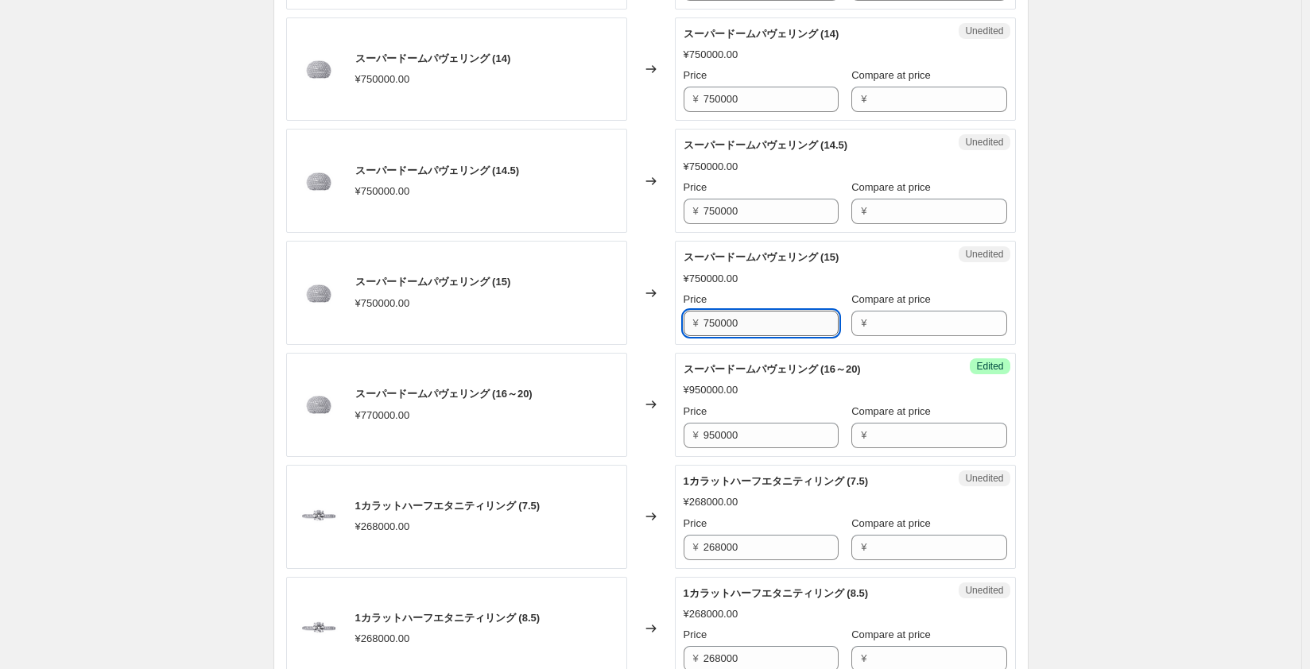
click at [726, 324] on input "750000" at bounding box center [770, 323] width 135 height 25
drag, startPoint x: 745, startPoint y: 319, endPoint x: 655, endPoint y: 319, distance: 90.6
click at [655, 319] on div "スーパードームパヴェリング (15) ¥750000.00 Changed to Unedited スーパードームパヴェリング (15) ¥750000.00…" at bounding box center [651, 293] width 730 height 104
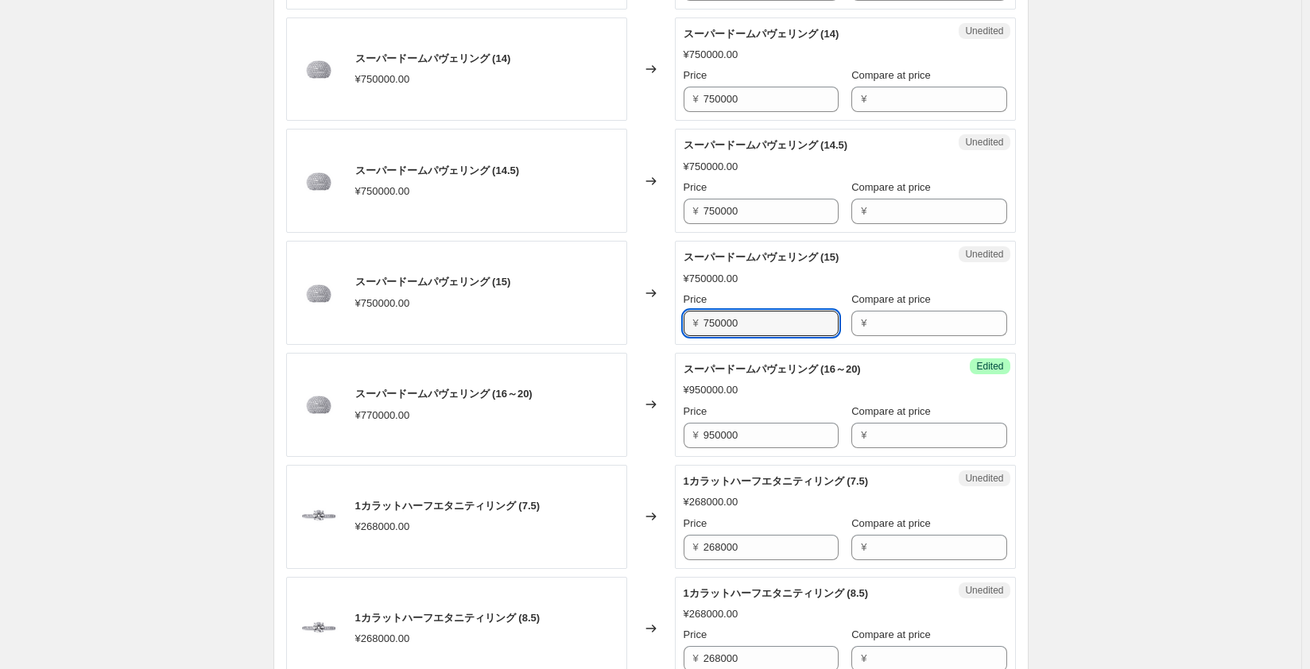
paste input "90"
type input "900000"
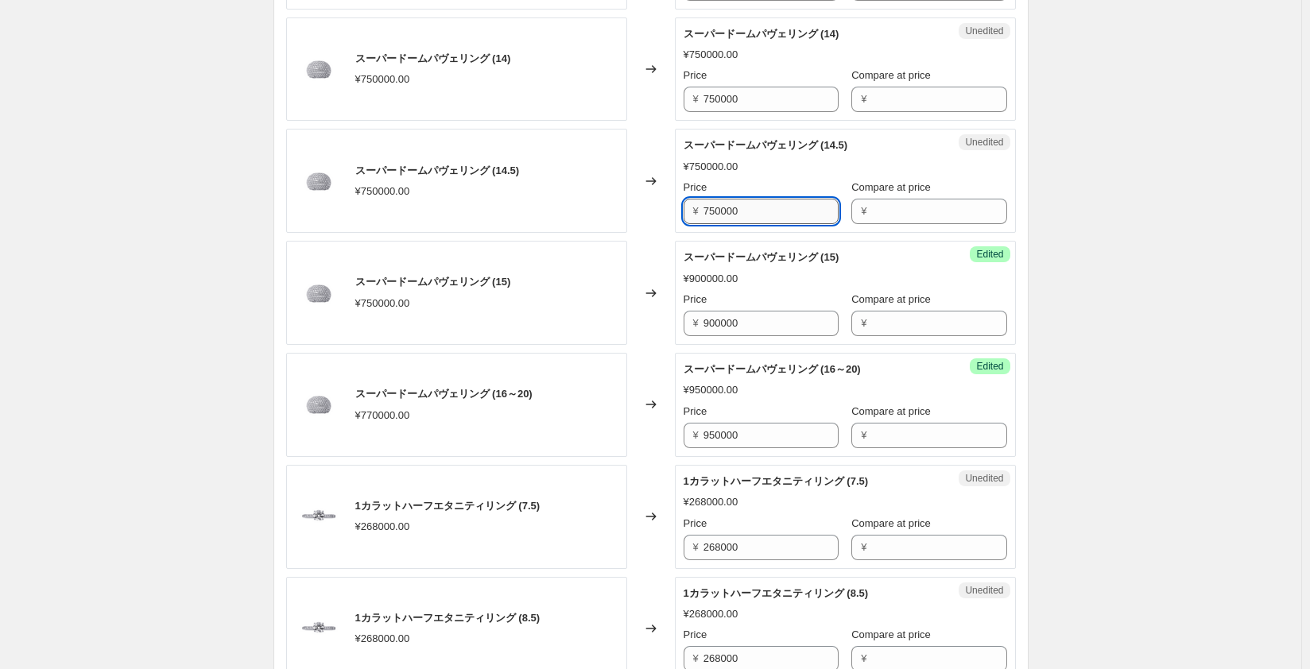
click at [722, 210] on input "750000" at bounding box center [770, 211] width 135 height 25
paste input "90"
type input "900000"
click at [724, 94] on input "750000" at bounding box center [770, 99] width 135 height 25
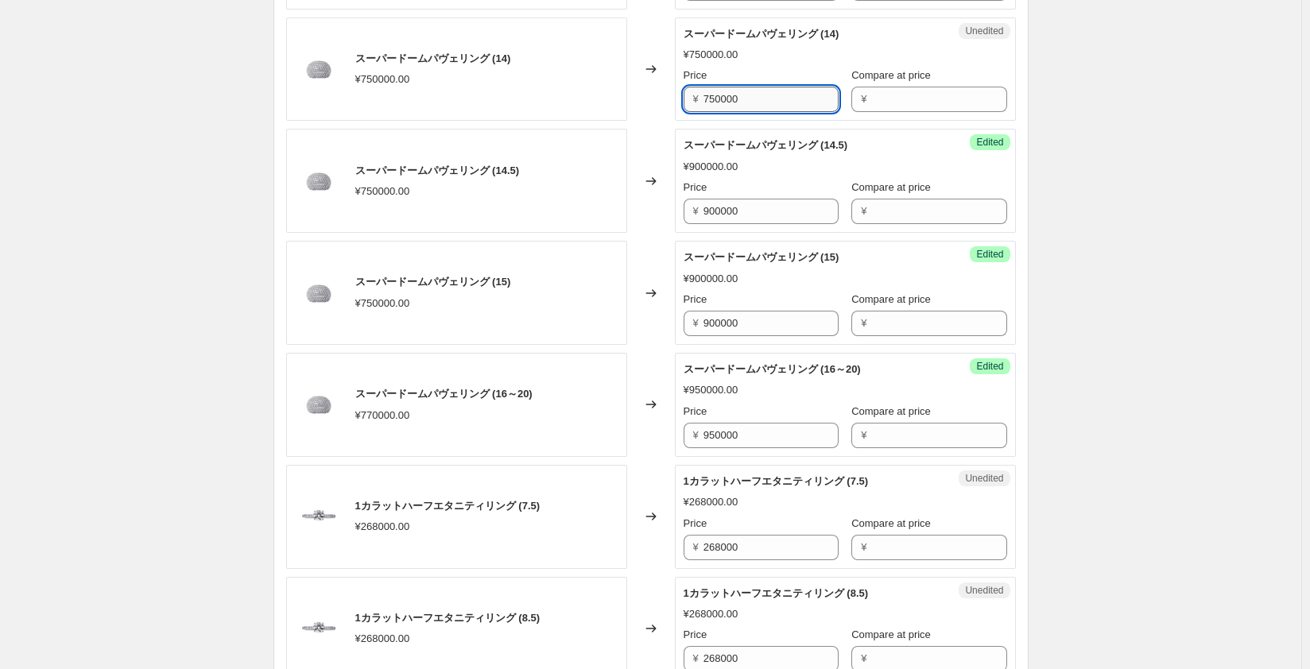
click at [724, 94] on input "750000" at bounding box center [770, 99] width 135 height 25
paste input "90"
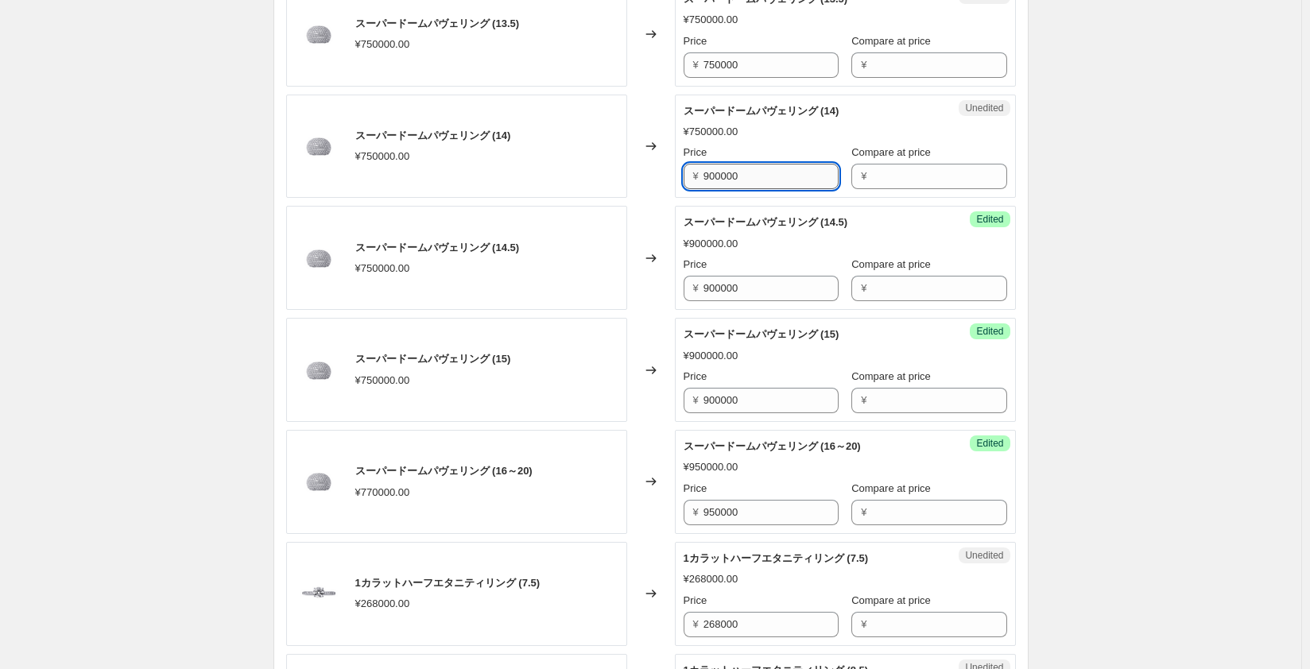
scroll to position [1351, 0]
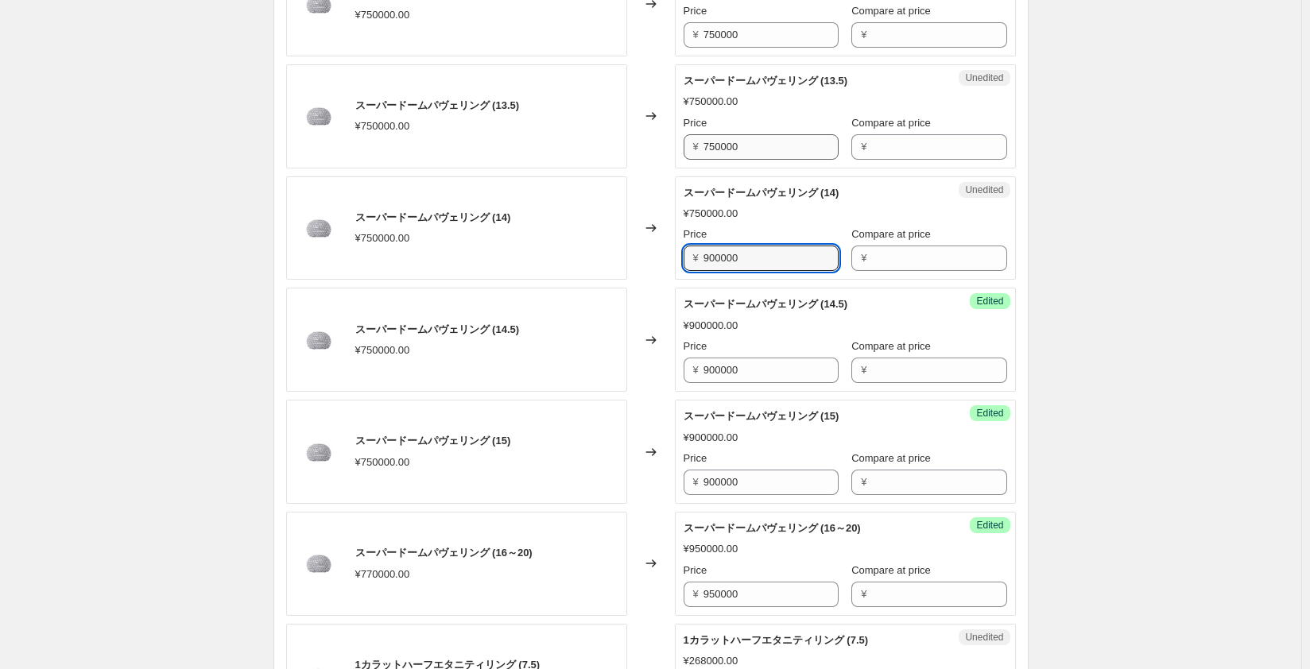
type input "900000"
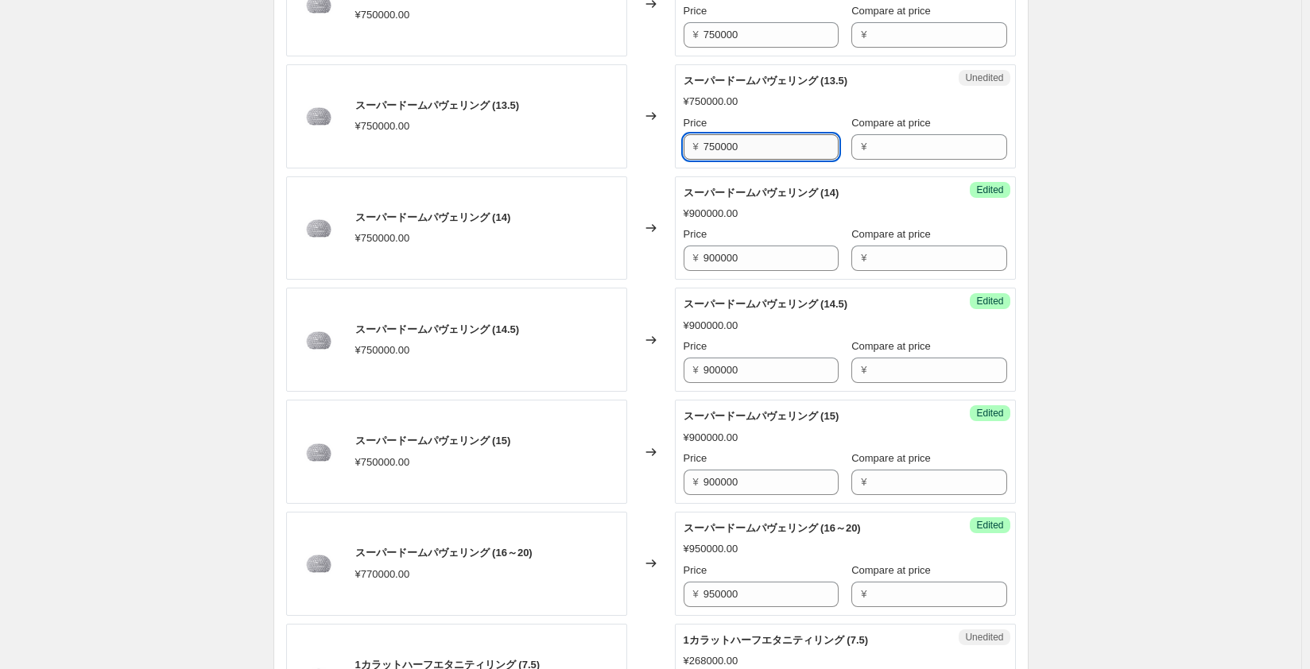
click at [722, 145] on input "750000" at bounding box center [770, 146] width 135 height 25
paste input "90"
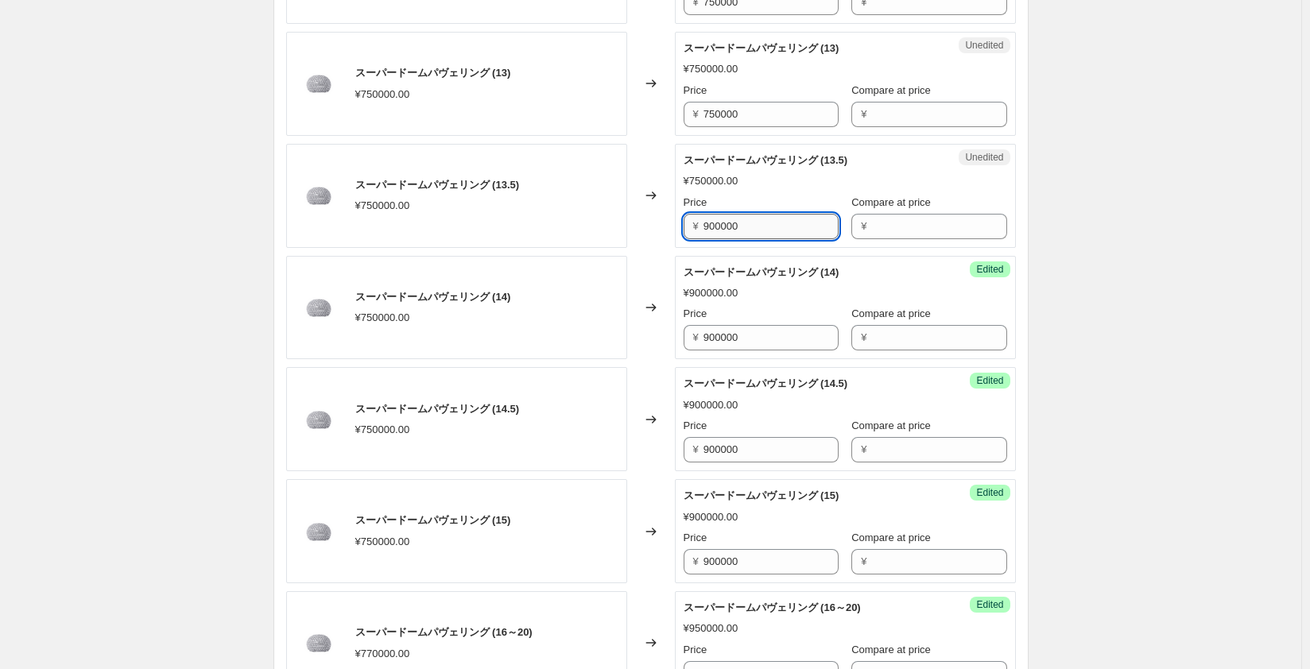
scroll to position [1272, 0]
type input "900000"
click at [724, 116] on input "750000" at bounding box center [770, 114] width 135 height 25
paste input "90"
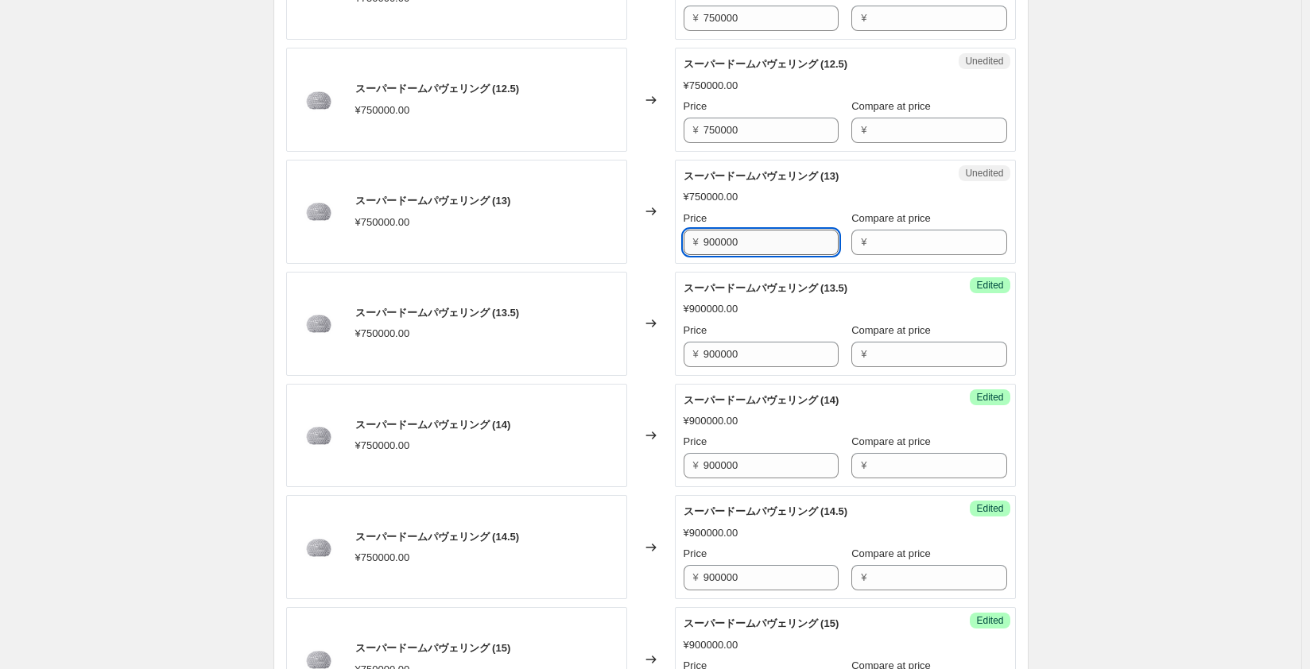
scroll to position [1113, 0]
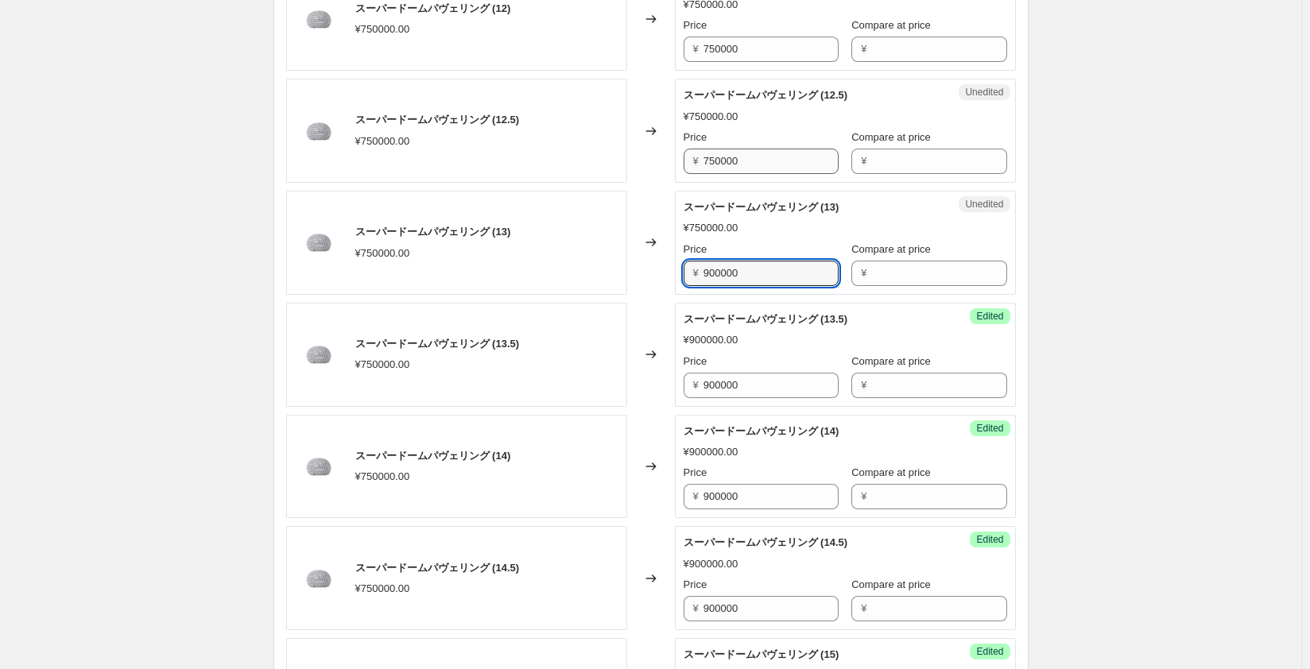
type input "900000"
click at [715, 150] on input "750000" at bounding box center [770, 161] width 135 height 25
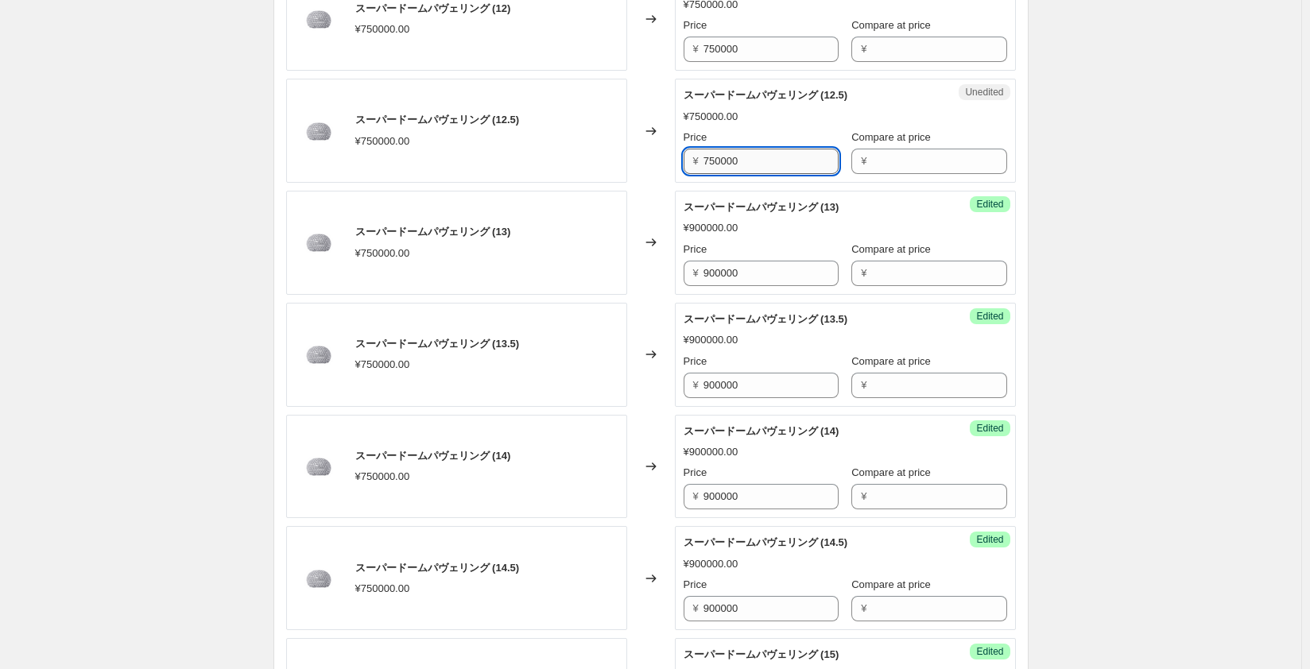
click at [715, 150] on input "750000" at bounding box center [770, 161] width 135 height 25
paste input "90"
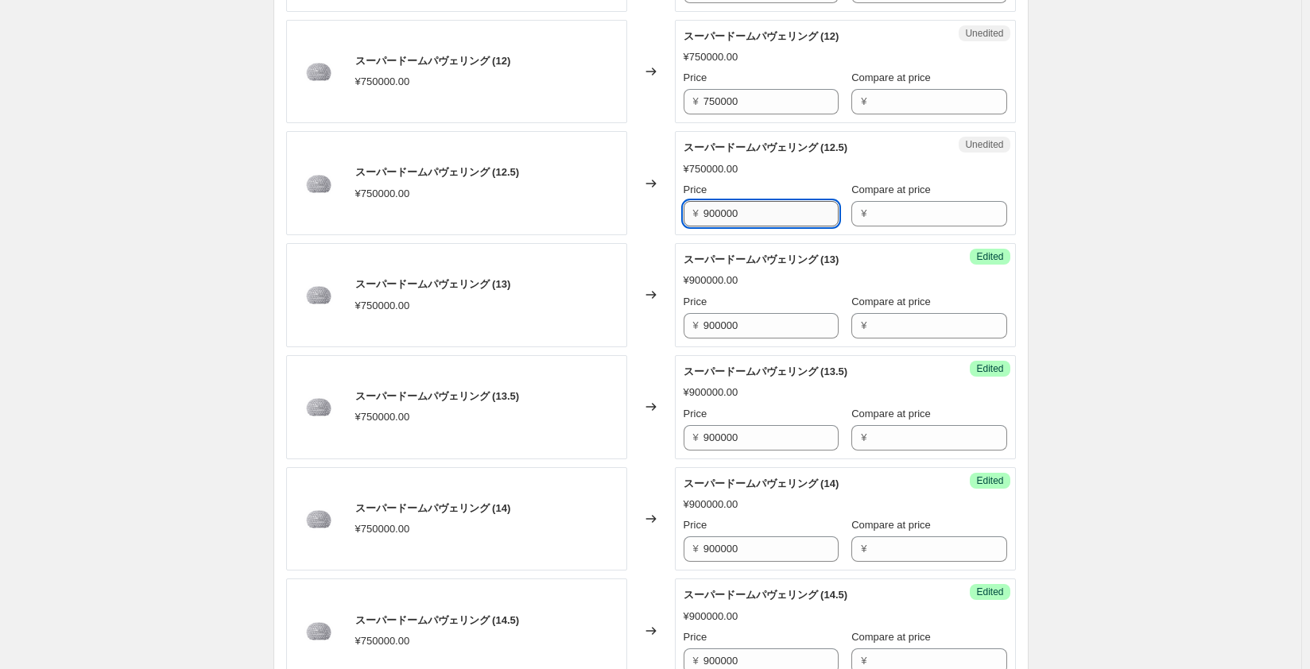
scroll to position [1033, 0]
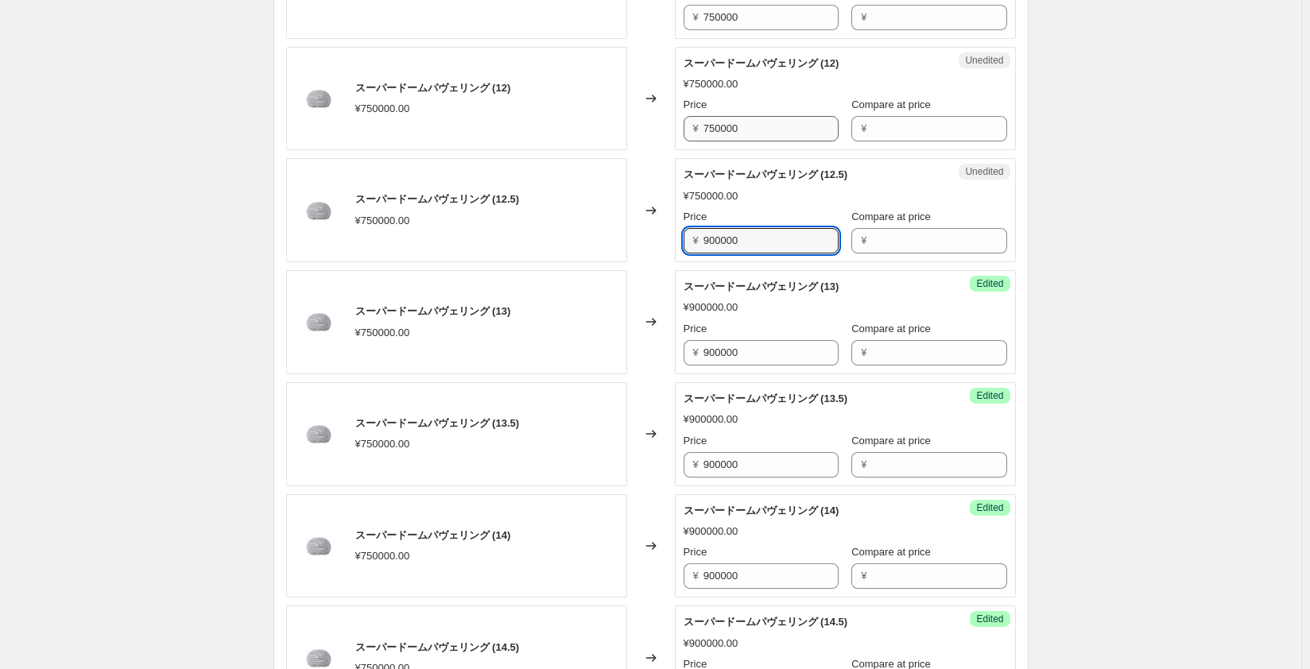
type input "900000"
click at [718, 126] on input "750000" at bounding box center [770, 128] width 135 height 25
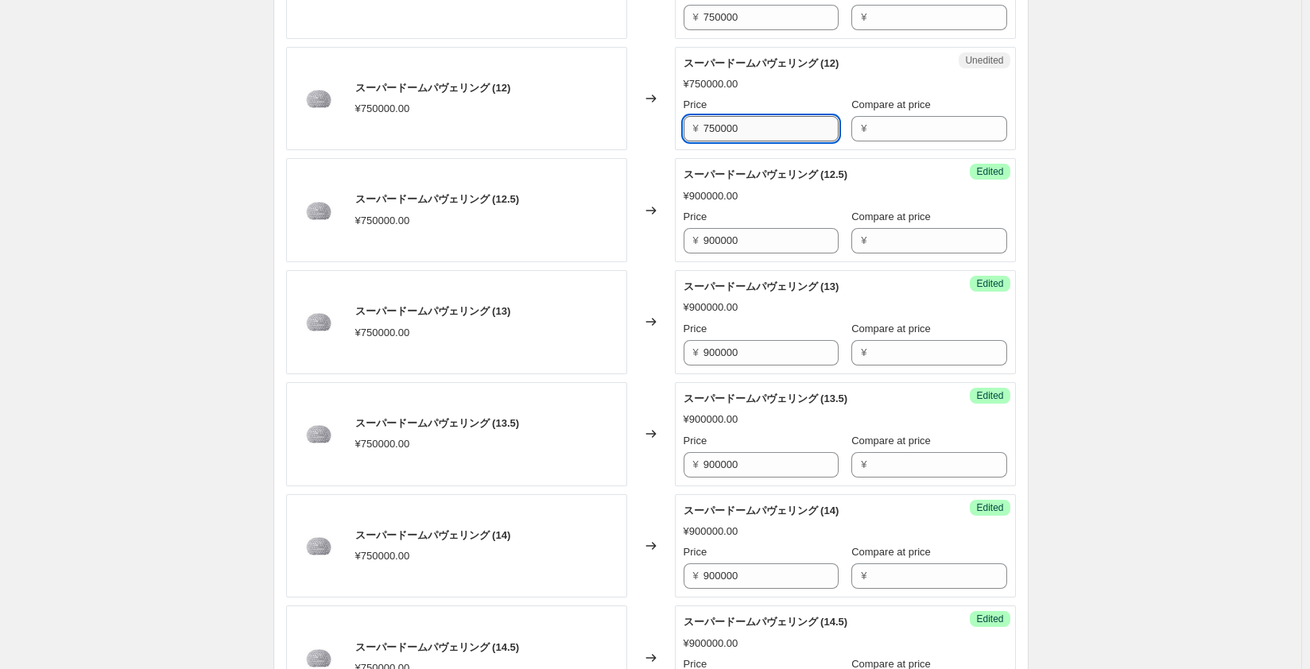
click at [718, 126] on input "750000" at bounding box center [770, 128] width 135 height 25
paste input "90"
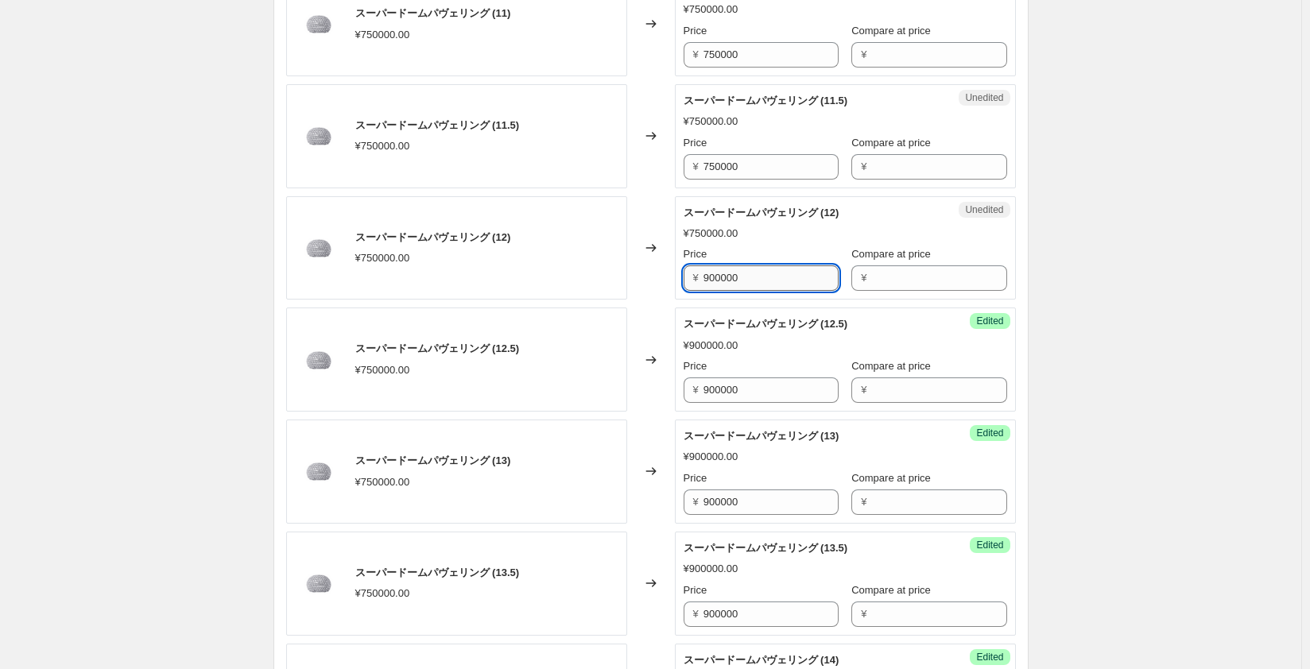
scroll to position [874, 0]
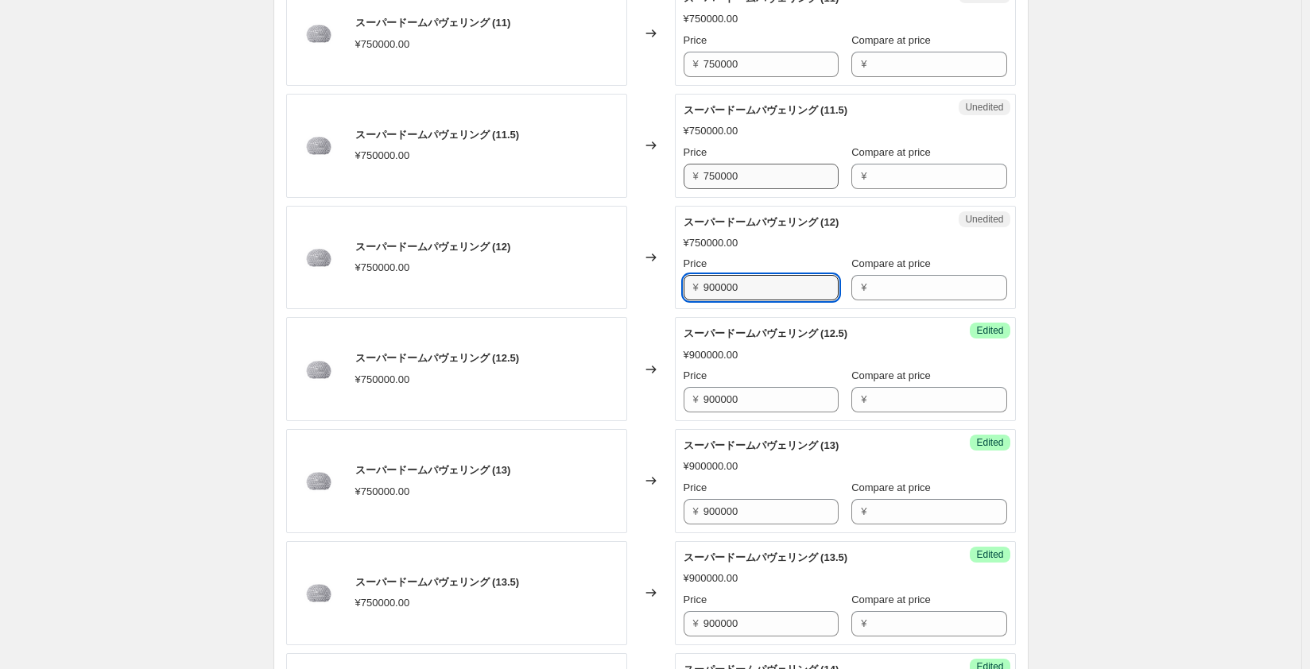
type input "900000"
click at [718, 176] on input "750000" at bounding box center [770, 176] width 135 height 25
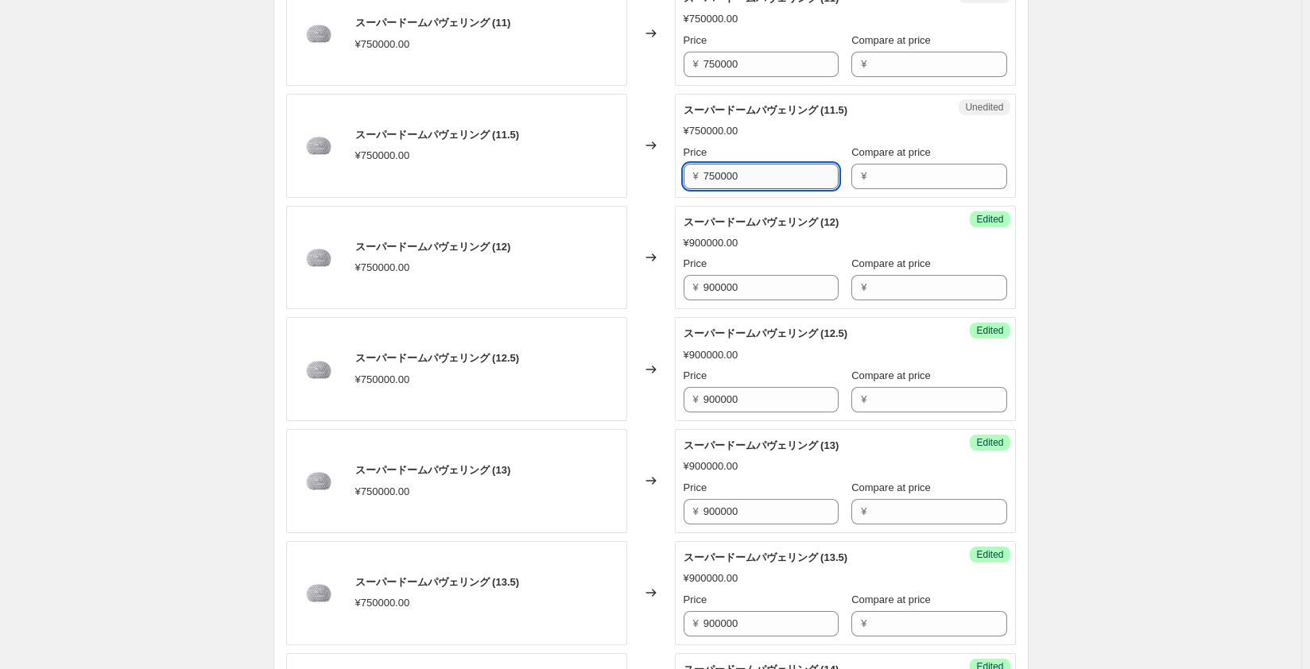
click at [718, 176] on input "750000" at bounding box center [770, 176] width 135 height 25
paste input "90"
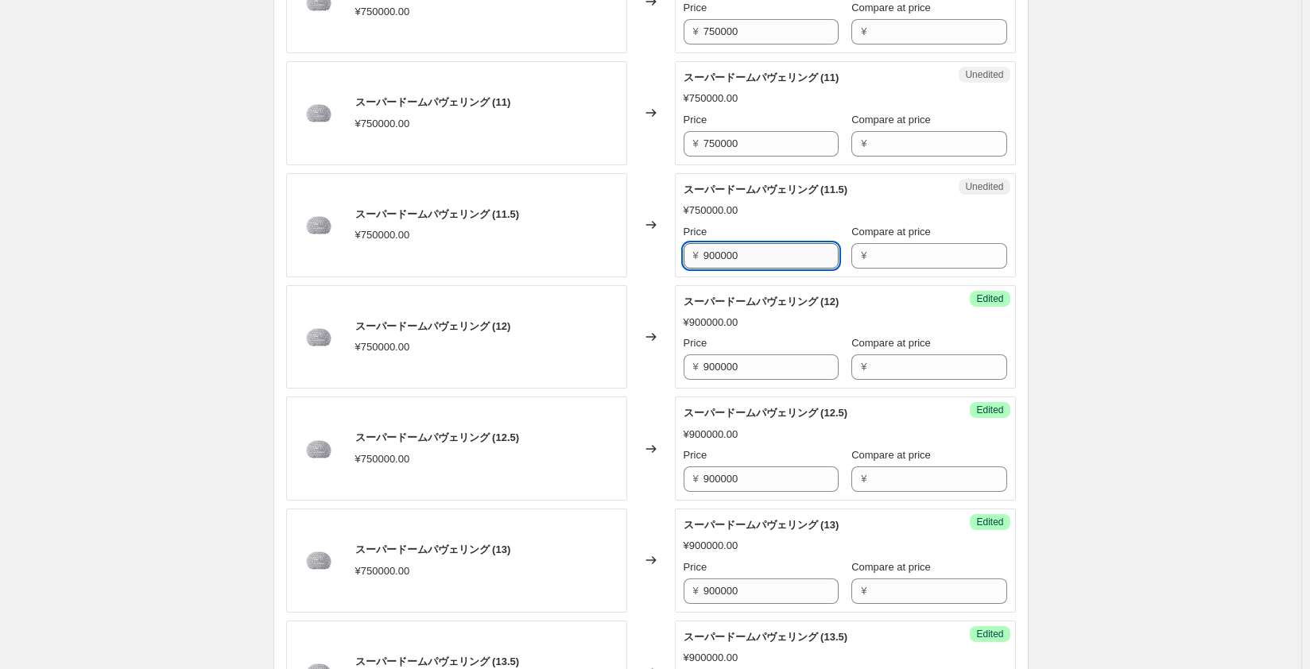
scroll to position [715, 0]
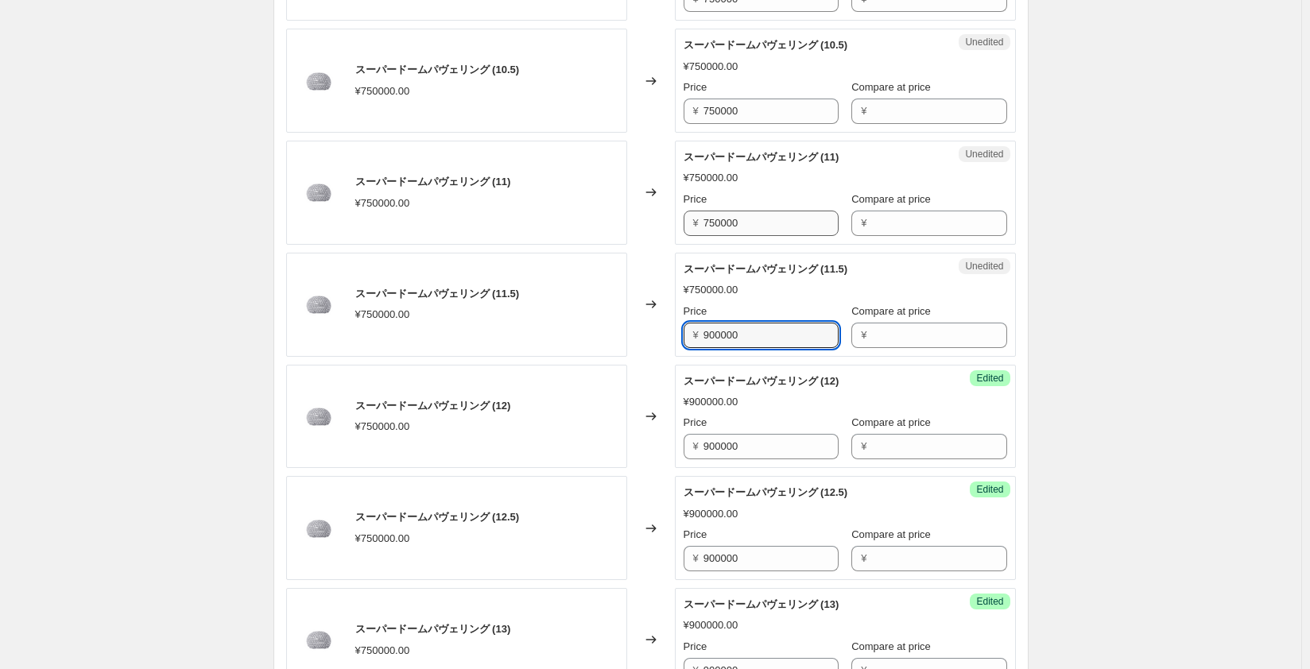
type input "900000"
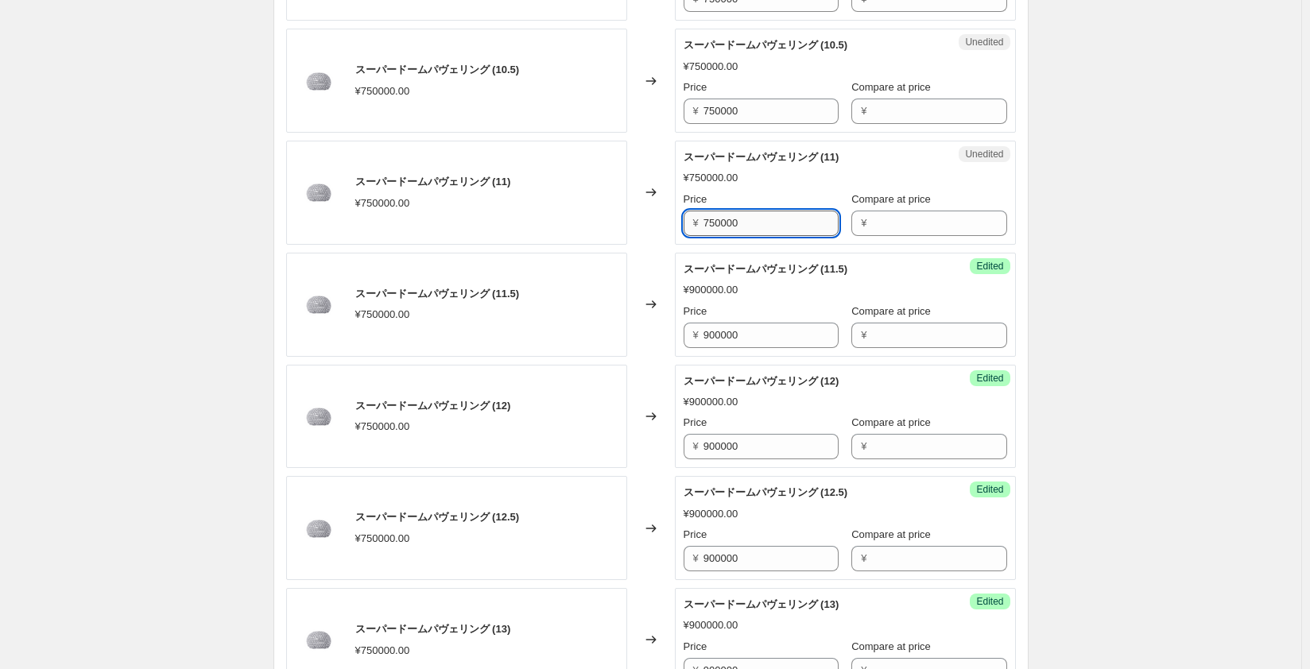
click at [714, 216] on input "750000" at bounding box center [770, 223] width 135 height 25
paste input "90"
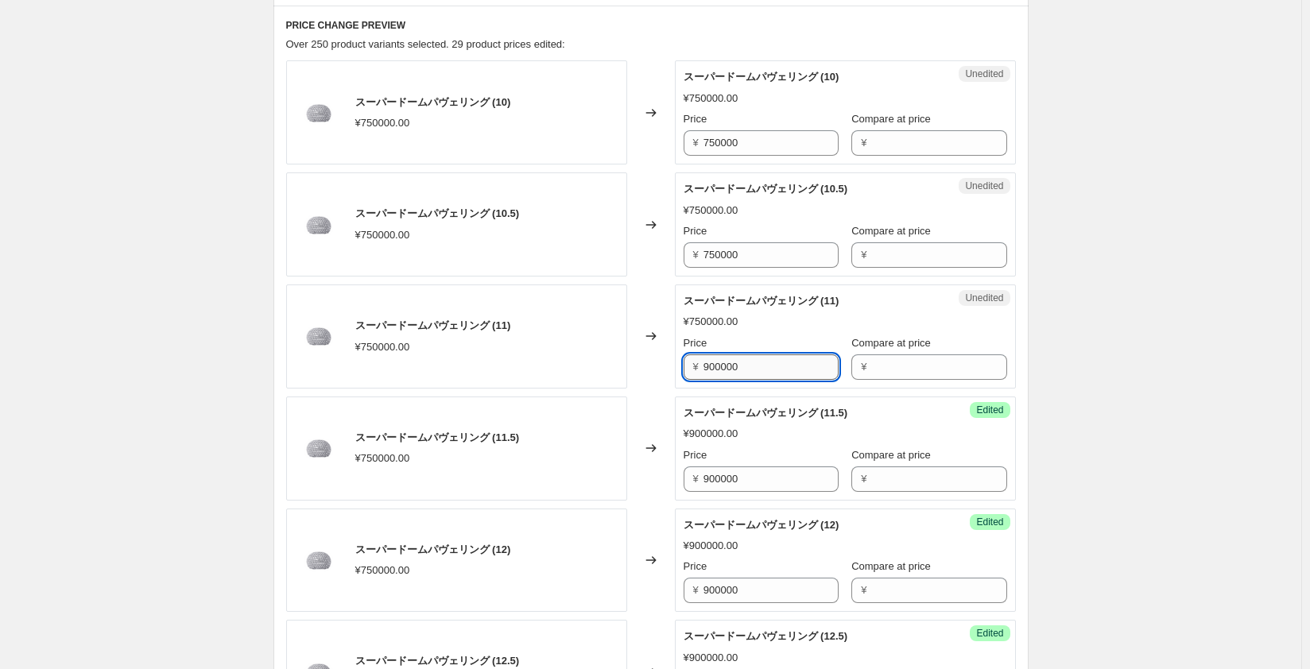
scroll to position [556, 0]
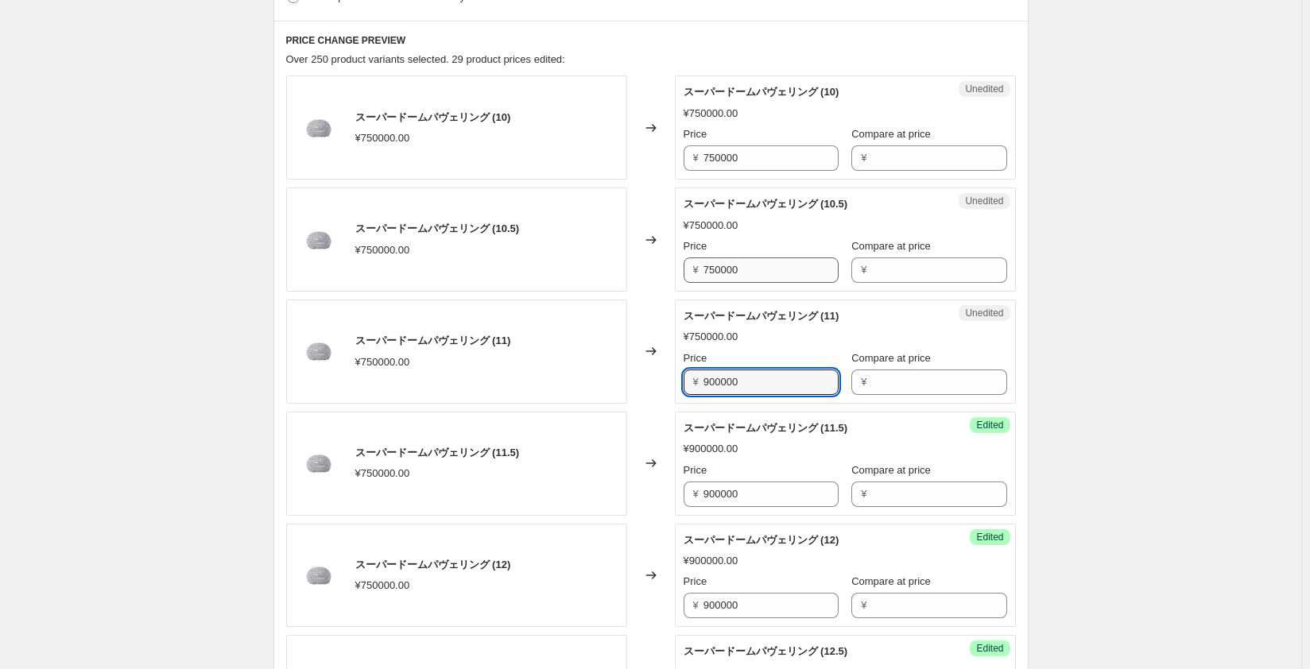
type input "900000"
click at [726, 265] on input "750000" at bounding box center [770, 269] width 135 height 25
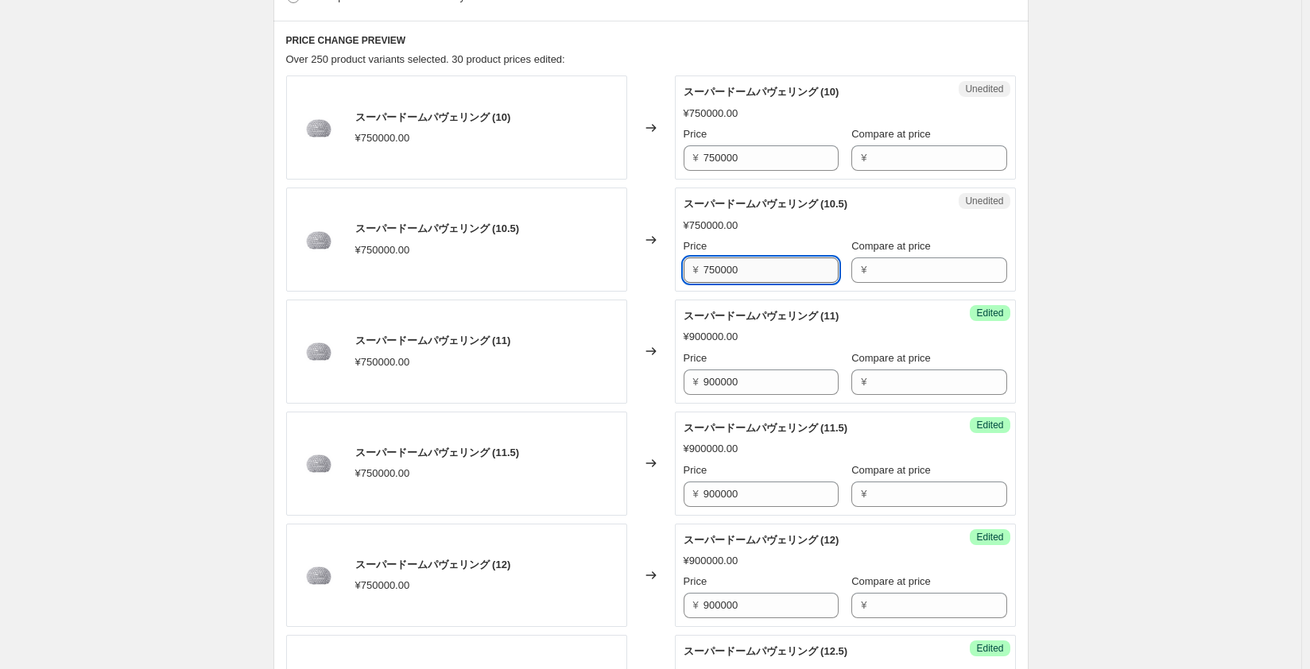
click at [726, 265] on input "750000" at bounding box center [770, 269] width 135 height 25
paste input "90"
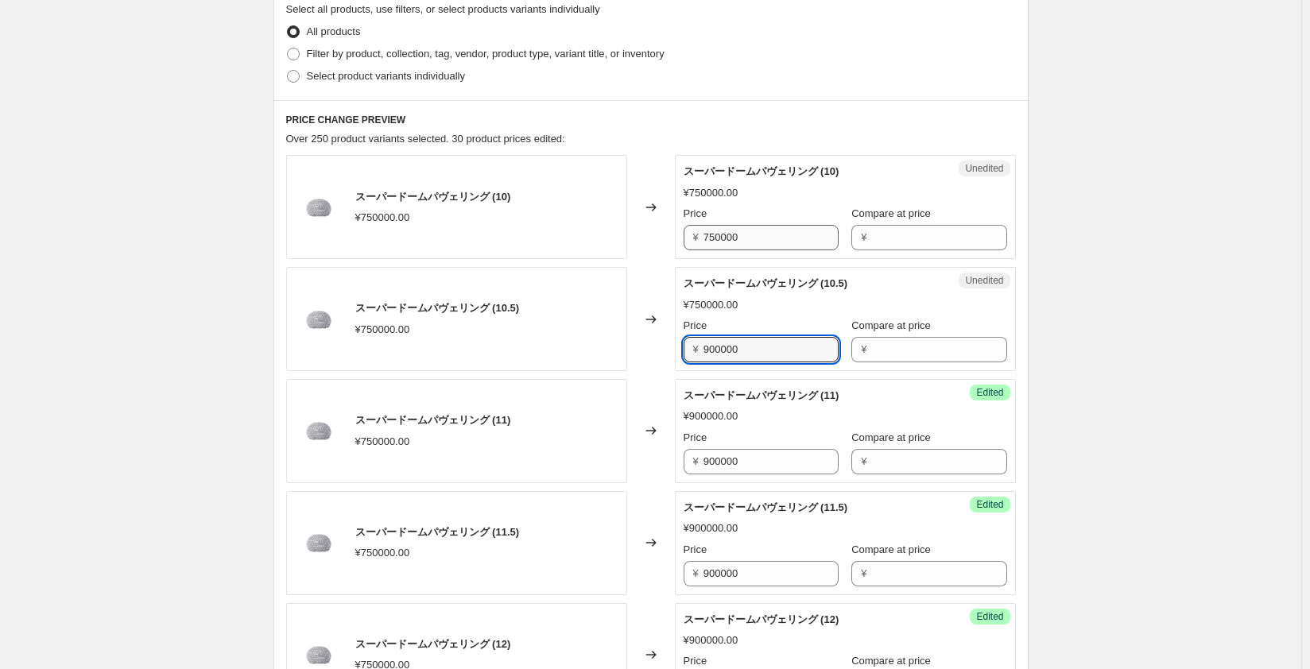
type input "900000"
click at [729, 237] on input "750000" at bounding box center [770, 237] width 135 height 25
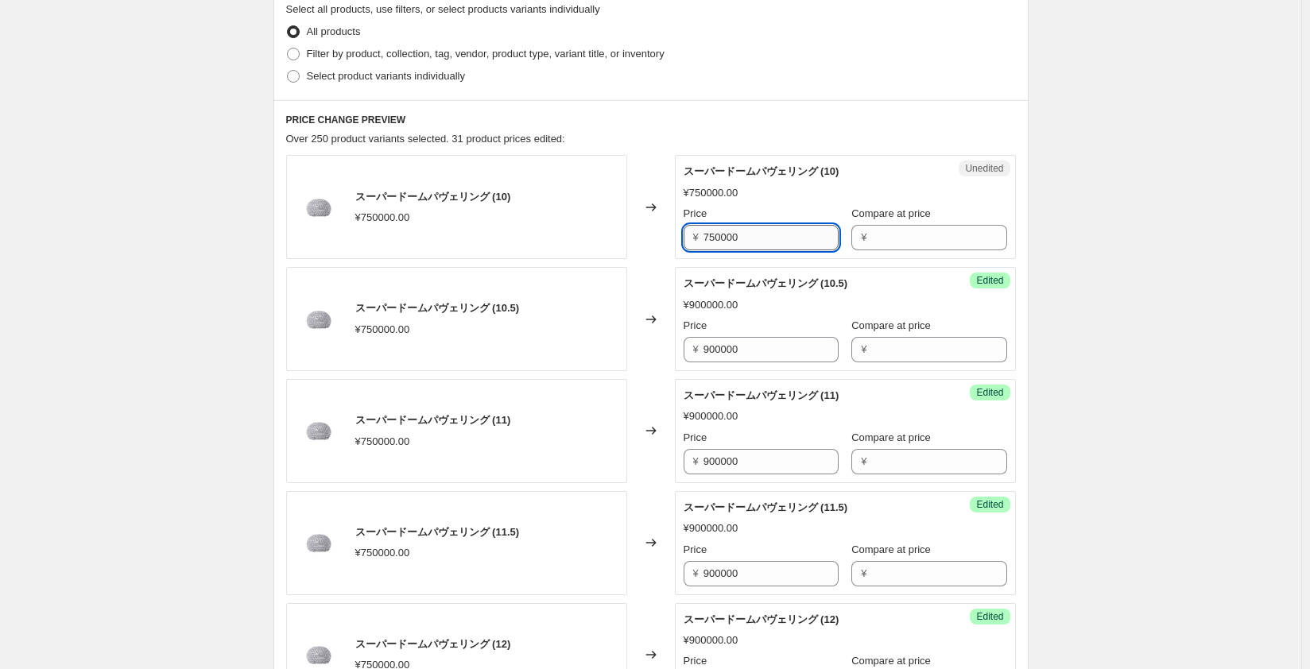
click at [729, 237] on input "750000" at bounding box center [770, 237] width 135 height 25
paste input "90"
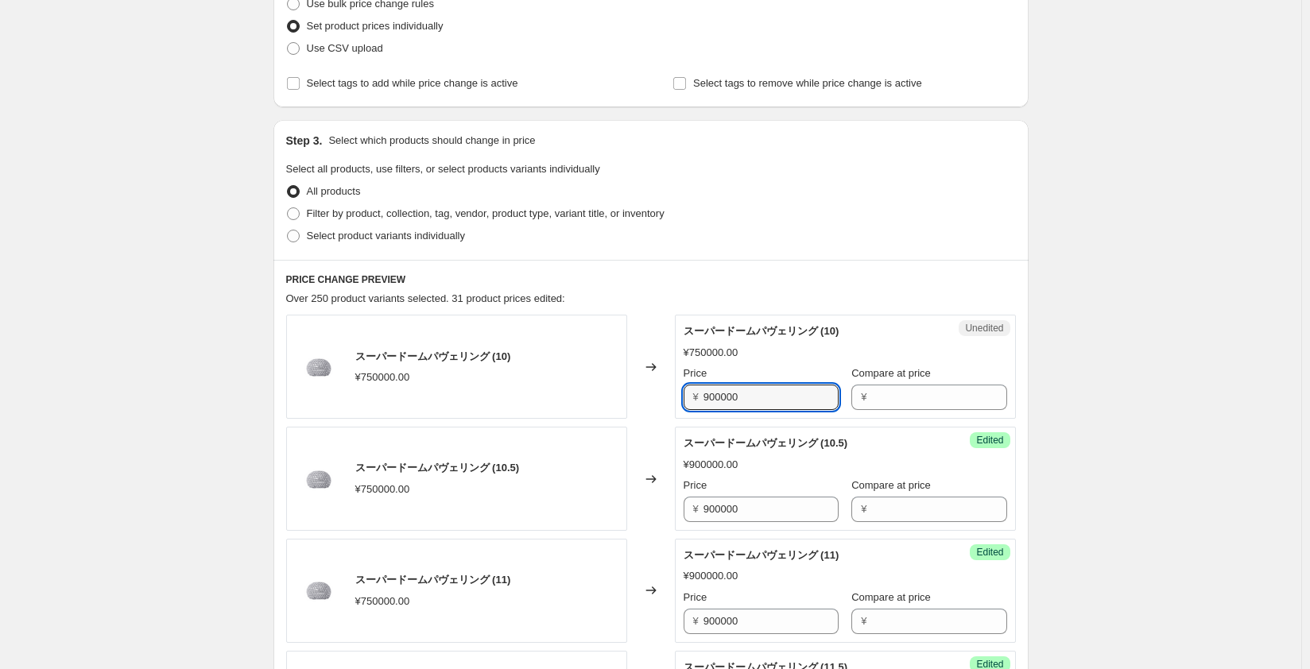
scroll to position [318, 0]
type input "900000"
click at [865, 341] on div "スーパードームパヴェリング (10) ¥750000.00 Price ¥ 900000 Compare at price ¥" at bounding box center [844, 366] width 323 height 87
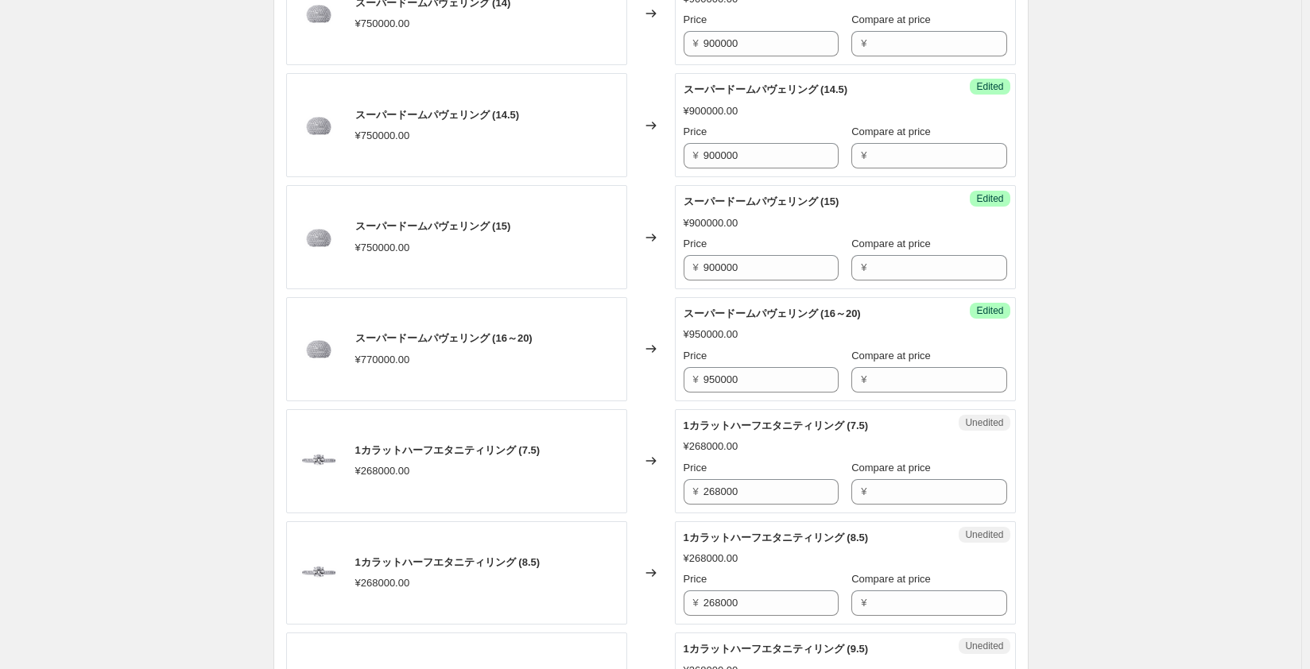
scroll to position [1590, 0]
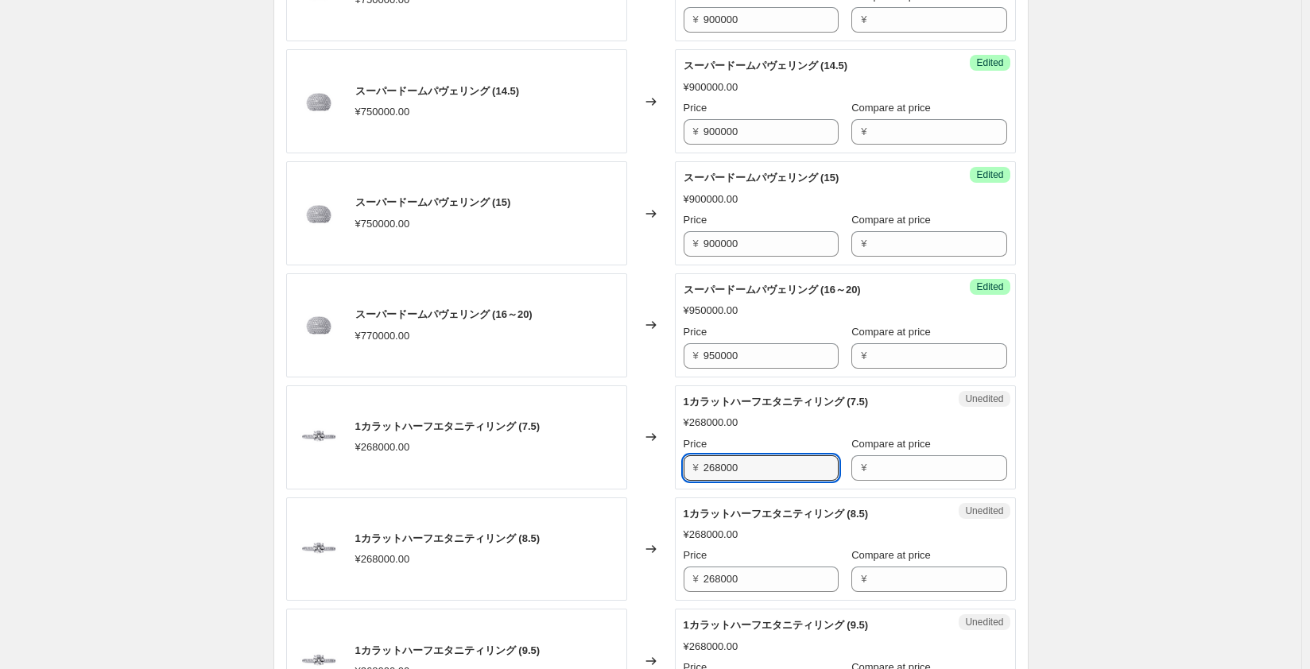
drag, startPoint x: 762, startPoint y: 466, endPoint x: 636, endPoint y: 465, distance: 126.4
click at [636, 465] on div "1カラットハーフエタニティリング (7.5) ¥268000.00 Changed to Unedited 1カラットハーフエタニティリング (7.5) ¥2…" at bounding box center [651, 437] width 730 height 104
type input "322000"
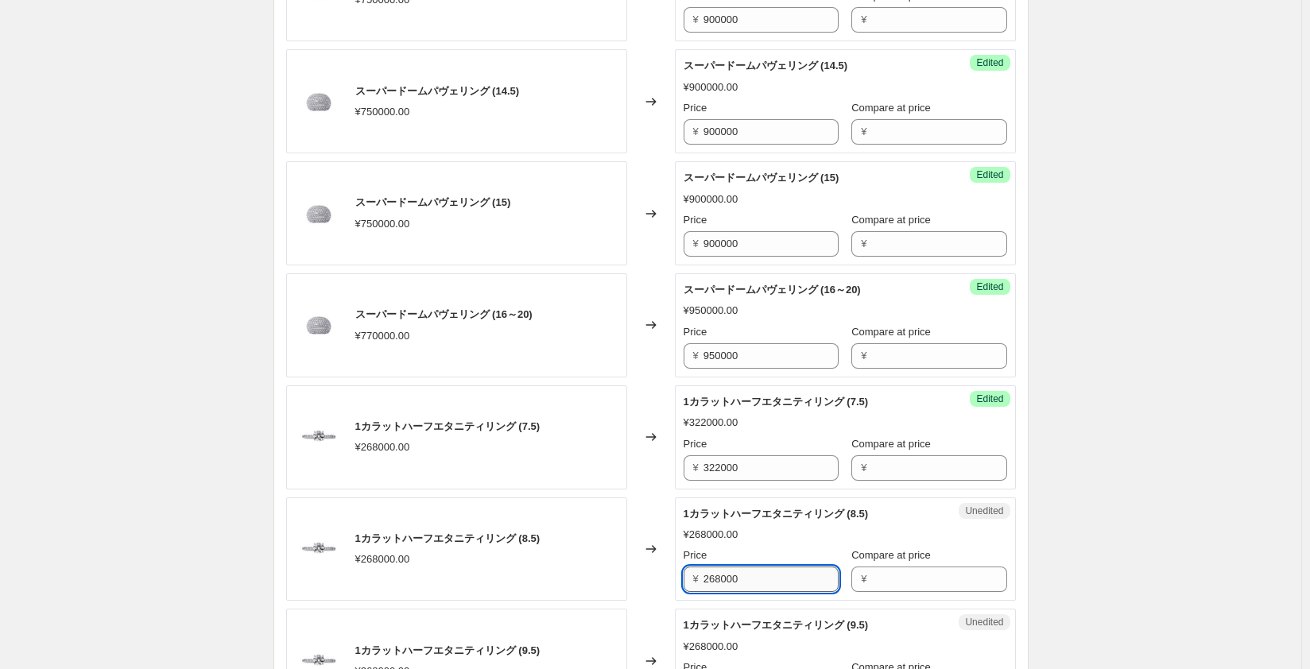
click at [733, 585] on input "268000" at bounding box center [770, 579] width 135 height 25
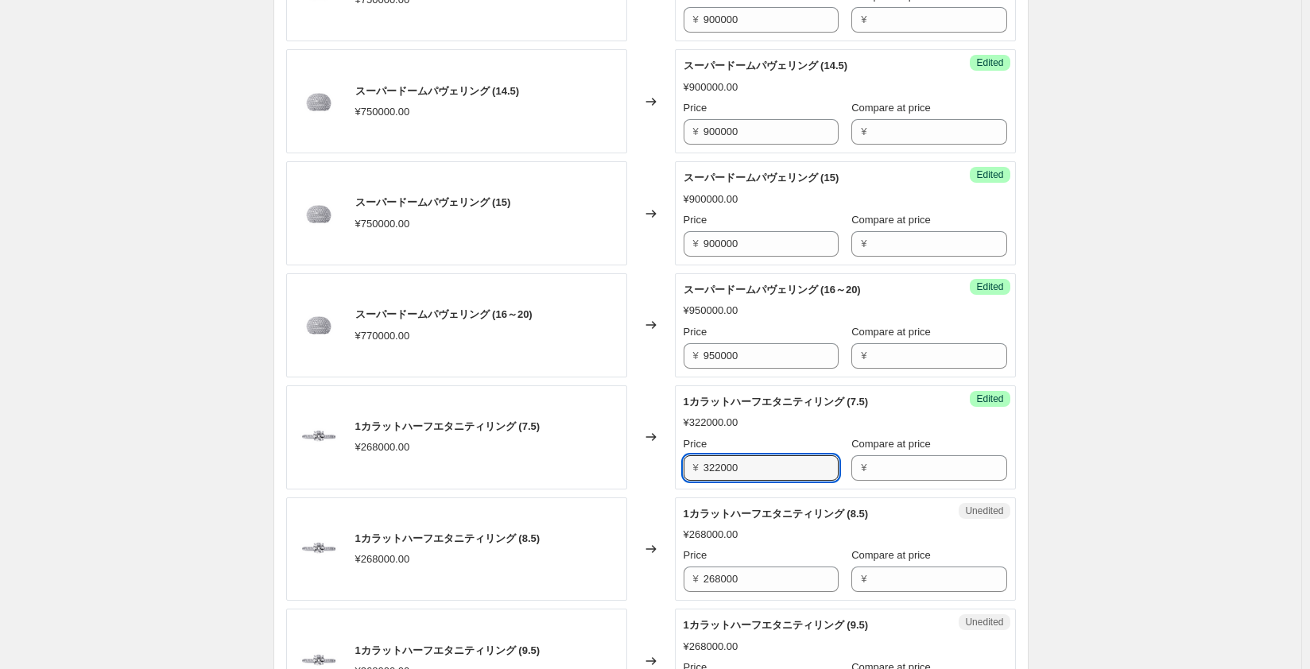
drag, startPoint x: 755, startPoint y: 463, endPoint x: 675, endPoint y: 464, distance: 80.3
click at [675, 464] on div "1カラットハーフエタニティリング (7.5) ¥268000.00 Changed to Success Edited 1カラットハーフエタニティリング (7…" at bounding box center [651, 437] width 730 height 104
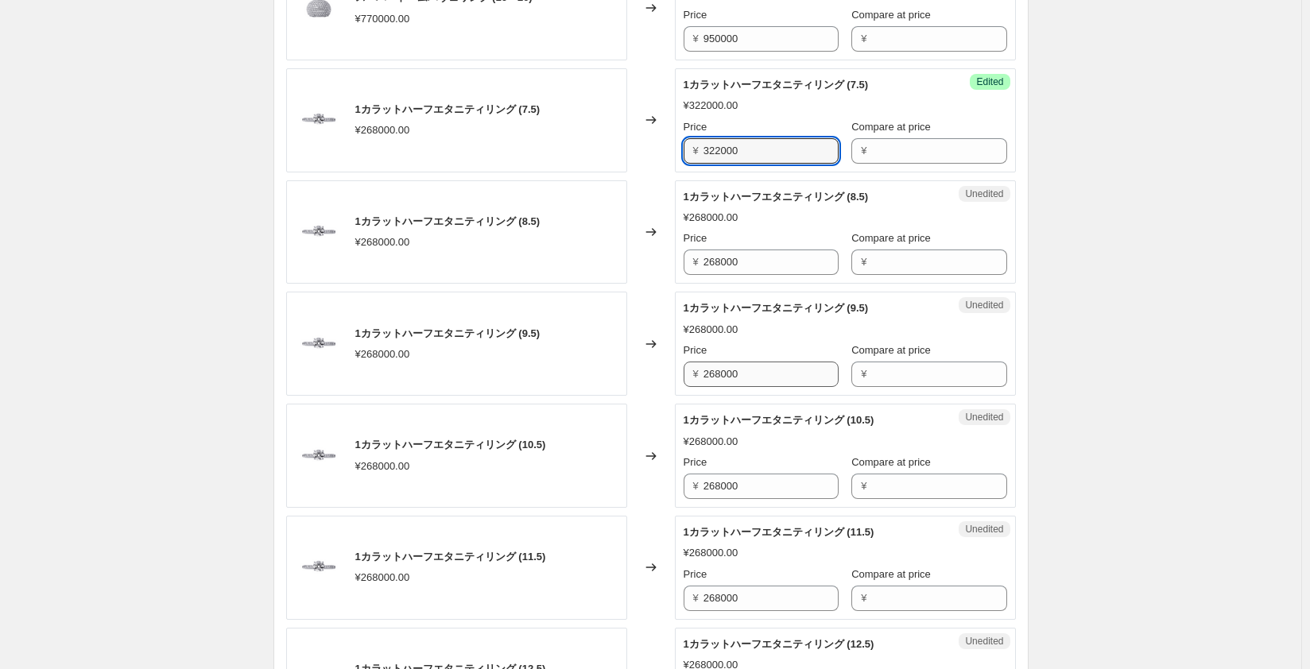
scroll to position [1907, 0]
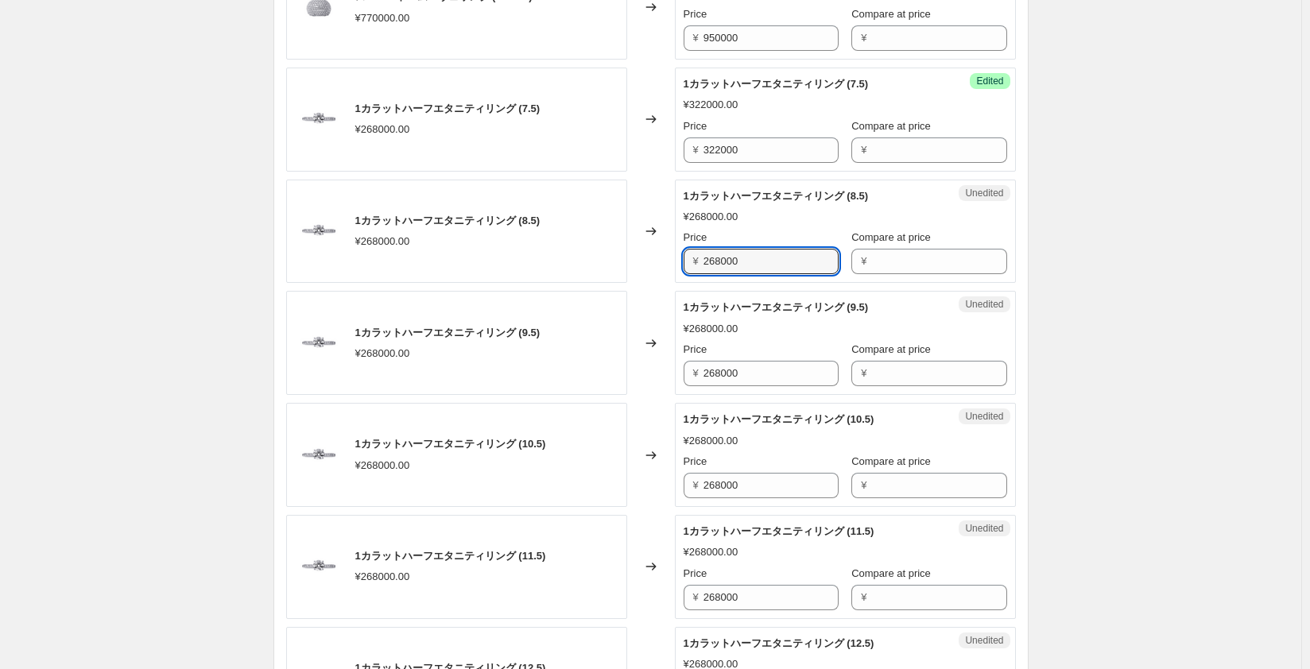
drag, startPoint x: 771, startPoint y: 261, endPoint x: 621, endPoint y: 253, distance: 149.7
click at [621, 253] on div "1カラットハーフエタニティリング (8.5) ¥268000.00 Changed to Unedited 1カラットハーフエタニティリング (8.5) ¥2…" at bounding box center [651, 232] width 730 height 104
paste input "322"
type input "322000"
click at [725, 372] on input "268000" at bounding box center [770, 373] width 135 height 25
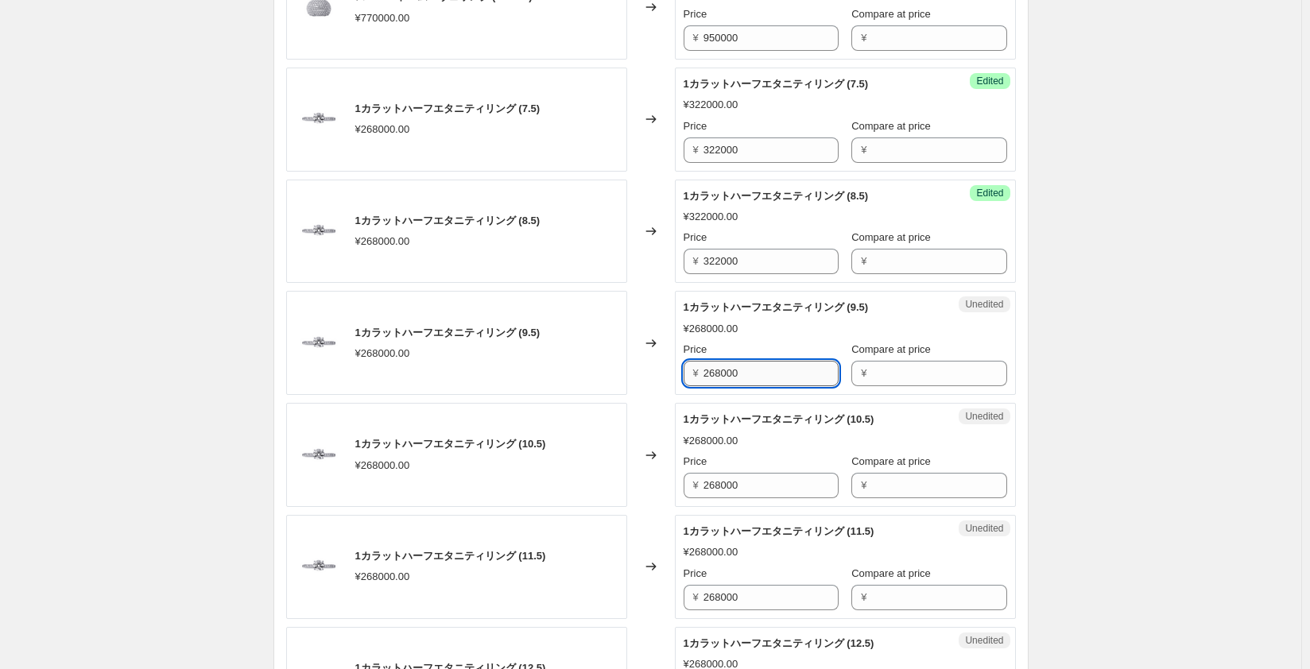
click at [725, 372] on input "268000" at bounding box center [770, 373] width 135 height 25
paste input "322"
type input "322000"
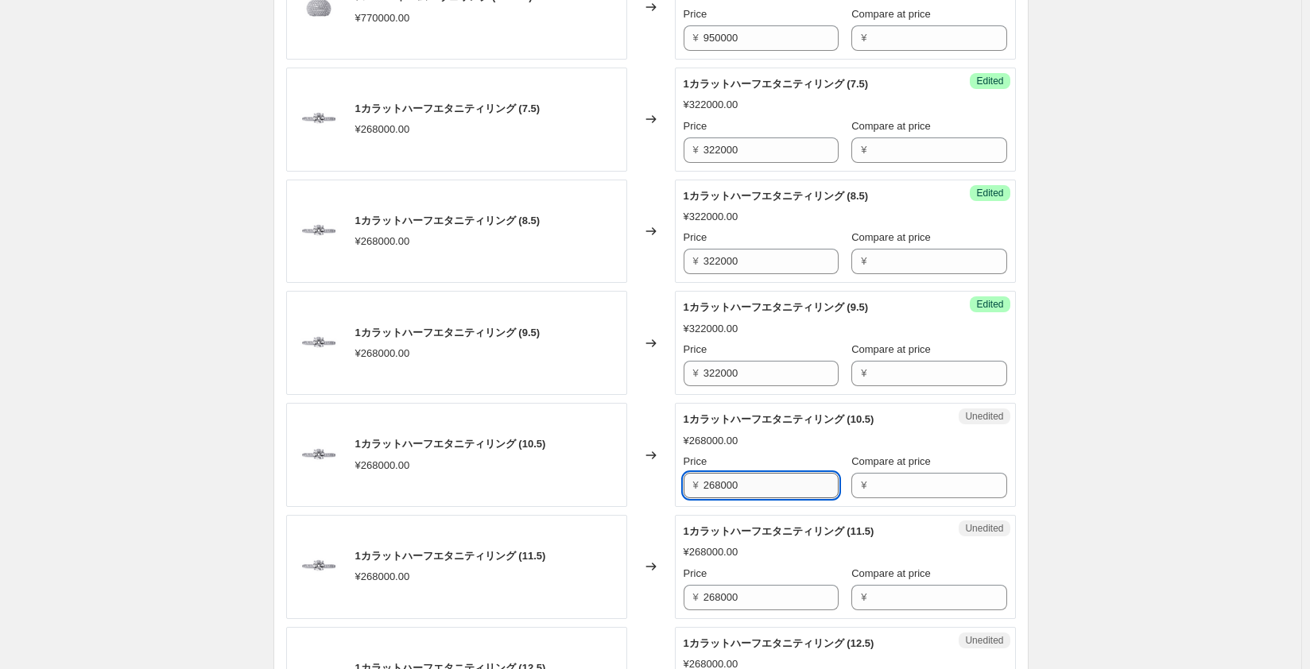
click at [719, 477] on input "268000" at bounding box center [770, 485] width 135 height 25
paste input "322"
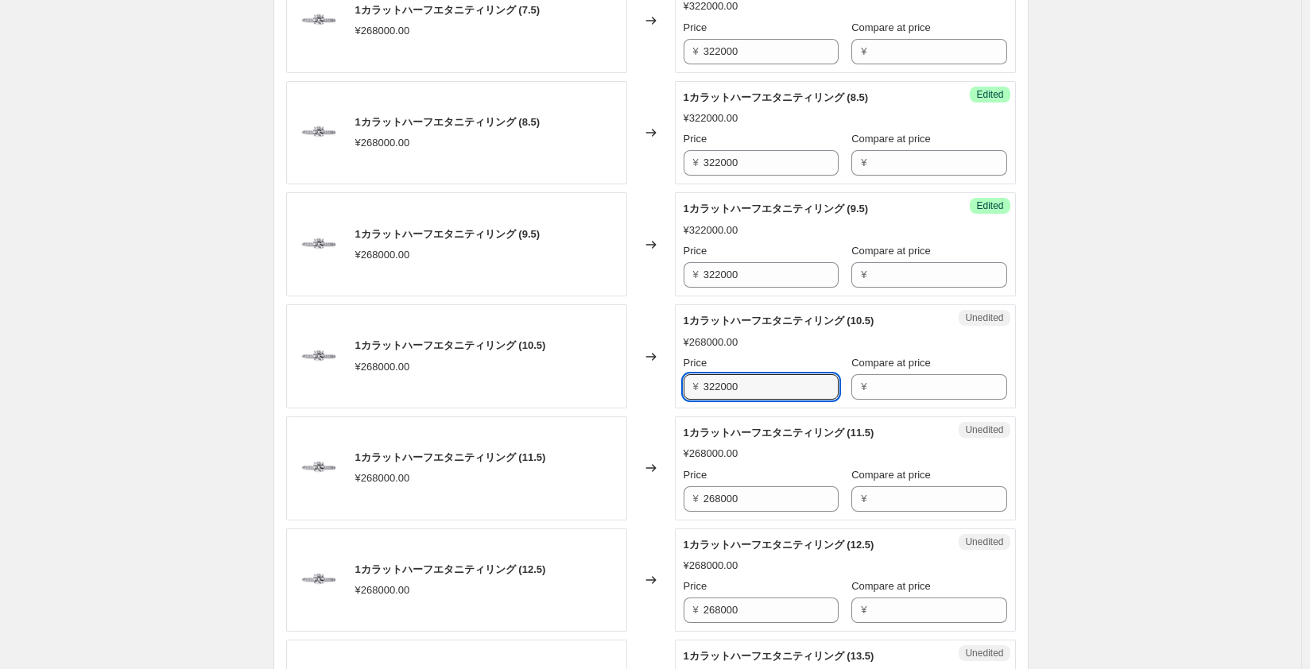
scroll to position [2066, 0]
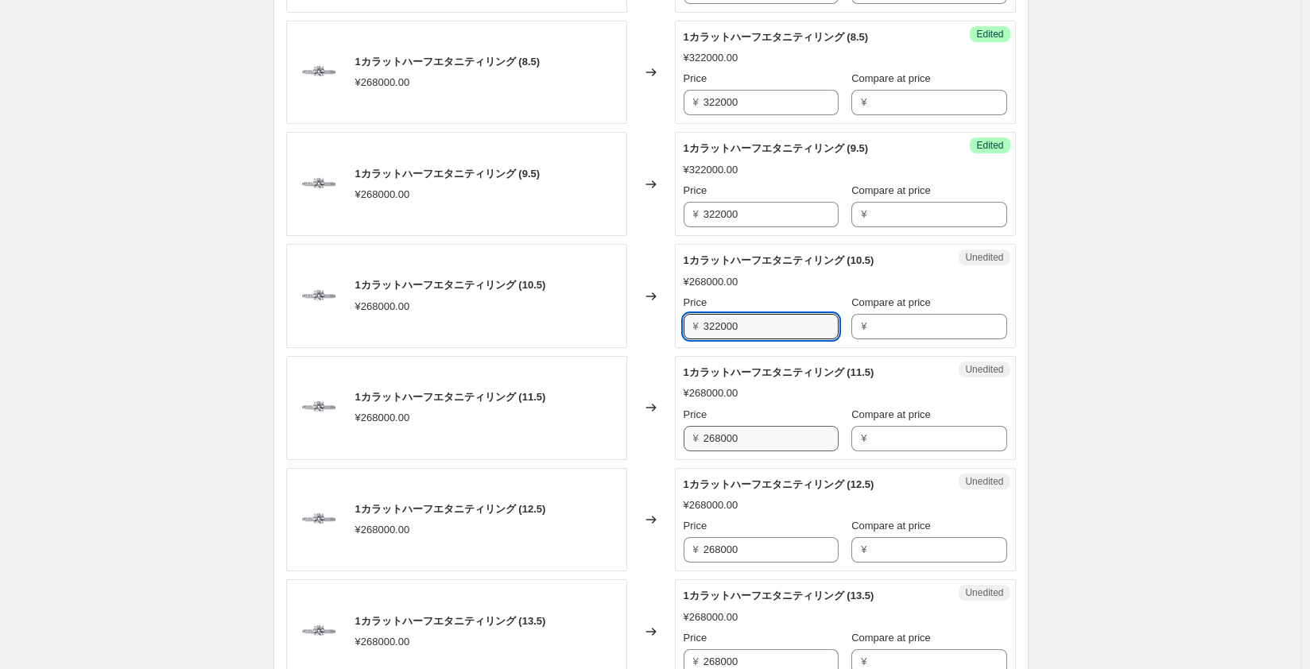
type input "322000"
click at [718, 438] on input "268000" at bounding box center [770, 438] width 135 height 25
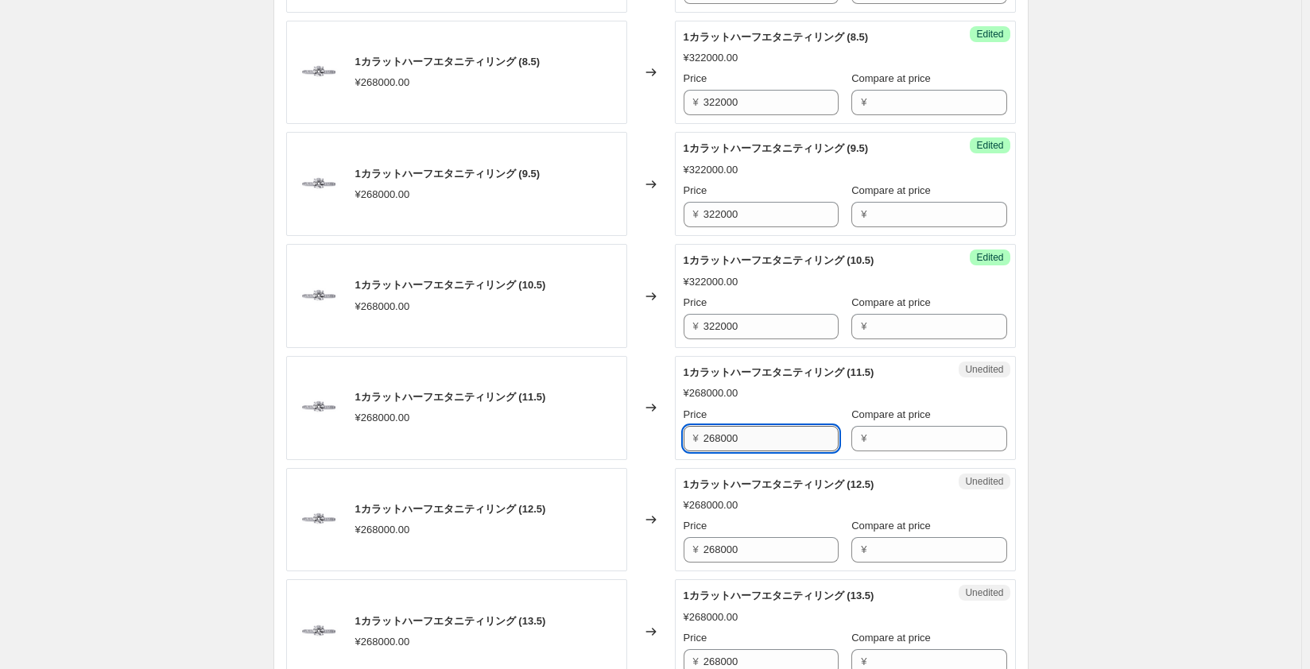
click at [718, 438] on input "268000" at bounding box center [770, 438] width 135 height 25
paste input "322"
type input "322000"
click at [714, 544] on input "268000" at bounding box center [770, 549] width 135 height 25
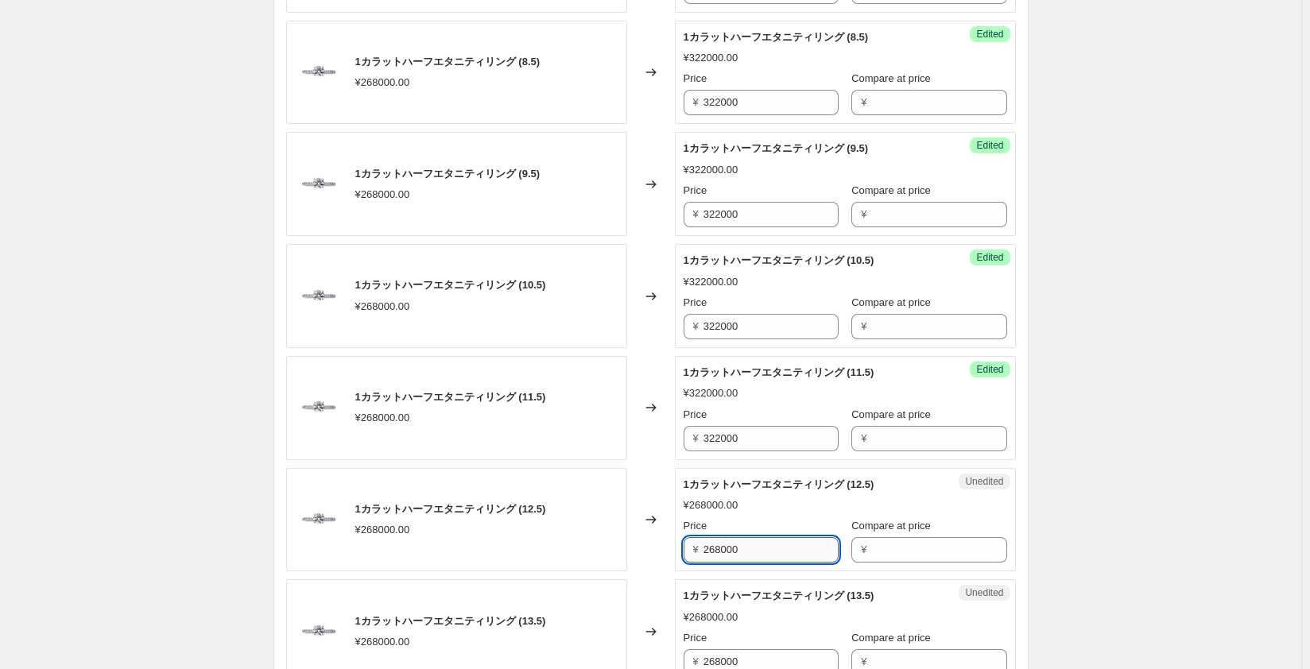
click at [714, 544] on input "268000" at bounding box center [770, 549] width 135 height 25
paste input "322"
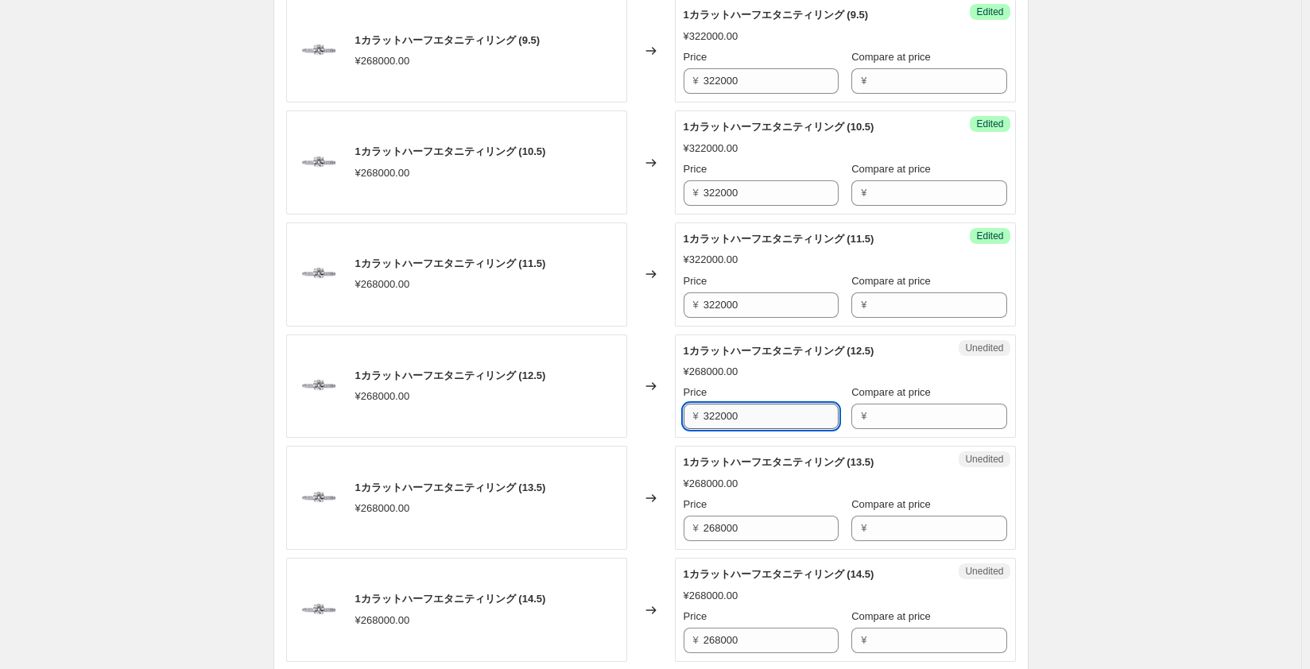
scroll to position [2225, 0]
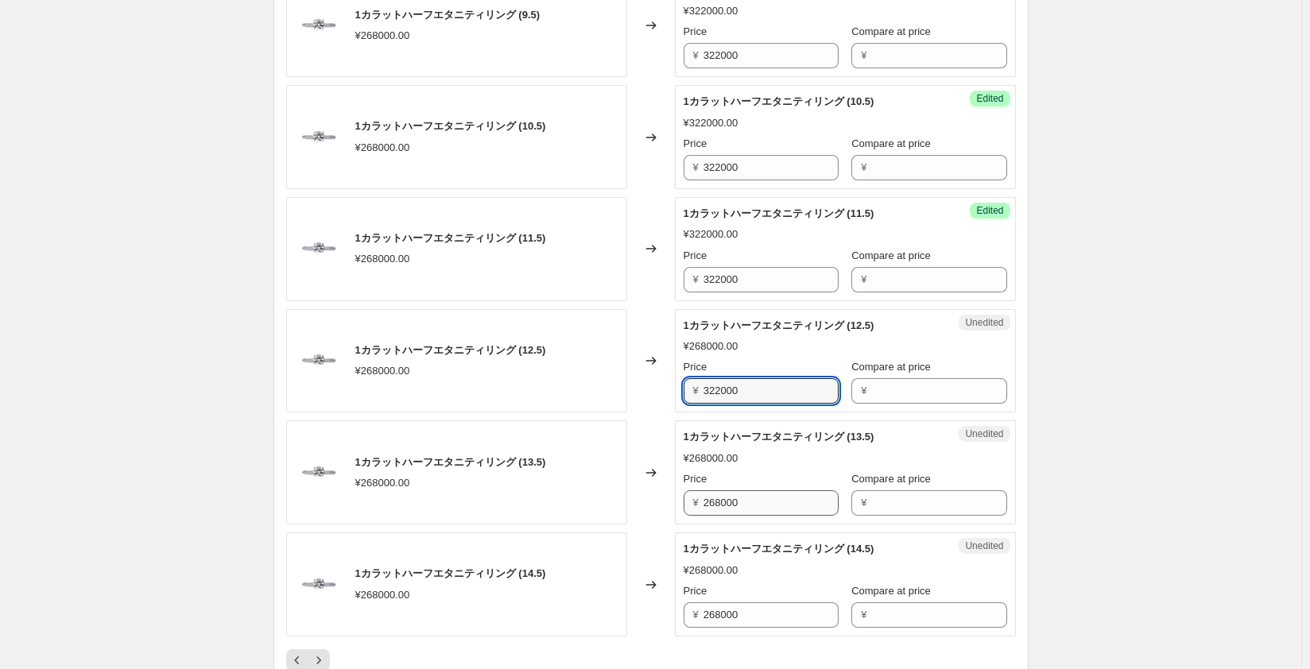
type input "322000"
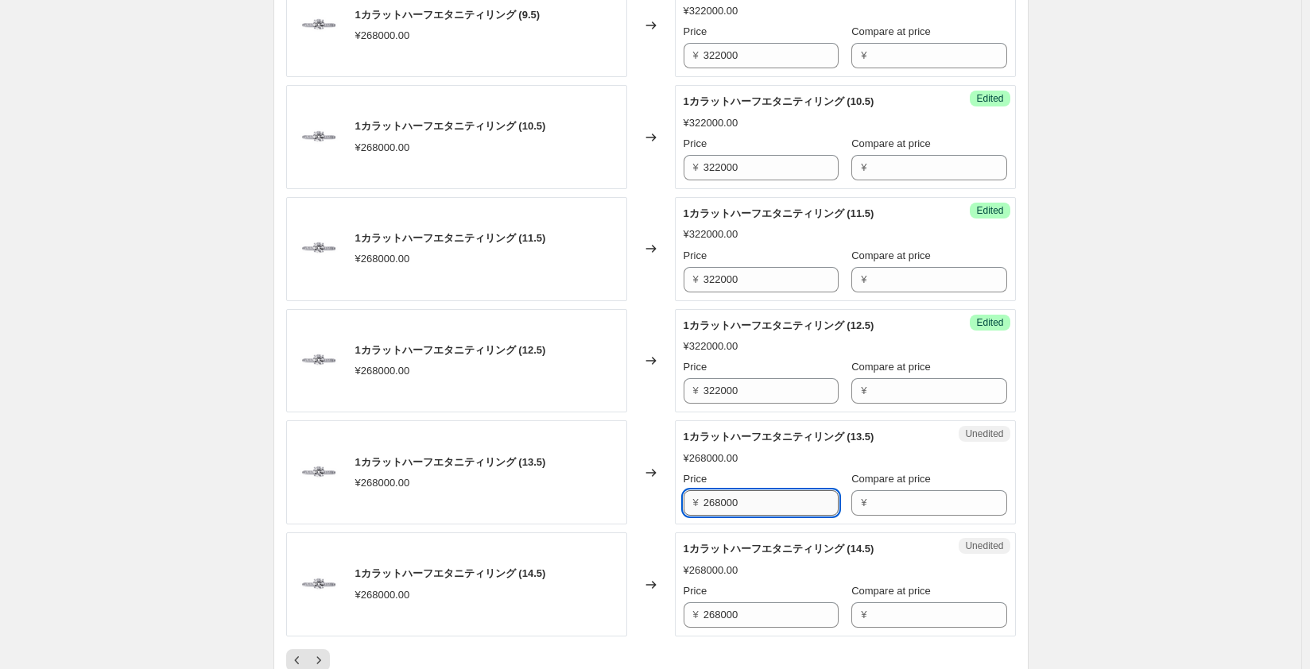
click at [723, 500] on input "268000" at bounding box center [770, 502] width 135 height 25
paste input "322"
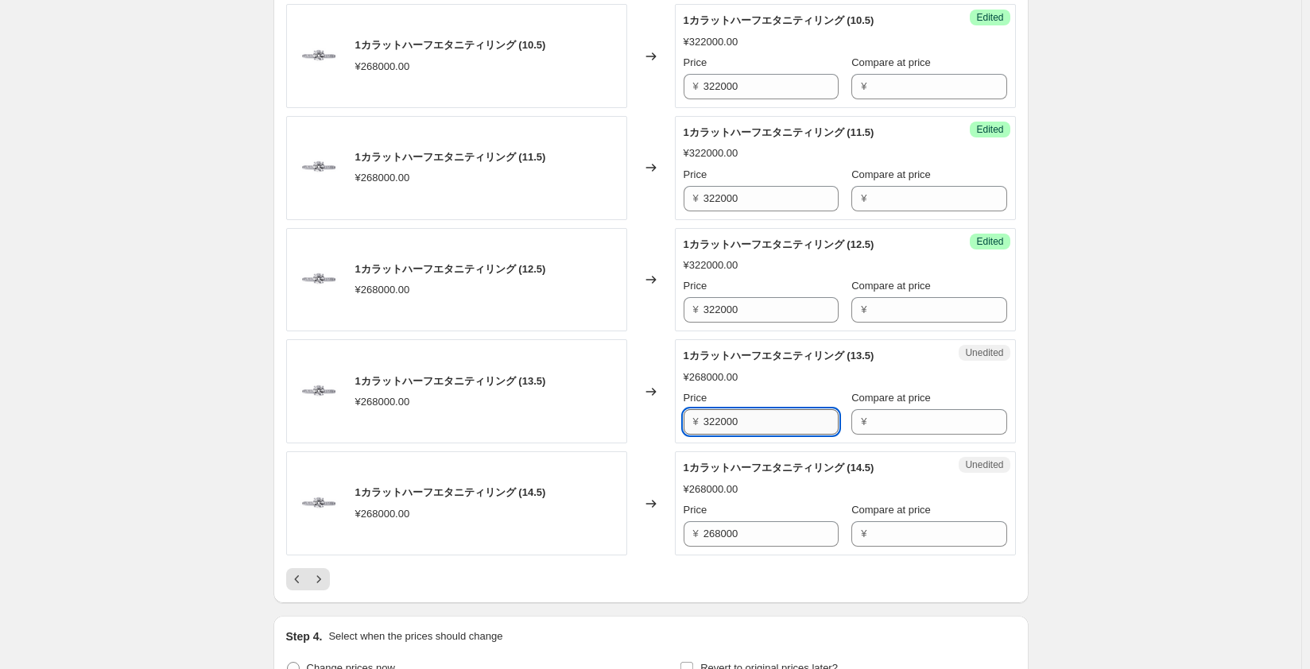
scroll to position [2384, 0]
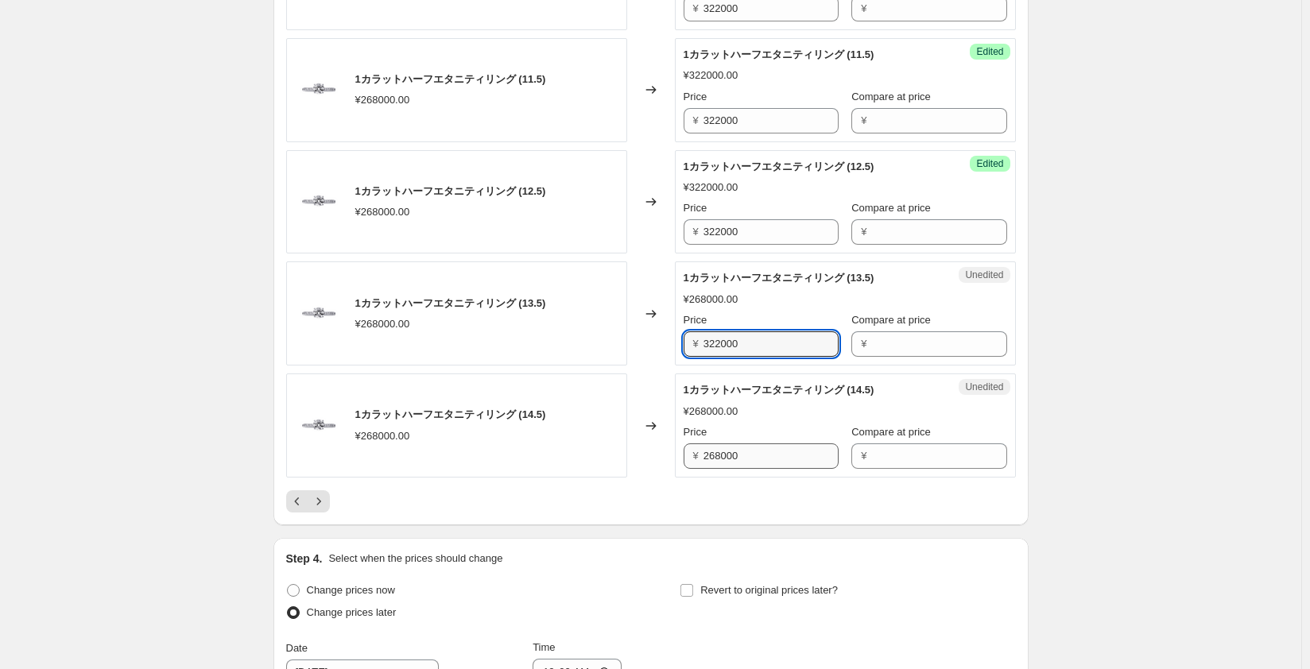
type input "322000"
click at [714, 455] on input "268000" at bounding box center [770, 455] width 135 height 25
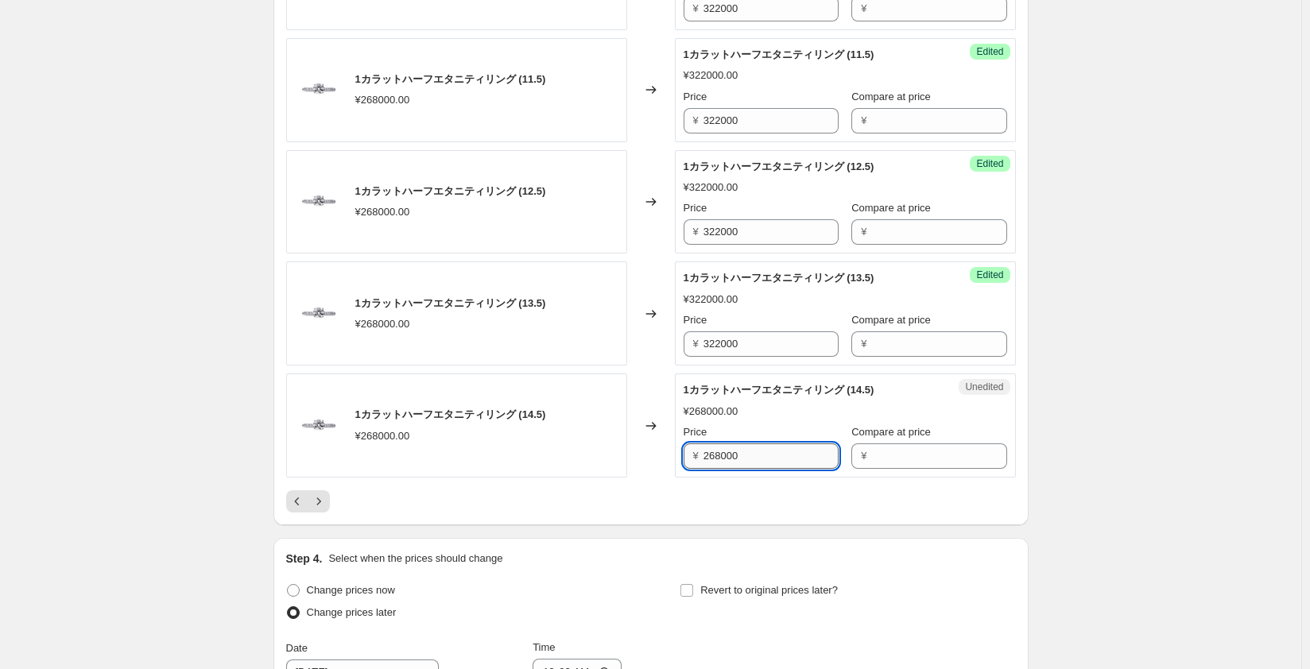
click at [714, 455] on input "268000" at bounding box center [770, 455] width 135 height 25
paste input "322"
type input "322000"
click at [327, 498] on icon "Next" at bounding box center [319, 502] width 16 height 16
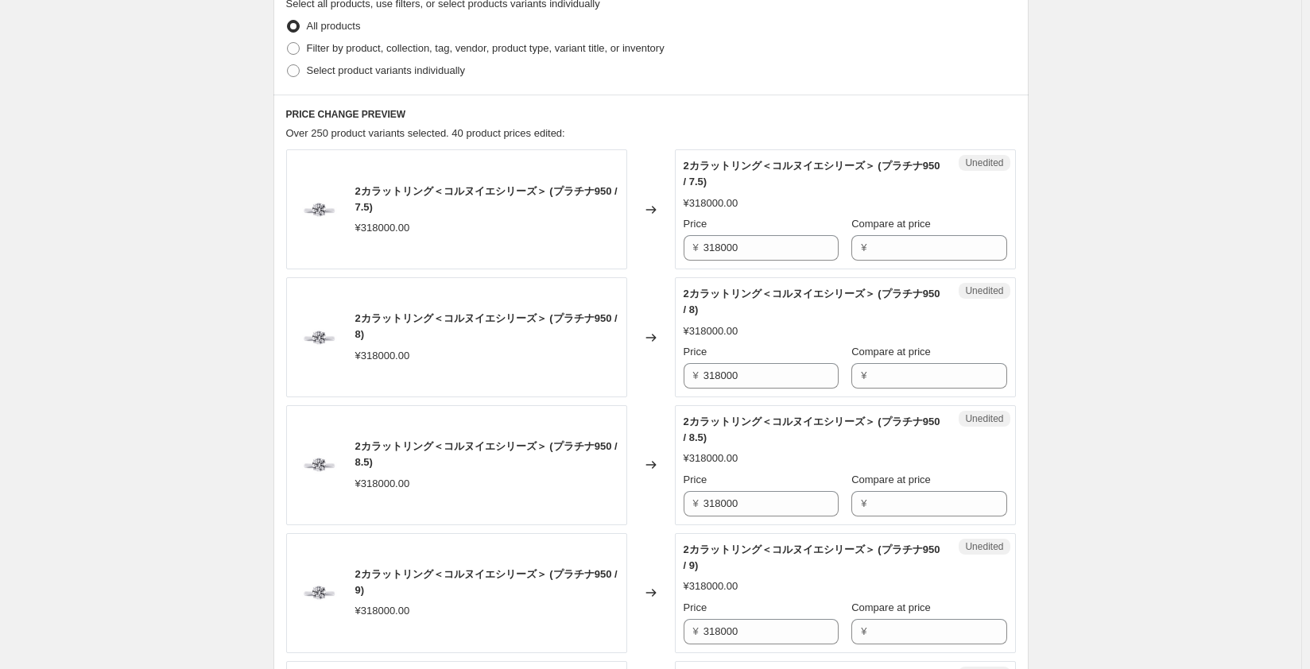
scroll to position [318, 0]
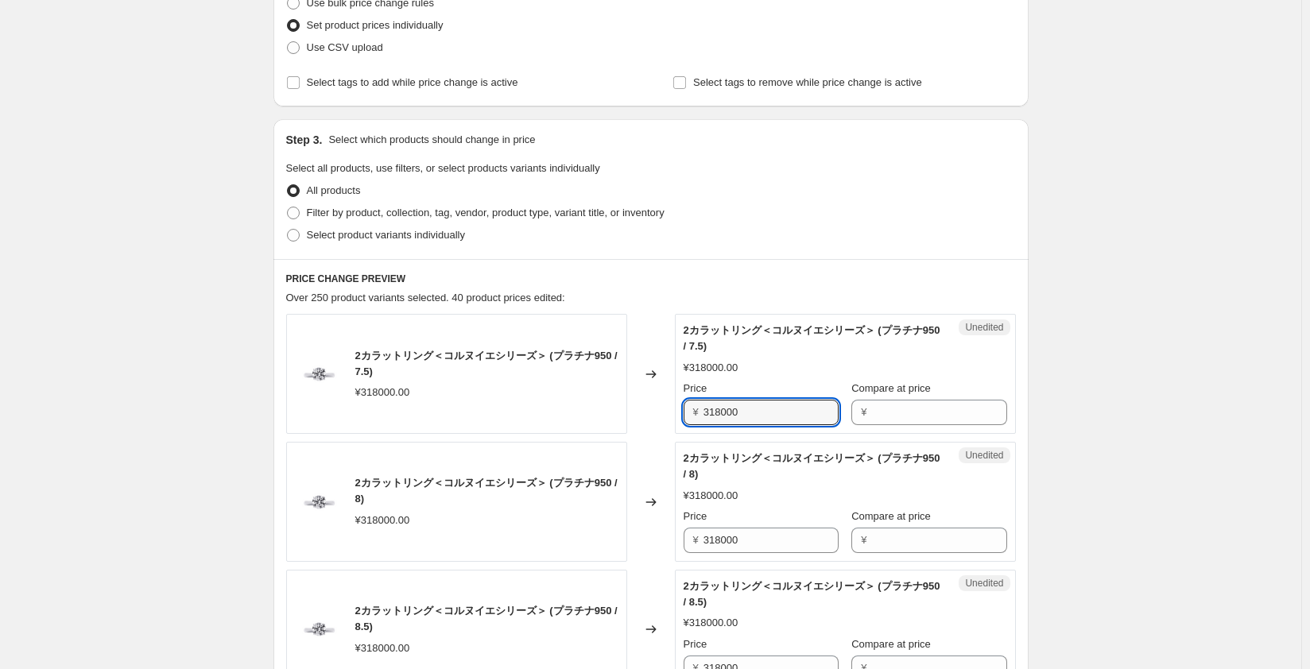
drag, startPoint x: 759, startPoint y: 415, endPoint x: 664, endPoint y: 418, distance: 94.6
click at [664, 418] on div "2カラットリング＜コルヌイエシリーズ＞ (プラチナ950 / 7.5) ¥318000.00 Changed to Unedited 2カラットリング＜コルヌ…" at bounding box center [651, 374] width 730 height 120
drag, startPoint x: 757, startPoint y: 417, endPoint x: 699, endPoint y: 414, distance: 57.3
click at [661, 414] on div "2カラットリング＜コルヌイエシリーズ＞ (プラチナ950 / 7.5) ¥318000.00 Changed to Unedited 2カラットリング＜コルヌ…" at bounding box center [651, 374] width 730 height 120
type input "350000"
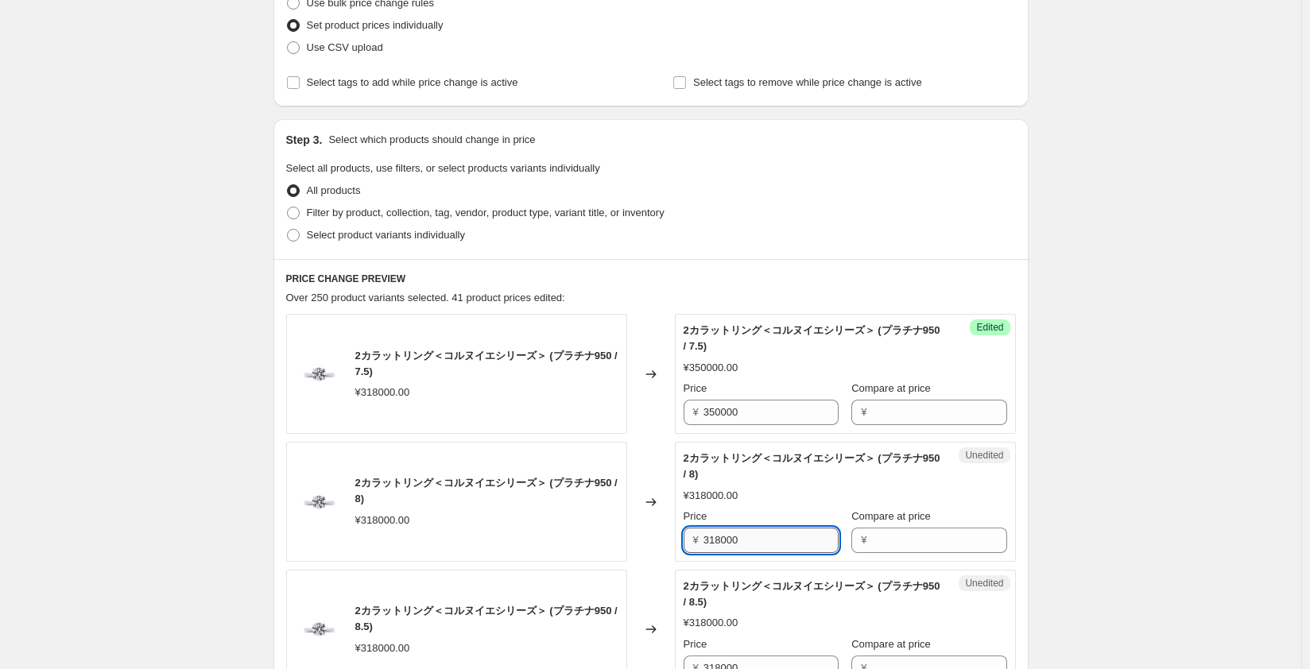
click at [723, 544] on input "318000" at bounding box center [770, 540] width 135 height 25
paste input "50"
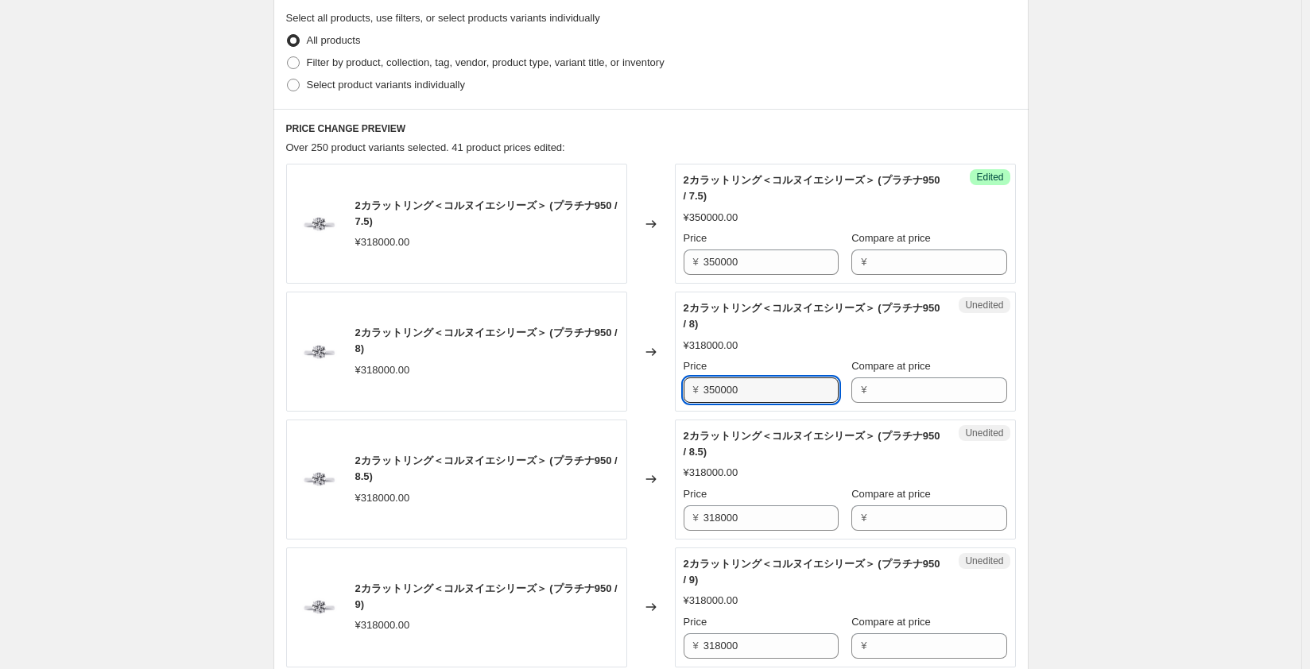
scroll to position [477, 0]
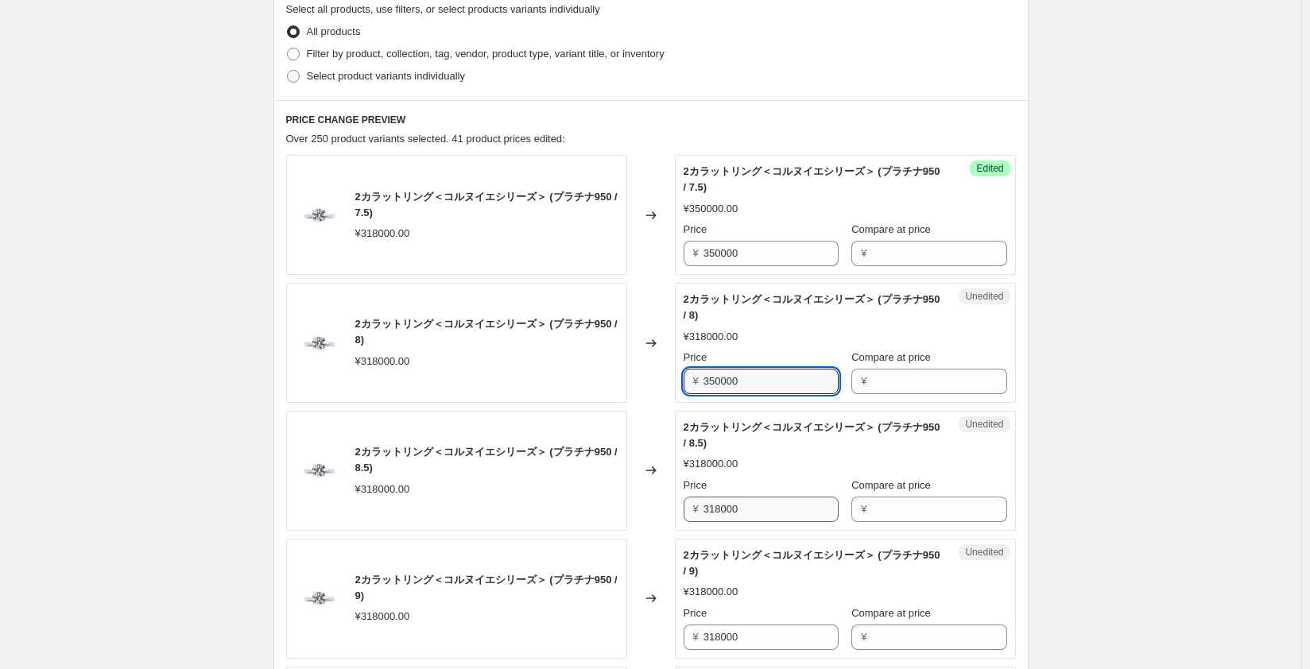
type input "350000"
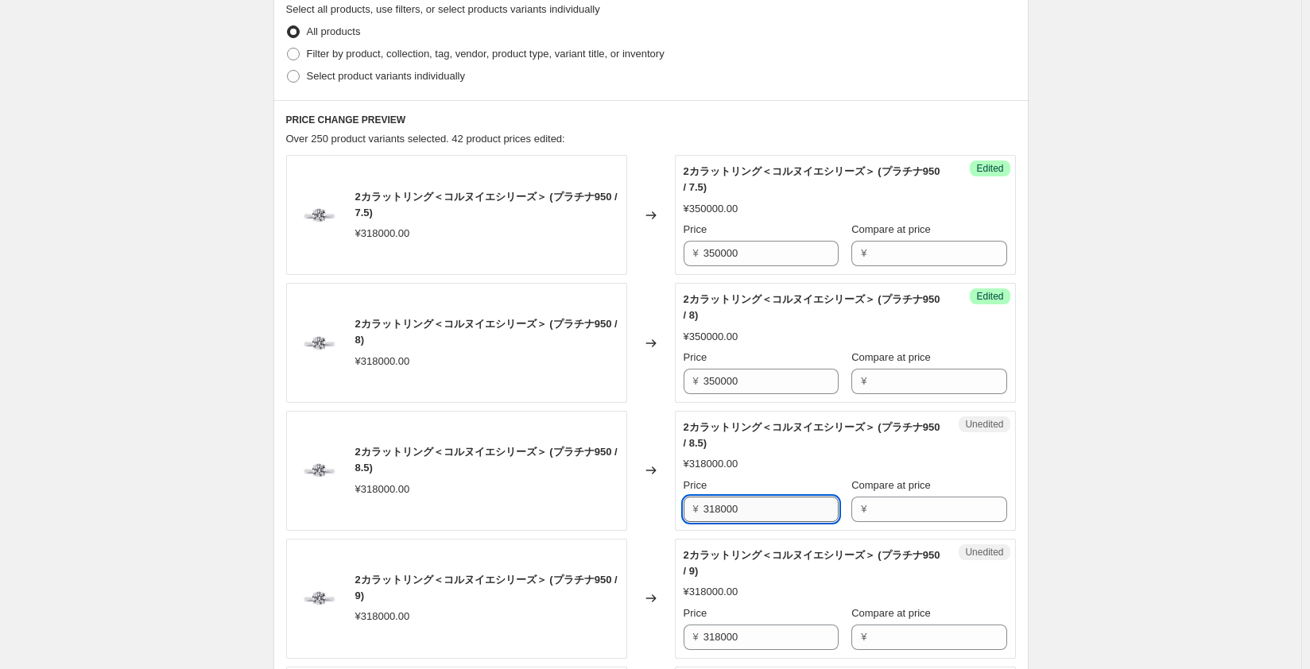
click at [728, 505] on input "318000" at bounding box center [770, 509] width 135 height 25
drag, startPoint x: 728, startPoint y: 505, endPoint x: 729, endPoint y: 494, distance: 11.9
click at [727, 497] on input "318000" at bounding box center [770, 509] width 135 height 25
click at [730, 490] on div "Price" at bounding box center [760, 486] width 155 height 16
click at [729, 491] on div "Price" at bounding box center [760, 486] width 155 height 16
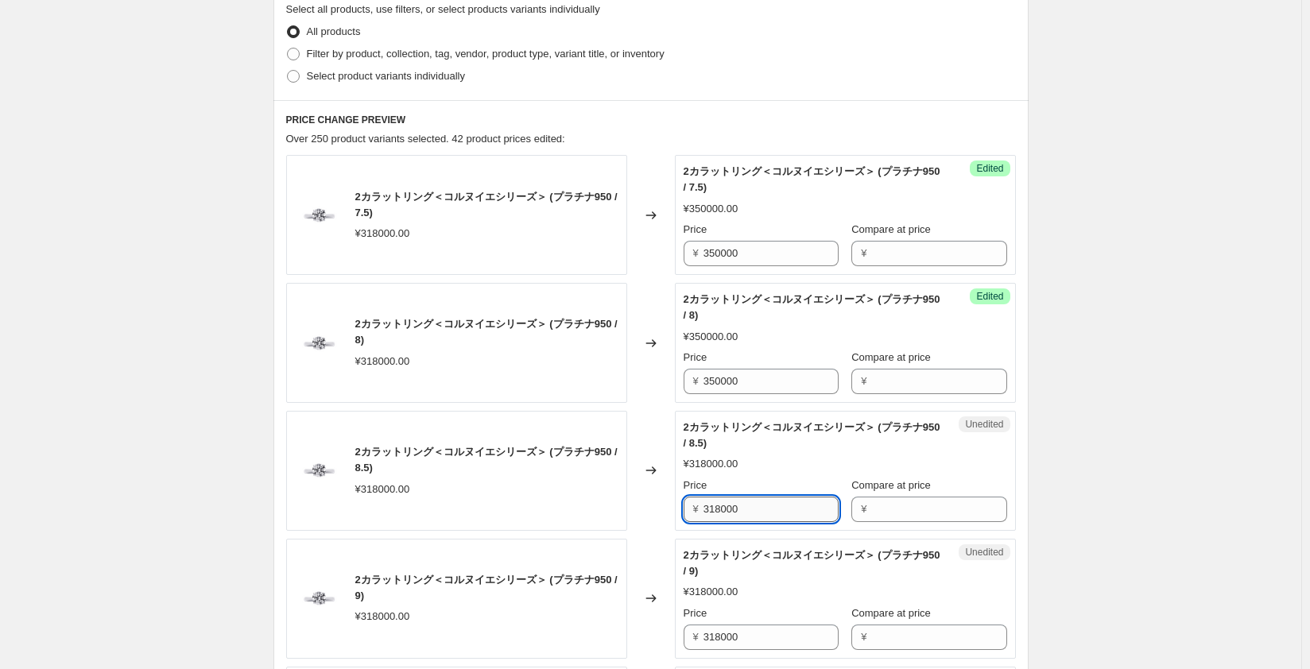
click at [719, 507] on input "318000" at bounding box center [770, 509] width 135 height 25
paste input "50"
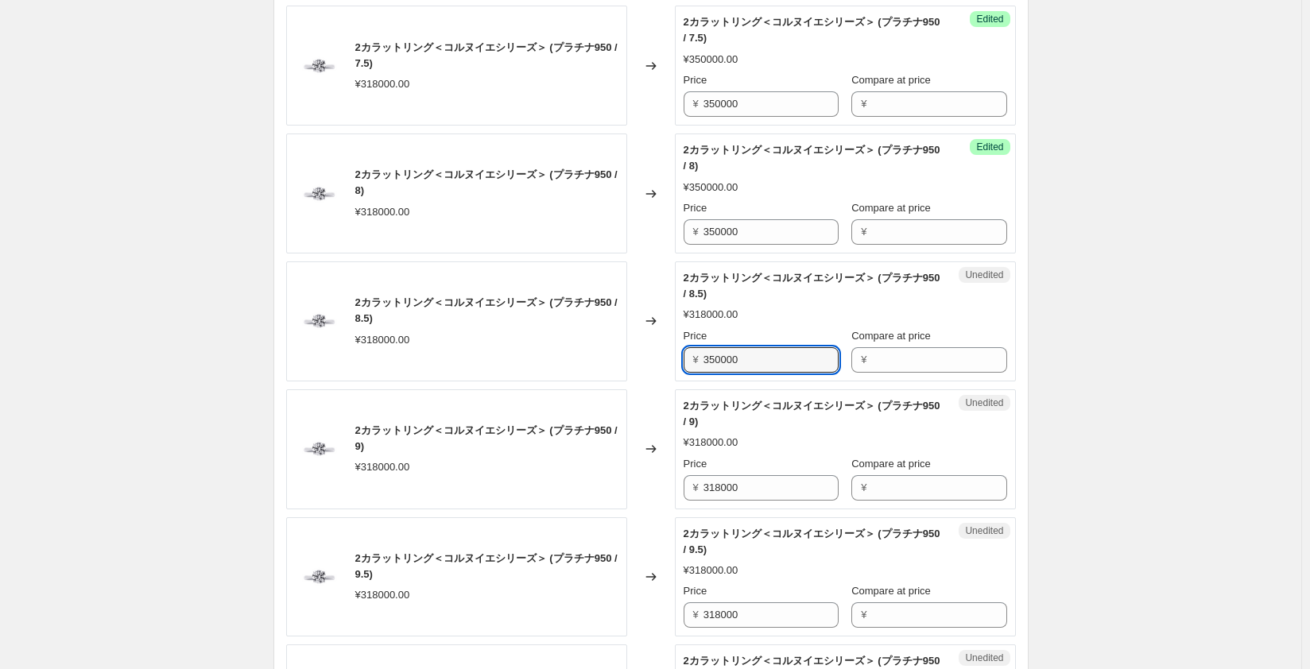
scroll to position [636, 0]
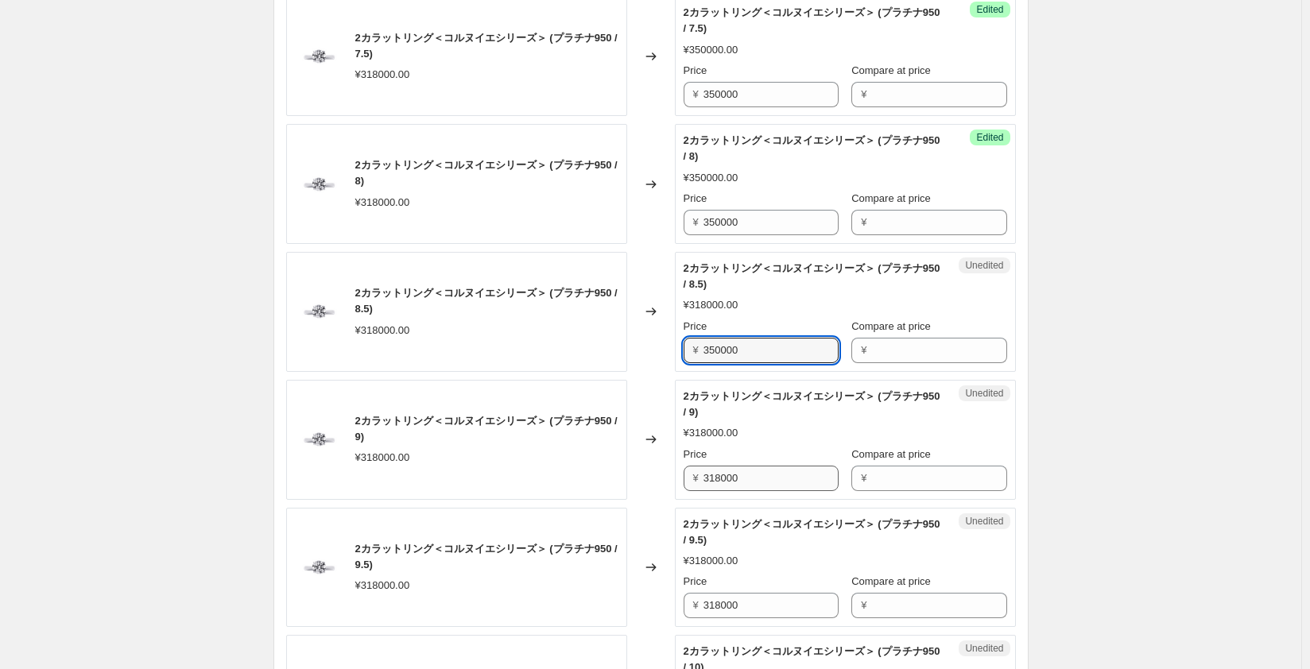
type input "350000"
click at [719, 479] on input "318000" at bounding box center [770, 478] width 135 height 25
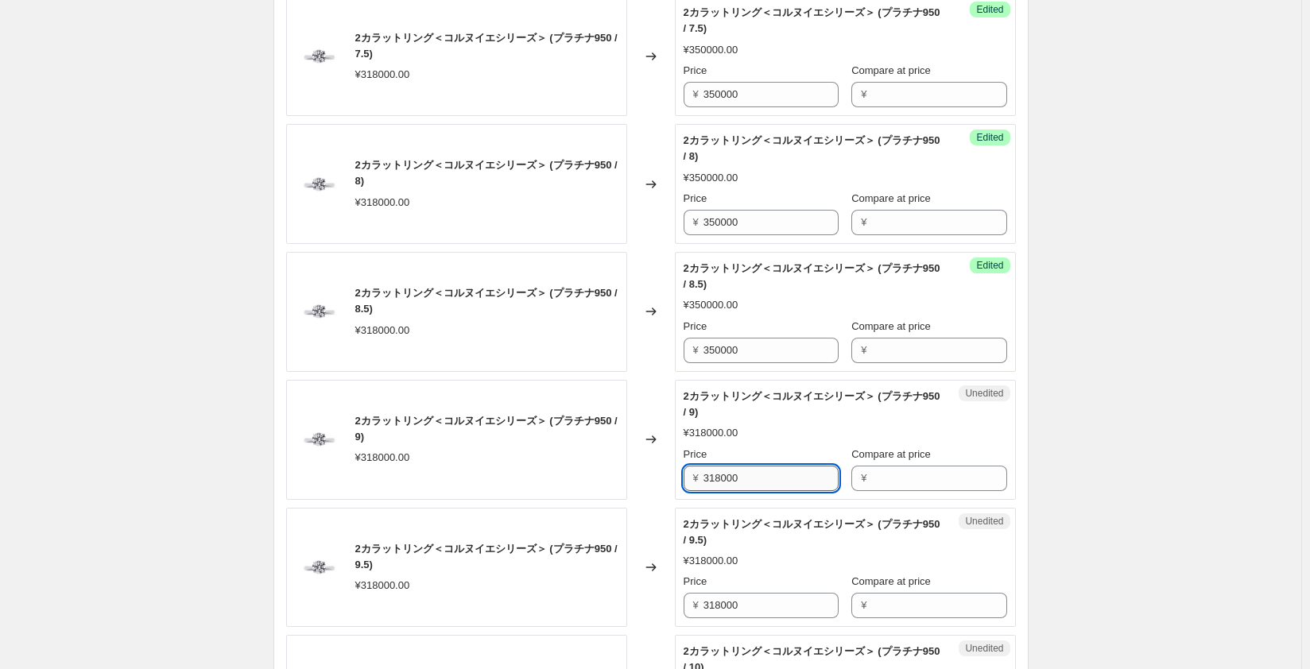
click at [719, 479] on input "318000" at bounding box center [770, 478] width 135 height 25
paste input "50"
type input "350000"
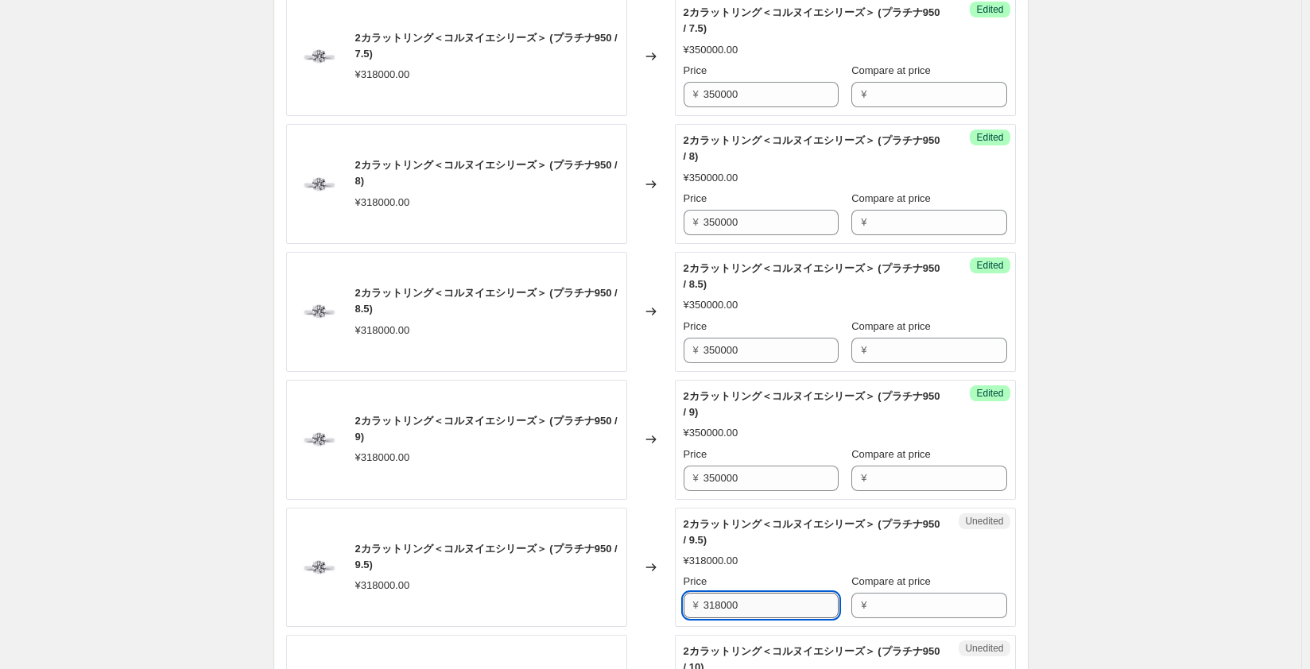
click at [722, 608] on input "318000" at bounding box center [770, 605] width 135 height 25
paste input "50"
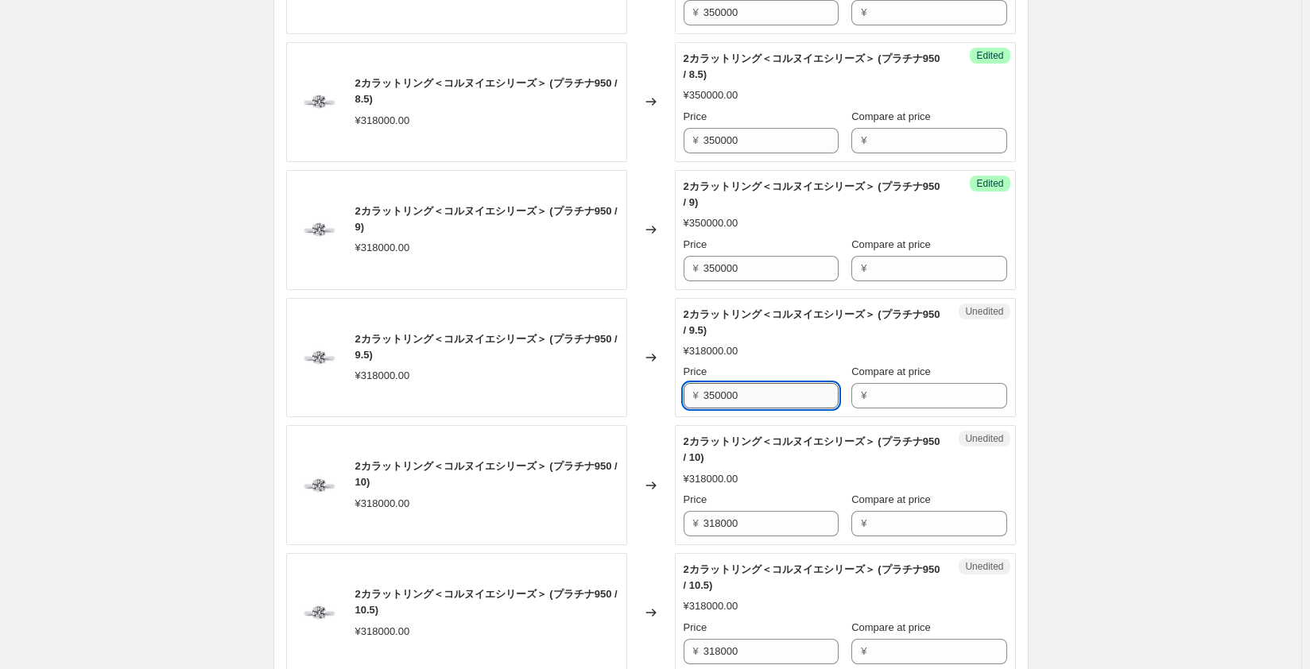
scroll to position [874, 0]
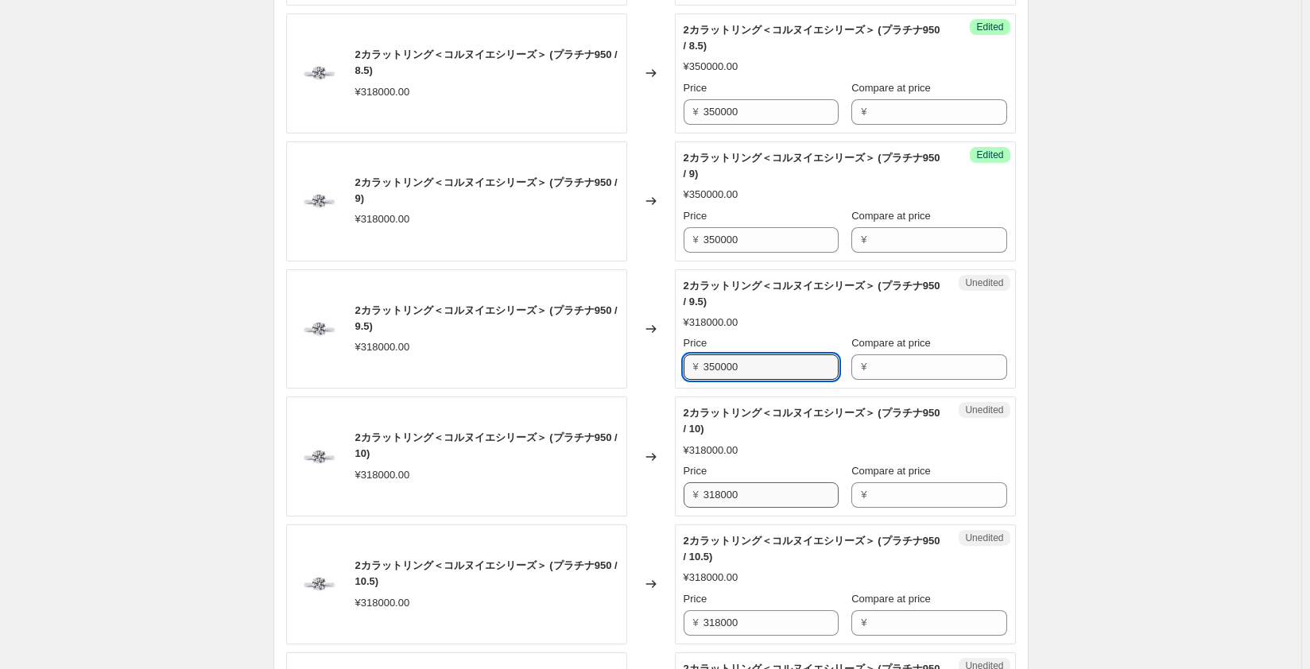
type input "350000"
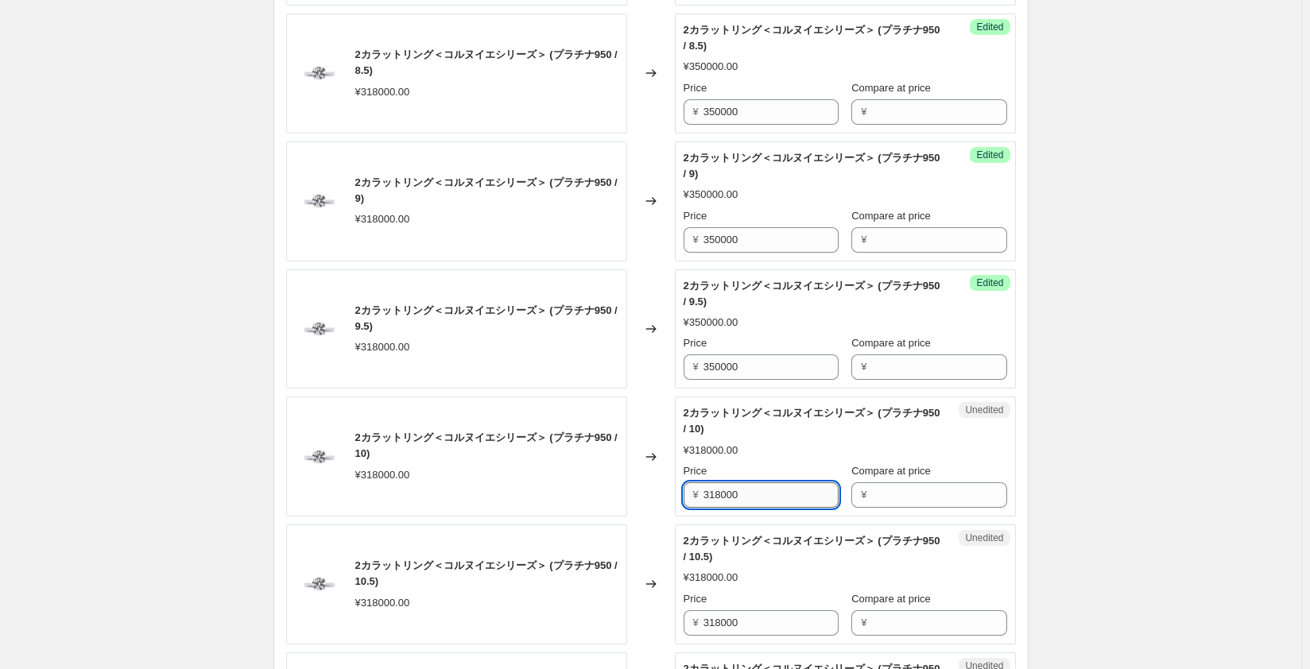
click at [725, 497] on input "318000" at bounding box center [770, 494] width 135 height 25
click at [725, 494] on input "318000" at bounding box center [770, 494] width 135 height 25
paste input "50"
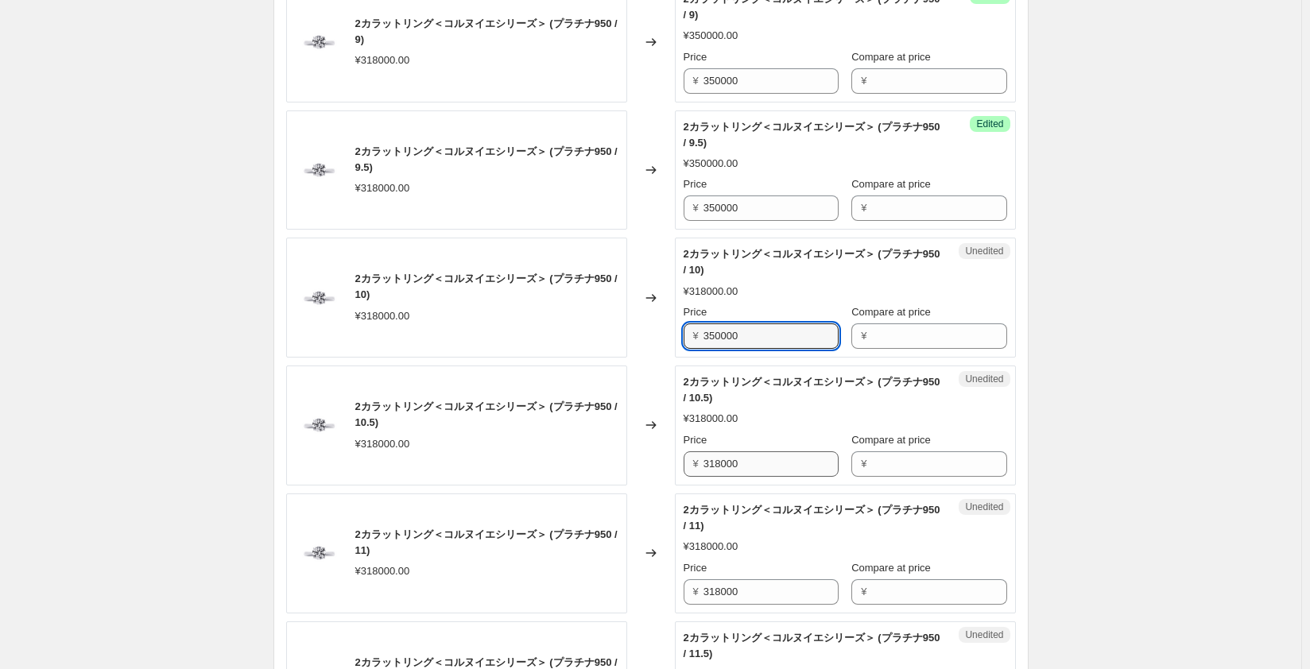
type input "350000"
click at [719, 468] on input "318000" at bounding box center [770, 463] width 135 height 25
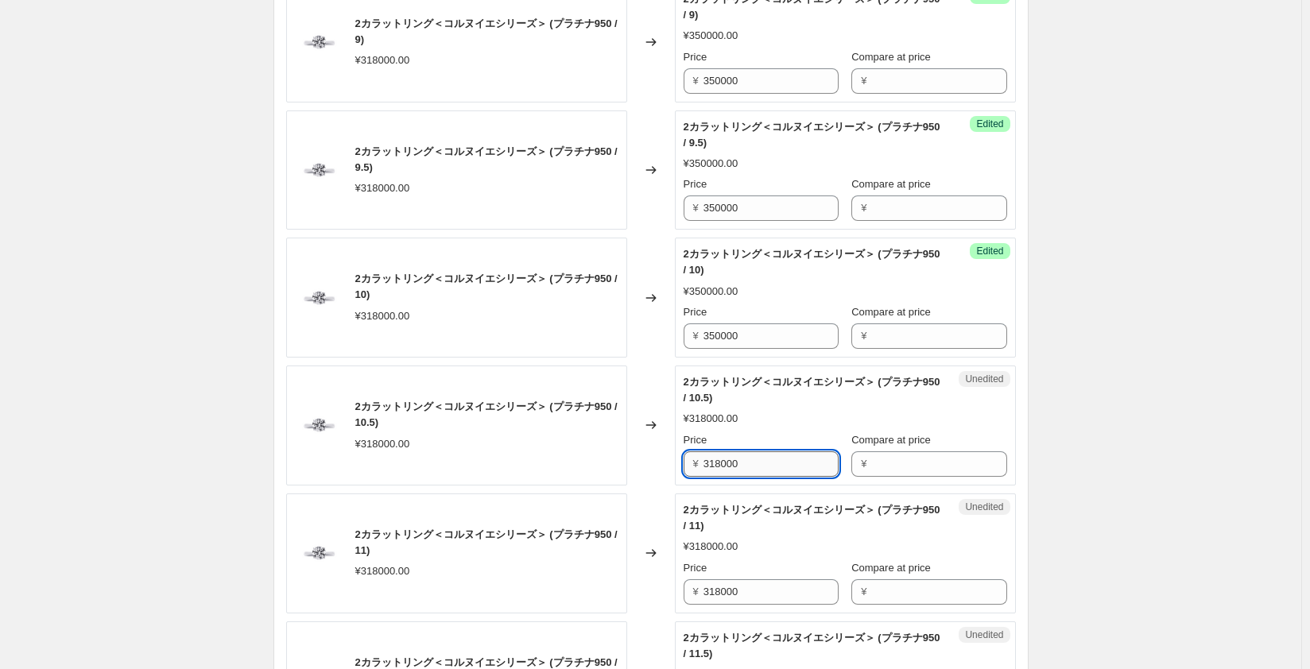
click at [719, 468] on input "318000" at bounding box center [770, 463] width 135 height 25
paste input "50"
type input "350000"
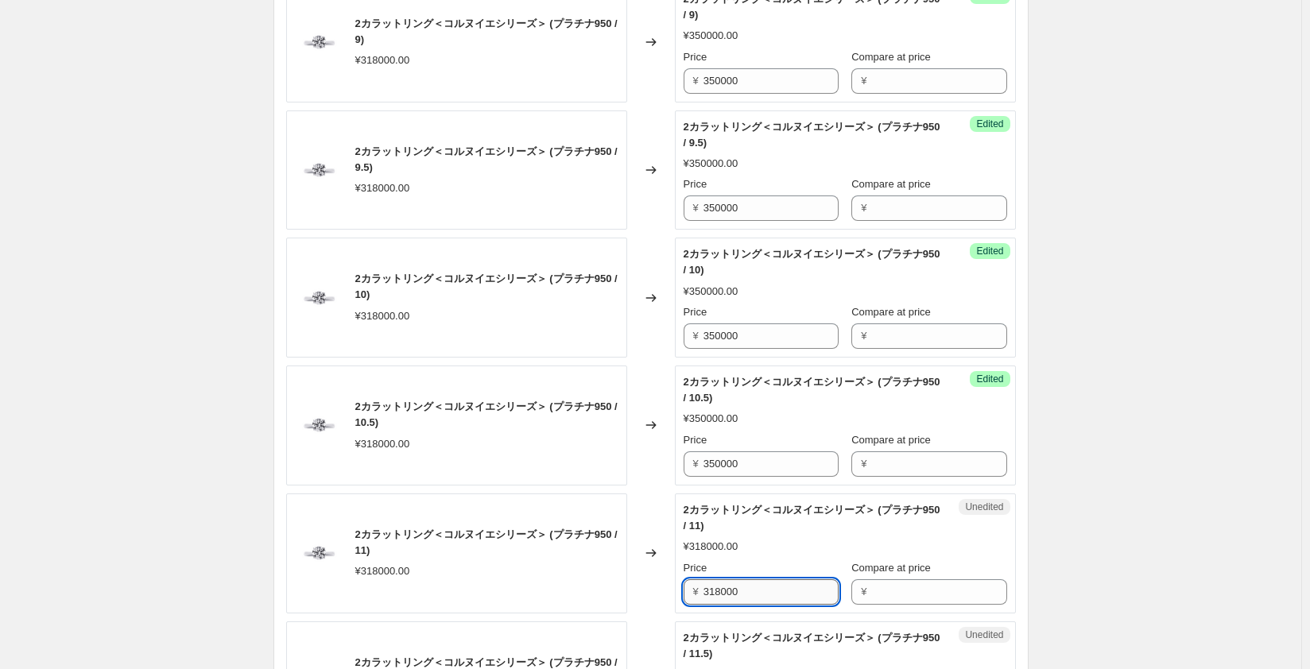
click at [716, 587] on input "318000" at bounding box center [770, 591] width 135 height 25
paste input "50"
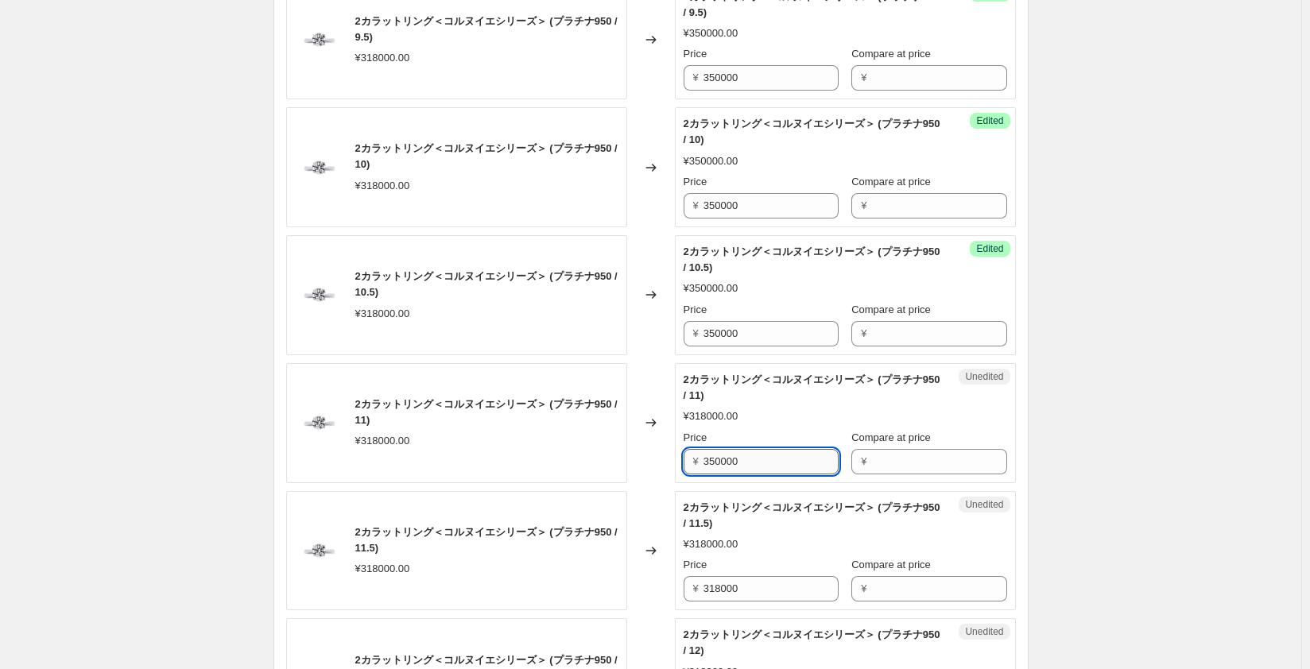
scroll to position [1192, 0]
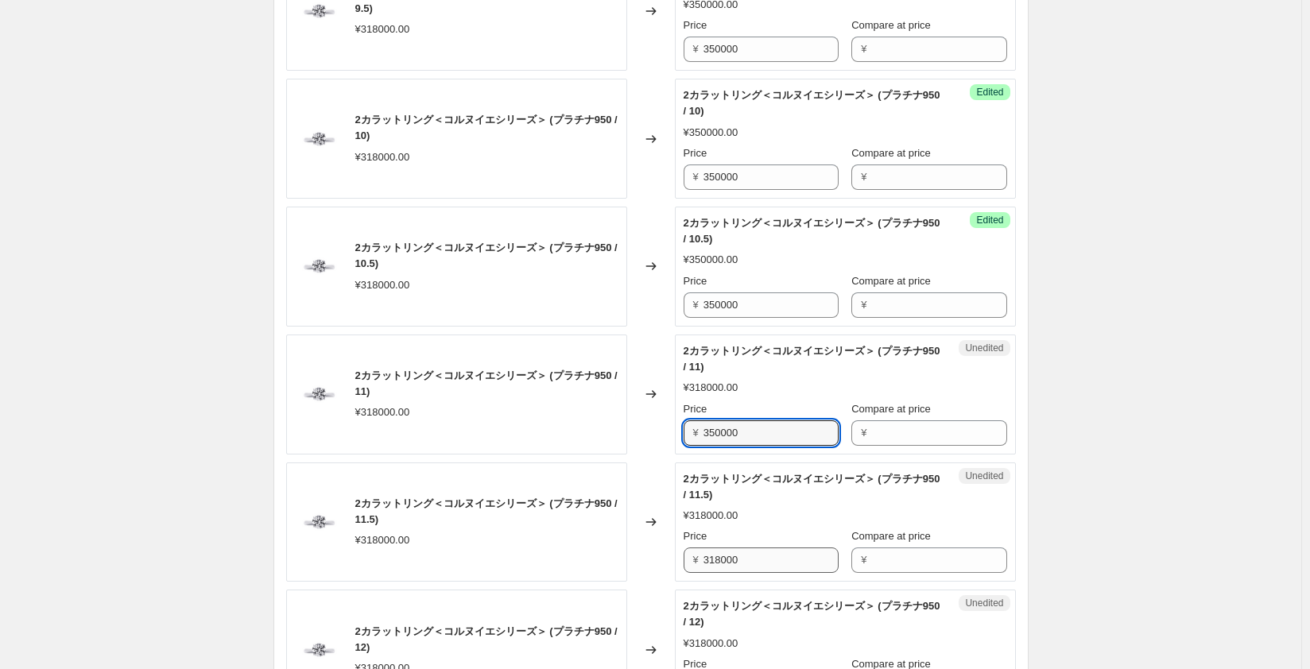
type input "350000"
click at [722, 560] on input "318000" at bounding box center [770, 560] width 135 height 25
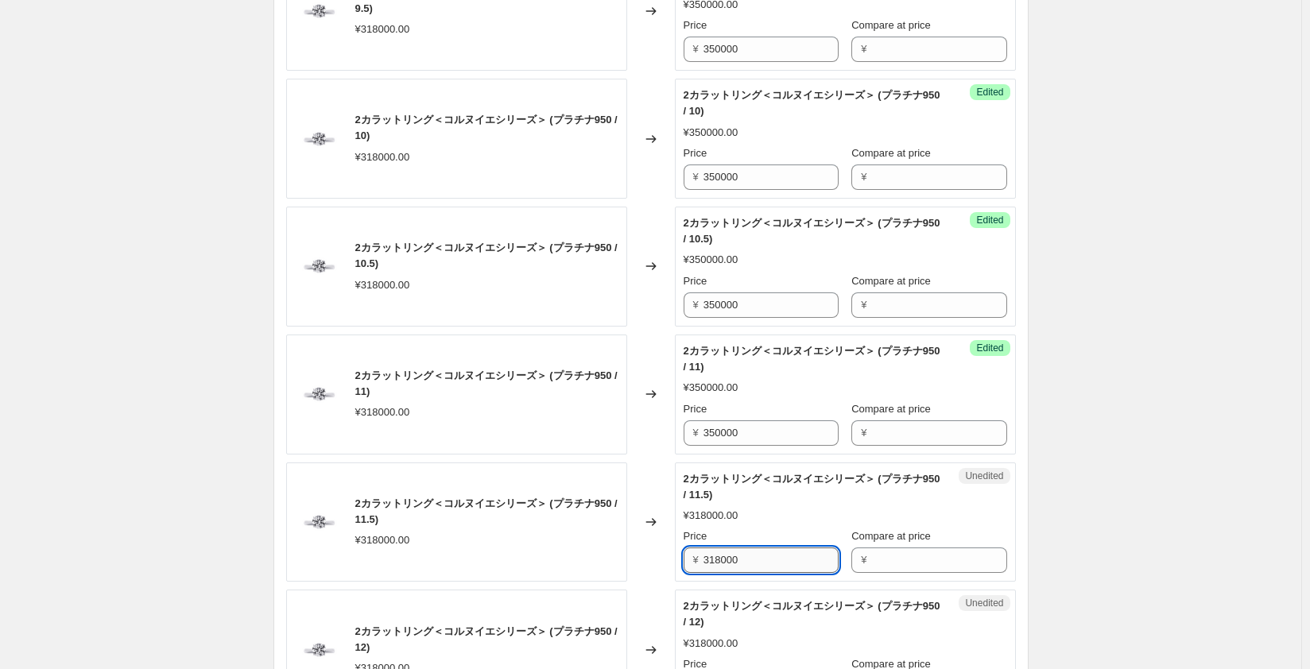
click at [722, 560] on input "318000" at bounding box center [770, 560] width 135 height 25
paste input "50"
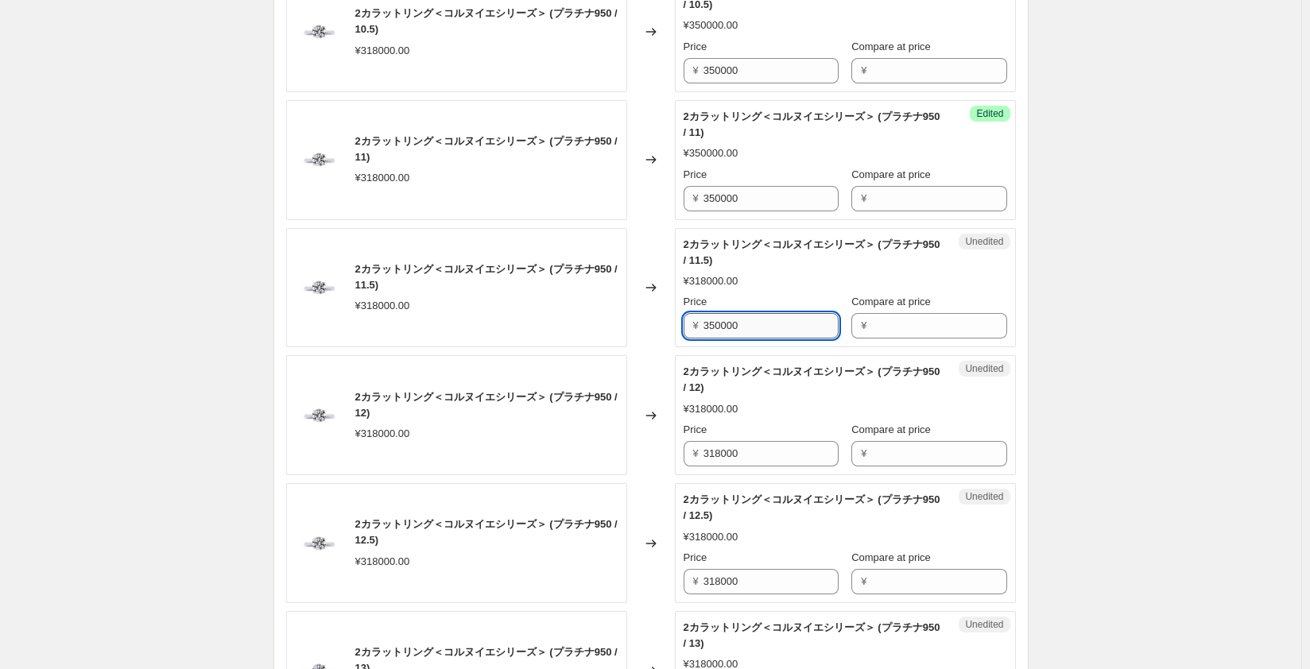
scroll to position [1431, 0]
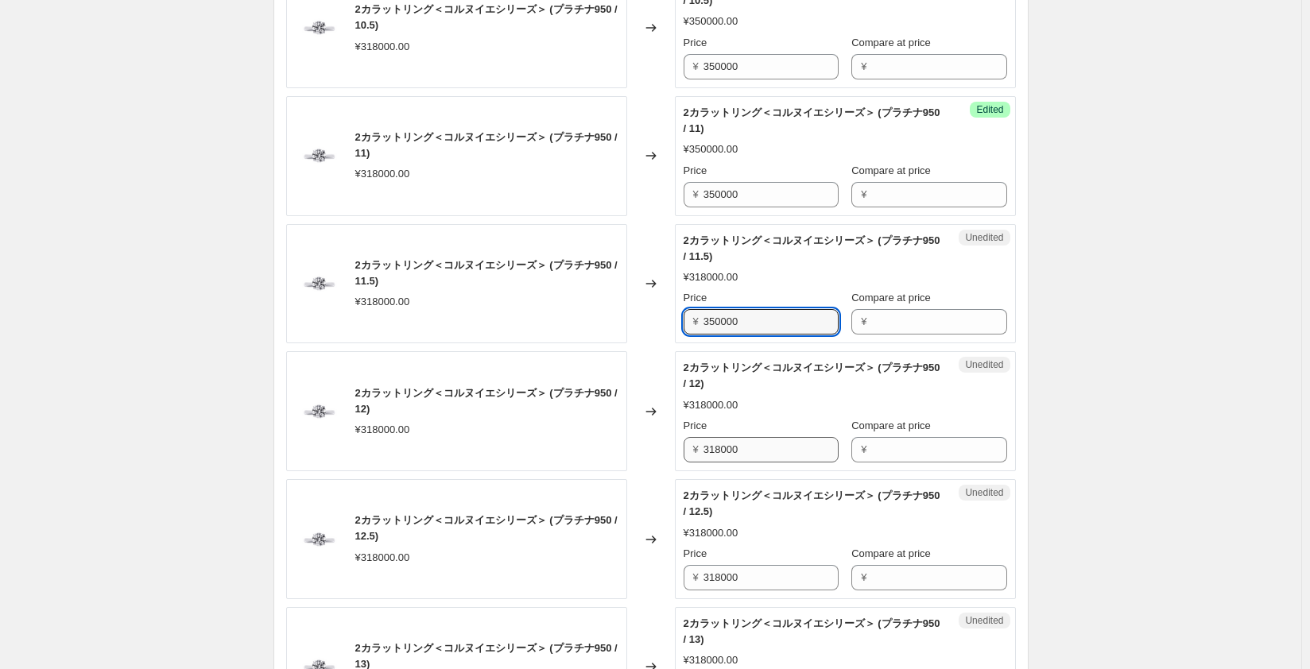
type input "350000"
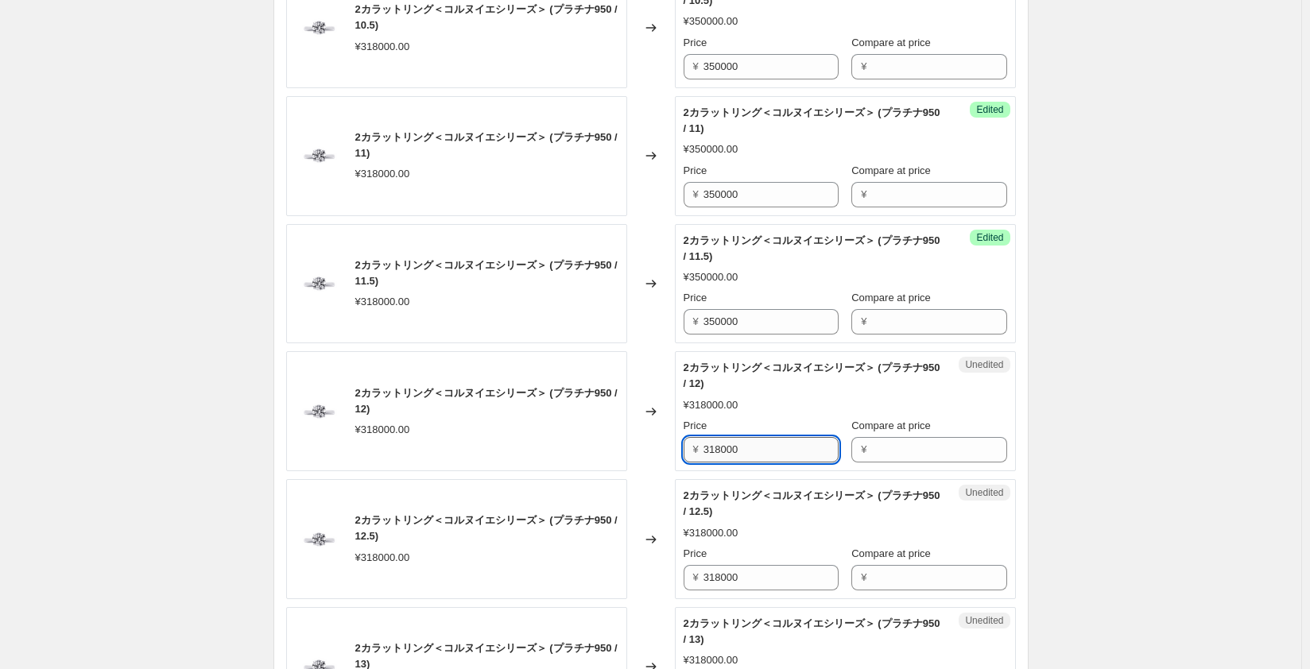
click at [723, 451] on input "318000" at bounding box center [770, 449] width 135 height 25
paste input "50"
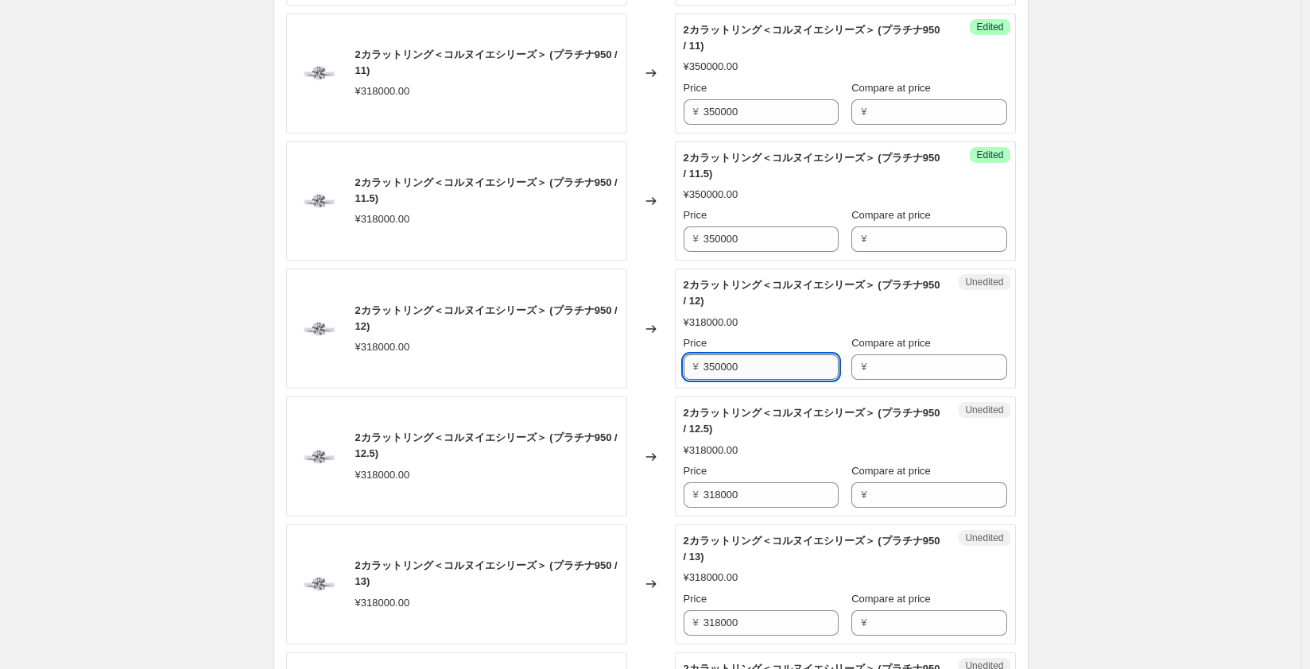
scroll to position [1590, 0]
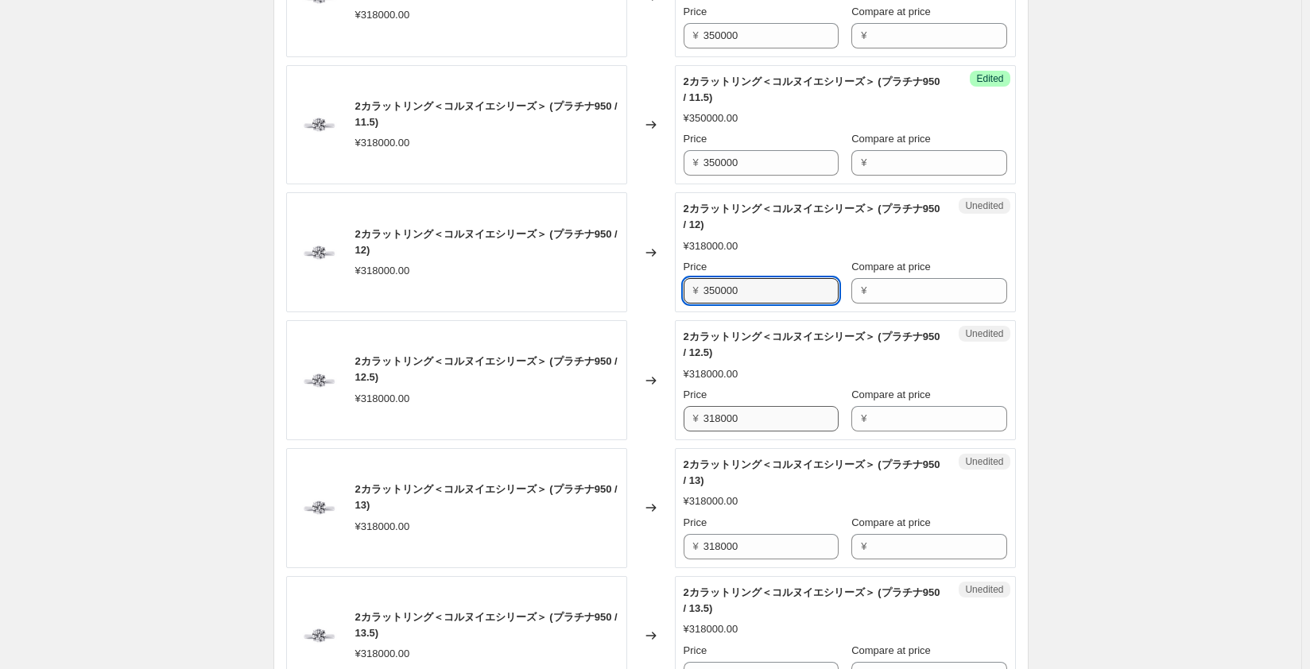
type input "350000"
click at [728, 420] on input "318000" at bounding box center [770, 418] width 135 height 25
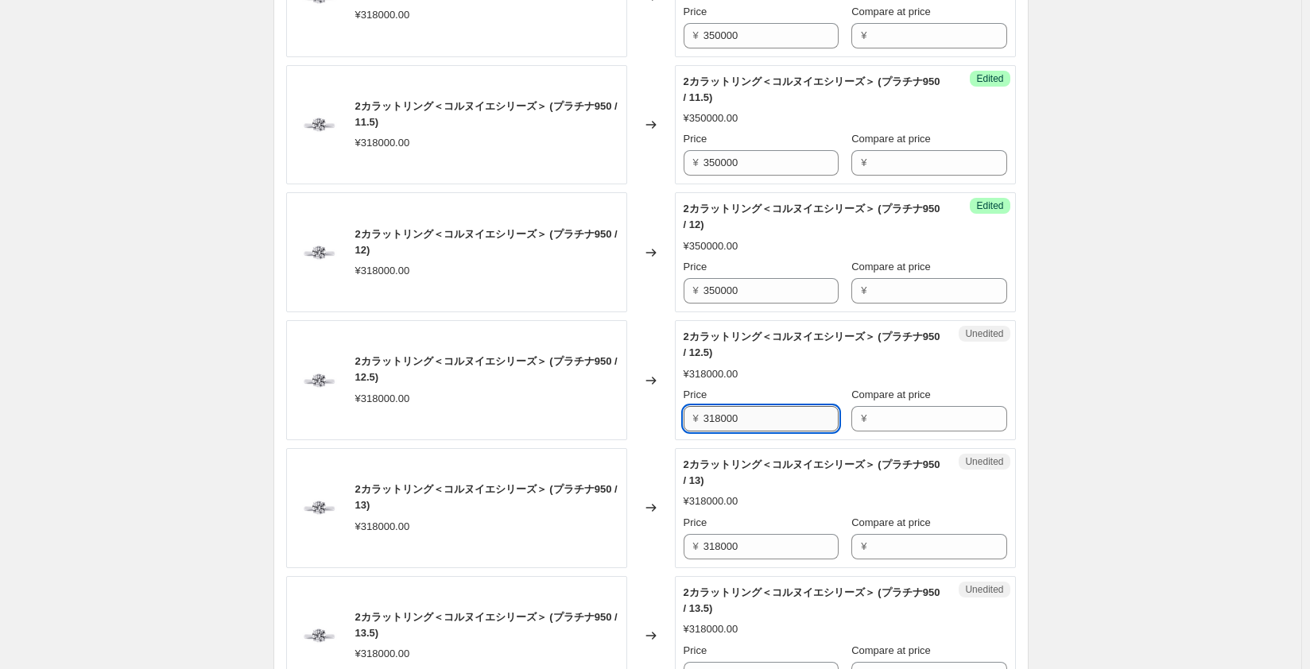
click at [727, 420] on input "318000" at bounding box center [770, 418] width 135 height 25
paste input "50"
type input "350000"
click at [719, 541] on input "318000" at bounding box center [770, 546] width 135 height 25
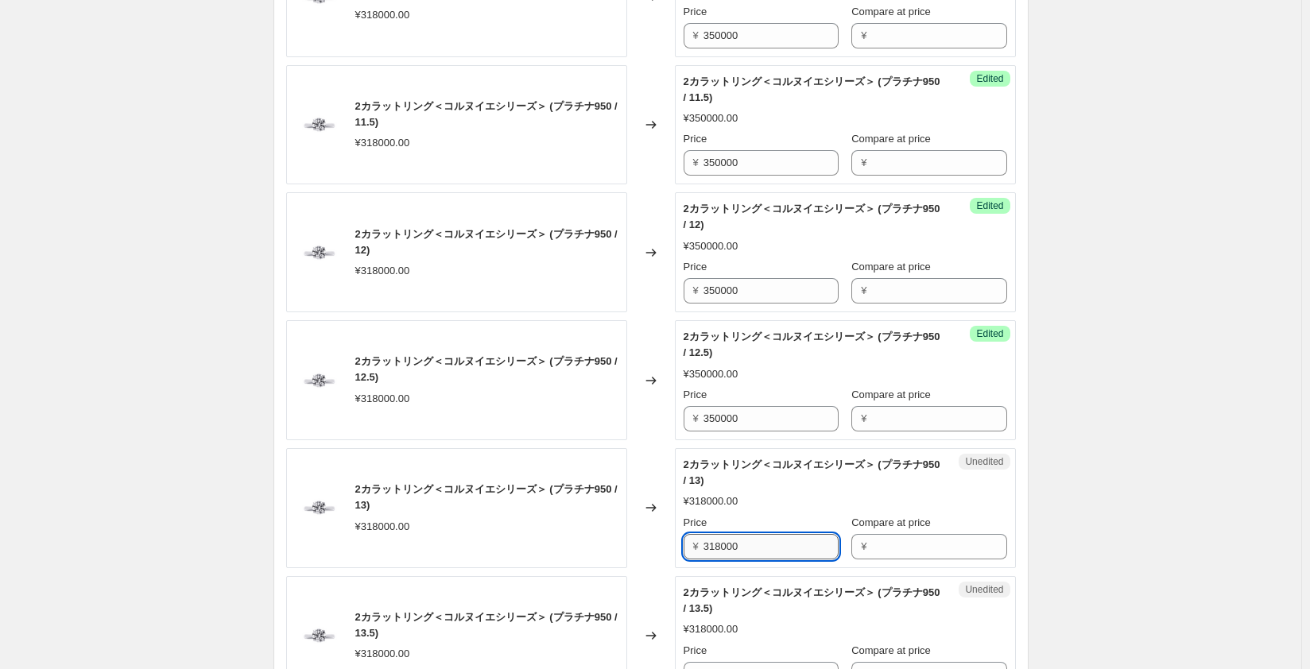
click at [719, 541] on input "318000" at bounding box center [770, 546] width 135 height 25
paste input "50"
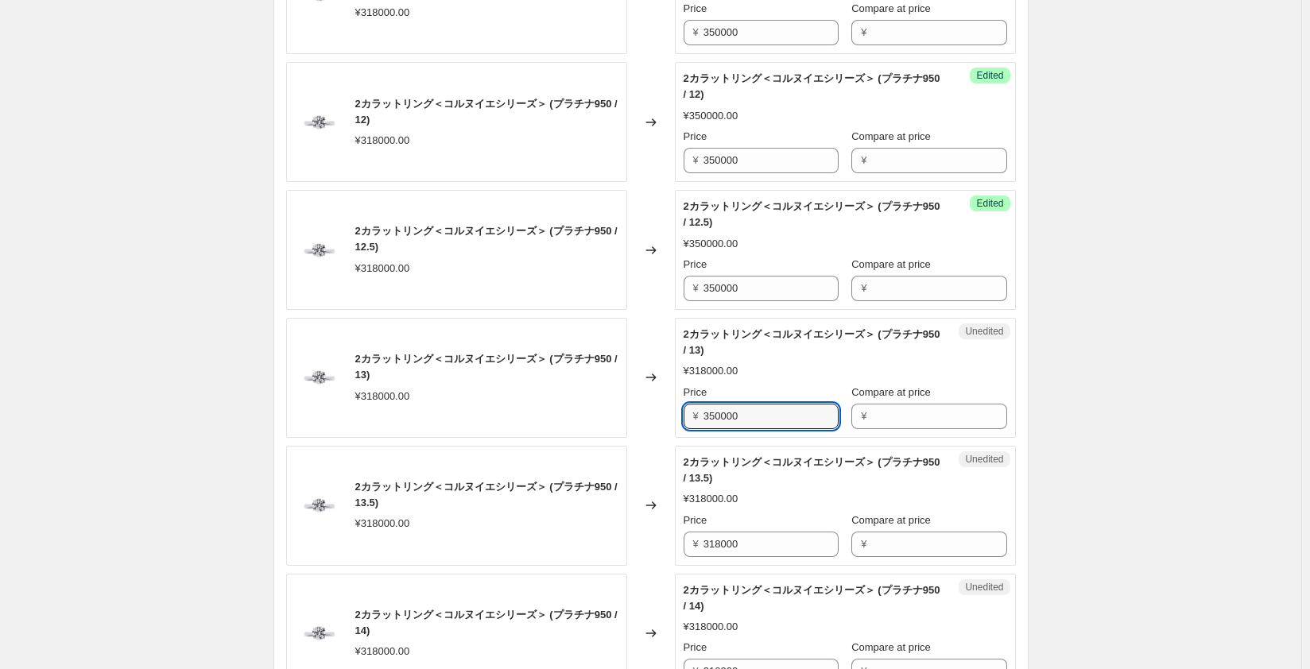
scroll to position [1748, 0]
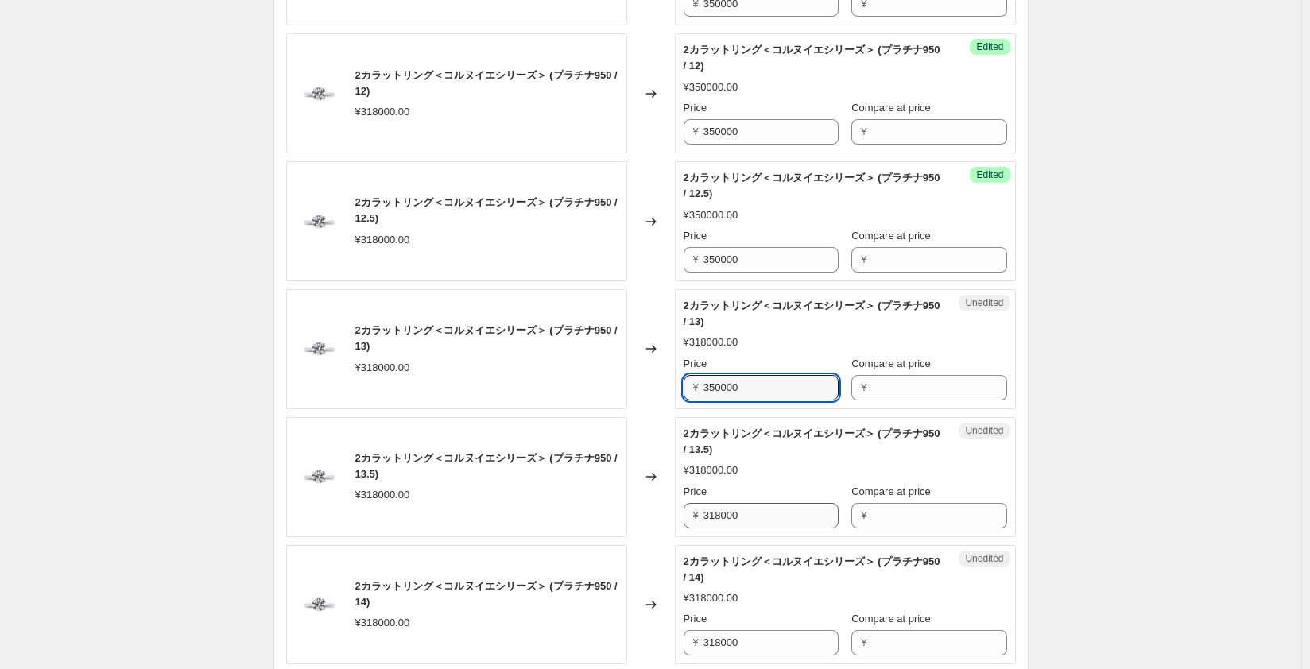
type input "350000"
click at [722, 513] on input "318000" at bounding box center [770, 515] width 135 height 25
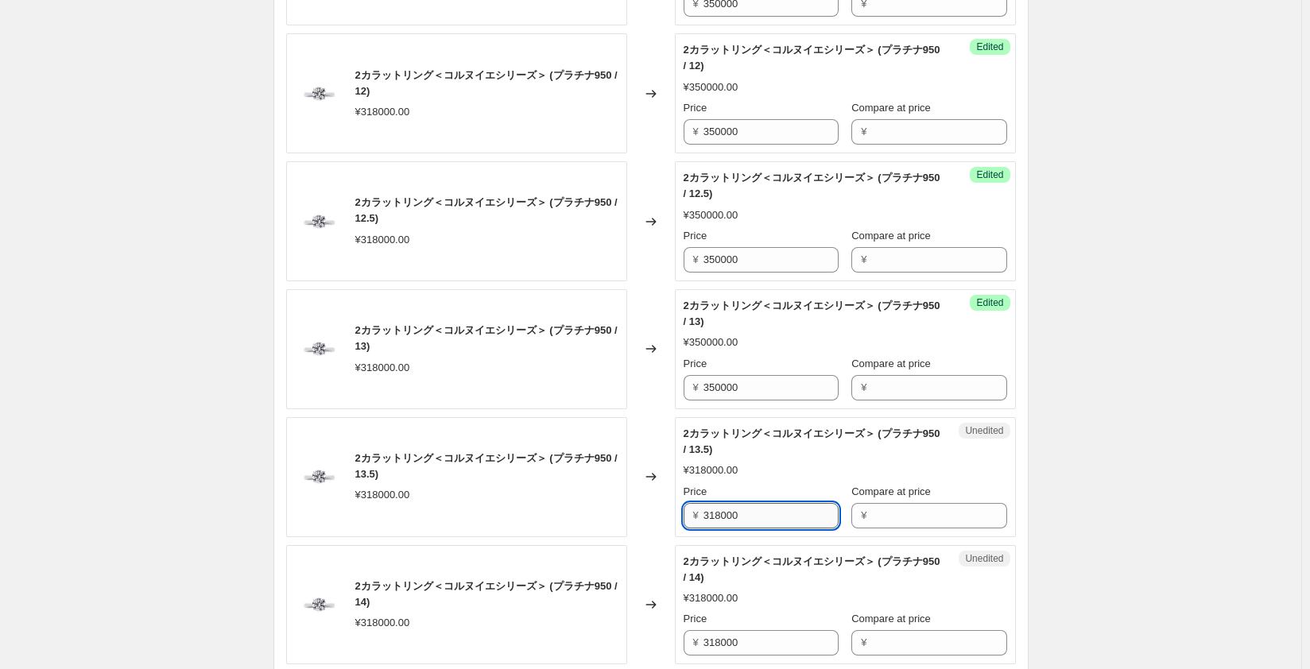
click at [722, 513] on input "318000" at bounding box center [770, 515] width 135 height 25
paste input "50"
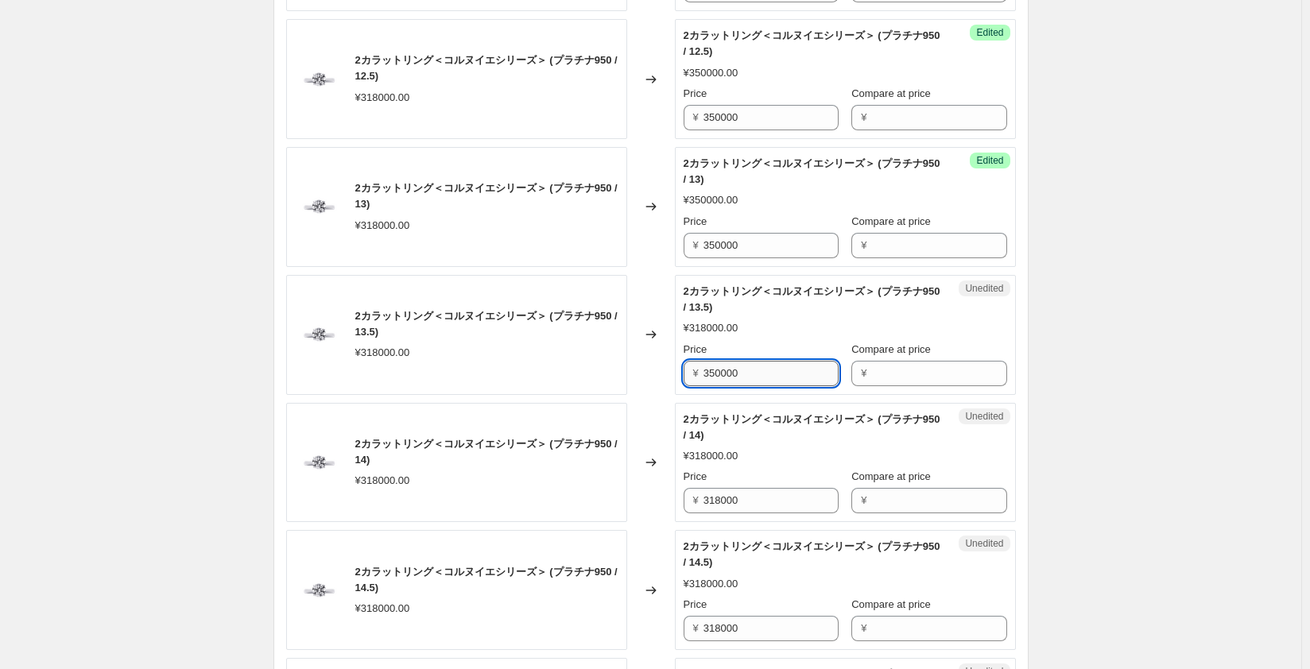
scroll to position [1907, 0]
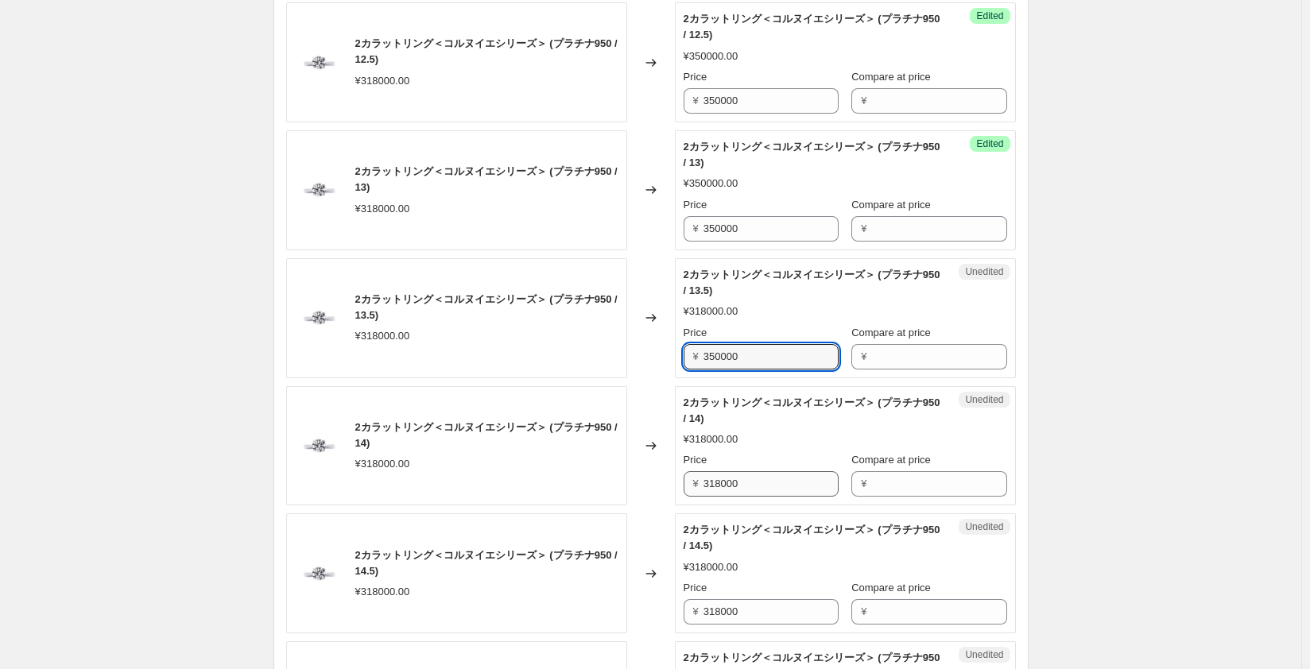
type input "350000"
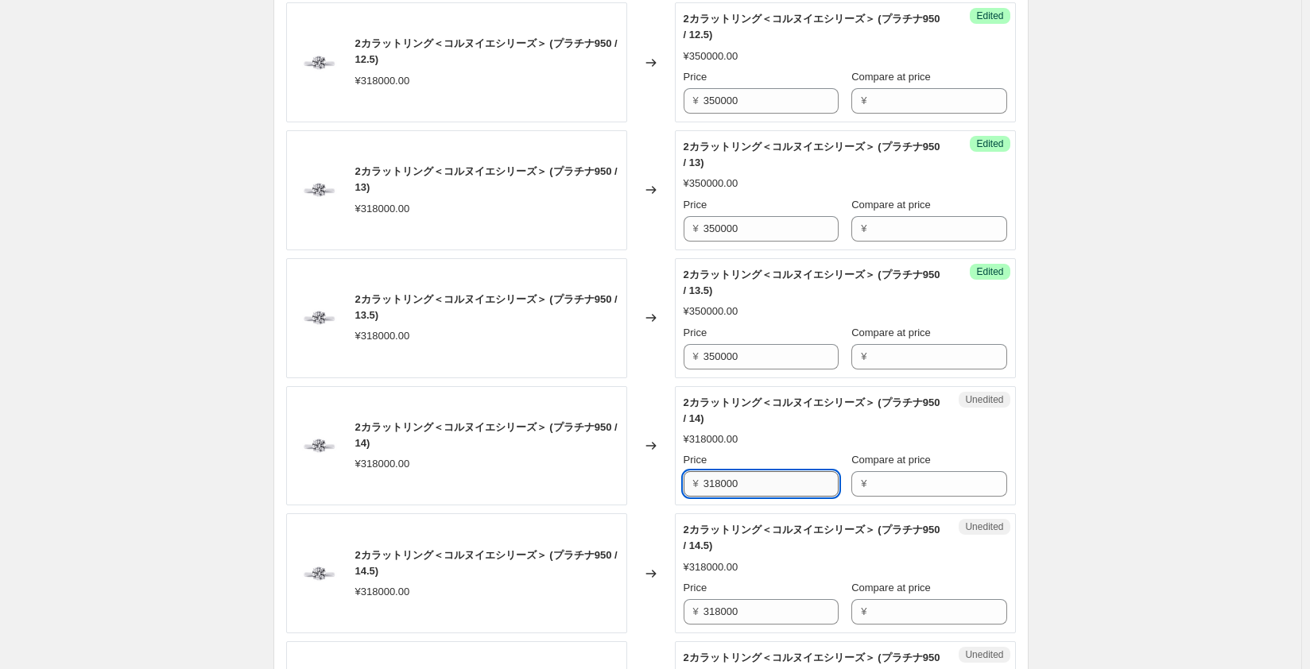
click at [726, 481] on input "318000" at bounding box center [770, 483] width 135 height 25
paste input "50"
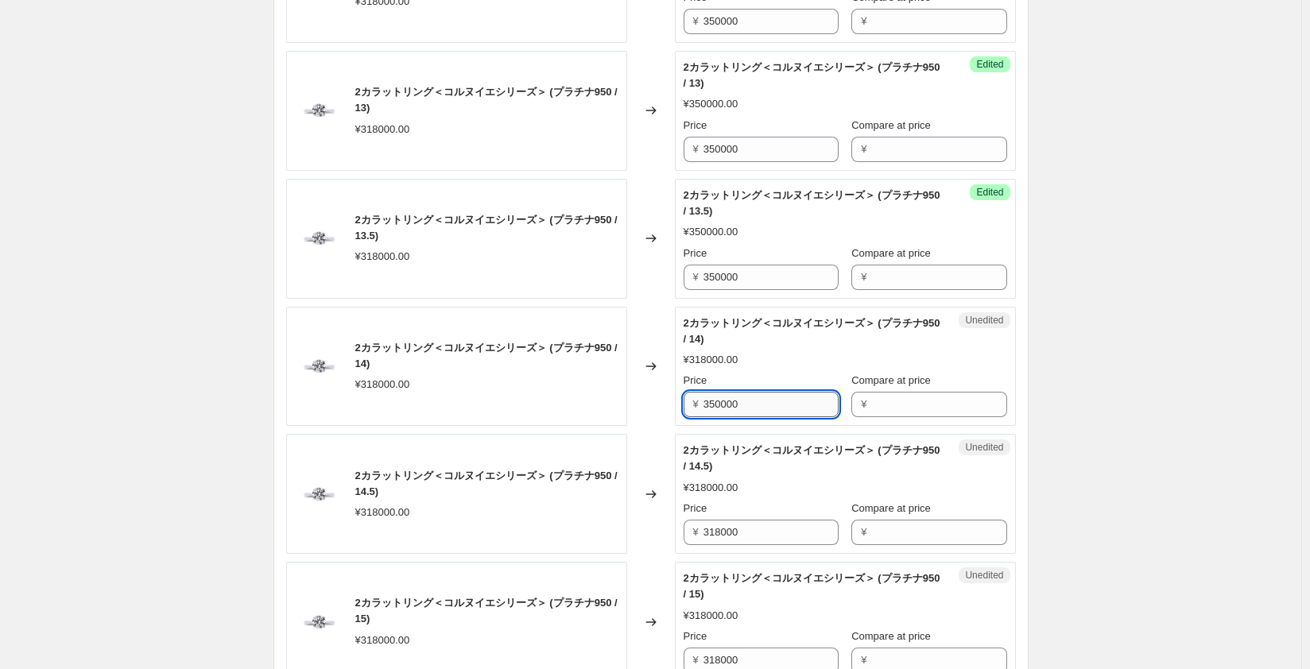
scroll to position [2066, 0]
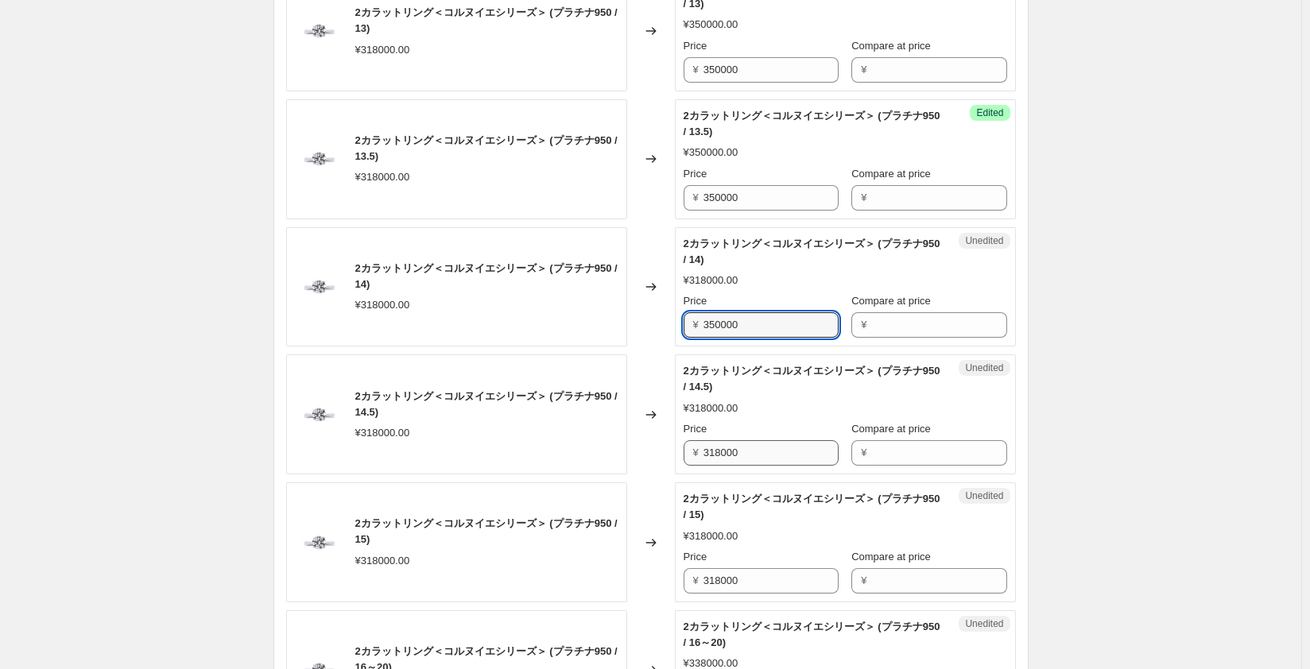
type input "350000"
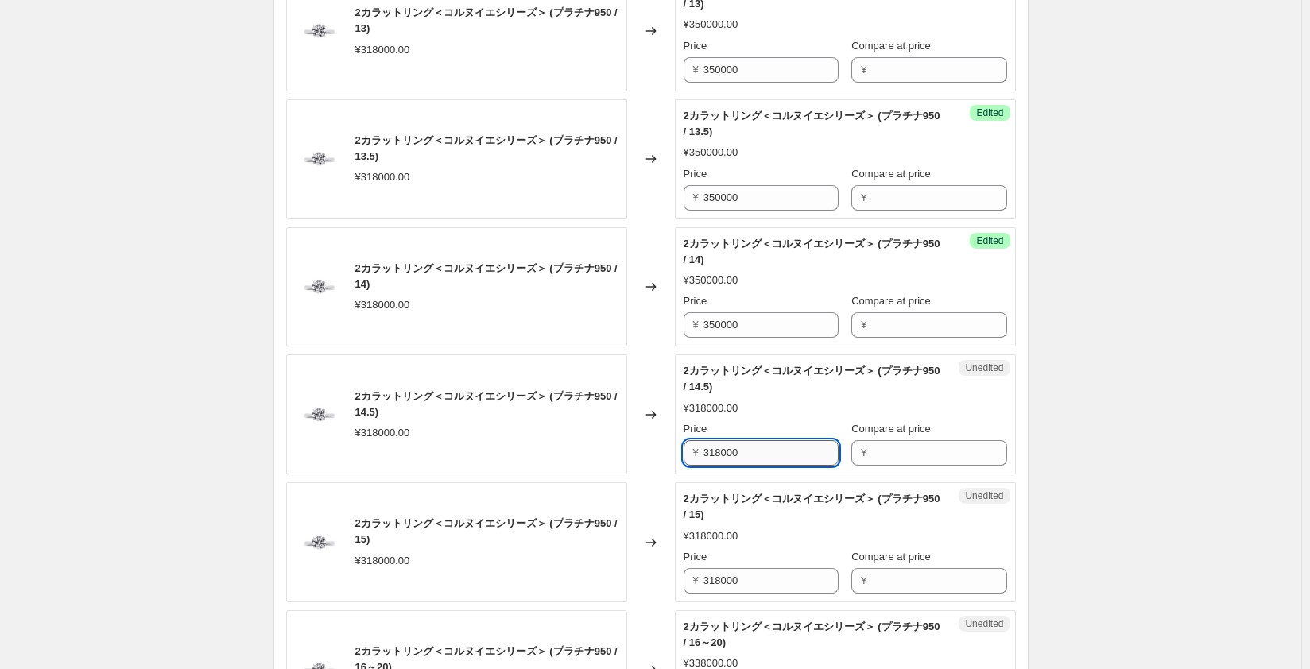
click at [730, 449] on input "318000" at bounding box center [770, 452] width 135 height 25
click at [729, 449] on input "318000" at bounding box center [770, 452] width 135 height 25
paste input "50"
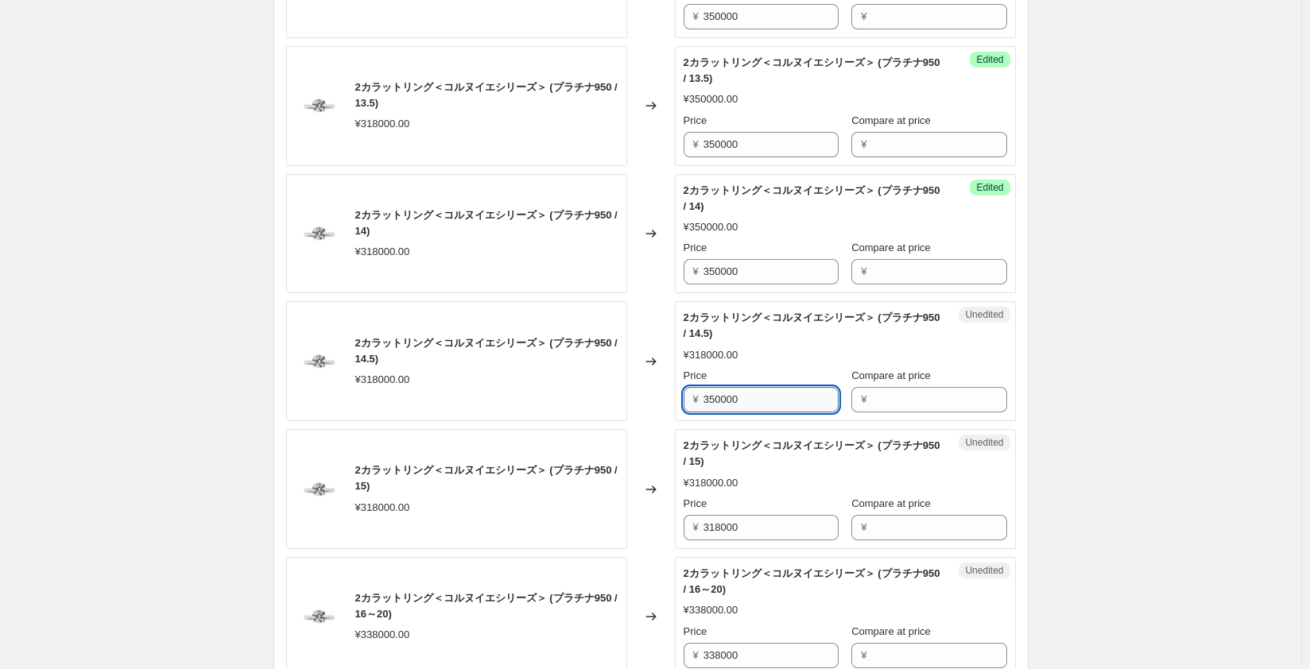
scroll to position [2146, 0]
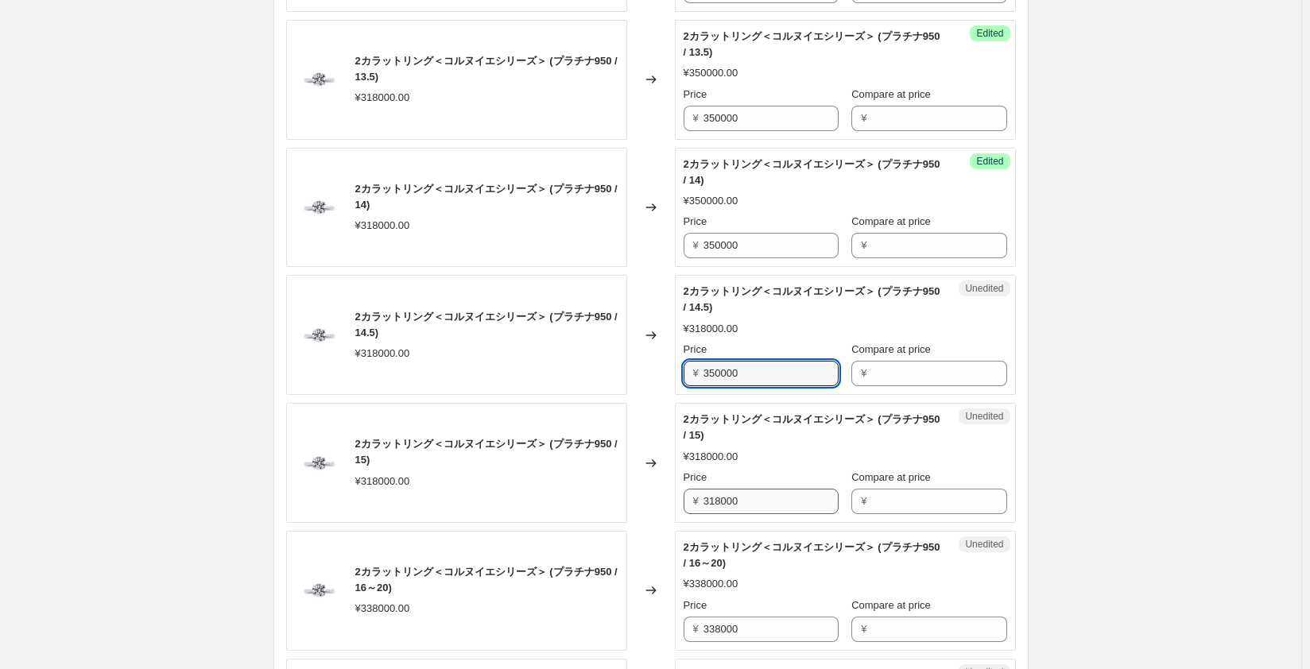
type input "350000"
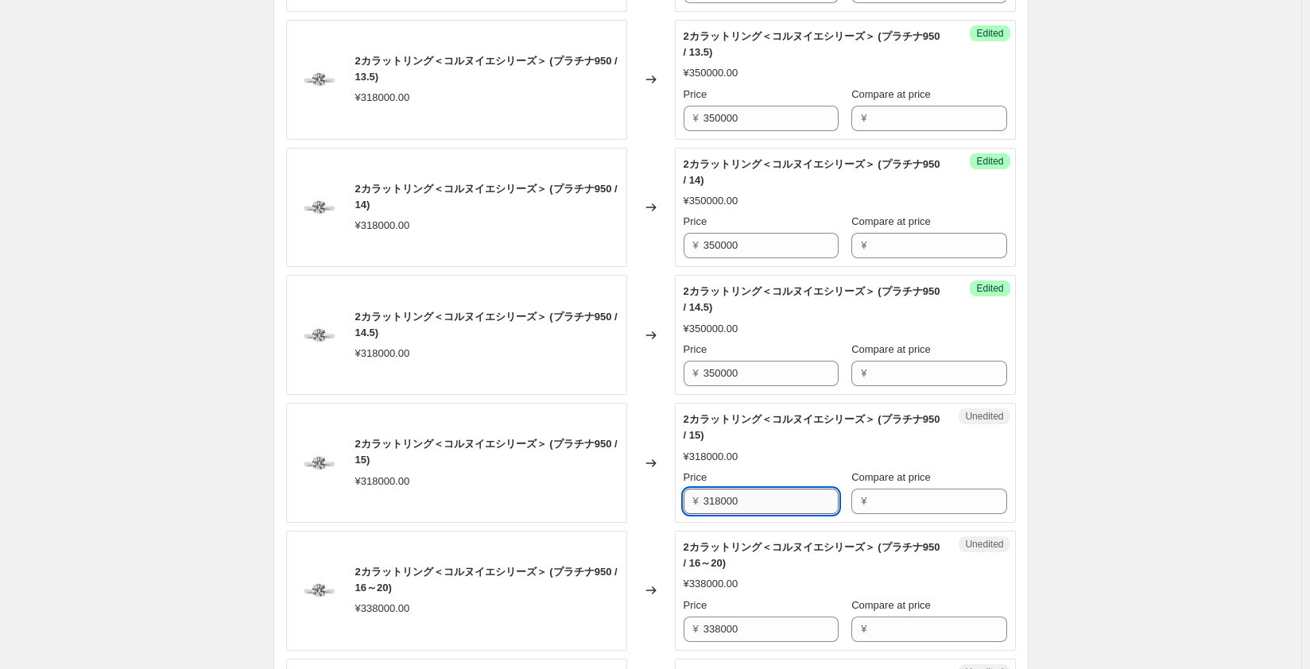
click at [728, 500] on input "318000" at bounding box center [770, 501] width 135 height 25
paste input "50"
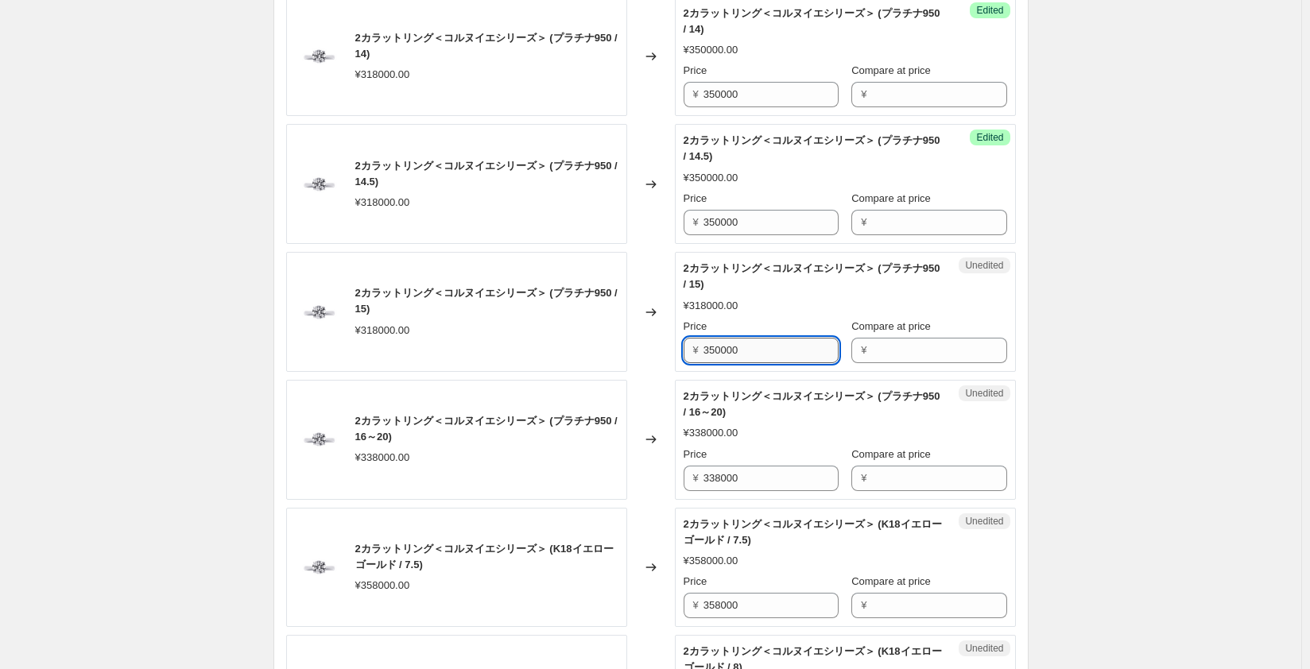
scroll to position [2305, 0]
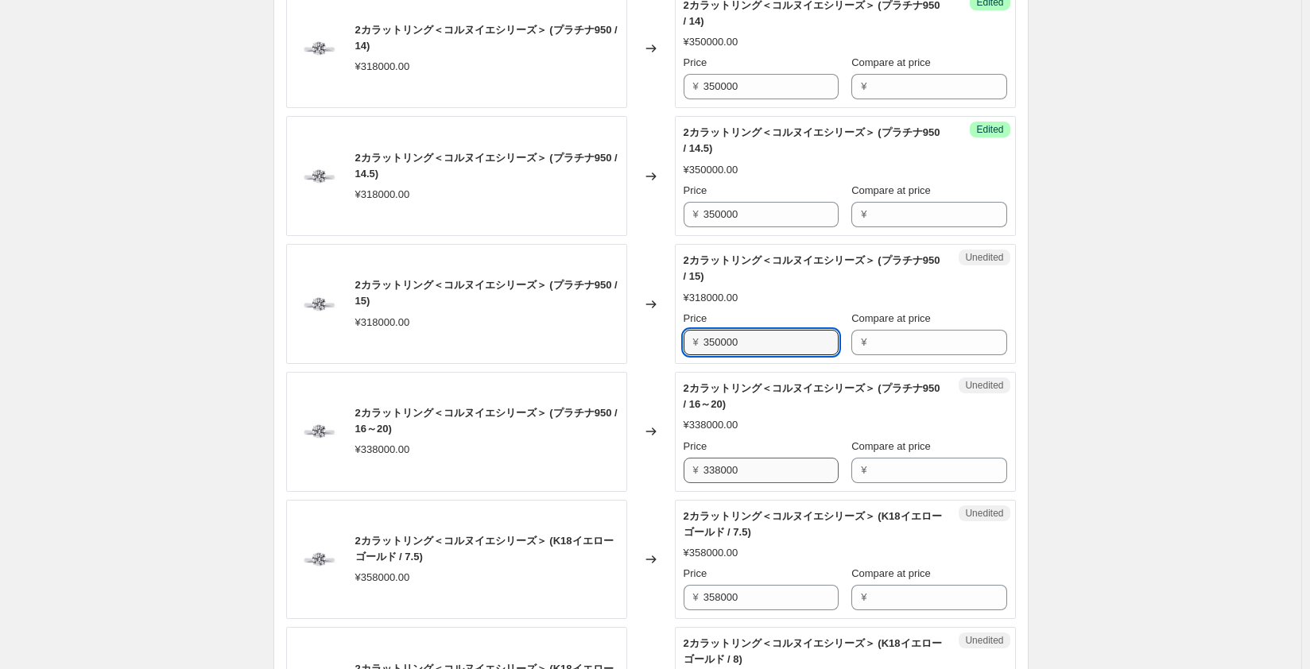
type input "350000"
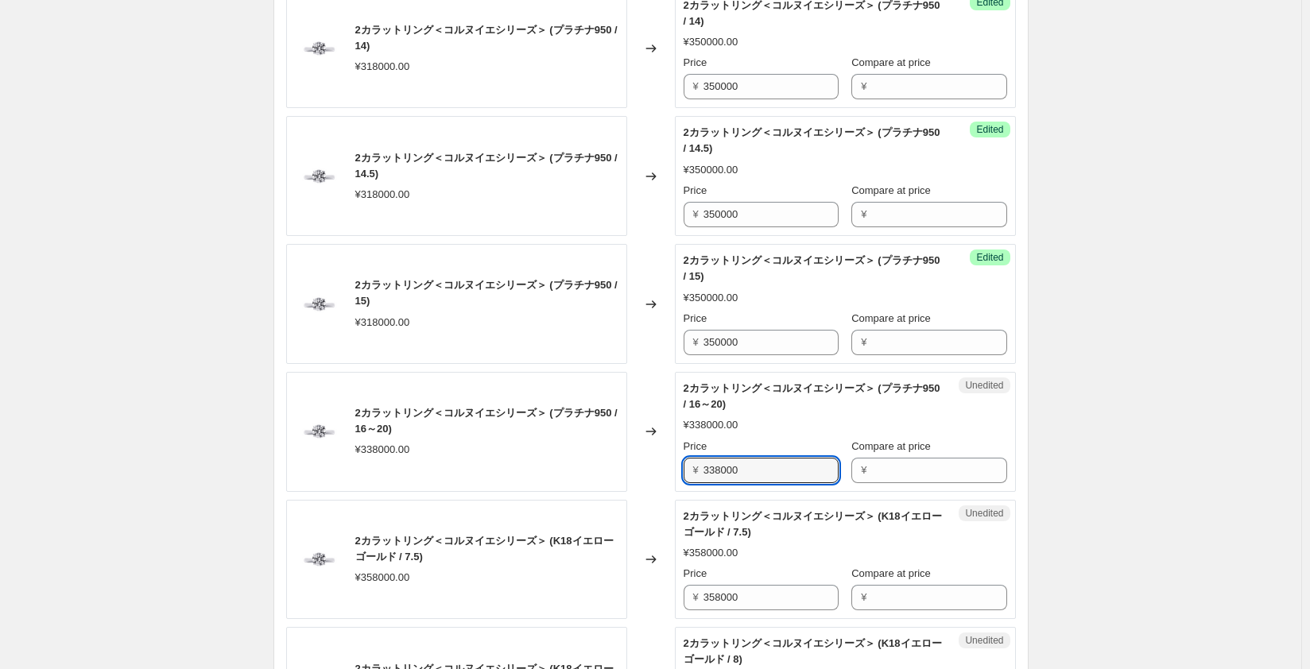
drag, startPoint x: 761, startPoint y: 463, endPoint x: 652, endPoint y: 462, distance: 108.9
click at [652, 462] on div "2カラットリング＜コルヌイエシリーズ＞ (プラチナ950 / 16～20) ¥338000.00 Changed to Unedited 2カラットリング＜コ…" at bounding box center [651, 432] width 730 height 120
type input "372000"
click at [571, 469] on div "2カラットリング＜コルヌイエシリーズ＞ (プラチナ950 / 16～20) ¥338000.00" at bounding box center [456, 432] width 341 height 120
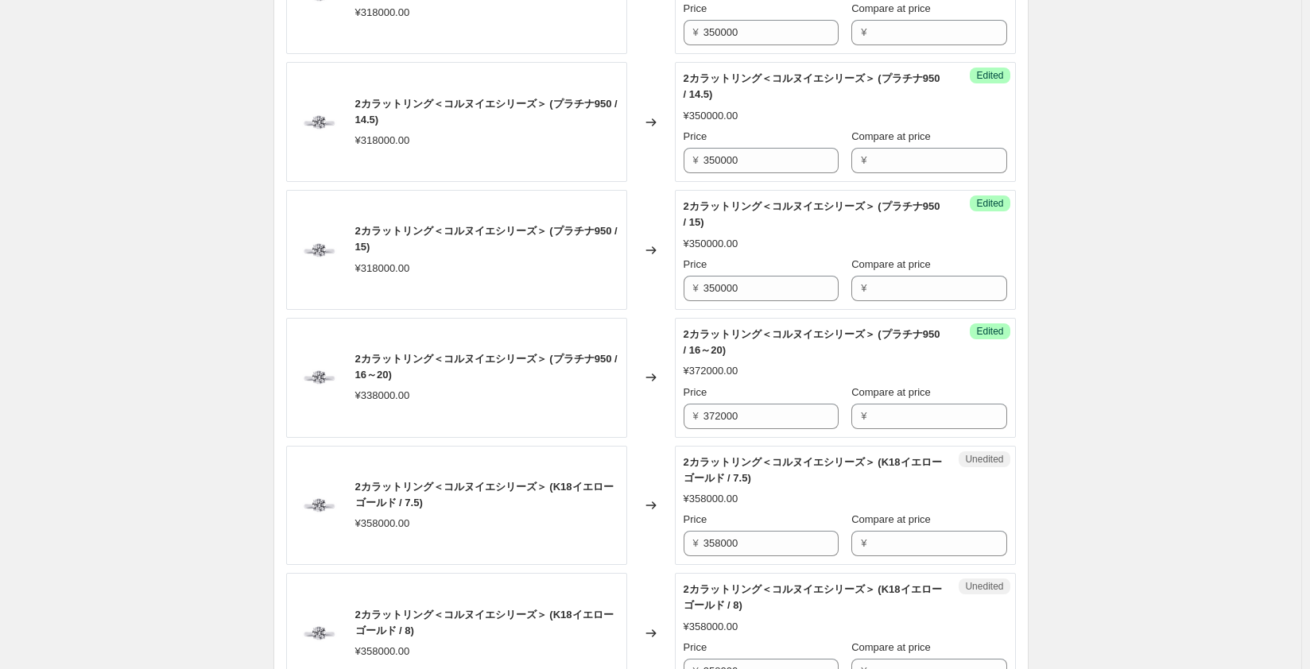
scroll to position [2384, 0]
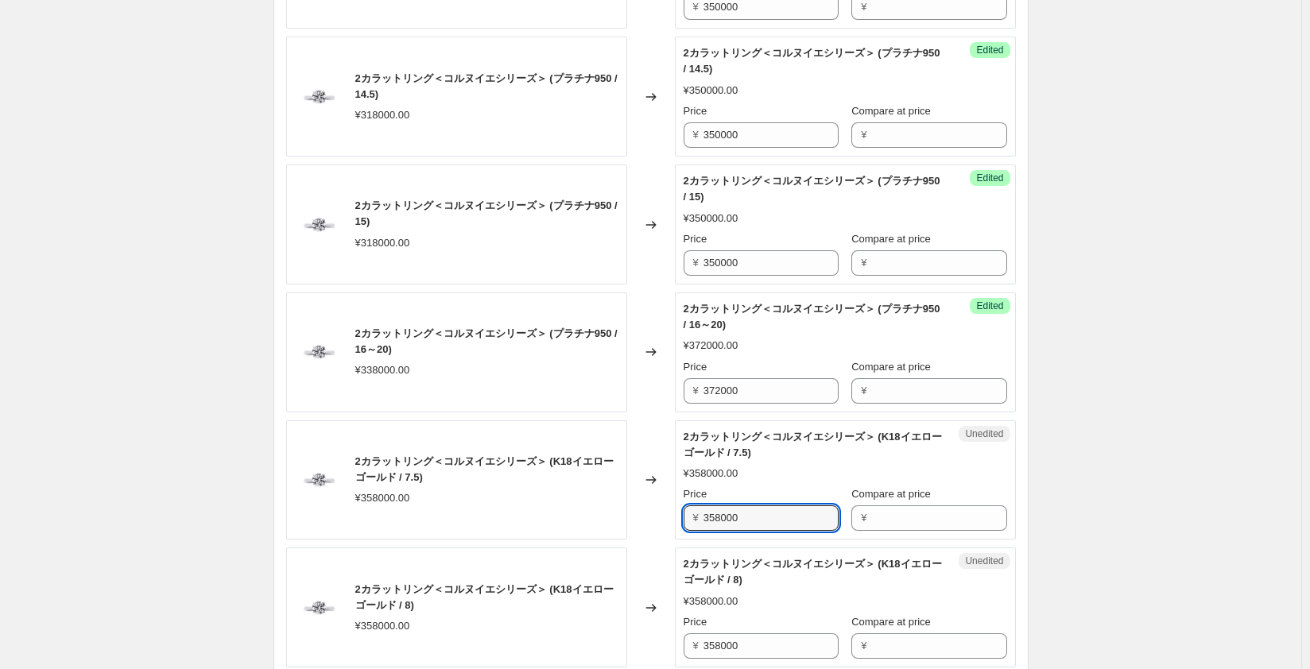
drag, startPoint x: 767, startPoint y: 514, endPoint x: 628, endPoint y: 506, distance: 139.3
click at [628, 506] on div "2カラットリング＜コルヌイエシリーズ＞ (K18イエローゴールド / 7.5) ¥358000.00 Changed to Unedited 2カラットリング…" at bounding box center [651, 480] width 730 height 120
type input "394000"
click at [738, 614] on div "Price" at bounding box center [760, 622] width 155 height 16
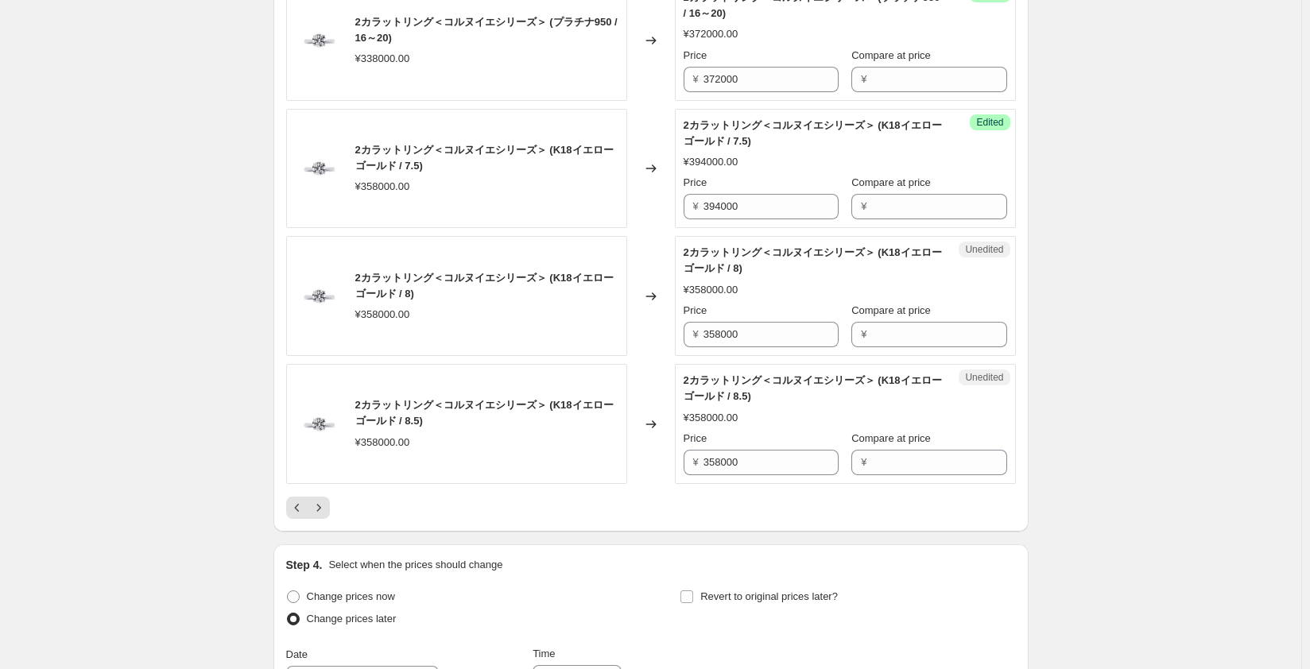
scroll to position [2702, 0]
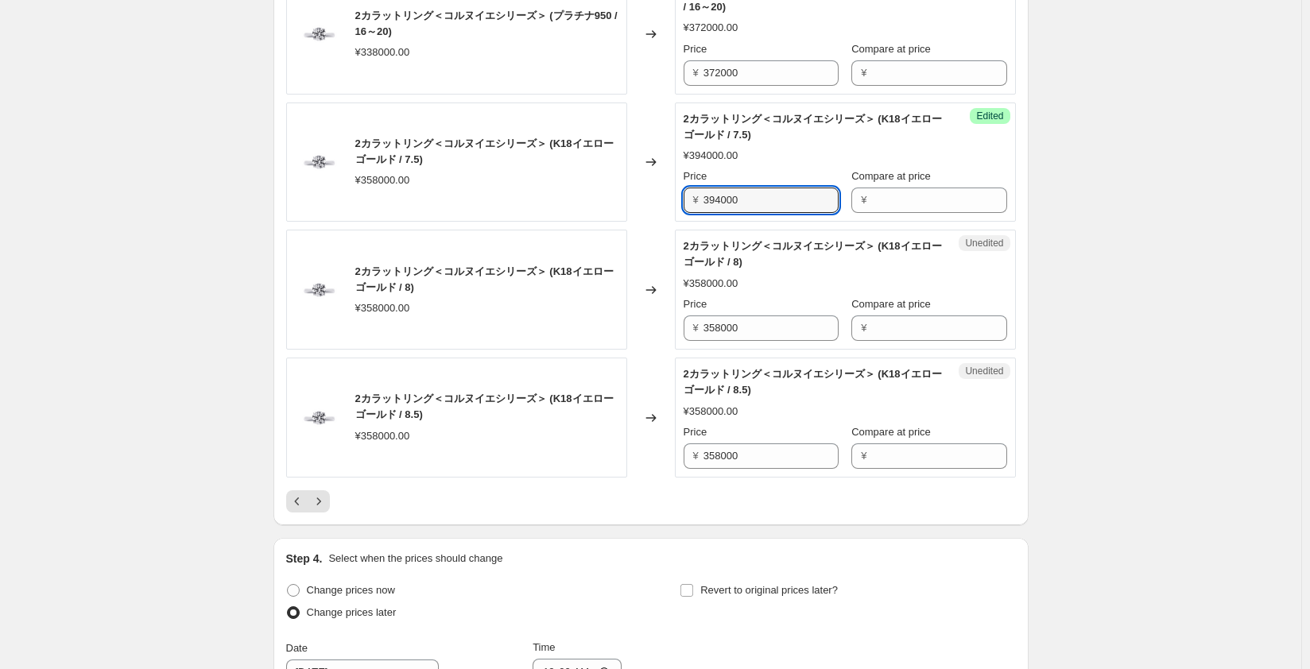
drag, startPoint x: 753, startPoint y: 197, endPoint x: 675, endPoint y: 198, distance: 78.7
click at [675, 198] on div "2カラットリング＜コルヌイエシリーズ＞ (K18イエローゴールド / 7.5) ¥358000.00 Changed to Success Edited 2カ…" at bounding box center [651, 163] width 730 height 120
click at [721, 327] on input "358000" at bounding box center [770, 328] width 135 height 25
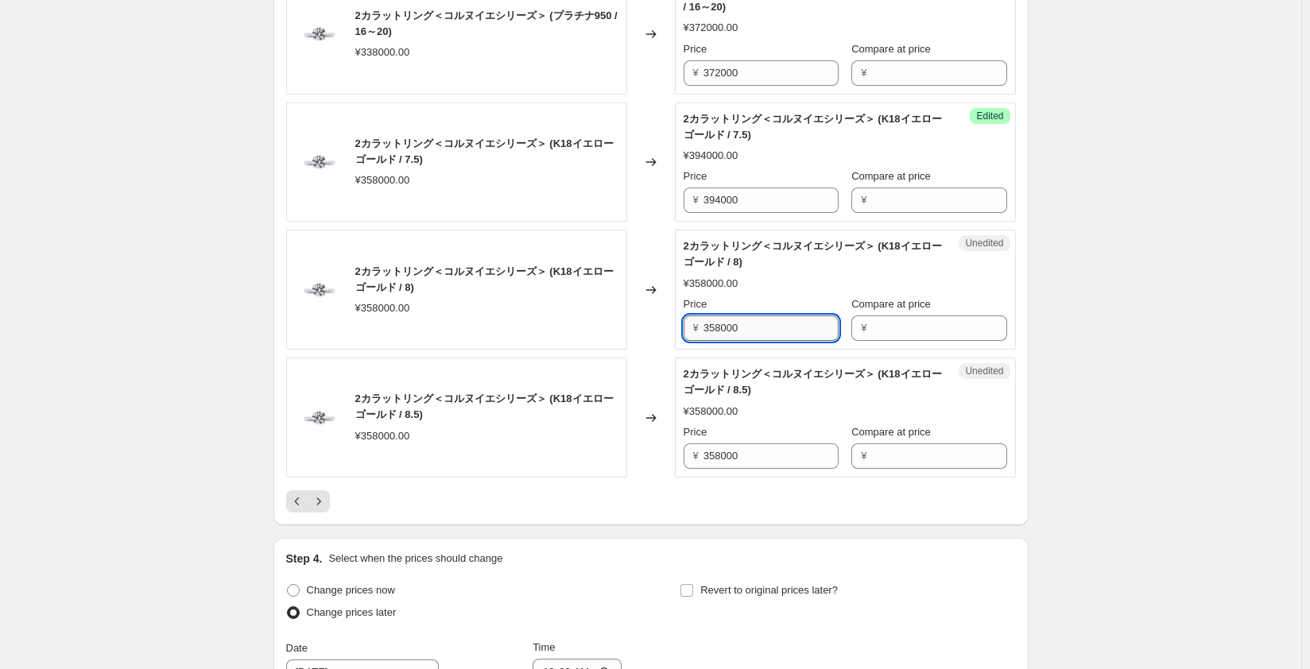
click at [721, 327] on input "358000" at bounding box center [770, 328] width 135 height 25
paste input "94"
type input "394000"
click at [720, 455] on input "358000" at bounding box center [770, 455] width 135 height 25
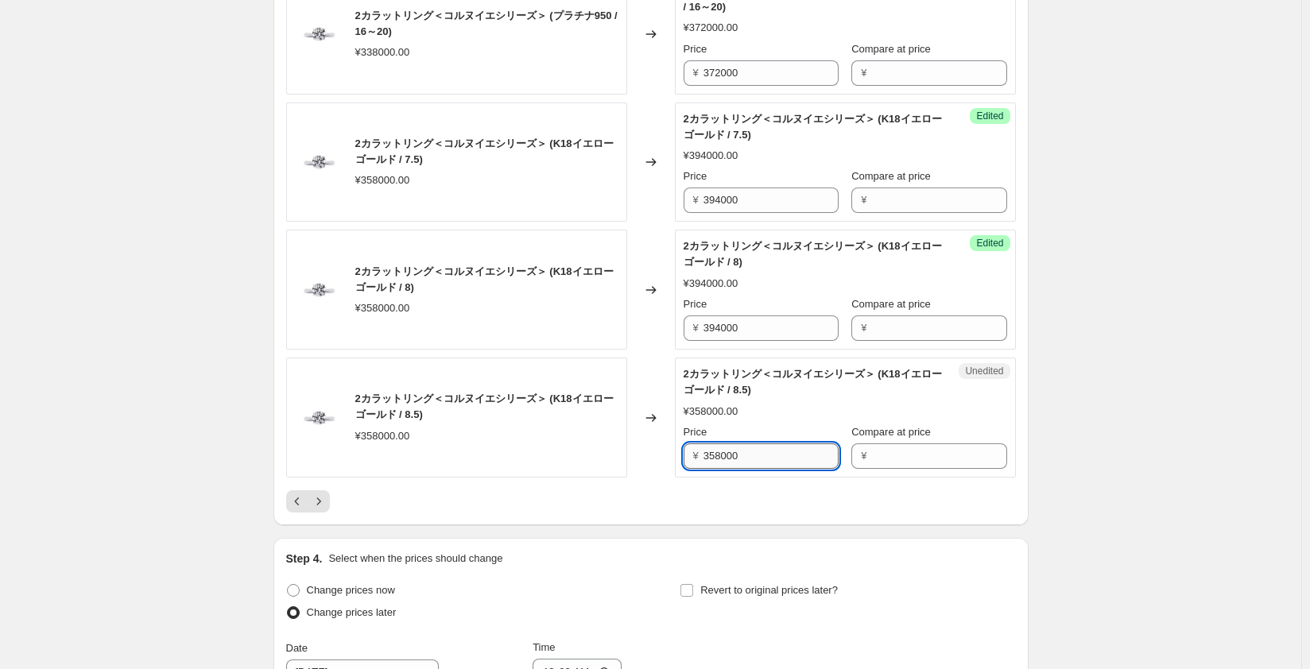
click at [720, 455] on input "358000" at bounding box center [770, 455] width 135 height 25
paste input "94"
type input "394000"
click at [658, 494] on div at bounding box center [651, 501] width 730 height 22
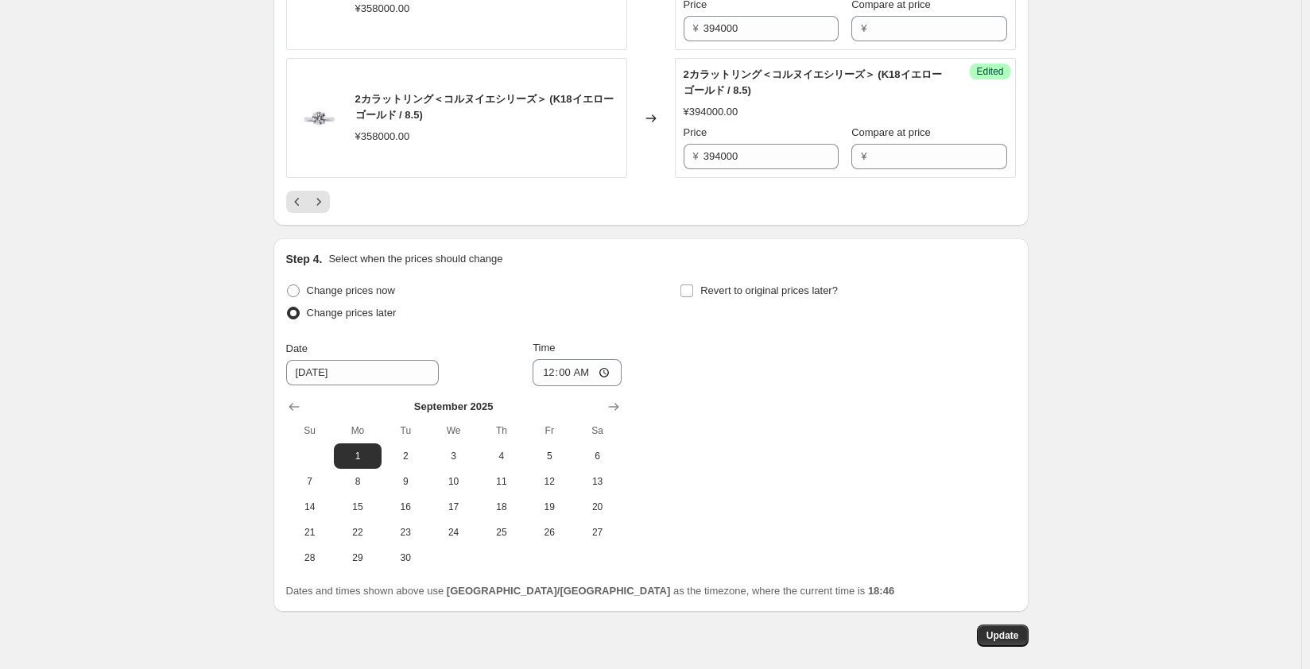
scroll to position [3070, 0]
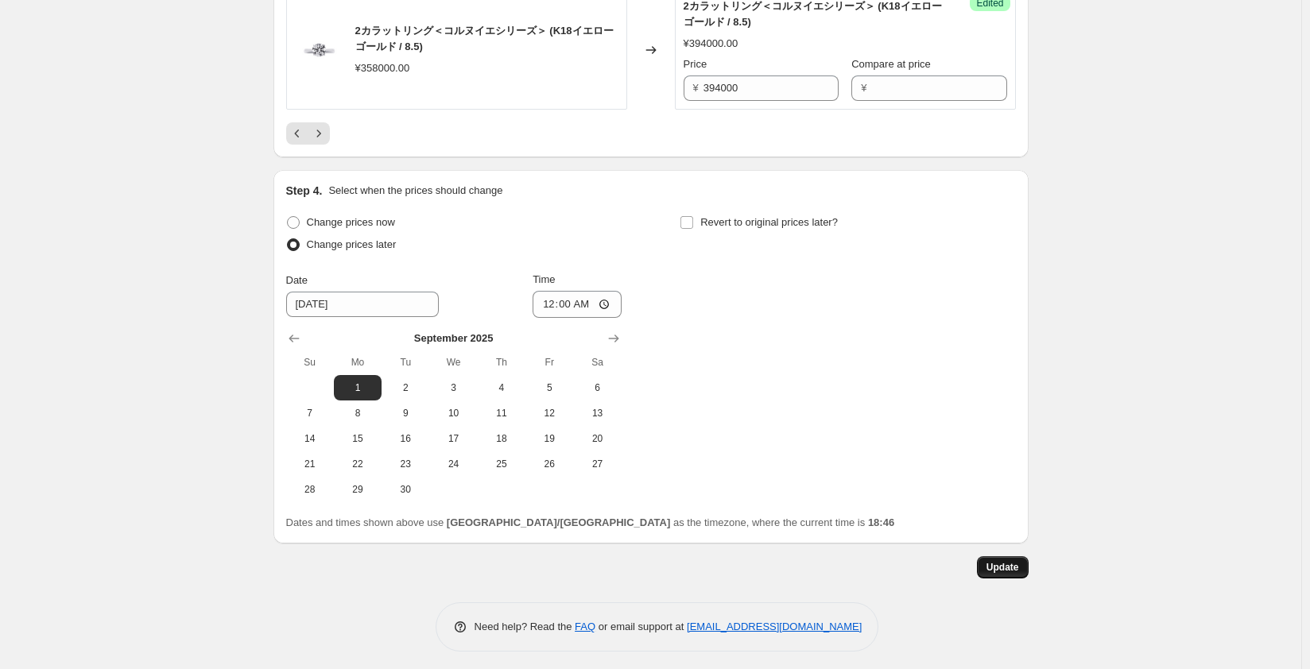
click at [997, 561] on span "Update" at bounding box center [1002, 567] width 33 height 13
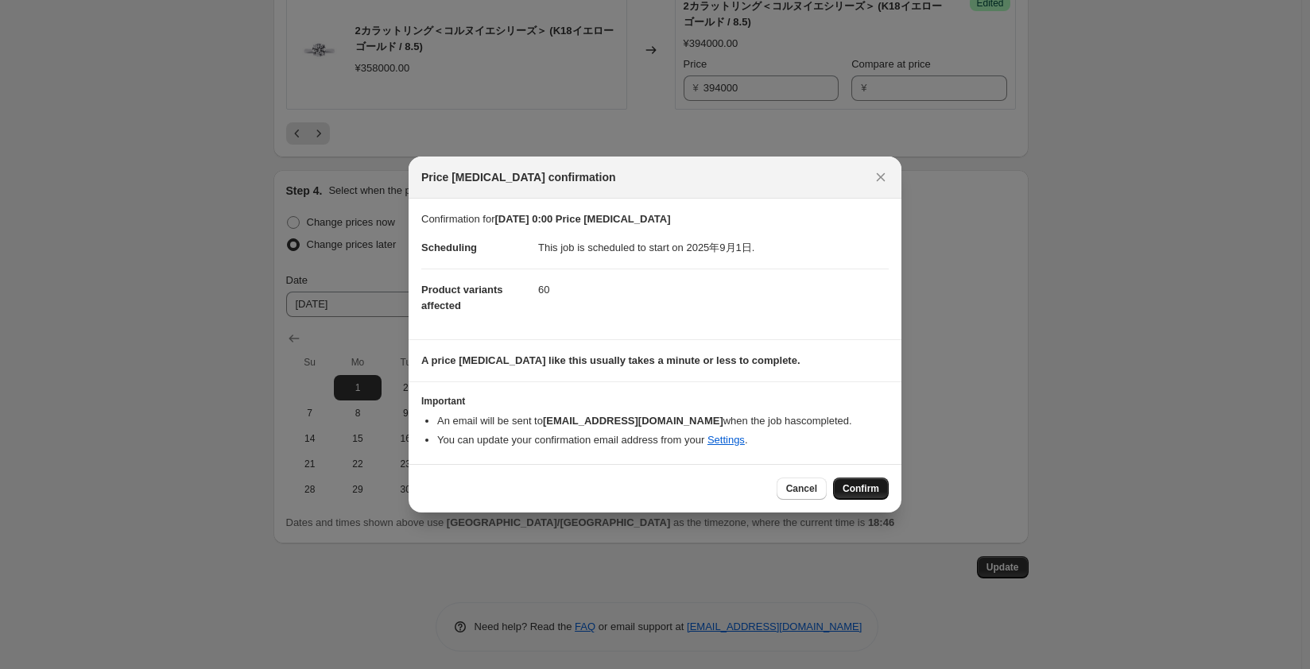
click at [868, 492] on span "Confirm" at bounding box center [860, 488] width 37 height 13
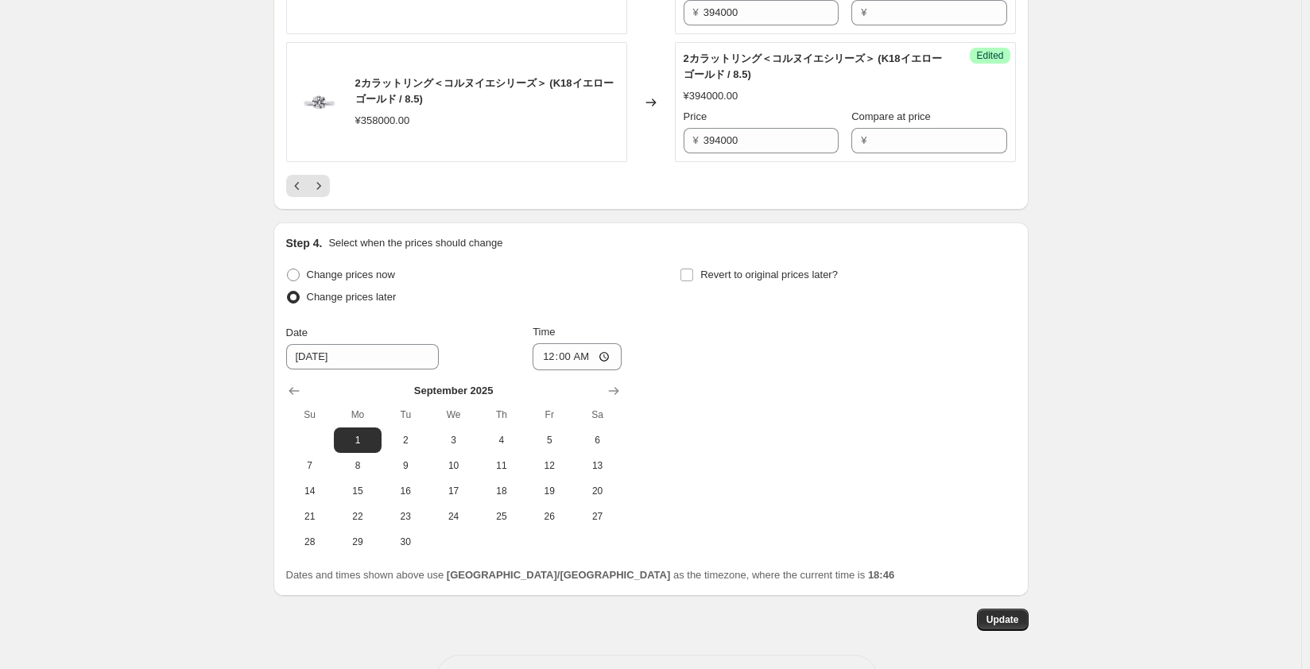
scroll to position [2991, 0]
